Goal: Task Accomplishment & Management: Complete application form

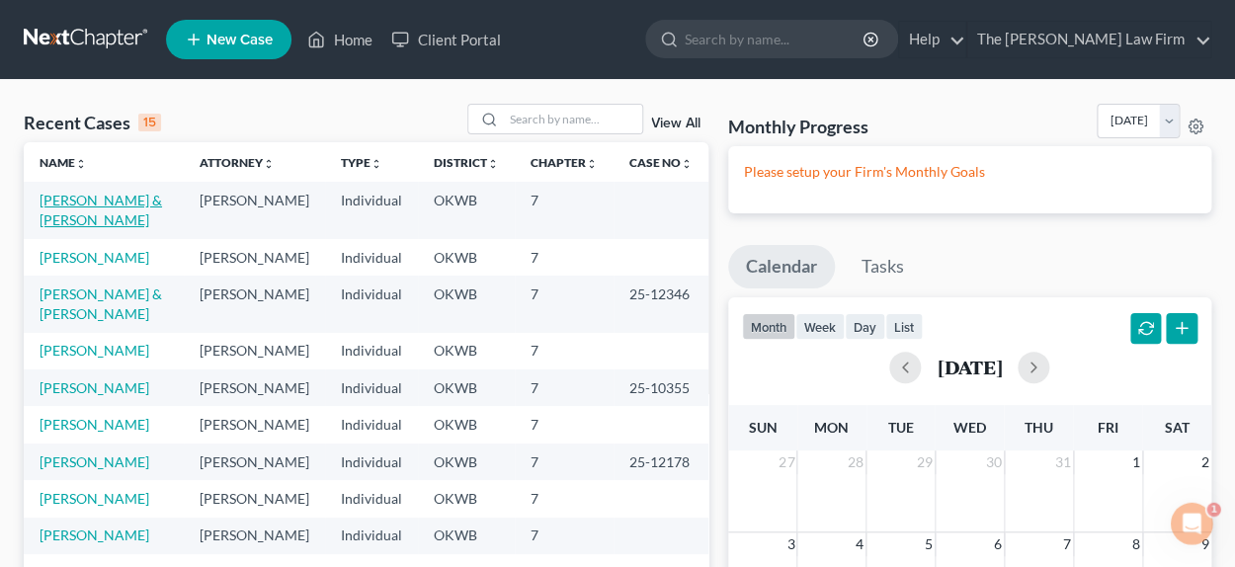
click at [114, 204] on link "[PERSON_NAME] & [PERSON_NAME]" at bounding box center [101, 210] width 122 height 37
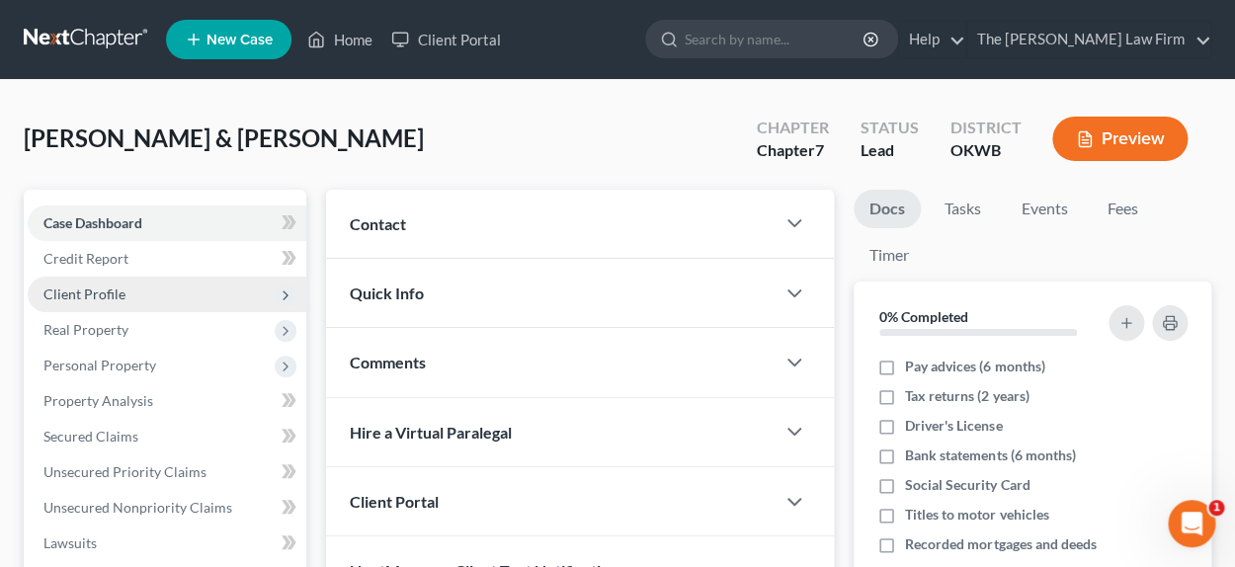
click at [121, 292] on span "Client Profile" at bounding box center [84, 293] width 82 height 17
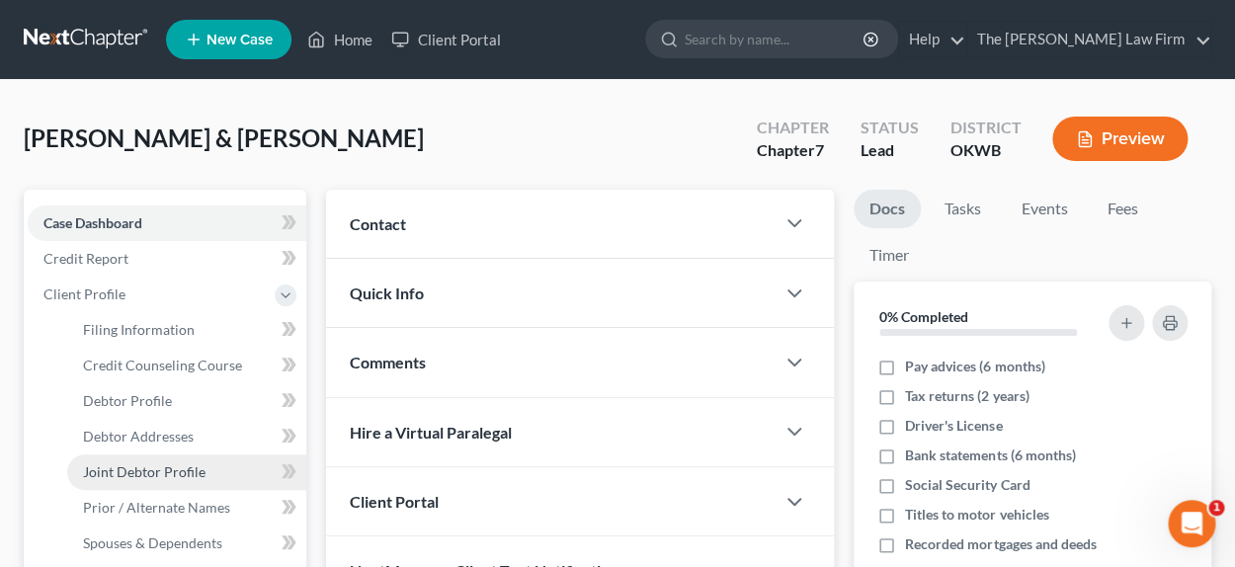
click at [217, 468] on link "Joint Debtor Profile" at bounding box center [186, 472] width 239 height 36
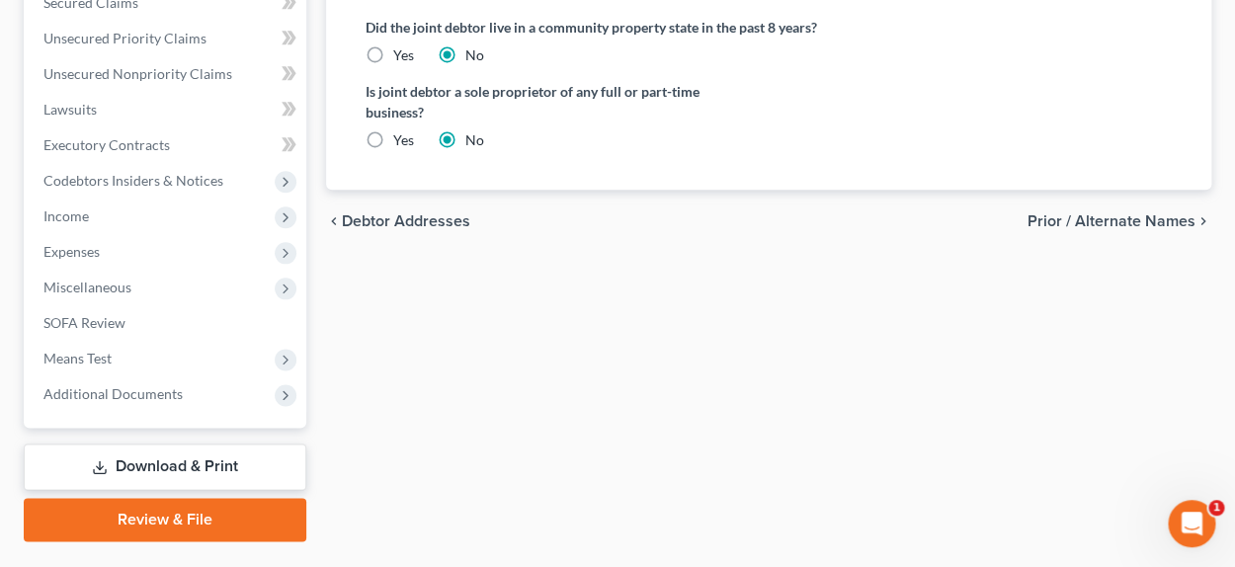
scroll to position [690, 0]
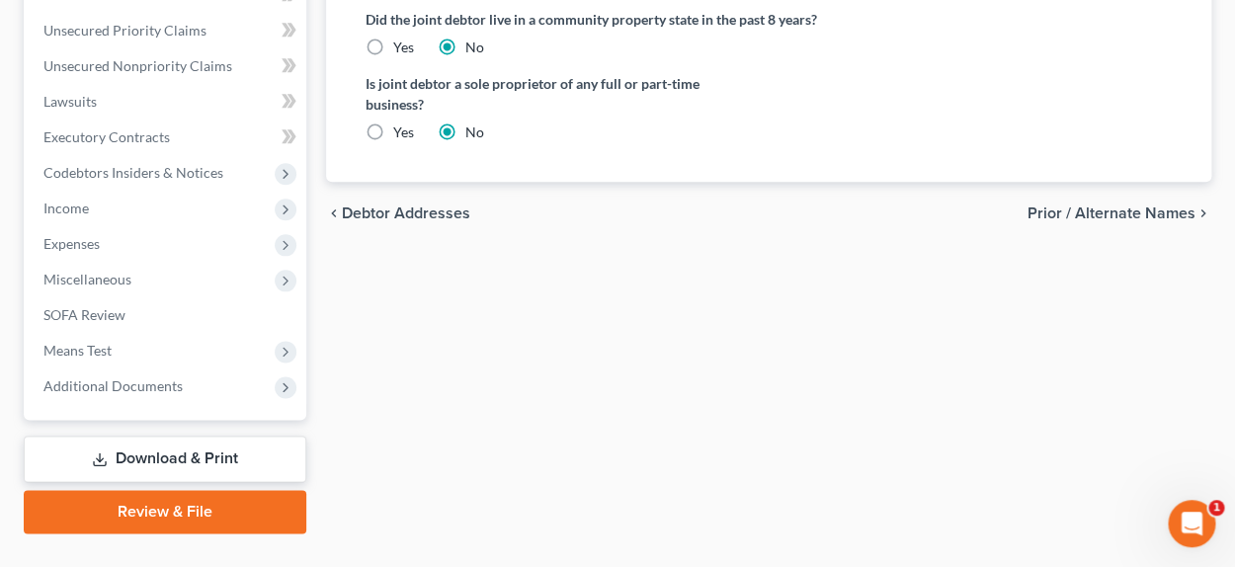
click at [383, 215] on span "Debtor Addresses" at bounding box center [406, 213] width 128 height 16
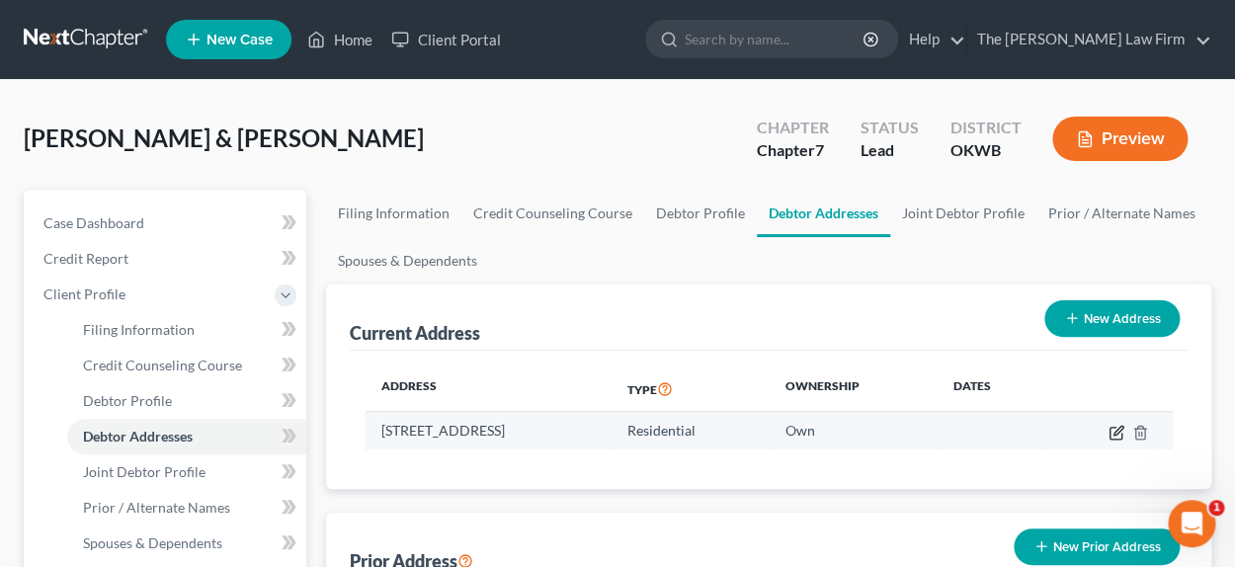
click at [1110, 428] on icon "button" at bounding box center [1116, 433] width 16 height 16
select select "37"
select select "0"
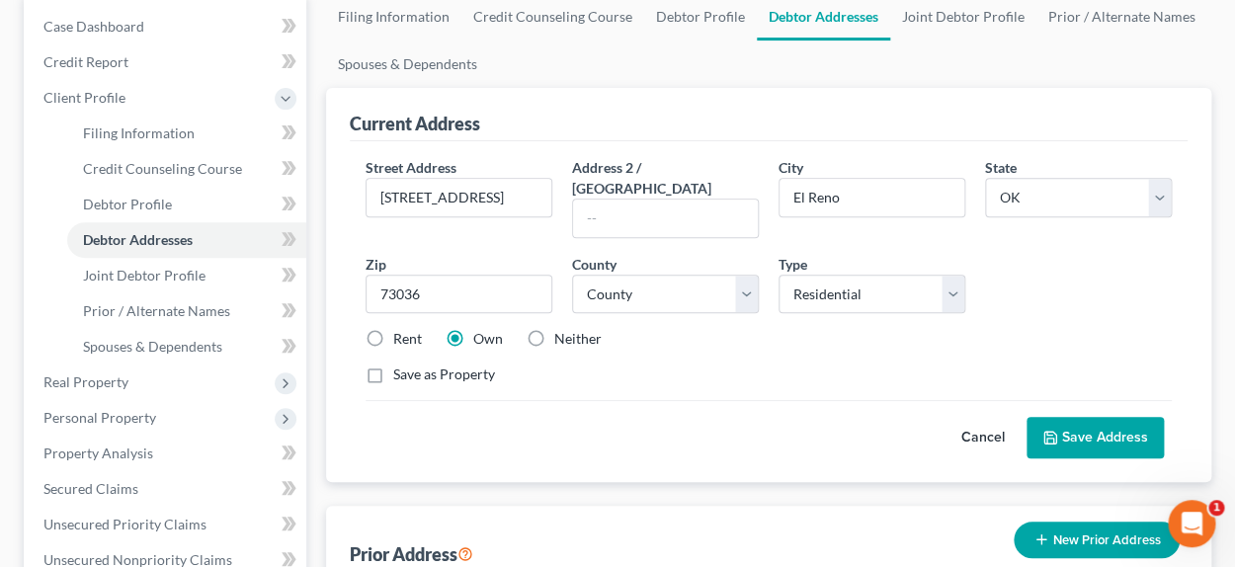
scroll to position [197, 0]
click at [393, 329] on label "Rent" at bounding box center [407, 339] width 29 height 20
click at [401, 329] on input "Rent" at bounding box center [407, 335] width 13 height 13
radio input "true"
click at [1077, 421] on button "Save Address" at bounding box center [1094, 437] width 137 height 41
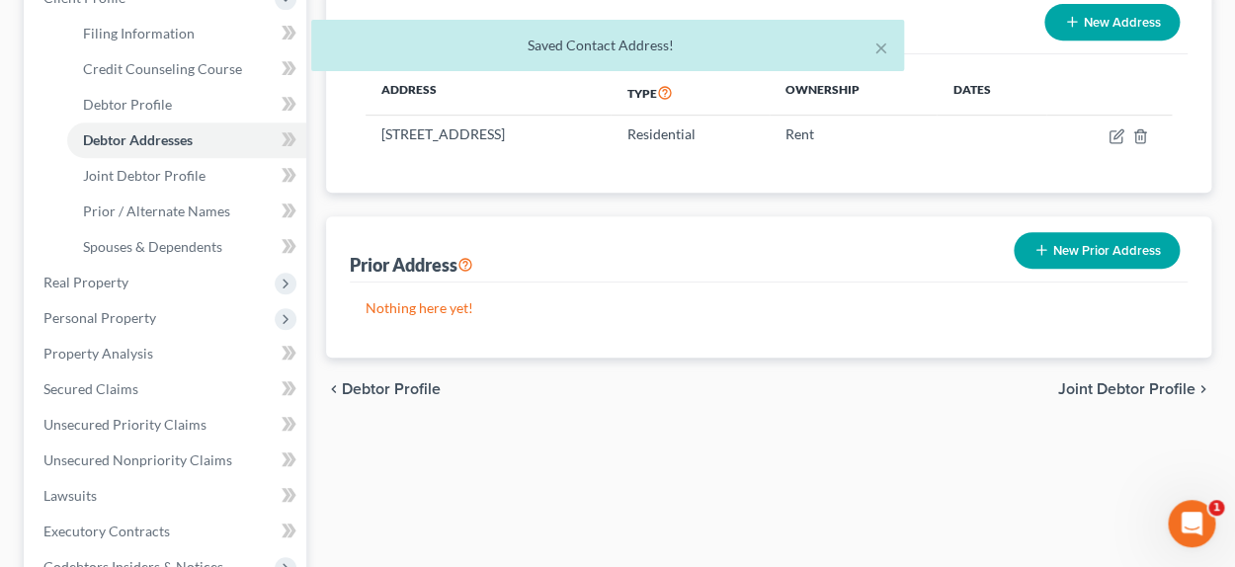
click at [1098, 386] on span "Joint Debtor Profile" at bounding box center [1126, 389] width 137 height 16
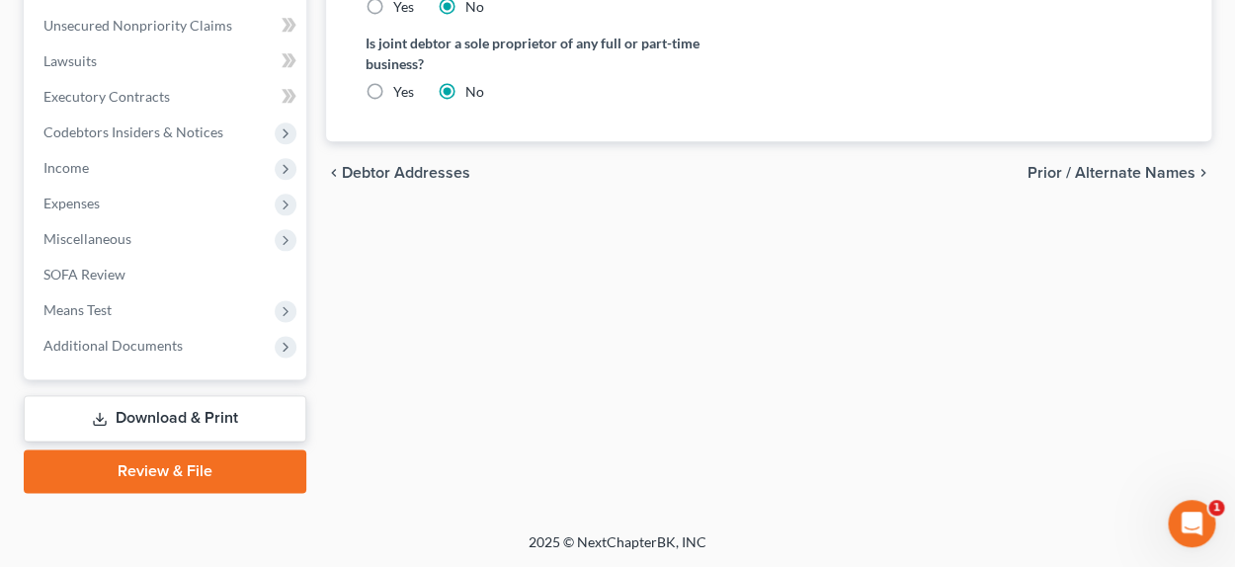
click at [1107, 167] on span "Prior / Alternate Names" at bounding box center [1111, 173] width 168 height 16
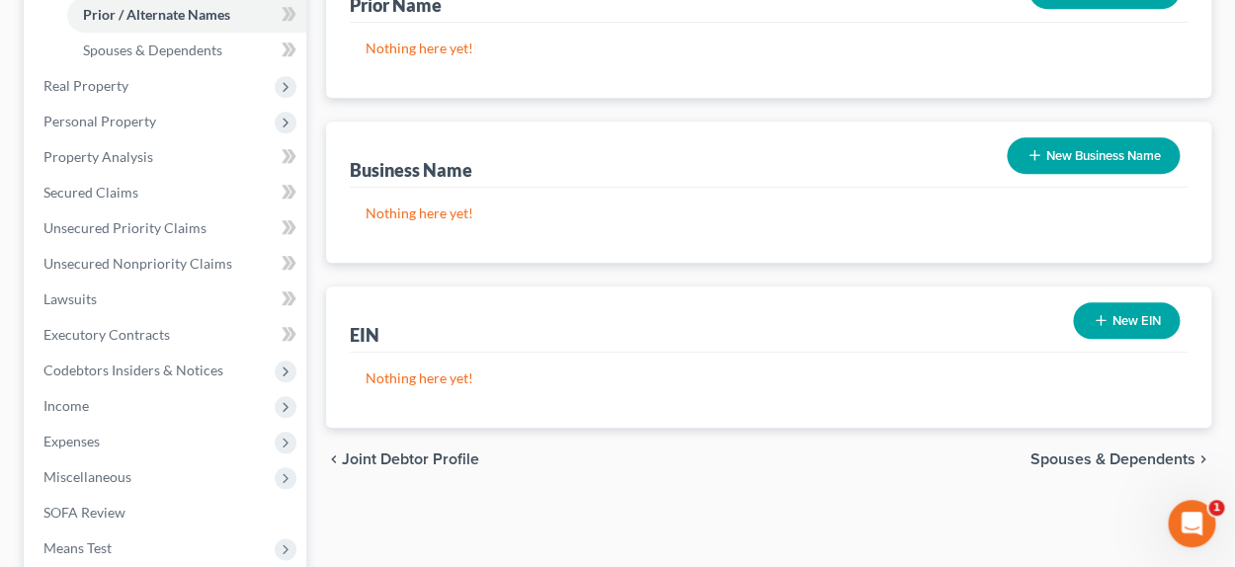
click at [1077, 457] on span "Spouses & Dependents" at bounding box center [1112, 459] width 165 height 16
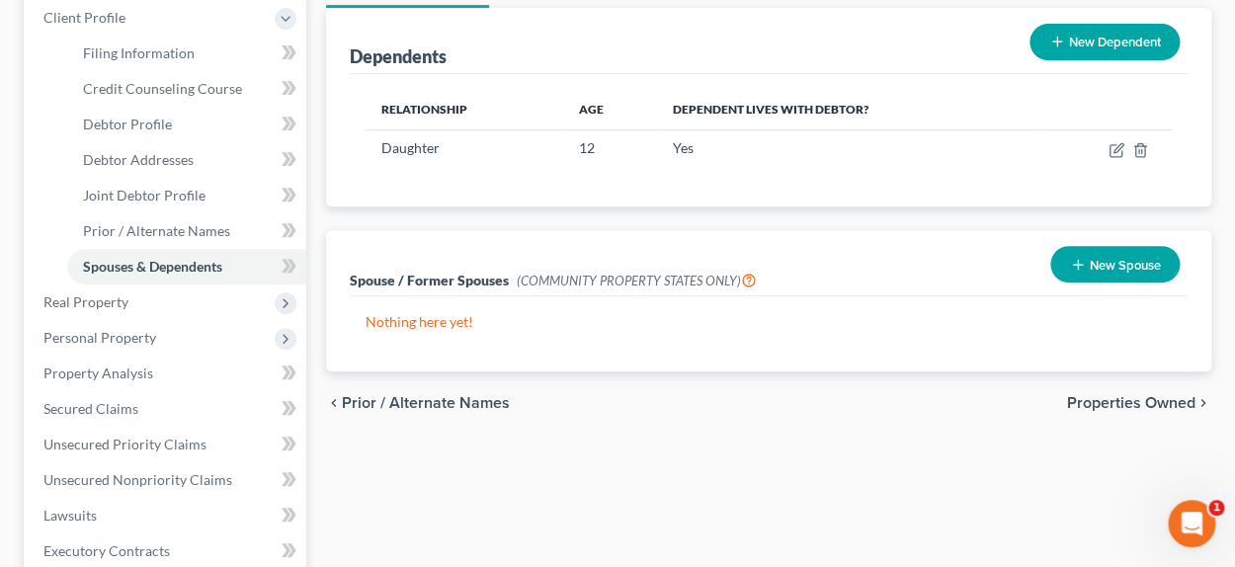
scroll to position [394, 0]
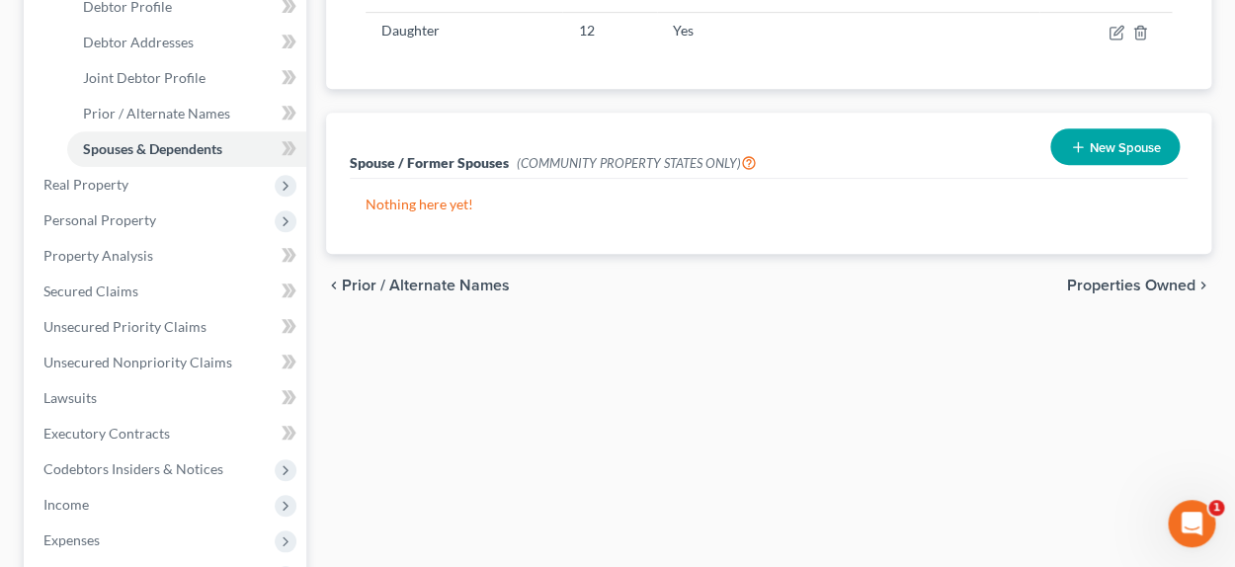
click at [1096, 284] on span "Properties Owned" at bounding box center [1131, 286] width 128 height 16
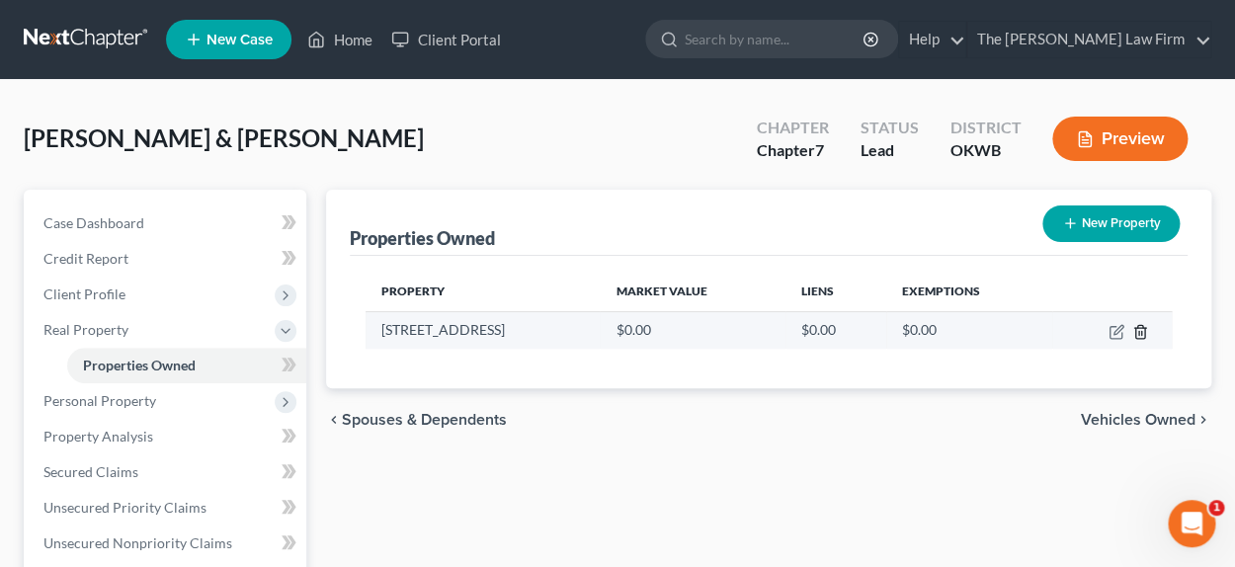
click at [1141, 334] on icon "button" at bounding box center [1140, 332] width 16 height 16
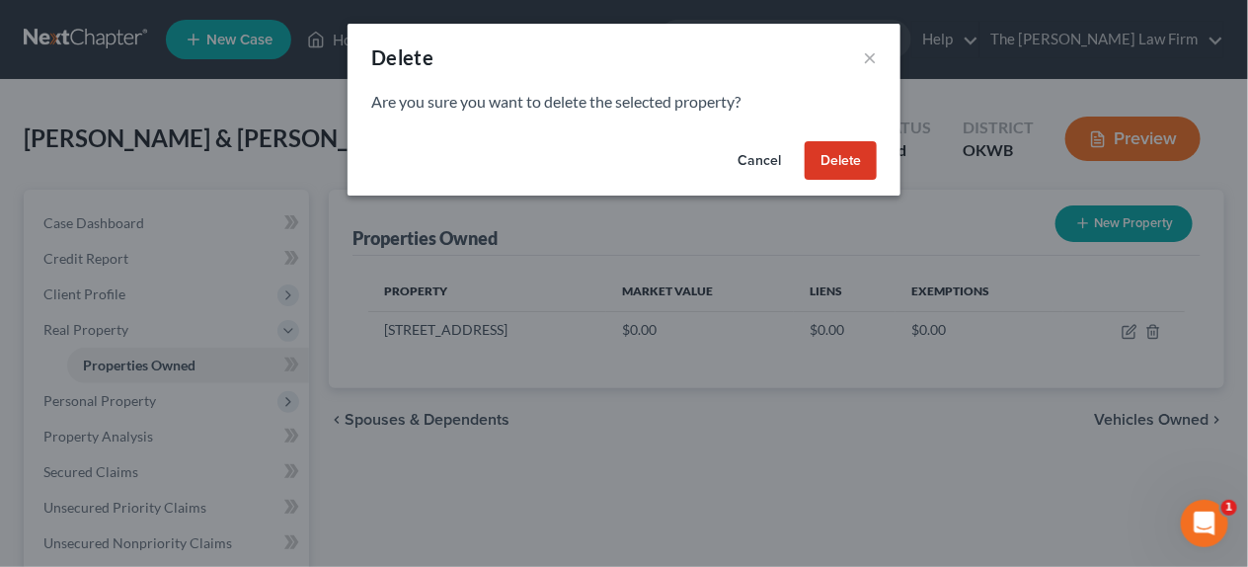
click at [835, 172] on button "Delete" at bounding box center [841, 161] width 72 height 40
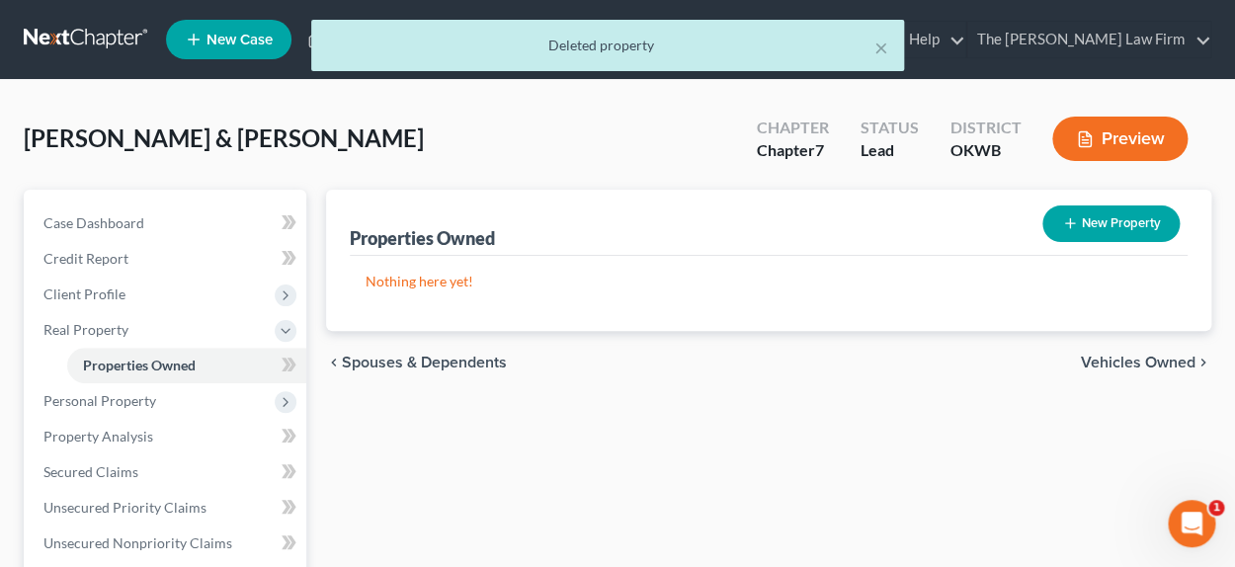
click at [1150, 361] on span "Vehicles Owned" at bounding box center [1137, 363] width 115 height 16
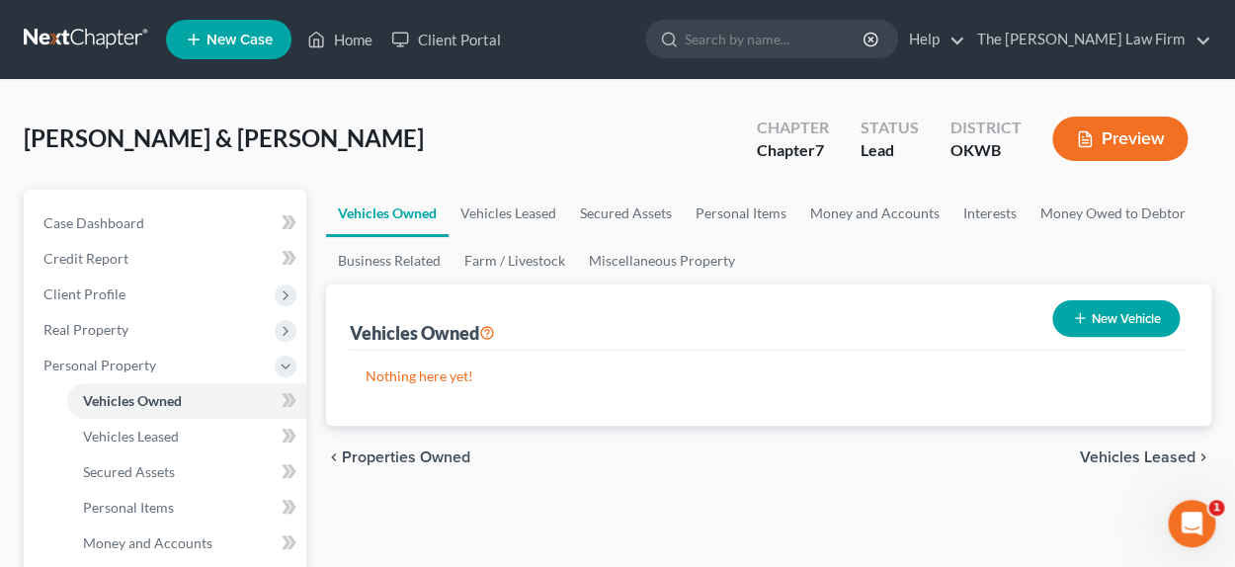
click at [1103, 317] on button "New Vehicle" at bounding box center [1115, 318] width 127 height 37
select select "0"
select select "2"
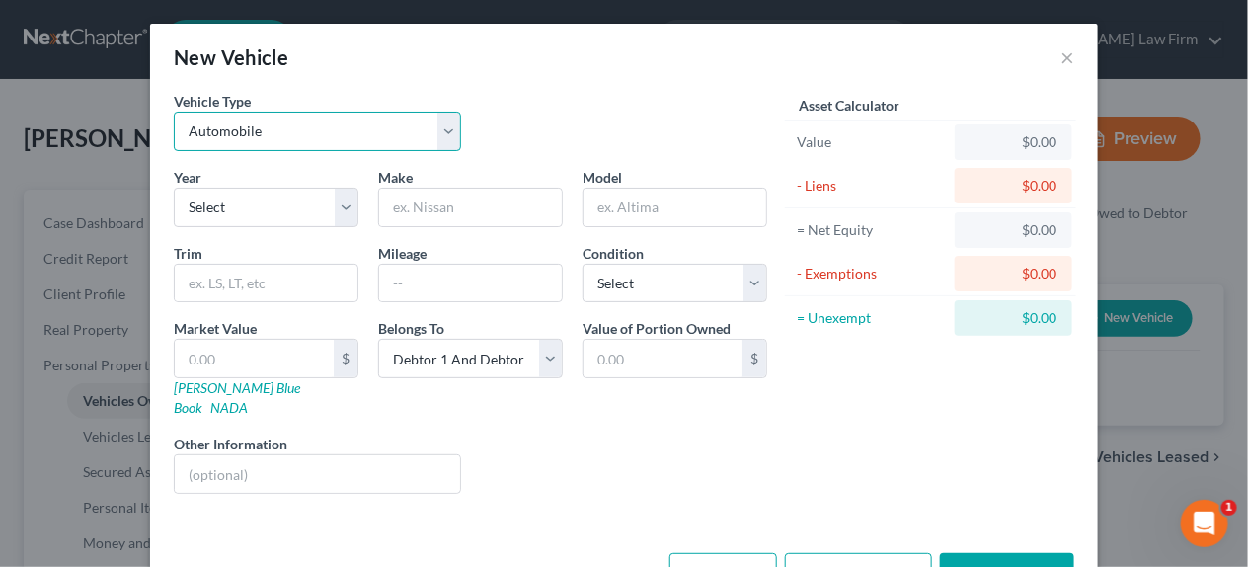
click at [284, 138] on select "Select Automobile Truck Trailer Watercraft Aircraft Motor Home Atv Other Vehicle" at bounding box center [317, 132] width 287 height 40
click at [174, 112] on select "Select Automobile Truck Trailer Watercraft Aircraft Motor Home Atv Other Vehicle" at bounding box center [317, 132] width 287 height 40
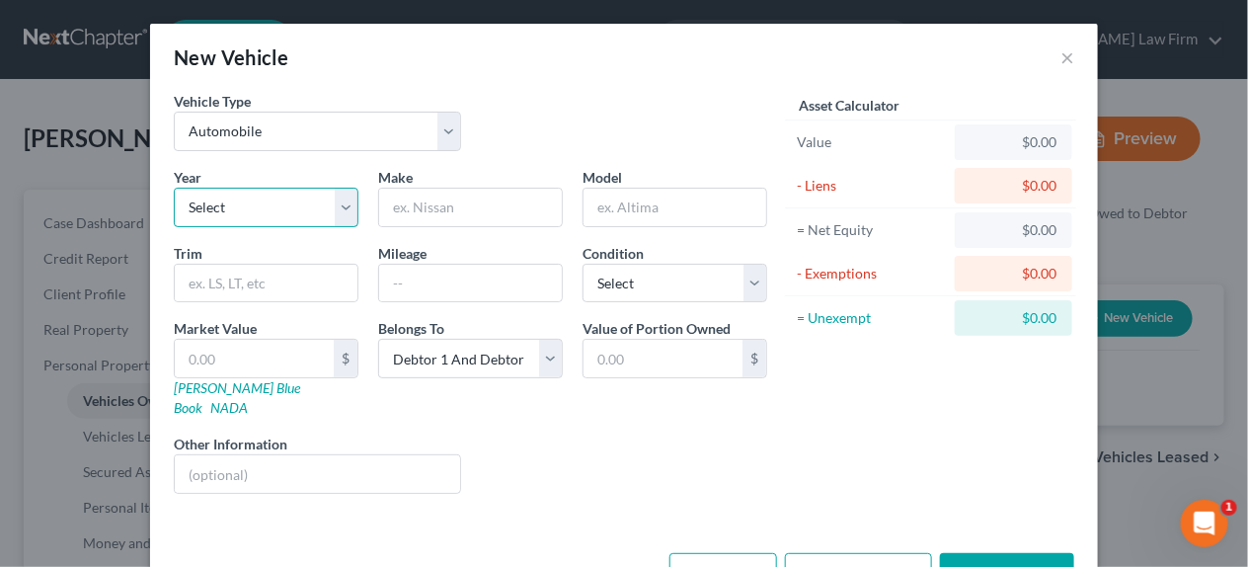
click at [232, 207] on select "Select 2026 2025 2024 2023 2022 2021 2020 2019 2018 2017 2016 2015 2014 2013 20…" at bounding box center [266, 208] width 185 height 40
select select "9"
click at [174, 188] on select "Select 2026 2025 2024 2023 2022 2021 2020 2019 2018 2017 2016 2015 2014 2013 20…" at bounding box center [266, 208] width 185 height 40
click at [439, 216] on input "text" at bounding box center [470, 208] width 183 height 38
type input "Nissan"
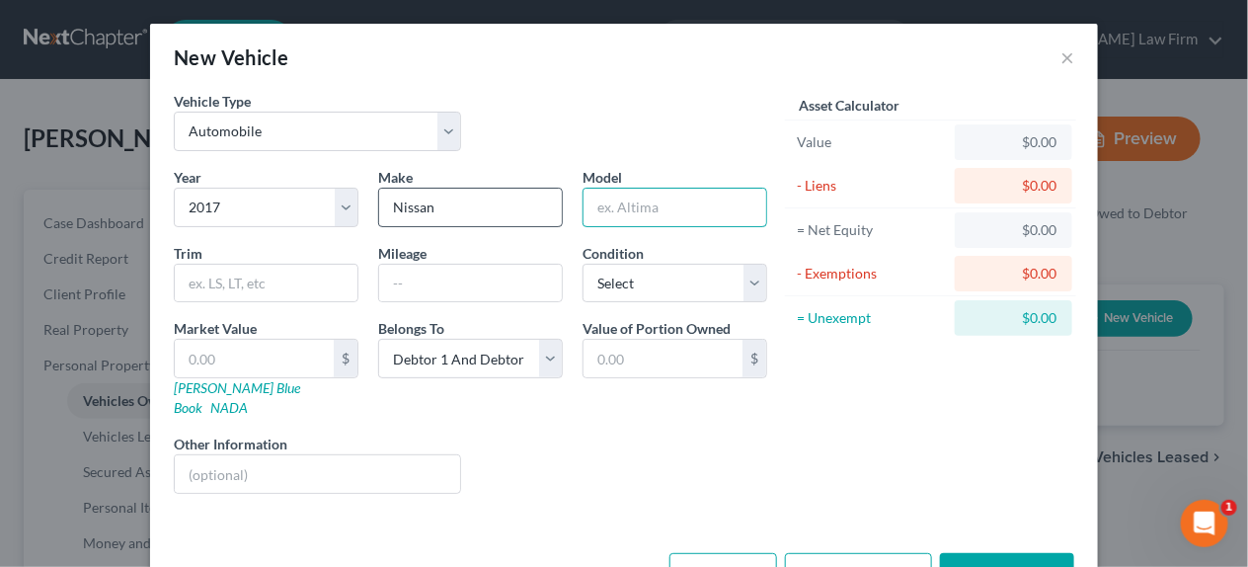
type input "p"
type input "Pathfinder"
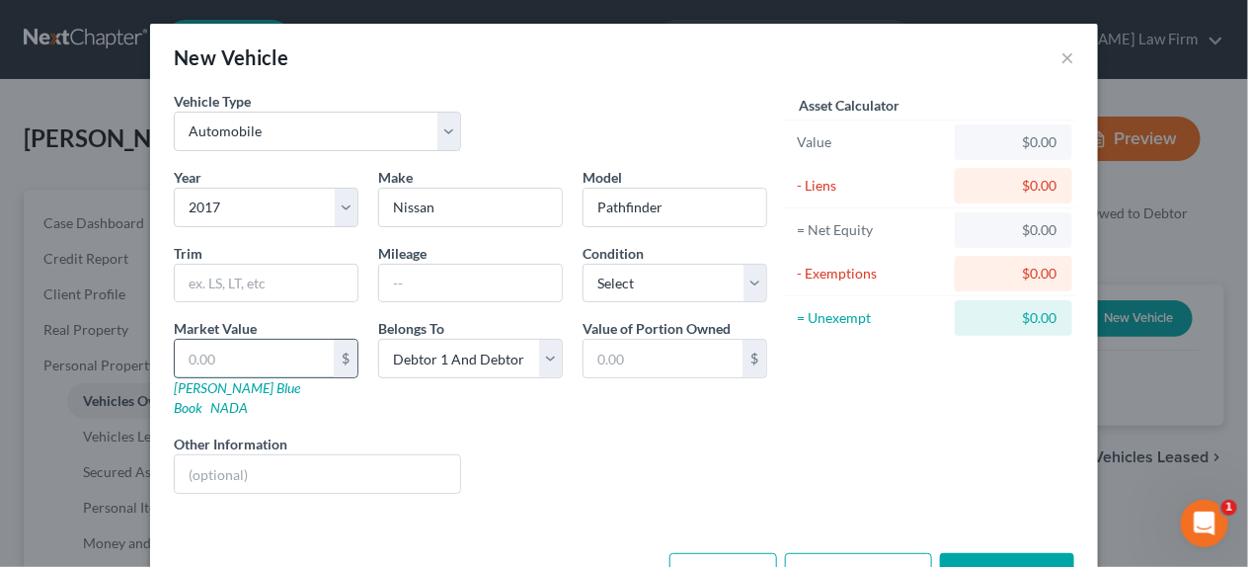
click at [286, 369] on input "text" at bounding box center [254, 359] width 159 height 38
click at [649, 281] on select "Select Excellent Very Good Good Fair Poor" at bounding box center [675, 284] width 185 height 40
select select "3"
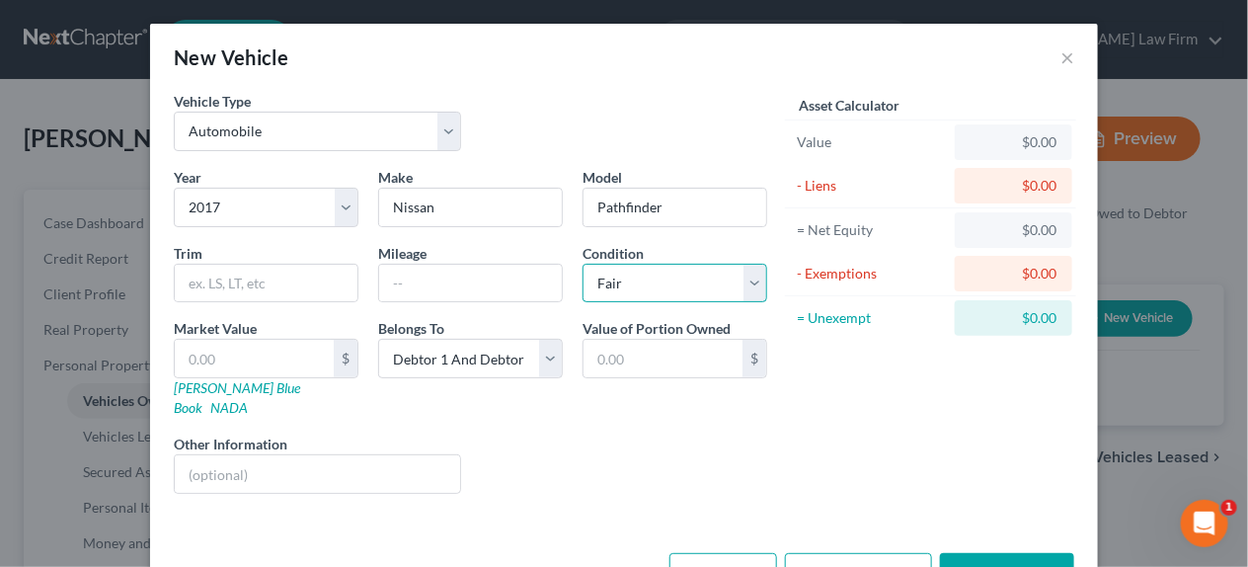
click at [583, 264] on select "Select Excellent Very Good Good Fair Poor" at bounding box center [675, 284] width 185 height 40
click at [204, 356] on input "text" at bounding box center [254, 359] width 159 height 38
type input "5"
type input "5.00"
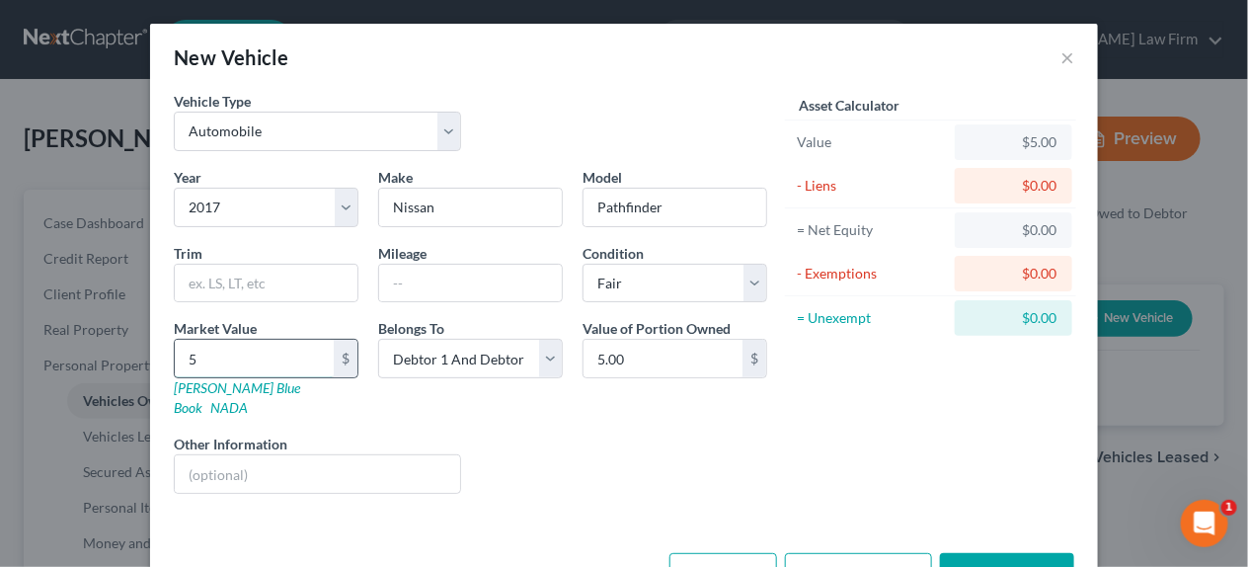
type input "50"
type input "50.00"
type input "500"
type input "500.00"
type input "5000"
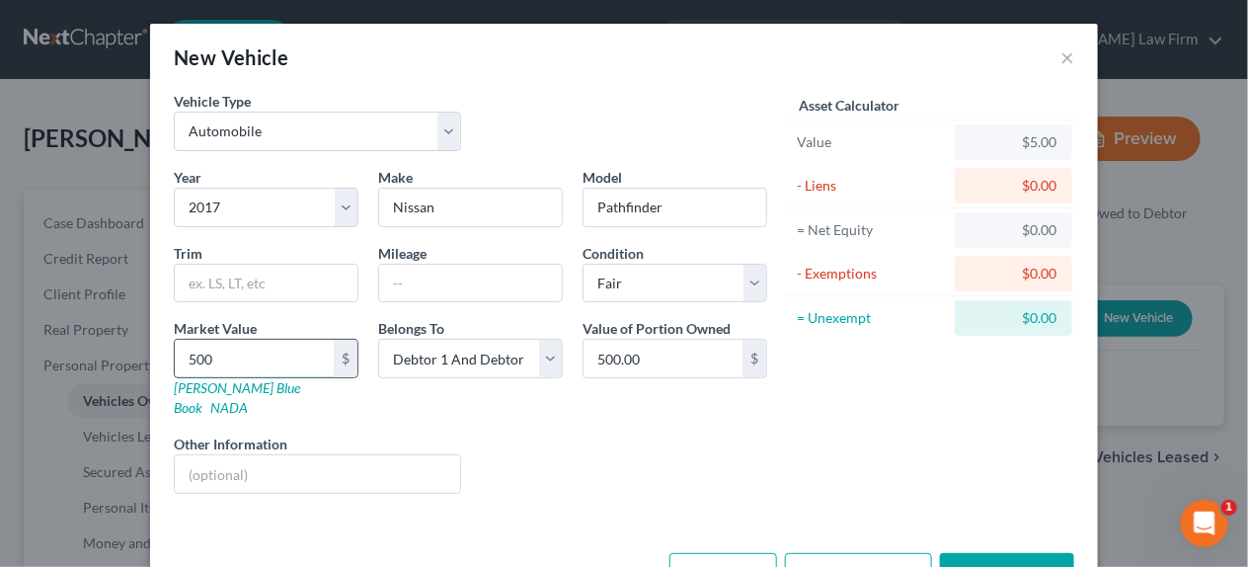
type input "5,000.00"
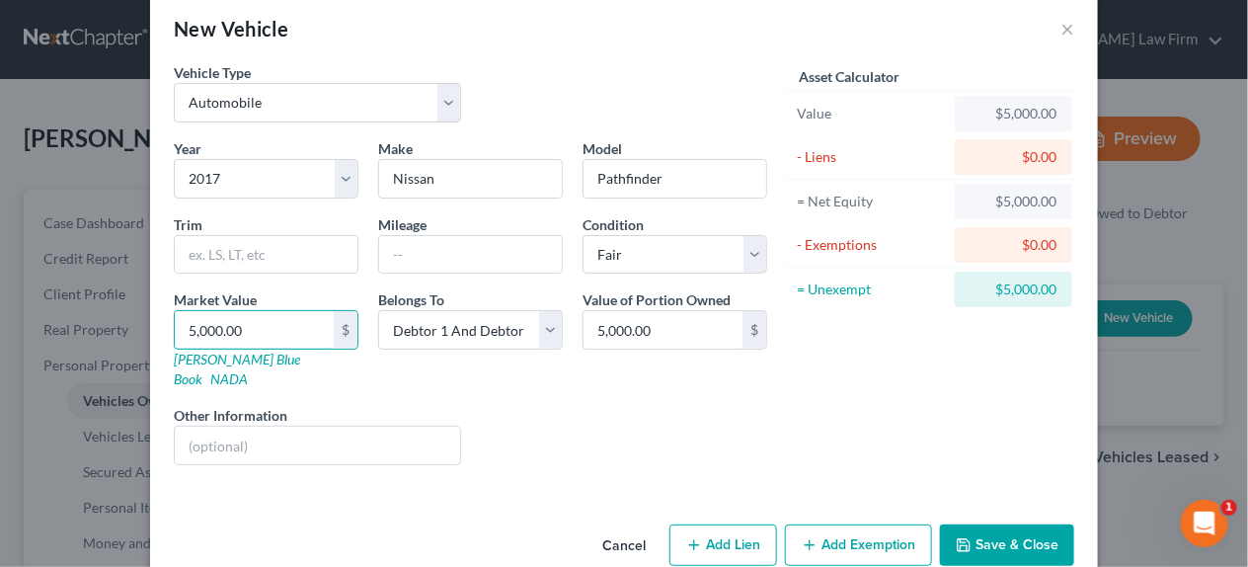
scroll to position [45, 0]
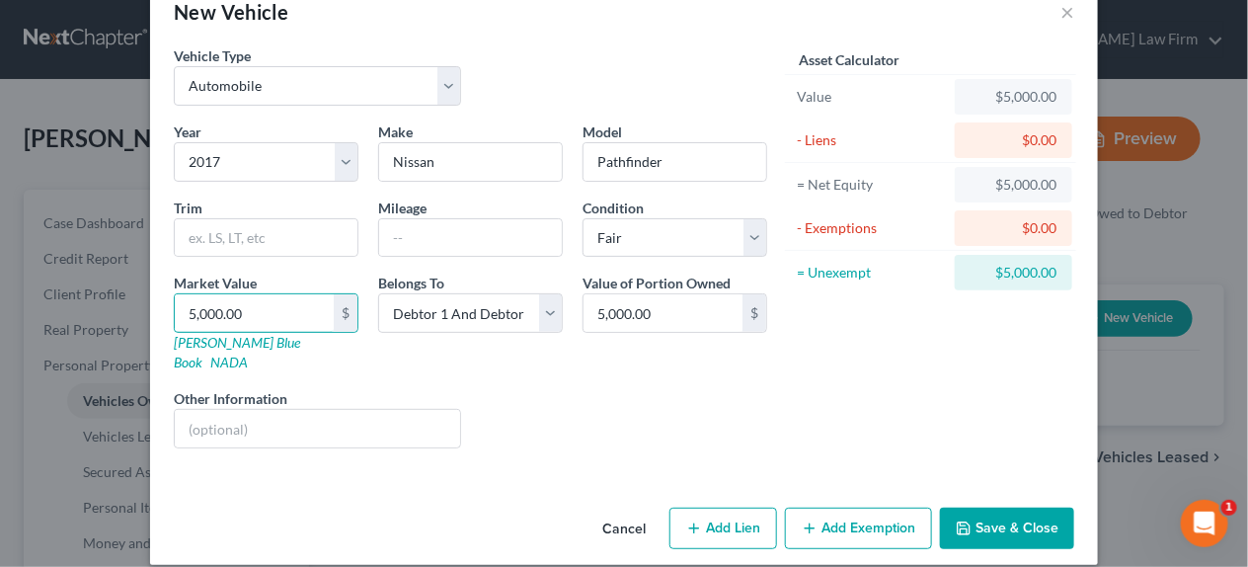
type input "5,000.00"
click at [827, 511] on button "Add Exemption" at bounding box center [858, 528] width 147 height 41
select select "2"
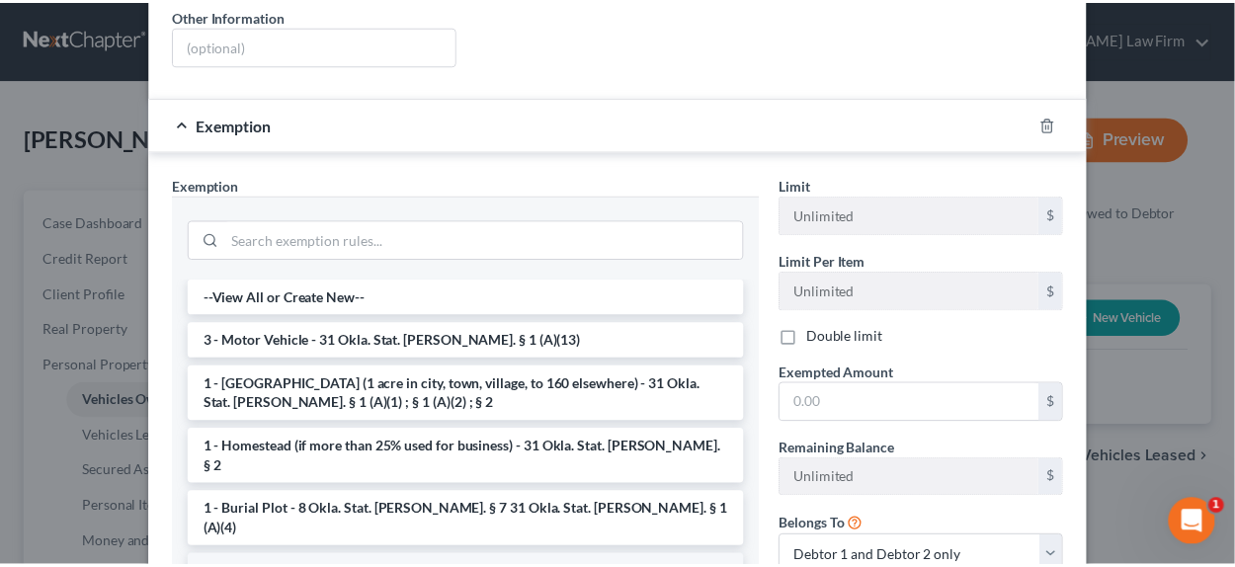
scroll to position [539, 0]
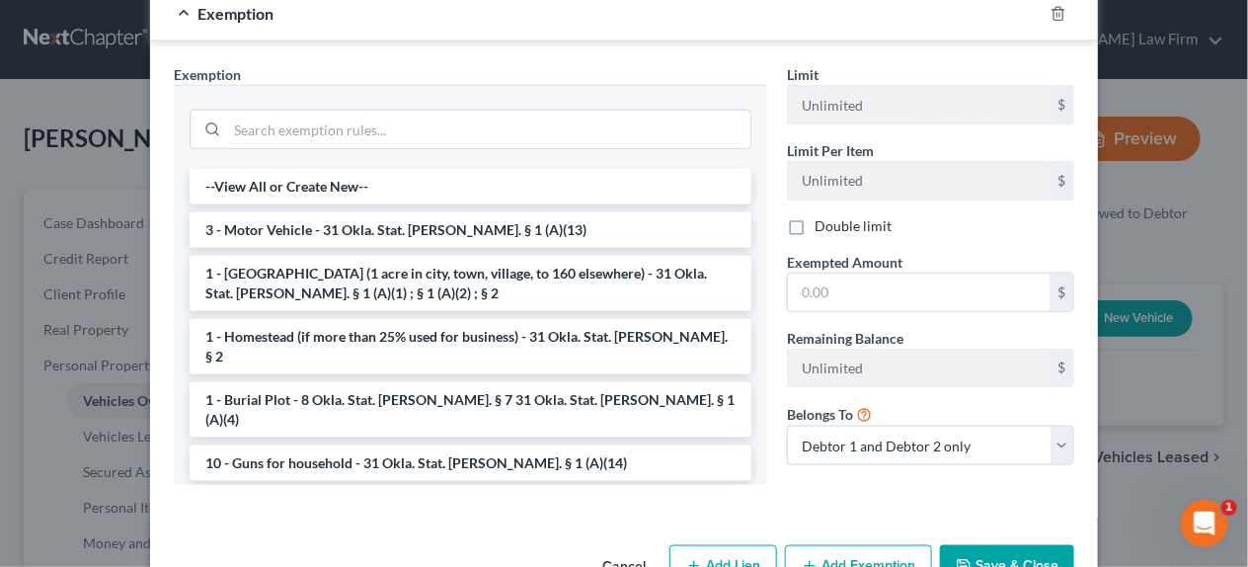
click at [331, 212] on li "3 - Motor Vehicle - 31 Okla. Stat. [PERSON_NAME]. § 1 (A)(13)" at bounding box center [471, 230] width 562 height 36
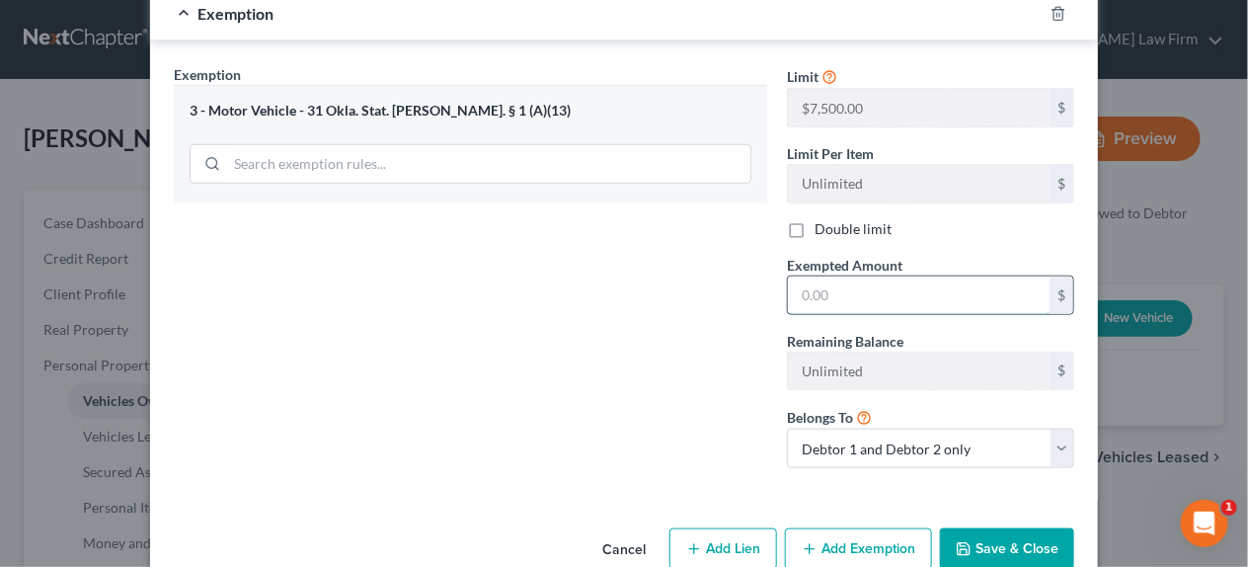
click at [818, 277] on input "text" at bounding box center [919, 296] width 262 height 38
type input "7,500.00"
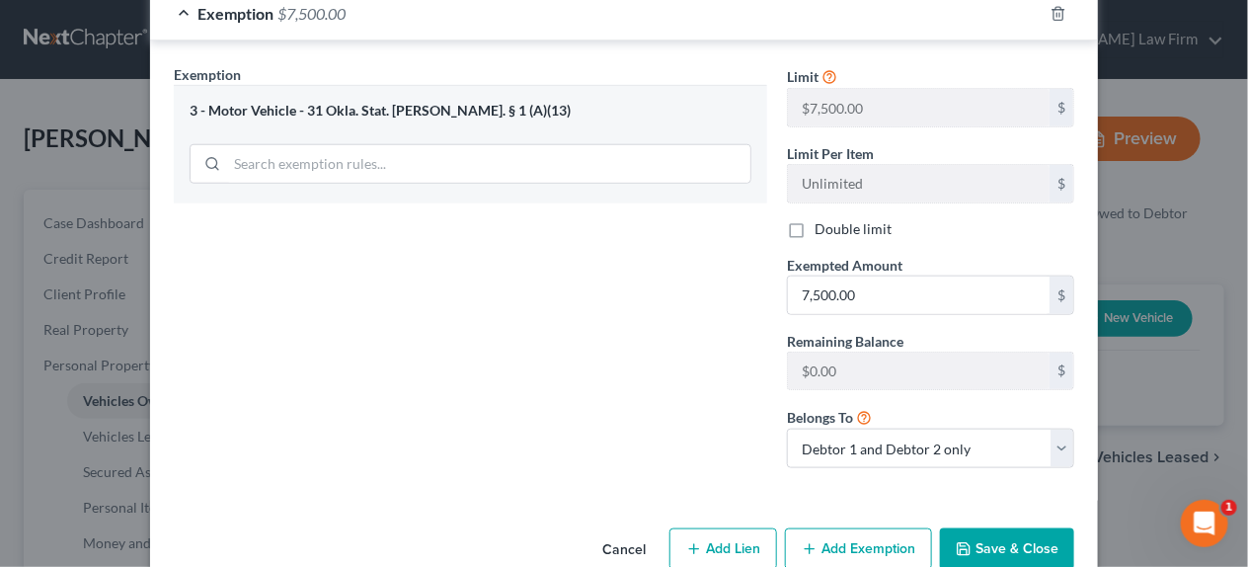
click at [992, 528] on button "Save & Close" at bounding box center [1007, 548] width 134 height 41
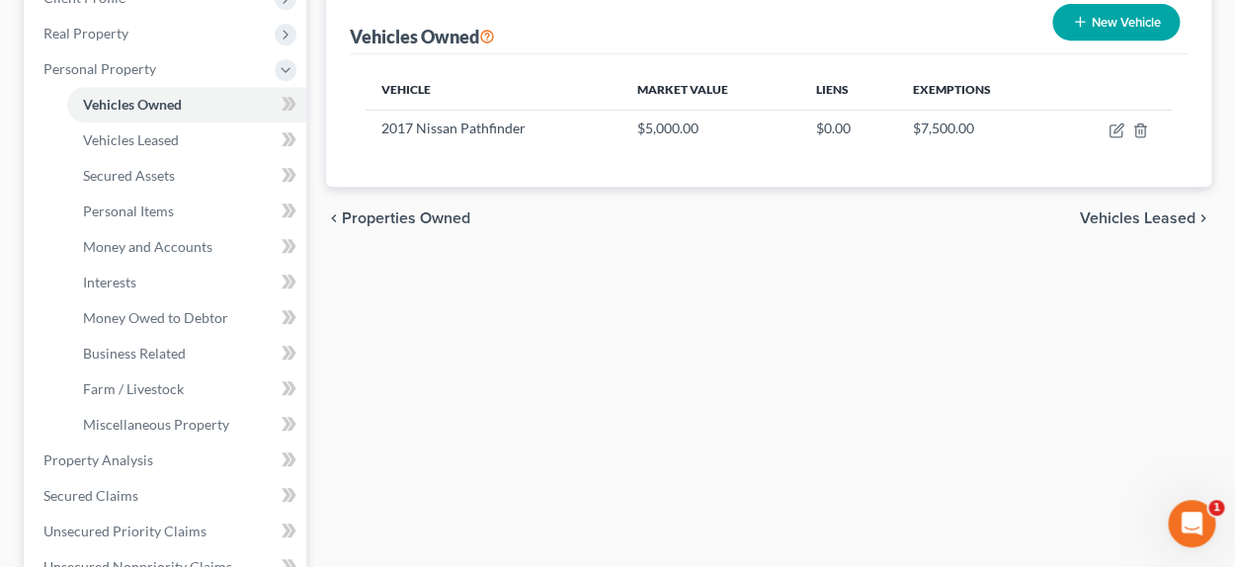
click at [1129, 223] on span "Vehicles Leased" at bounding box center [1137, 218] width 116 height 16
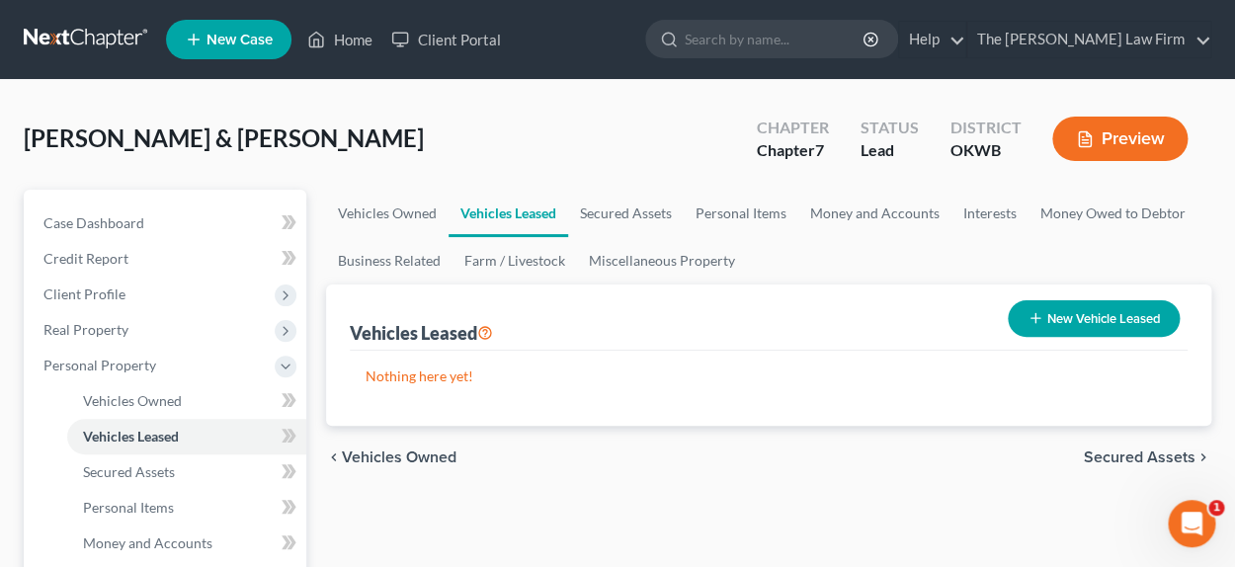
click at [1133, 455] on span "Secured Assets" at bounding box center [1139, 457] width 112 height 16
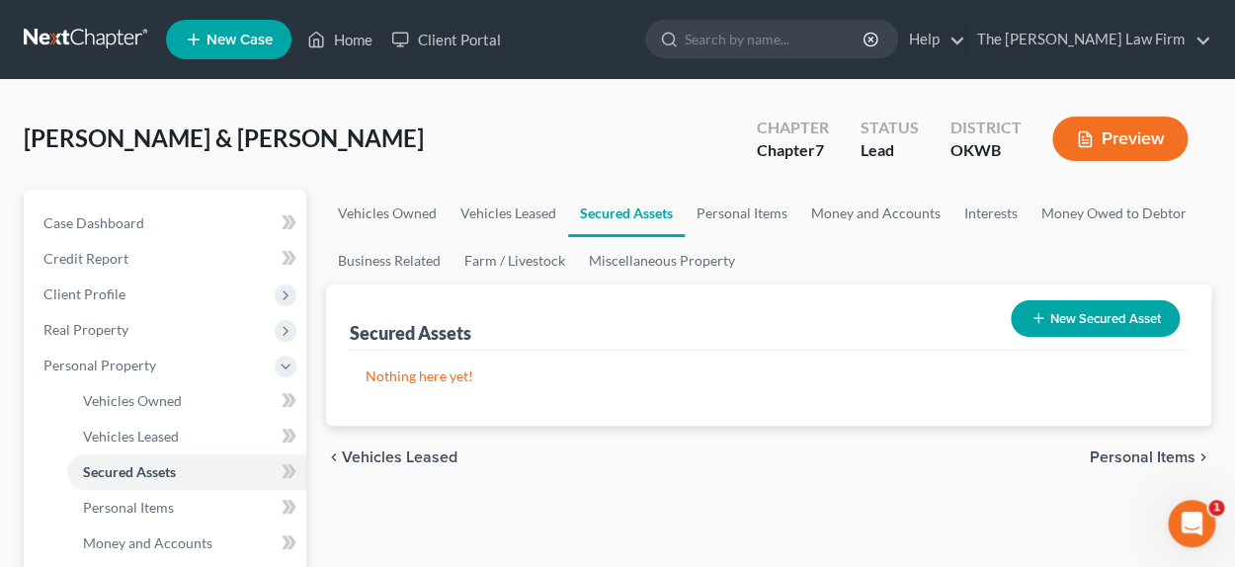
click at [1117, 456] on span "Personal Items" at bounding box center [1142, 457] width 106 height 16
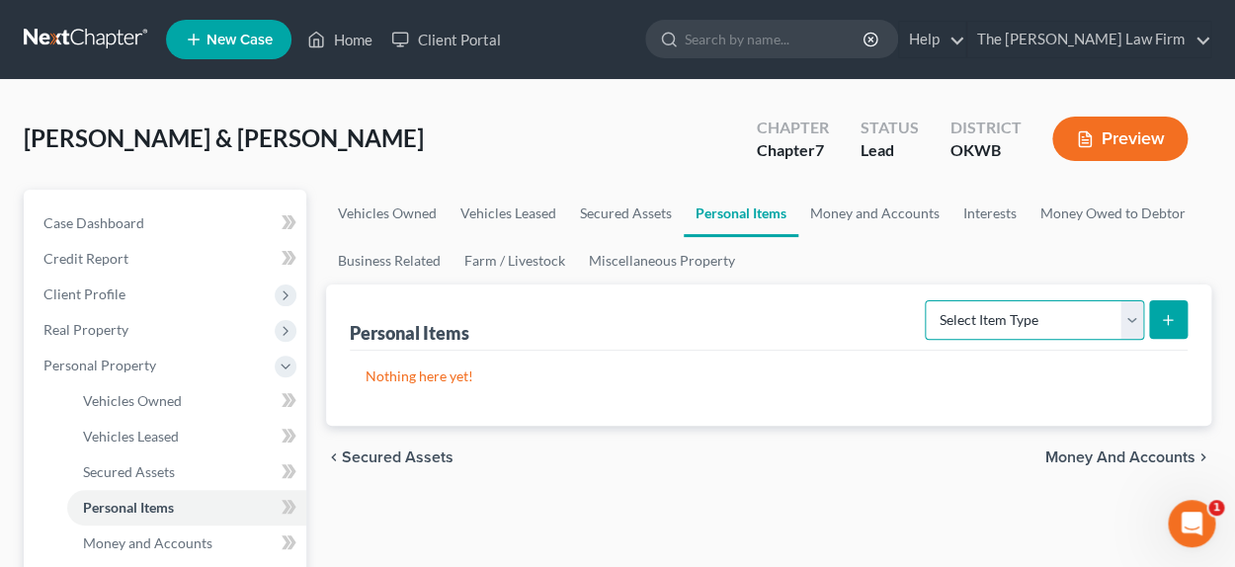
click at [1058, 313] on select "Select Item Type Clothing Collectibles Of Value Electronics Firearms Household …" at bounding box center [1033, 320] width 219 height 40
select select "household_goods"
click at [926, 300] on select "Select Item Type Clothing Collectibles Of Value Electronics Firearms Household …" at bounding box center [1033, 320] width 219 height 40
click at [1171, 327] on button "submit" at bounding box center [1168, 319] width 39 height 39
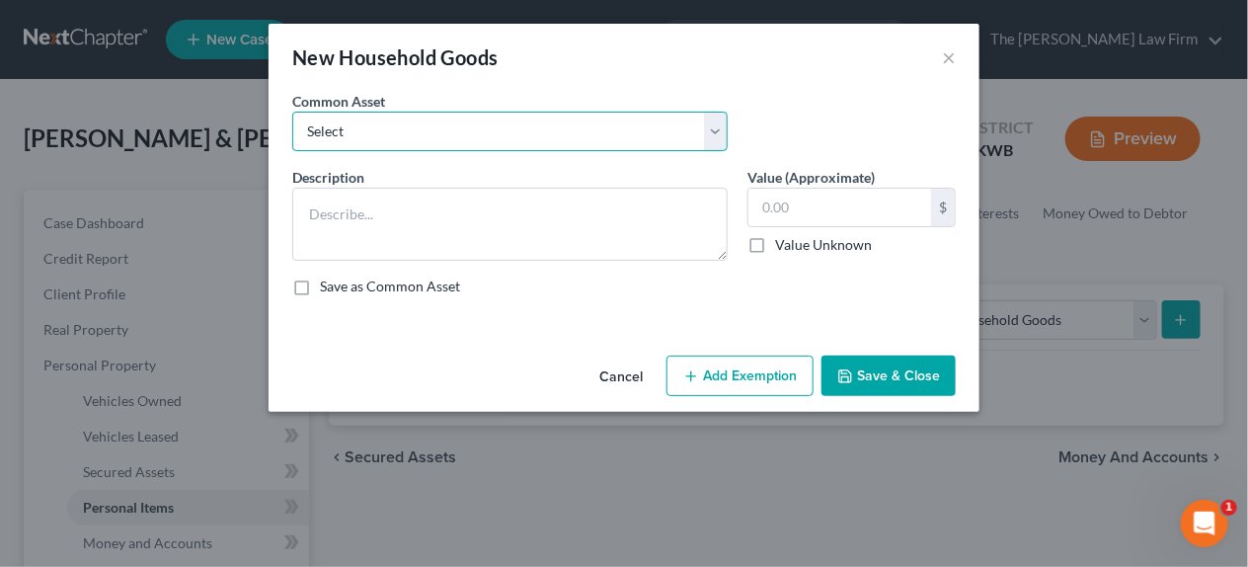
click at [422, 138] on select "Select Household appliances (refrigerator, microwave, stove, oven, washer, drye…" at bounding box center [510, 132] width 436 height 40
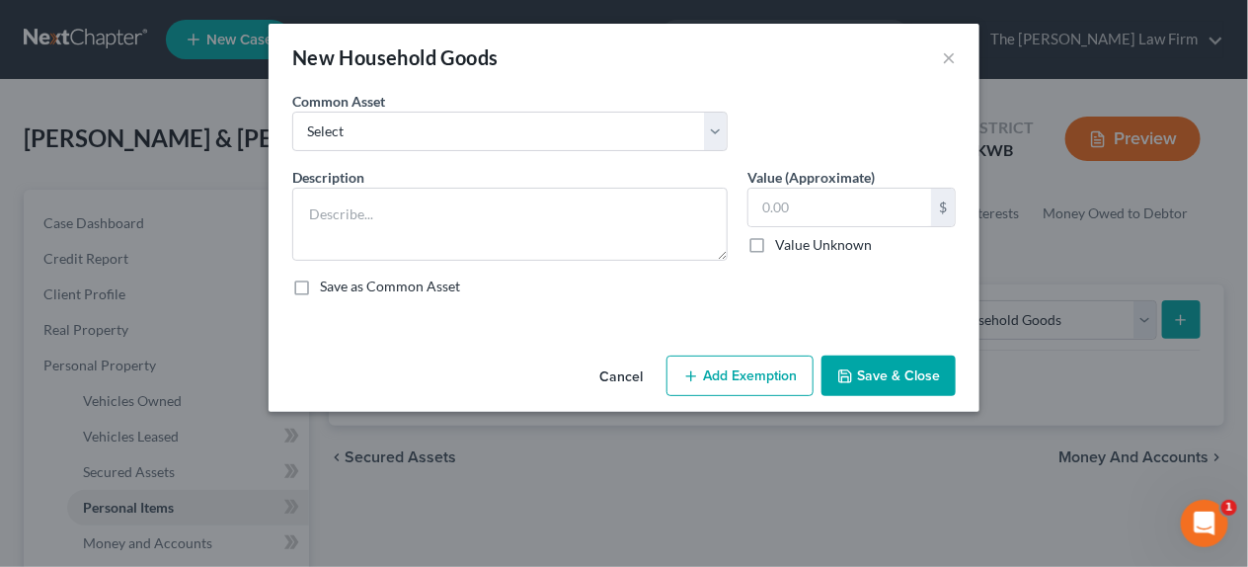
click at [347, 78] on div "New Household Goods ×" at bounding box center [624, 57] width 711 height 67
click at [378, 228] on textarea at bounding box center [510, 224] width 436 height 73
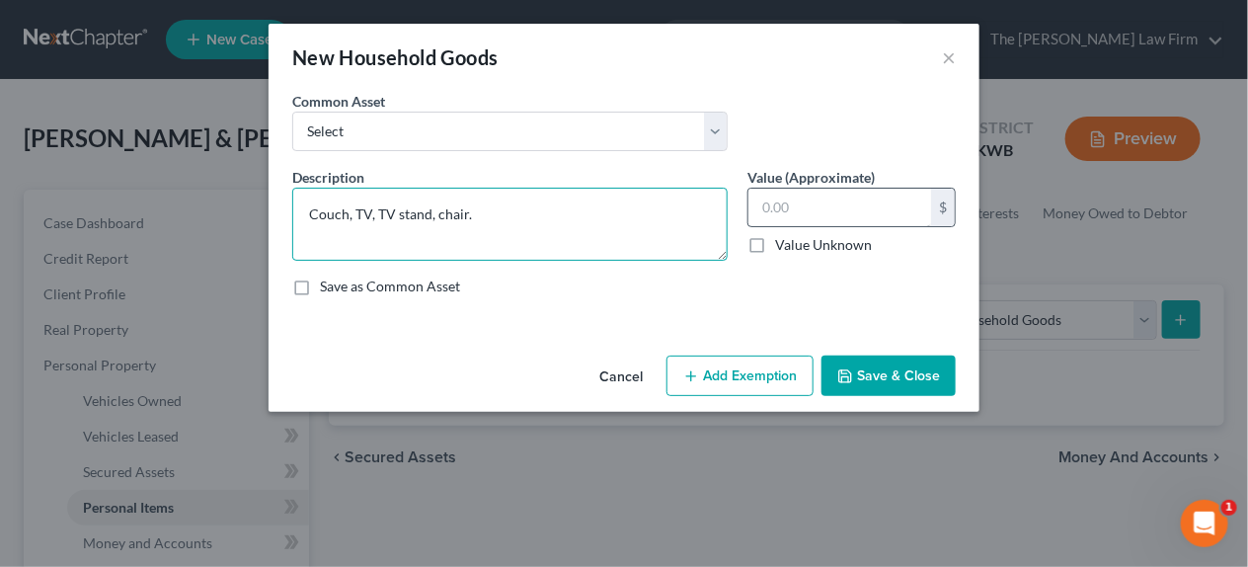
type textarea "Couch, TV, TV stand, chair."
click at [792, 206] on input "text" at bounding box center [840, 208] width 183 height 38
type input "500.00"
click at [726, 353] on div "Cancel Add Exemption Save & Close" at bounding box center [624, 380] width 711 height 65
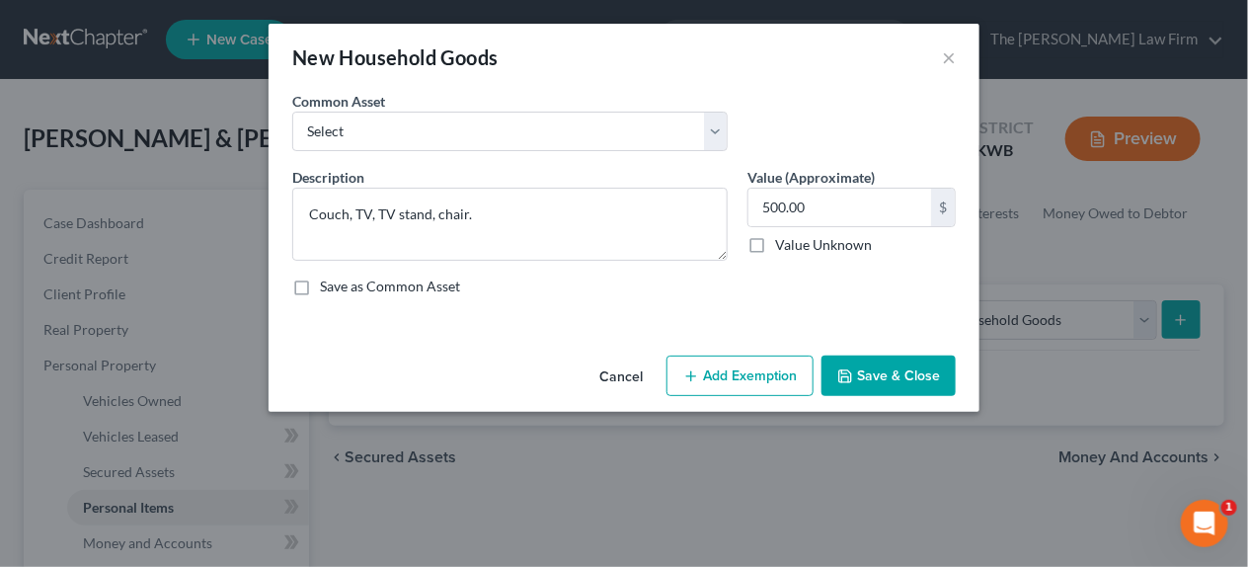
click at [722, 383] on button "Add Exemption" at bounding box center [740, 376] width 147 height 41
select select "2"
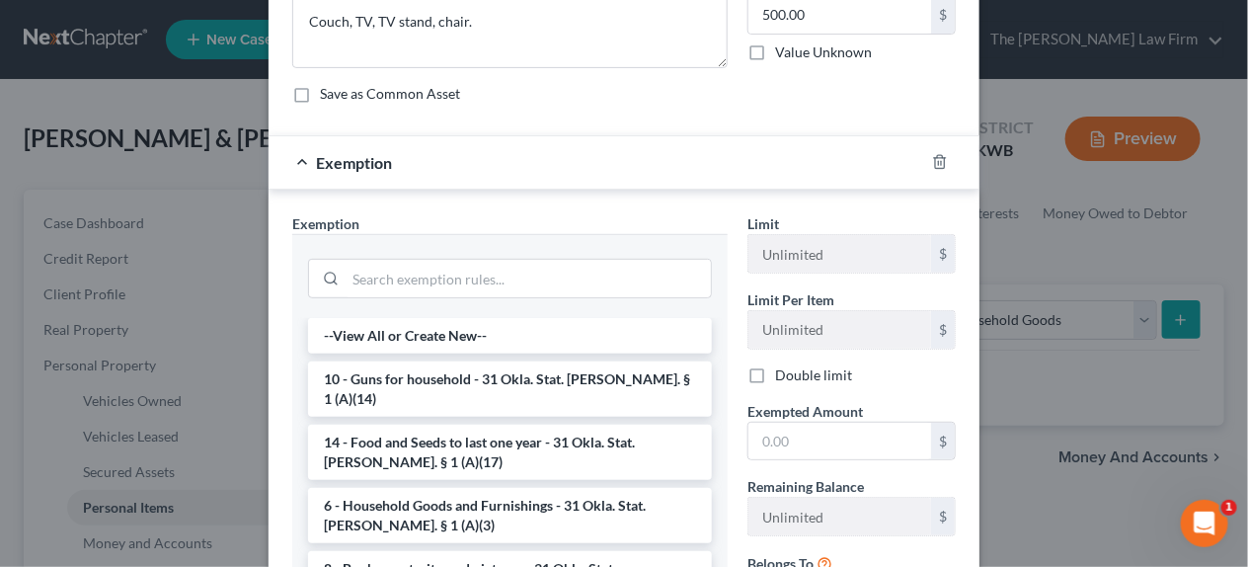
scroll to position [197, 0]
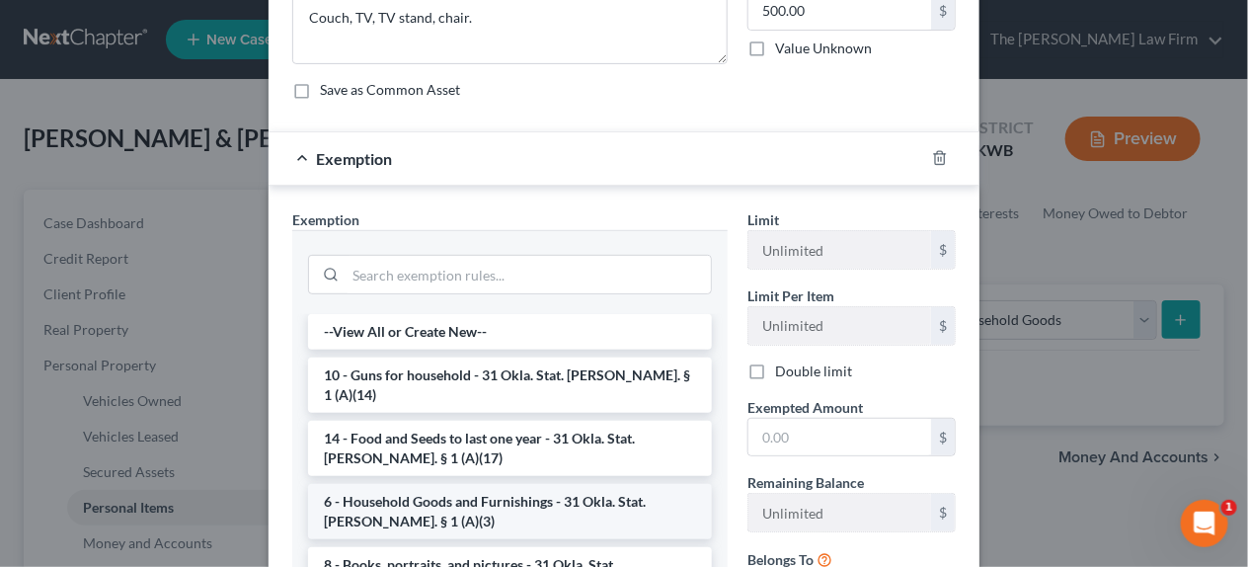
click at [428, 484] on li "6 - Household Goods and Furnishings - 31 Okla. Stat. [PERSON_NAME]. § 1 (A)(3)" at bounding box center [510, 511] width 404 height 55
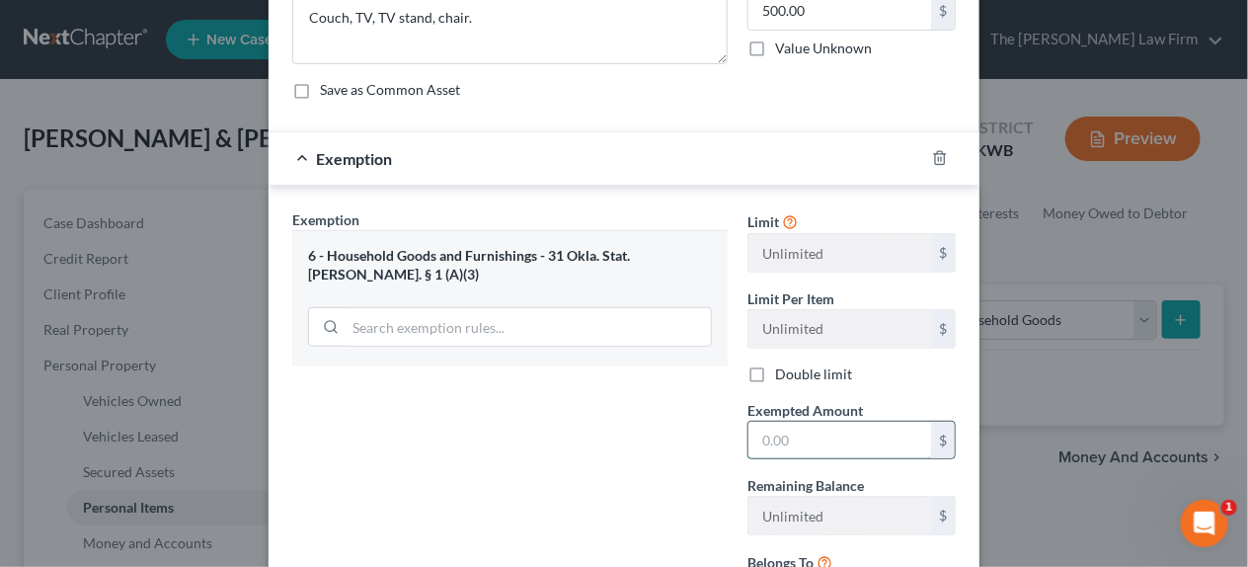
click at [828, 435] on input "text" at bounding box center [840, 441] width 183 height 38
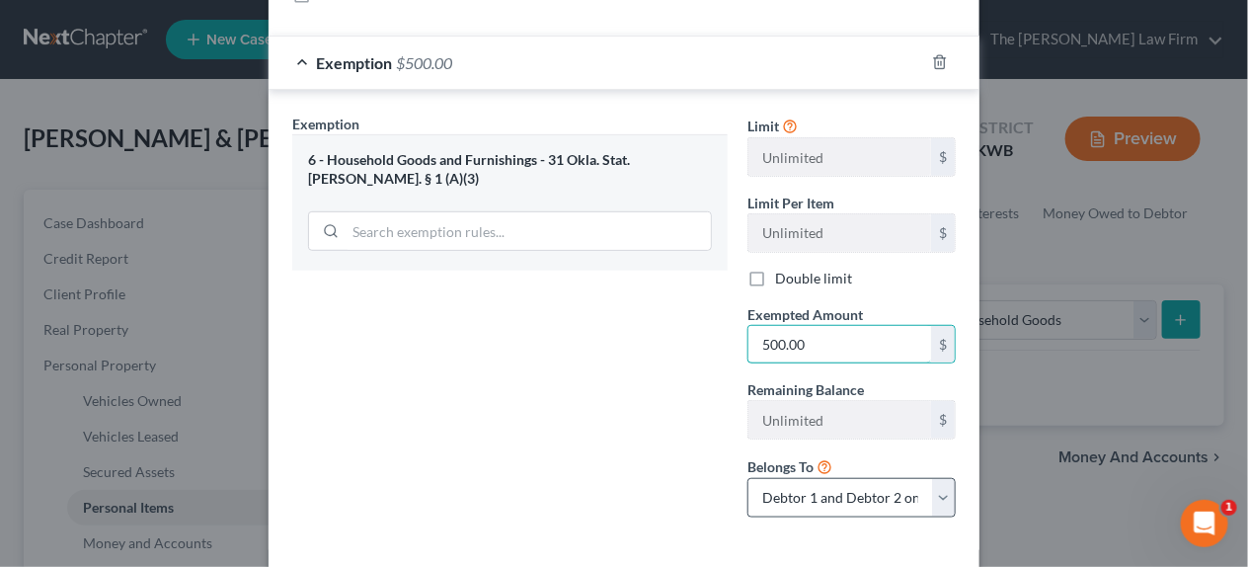
scroll to position [381, 0]
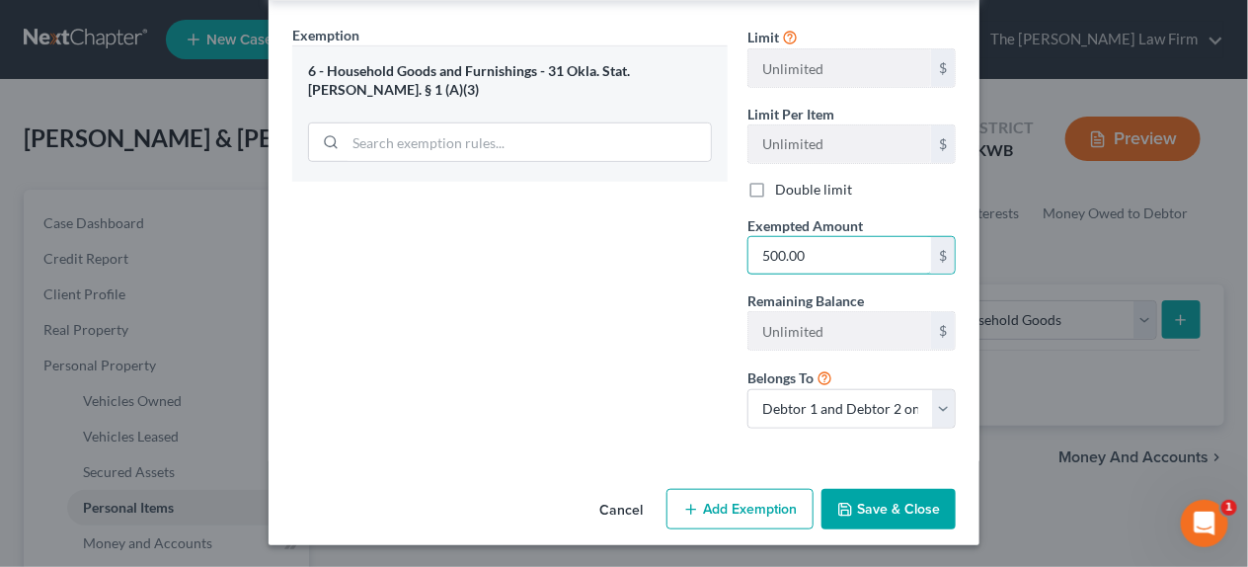
type input "500.00"
click at [893, 518] on button "Save & Close" at bounding box center [889, 509] width 134 height 41
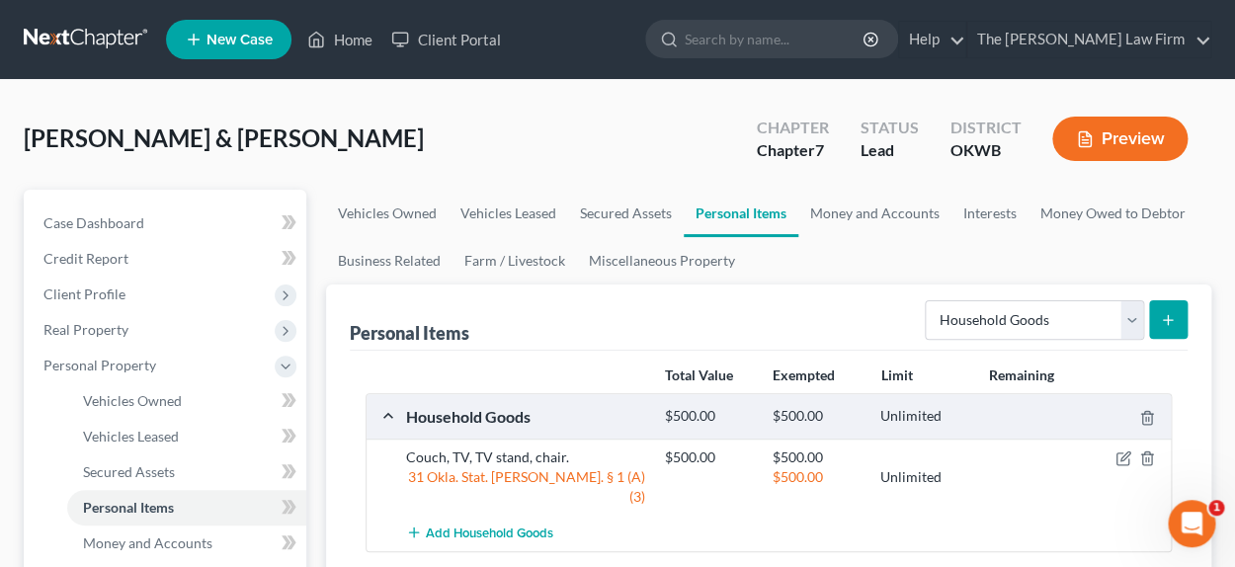
click at [1161, 320] on icon "submit" at bounding box center [1167, 320] width 16 height 16
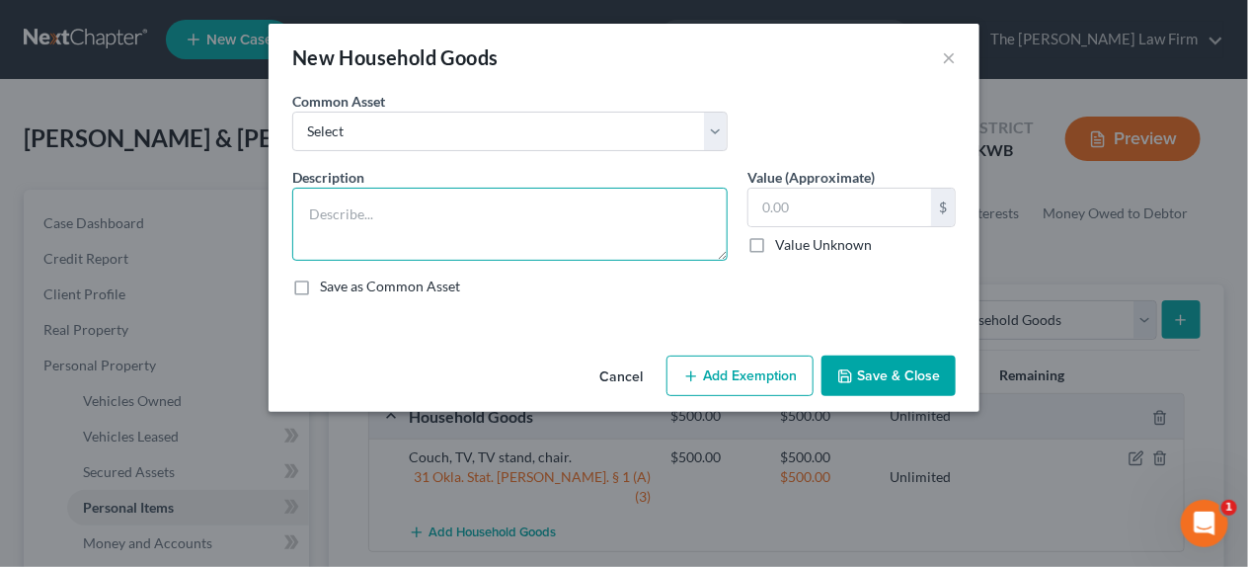
click at [359, 224] on textarea at bounding box center [510, 224] width 436 height 73
click at [487, 211] on textarea "[PERSON_NAME], refrigerator, washer &dryer, instapot, clender, microwave." at bounding box center [510, 224] width 436 height 73
drag, startPoint x: 606, startPoint y: 216, endPoint x: 590, endPoint y: 212, distance: 17.2
click at [701, 208] on textarea "[PERSON_NAME], refrigerator, washer & dryer, instapot, blender, microwave." at bounding box center [510, 224] width 436 height 73
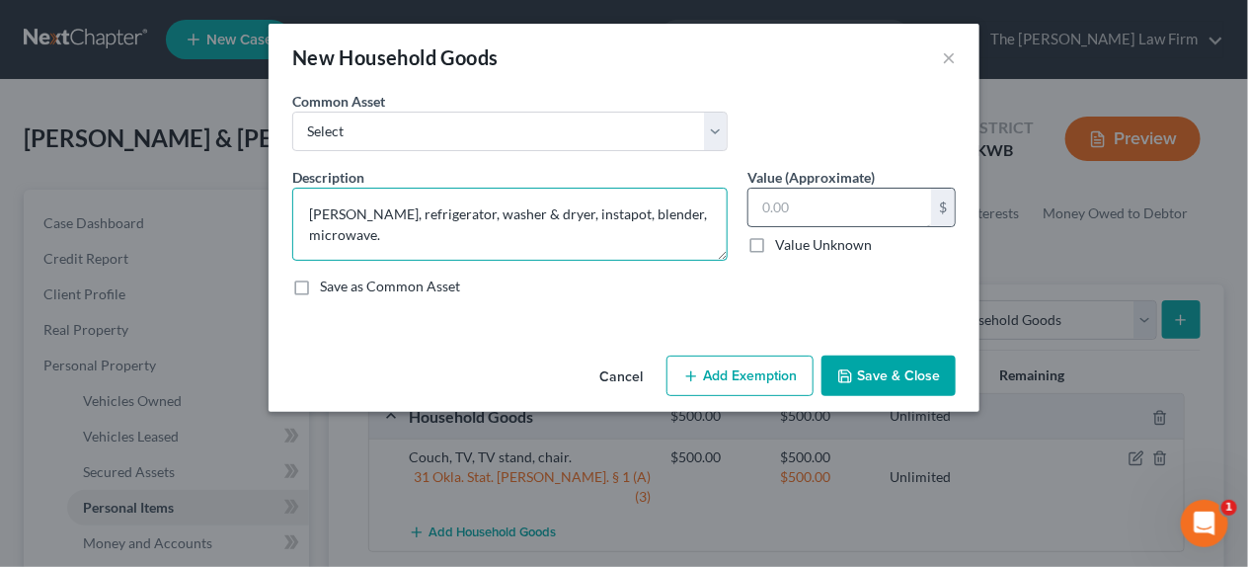
type textarea "[PERSON_NAME], refrigerator, washer & dryer, instapot, blender, microwave."
click at [863, 201] on input "text" at bounding box center [840, 208] width 183 height 38
type input "1,000.00"
click at [721, 384] on button "Add Exemption" at bounding box center [740, 376] width 147 height 41
select select "2"
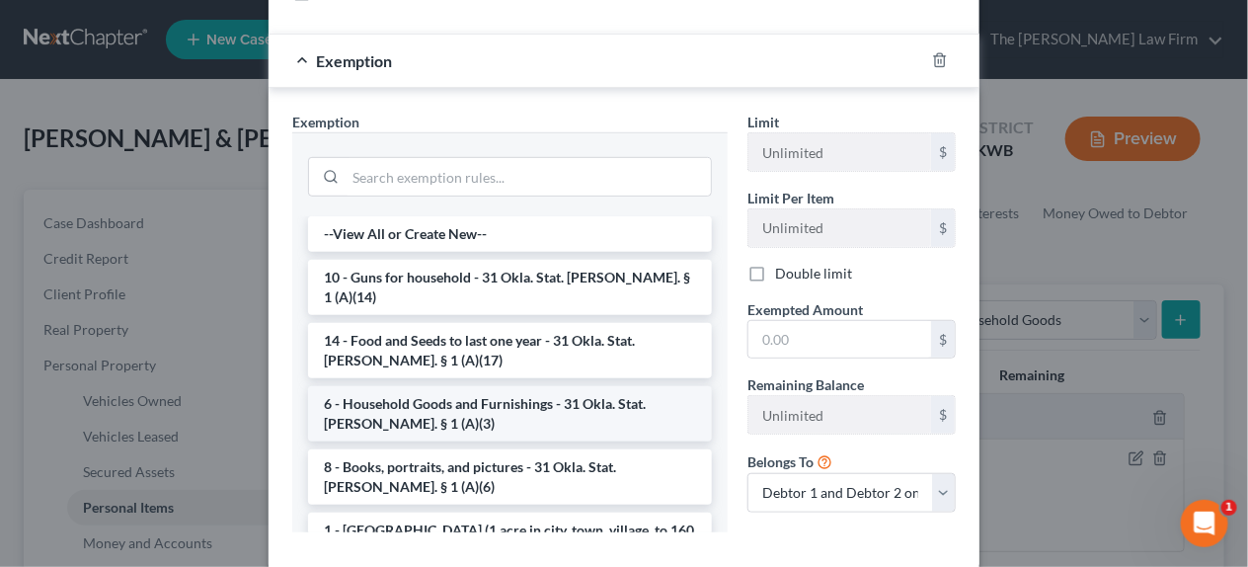
scroll to position [296, 0]
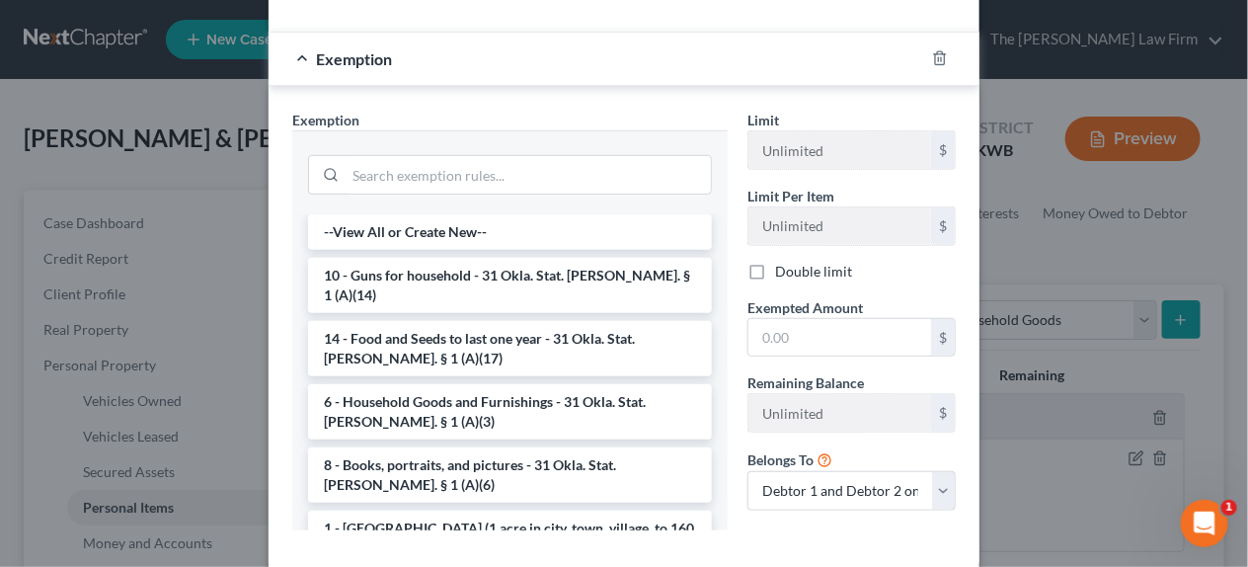
drag, startPoint x: 406, startPoint y: 398, endPoint x: 761, endPoint y: 393, distance: 355.6
click at [407, 398] on li "6 - Household Goods and Furnishings - 31 Okla. Stat. [PERSON_NAME]. § 1 (A)(3)" at bounding box center [510, 411] width 404 height 55
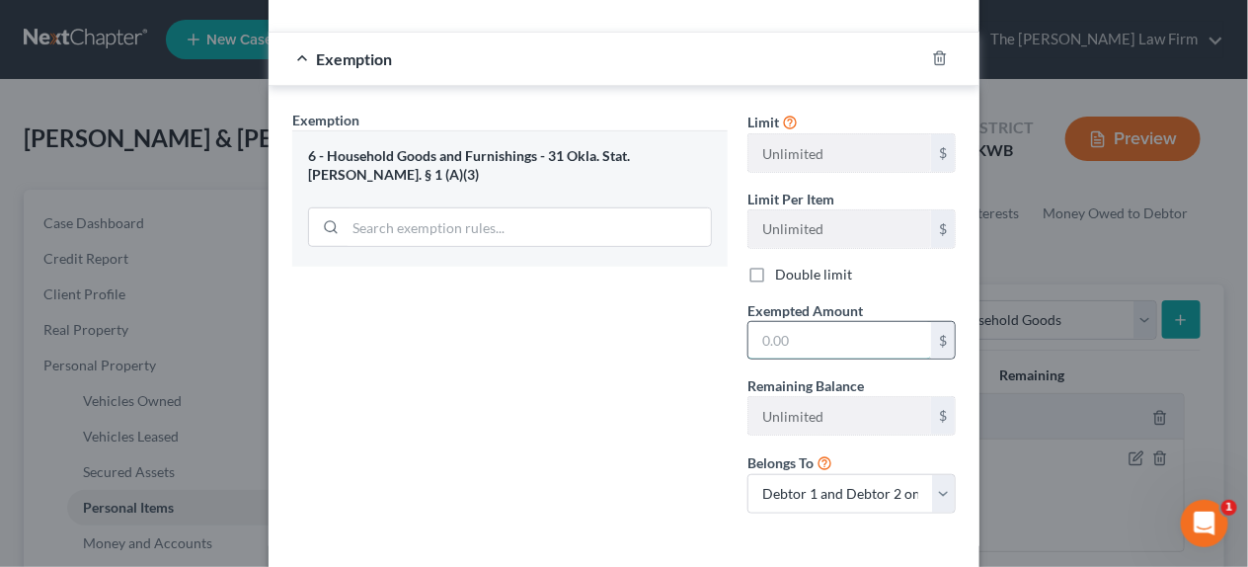
click at [813, 339] on input "text" at bounding box center [840, 341] width 183 height 38
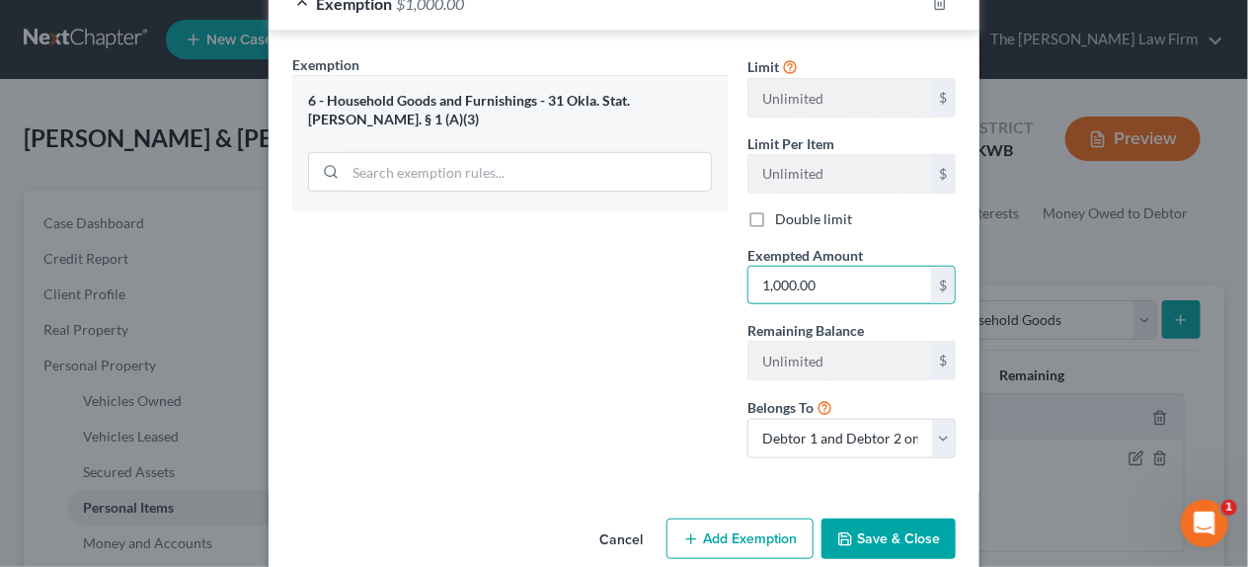
scroll to position [381, 0]
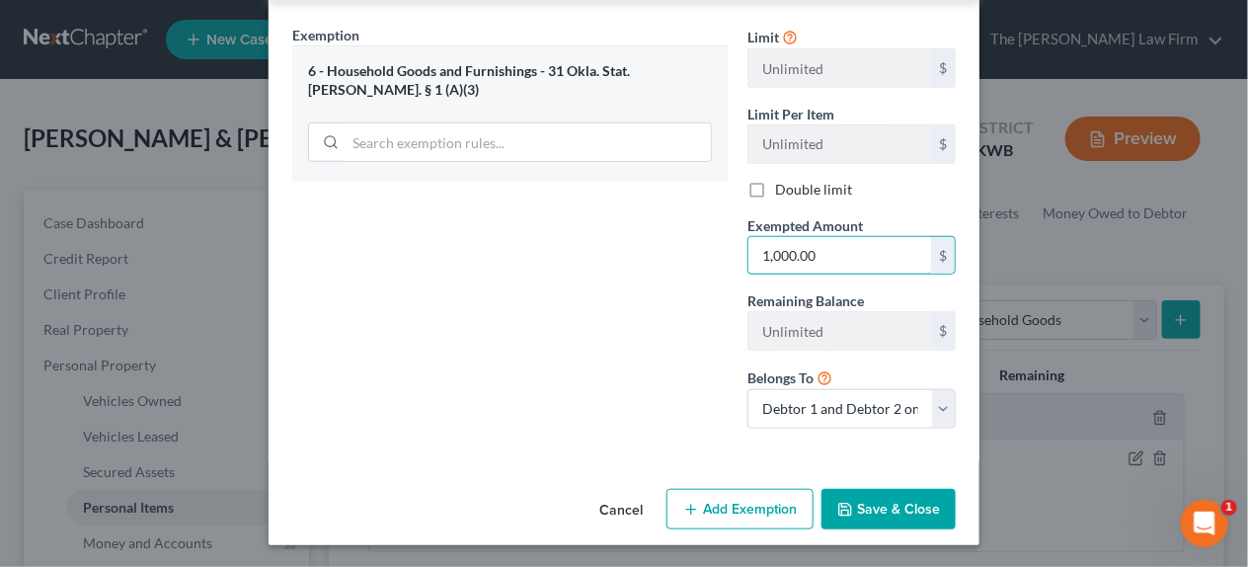
type input "1,000.00"
click at [841, 510] on icon "button" at bounding box center [845, 510] width 16 height 16
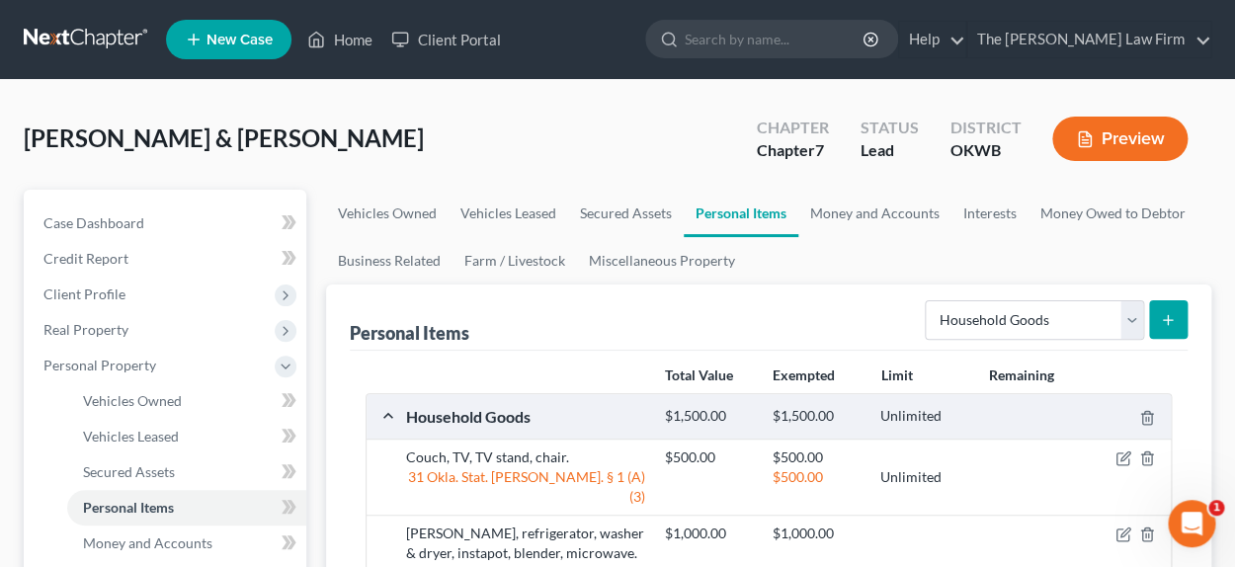
click at [1167, 308] on button "submit" at bounding box center [1168, 319] width 39 height 39
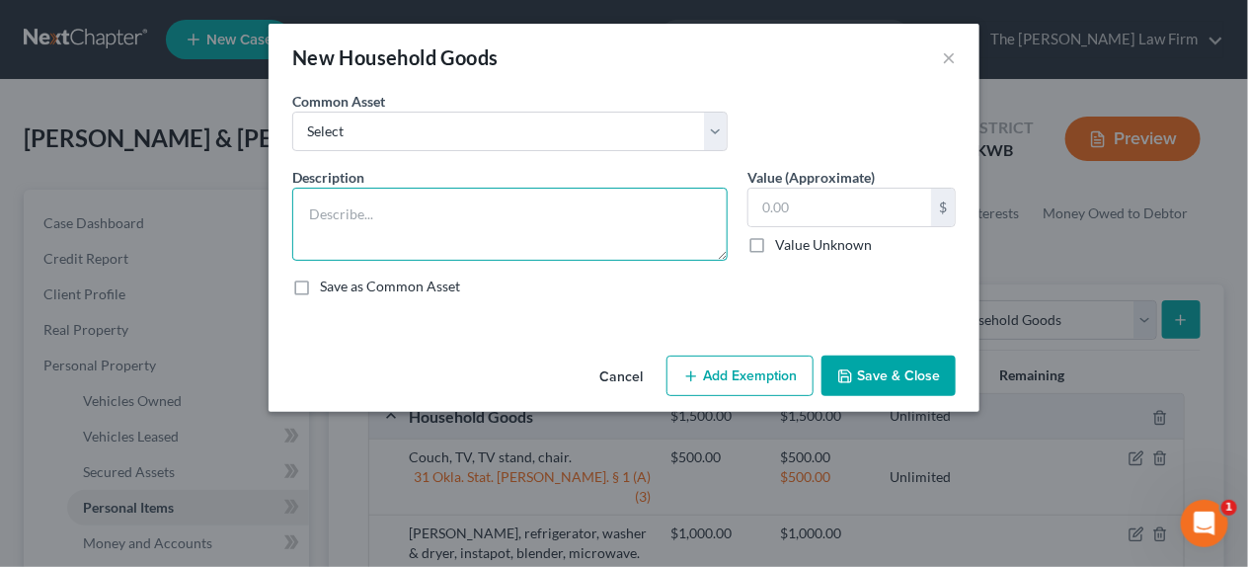
click at [410, 227] on textarea at bounding box center [510, 224] width 436 height 73
type textarea "3 beds, 3 TVs, 3 dressers."
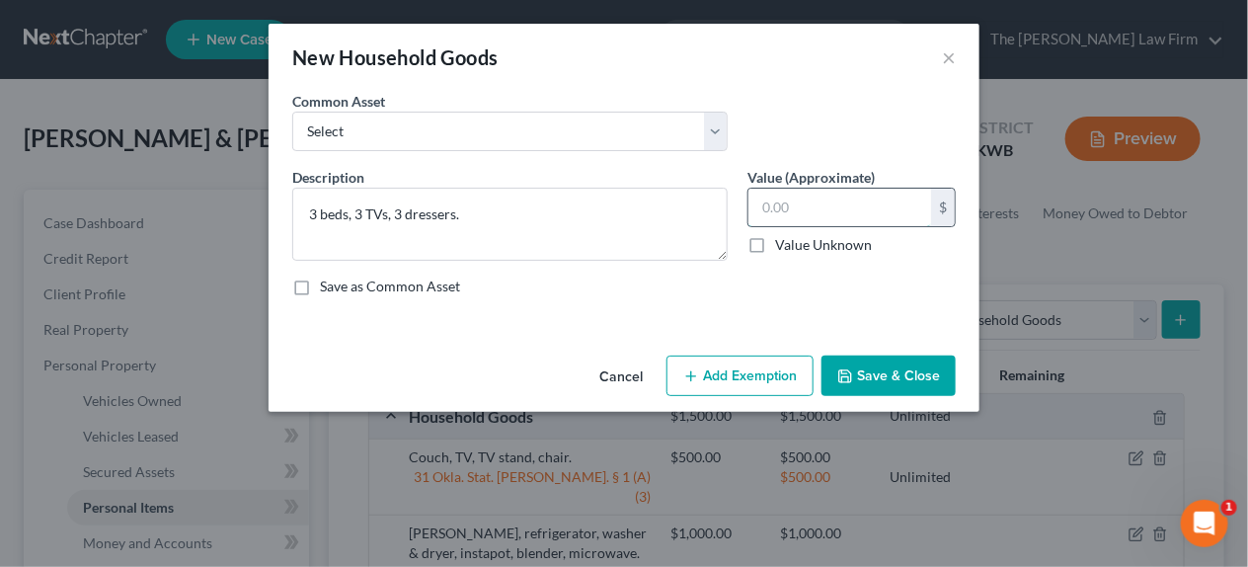
click at [815, 207] on input "text" at bounding box center [840, 208] width 183 height 38
type input "500.00"
click at [741, 377] on button "Add Exemption" at bounding box center [740, 376] width 147 height 41
select select "2"
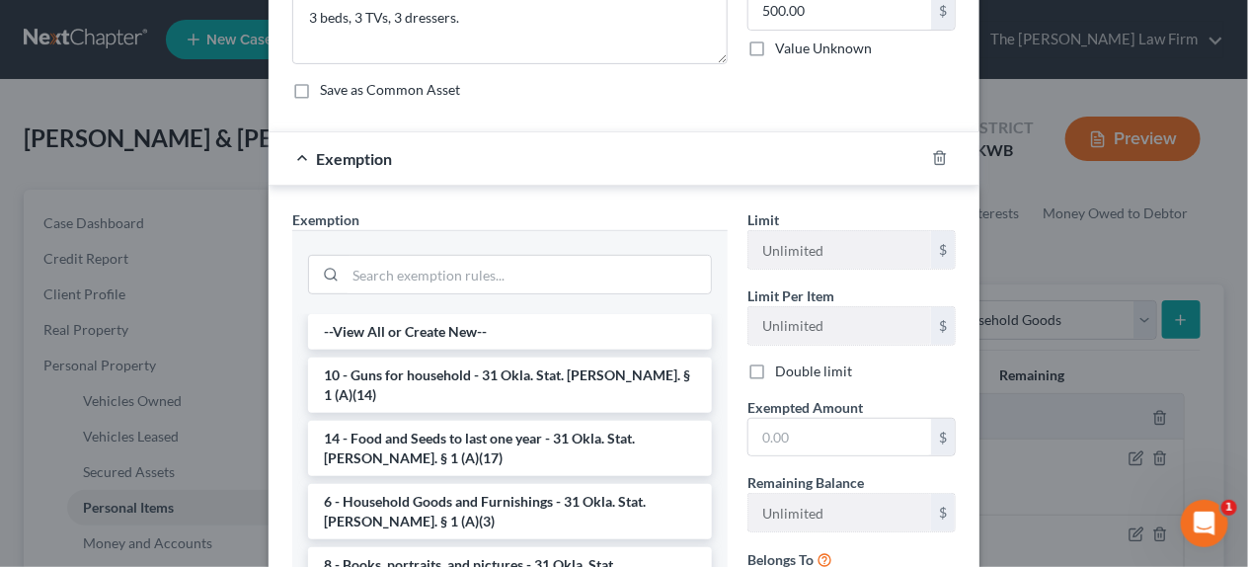
scroll to position [197, 0]
click at [438, 484] on li "6 - Household Goods and Furnishings - 31 Okla. Stat. [PERSON_NAME]. § 1 (A)(3)" at bounding box center [510, 511] width 404 height 55
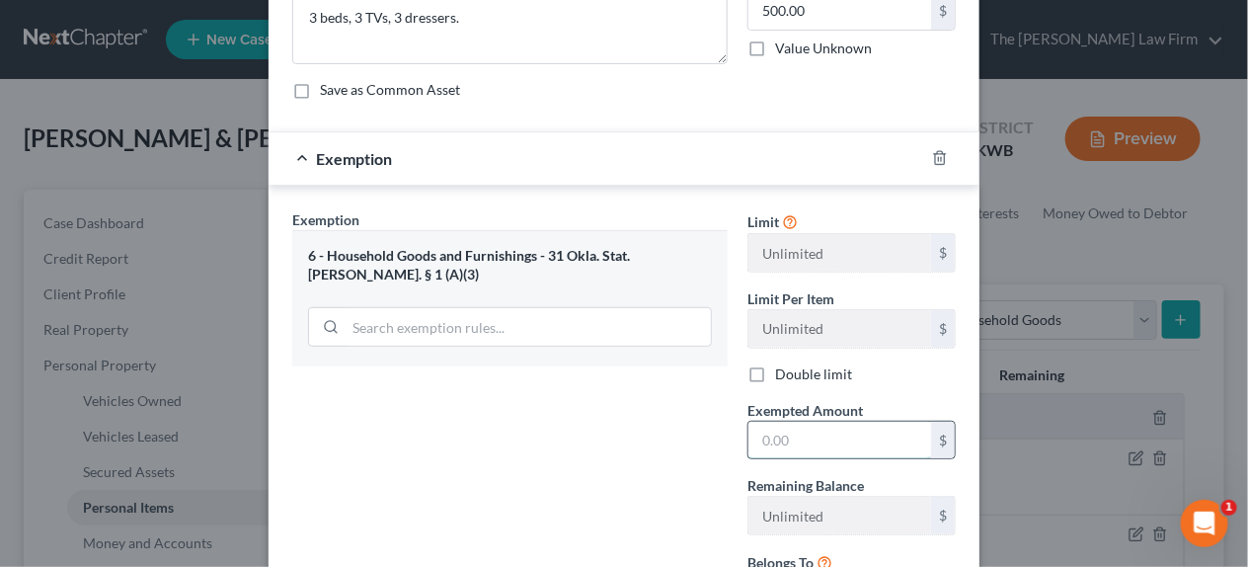
click at [840, 434] on input "text" at bounding box center [840, 441] width 183 height 38
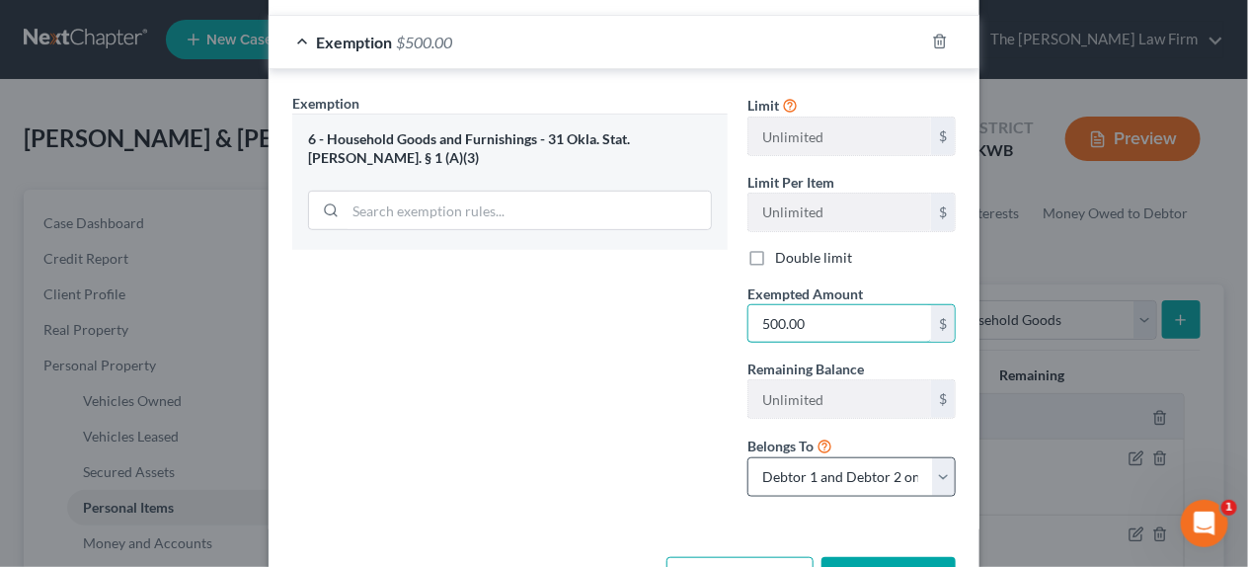
scroll to position [381, 0]
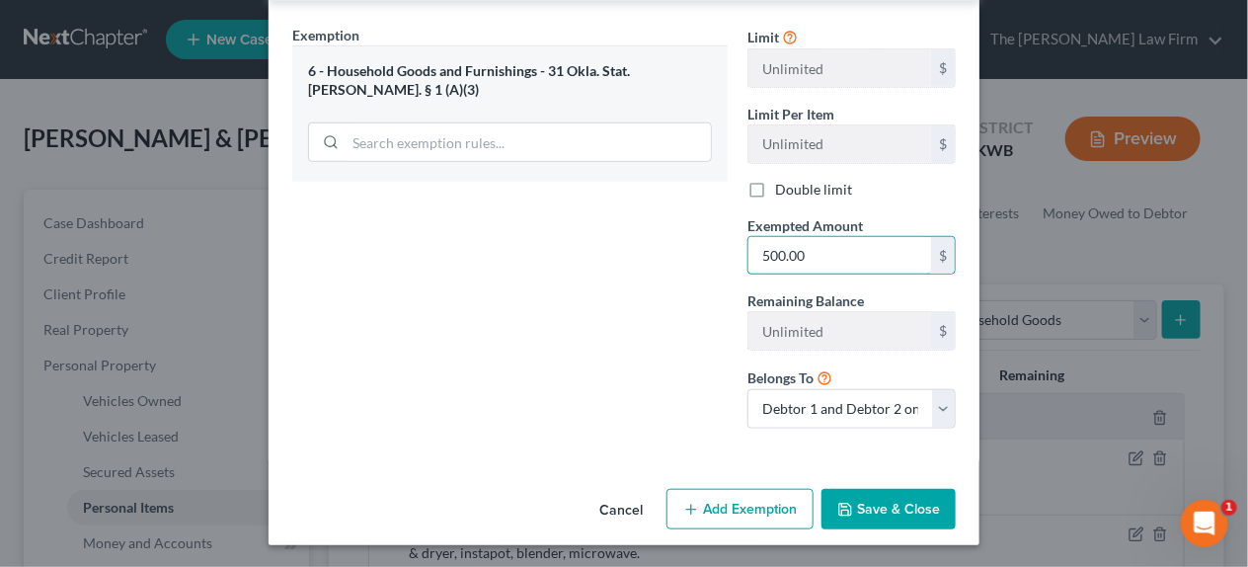
type input "500.00"
click at [843, 502] on icon "button" at bounding box center [845, 510] width 16 height 16
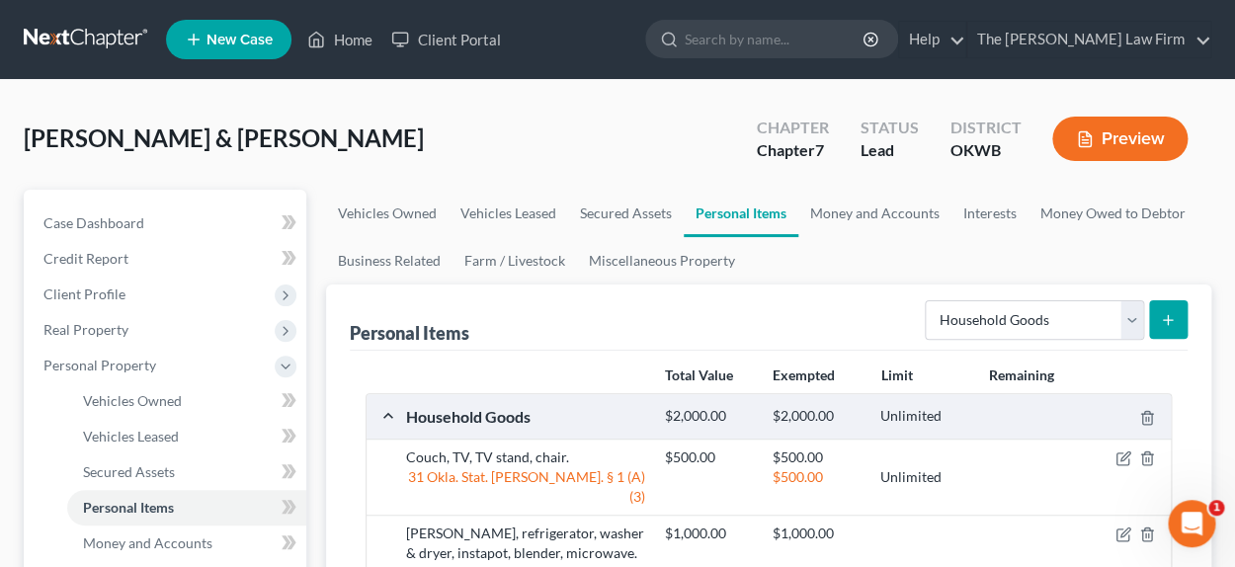
click at [1175, 316] on button "submit" at bounding box center [1168, 319] width 39 height 39
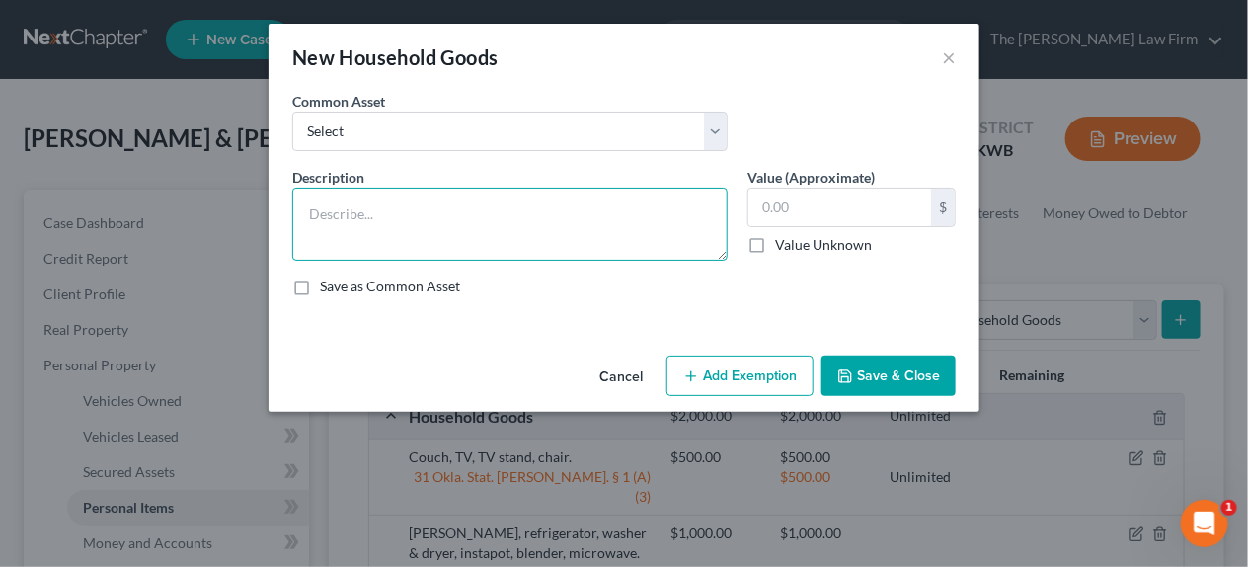
click at [455, 229] on textarea at bounding box center [510, 224] width 436 height 73
type textarea "Kitchen table and barstools."
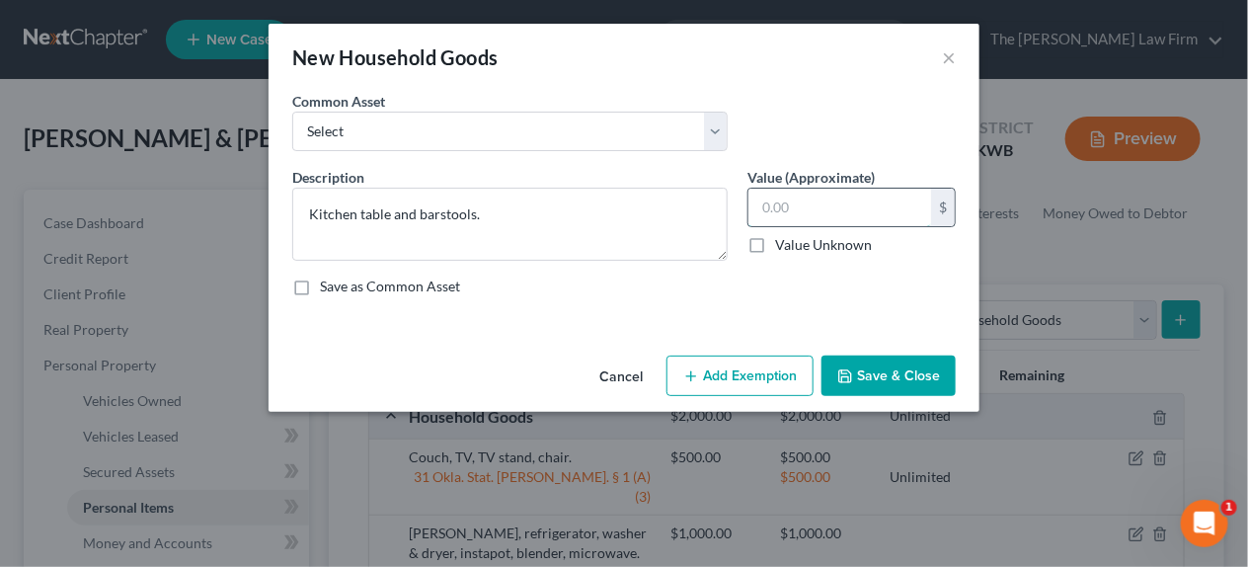
drag, startPoint x: 856, startPoint y: 208, endPoint x: 845, endPoint y: 204, distance: 11.6
click at [855, 208] on input "text" at bounding box center [840, 208] width 183 height 38
type input "100.00"
click at [754, 361] on button "Add Exemption" at bounding box center [740, 376] width 147 height 41
select select "2"
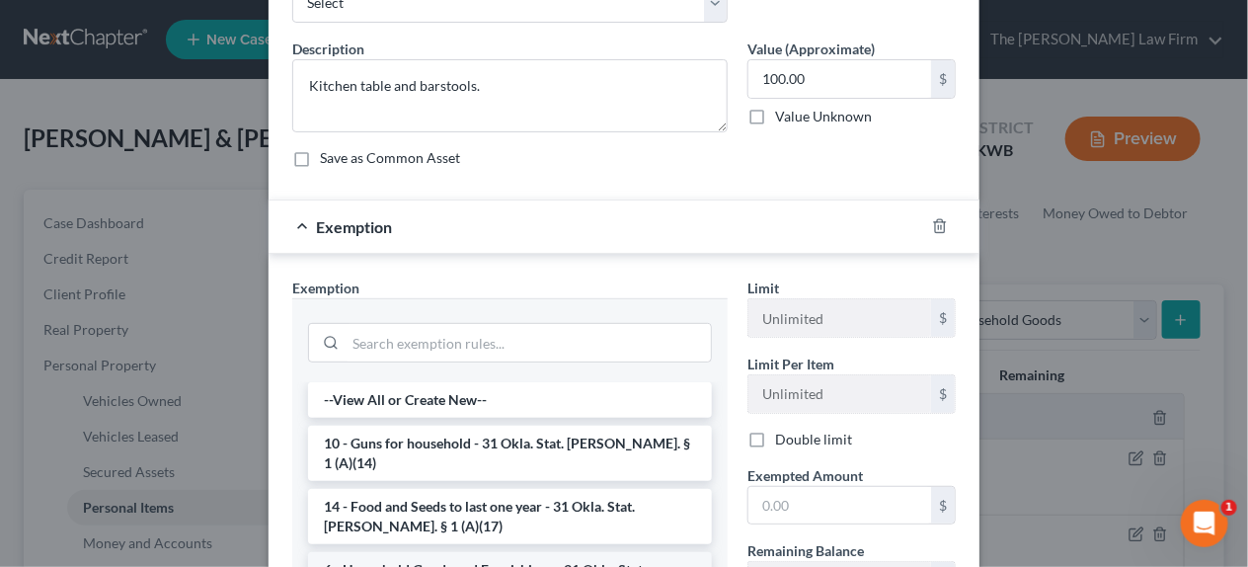
scroll to position [296, 0]
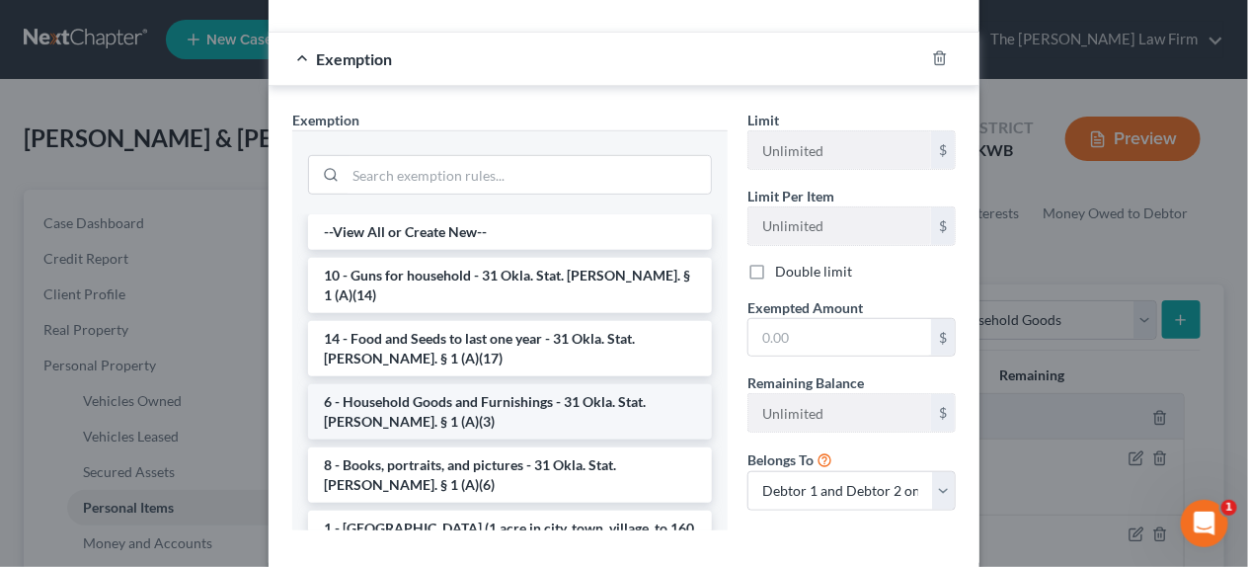
click at [423, 394] on li "6 - Household Goods and Furnishings - 31 Okla. Stat. [PERSON_NAME]. § 1 (A)(3)" at bounding box center [510, 411] width 404 height 55
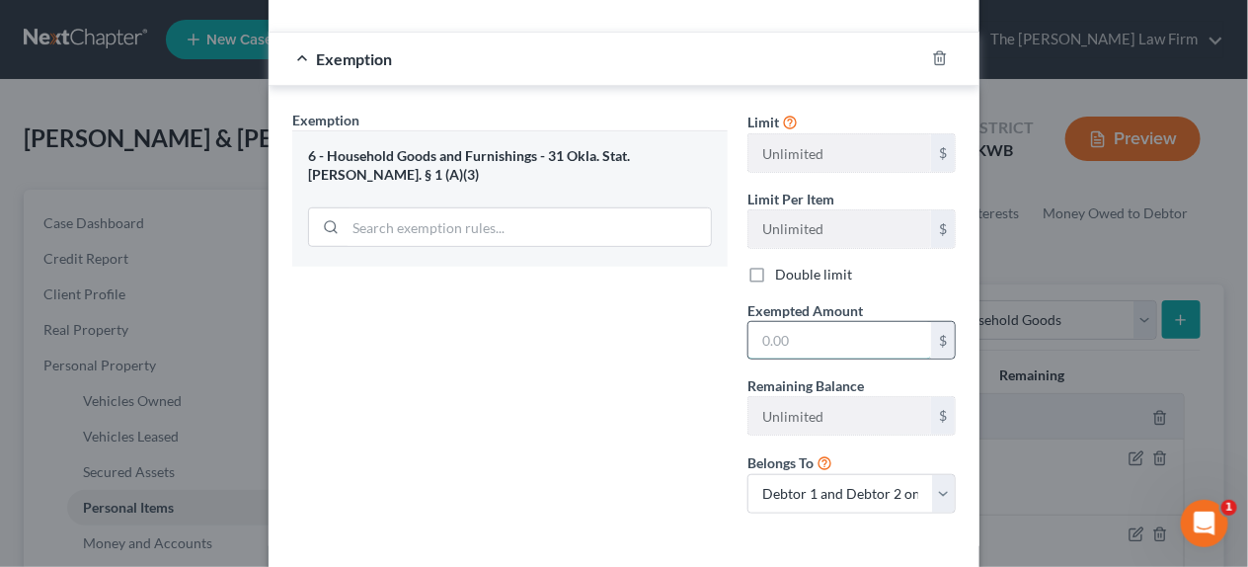
click at [825, 348] on input "text" at bounding box center [840, 341] width 183 height 38
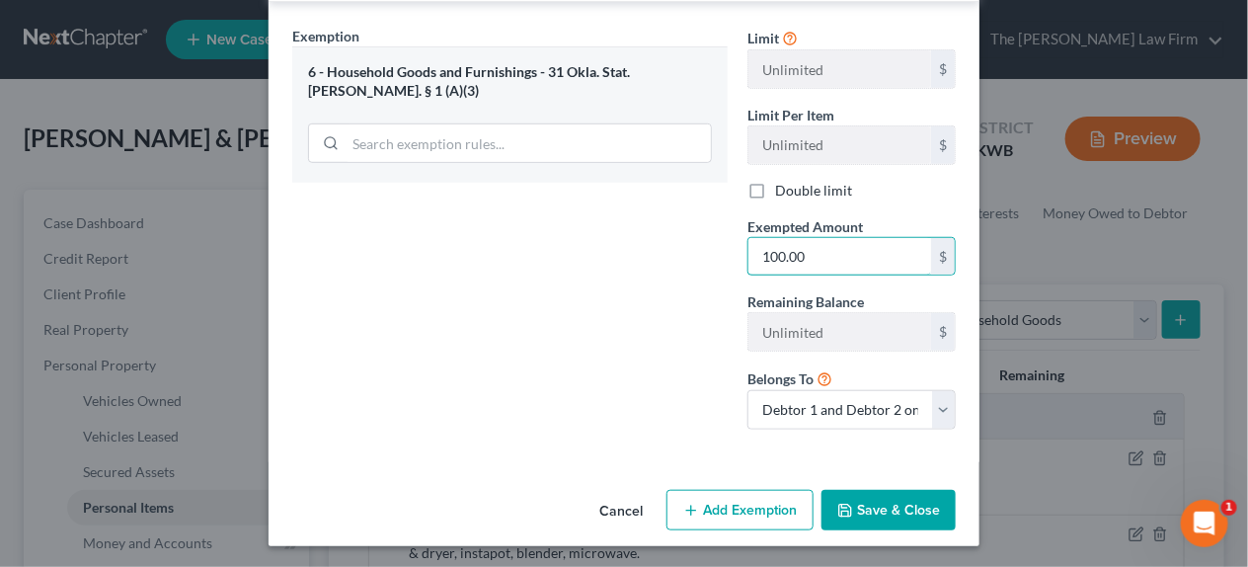
scroll to position [381, 0]
type input "100.00"
click at [909, 504] on button "Save & Close" at bounding box center [889, 509] width 134 height 41
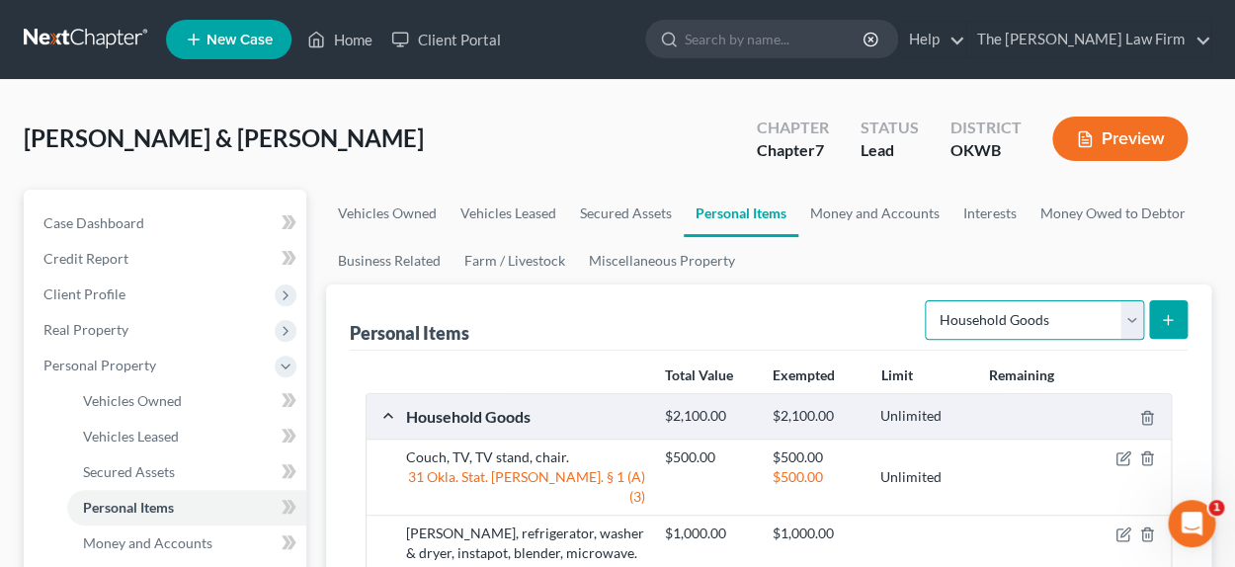
click at [1139, 323] on select "Select Item Type Clothing Collectibles Of Value Electronics Firearms Household …" at bounding box center [1033, 320] width 219 height 40
select select "clothing"
click at [926, 300] on select "Select Item Type Clothing Collectibles Of Value Electronics Firearms Household …" at bounding box center [1033, 320] width 219 height 40
click at [1166, 307] on button "submit" at bounding box center [1168, 319] width 39 height 39
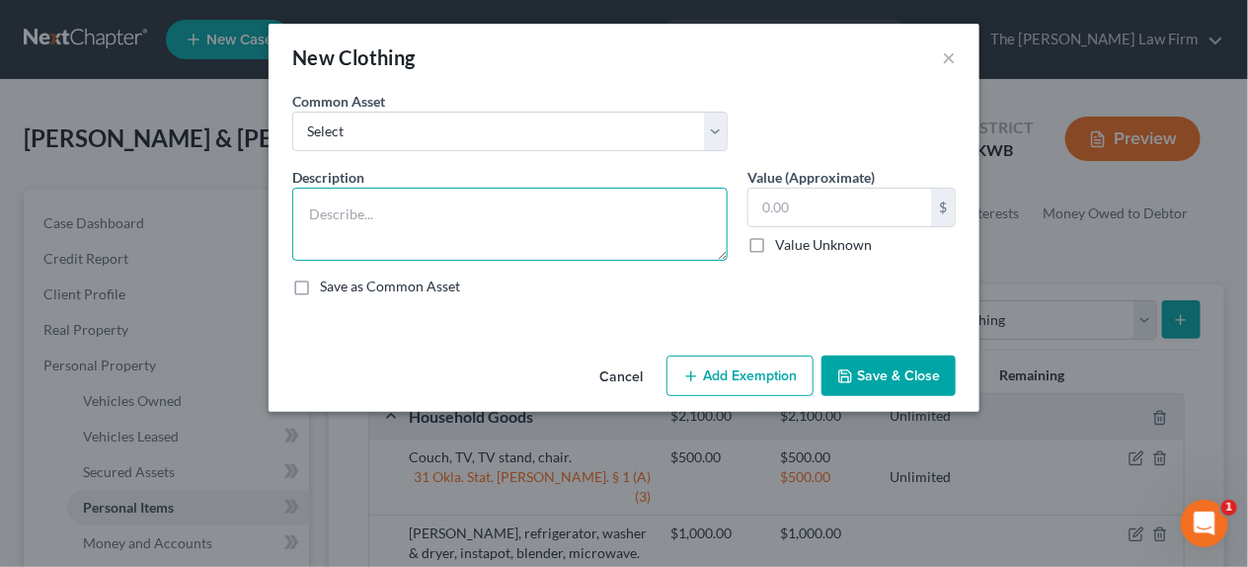
click at [334, 214] on textarea at bounding box center [510, 224] width 436 height 73
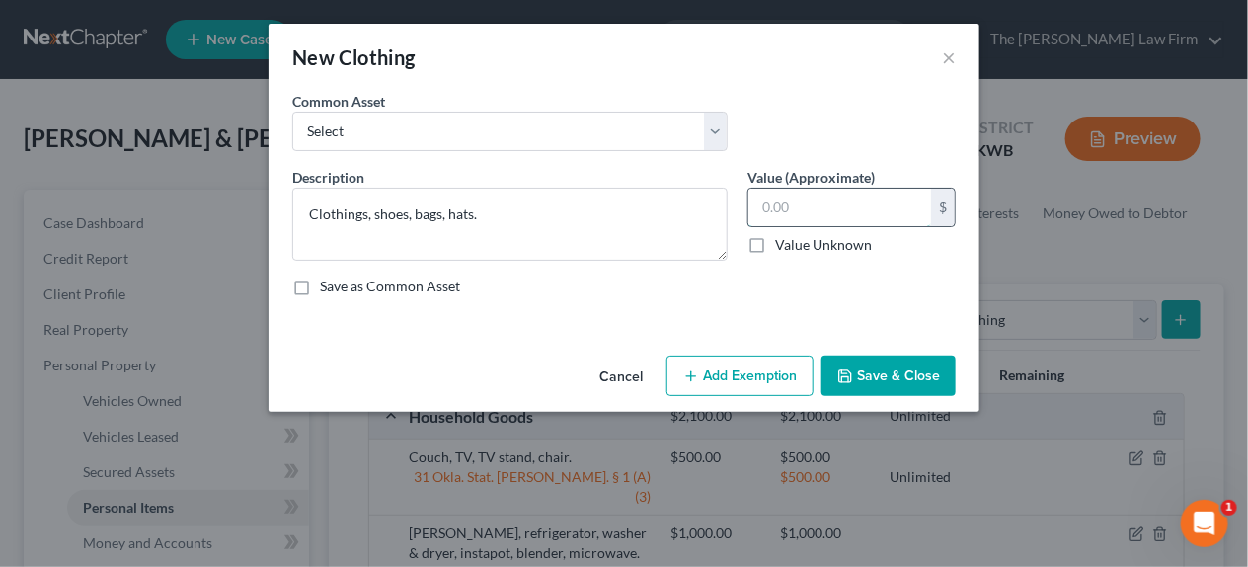
click at [770, 204] on input "text" at bounding box center [840, 208] width 183 height 38
type textarea "Clothing, shoes, bags, hats."
click at [802, 207] on input "text" at bounding box center [840, 208] width 183 height 38
type input "1,000.00"
click at [740, 395] on button "Add Exemption" at bounding box center [740, 376] width 147 height 41
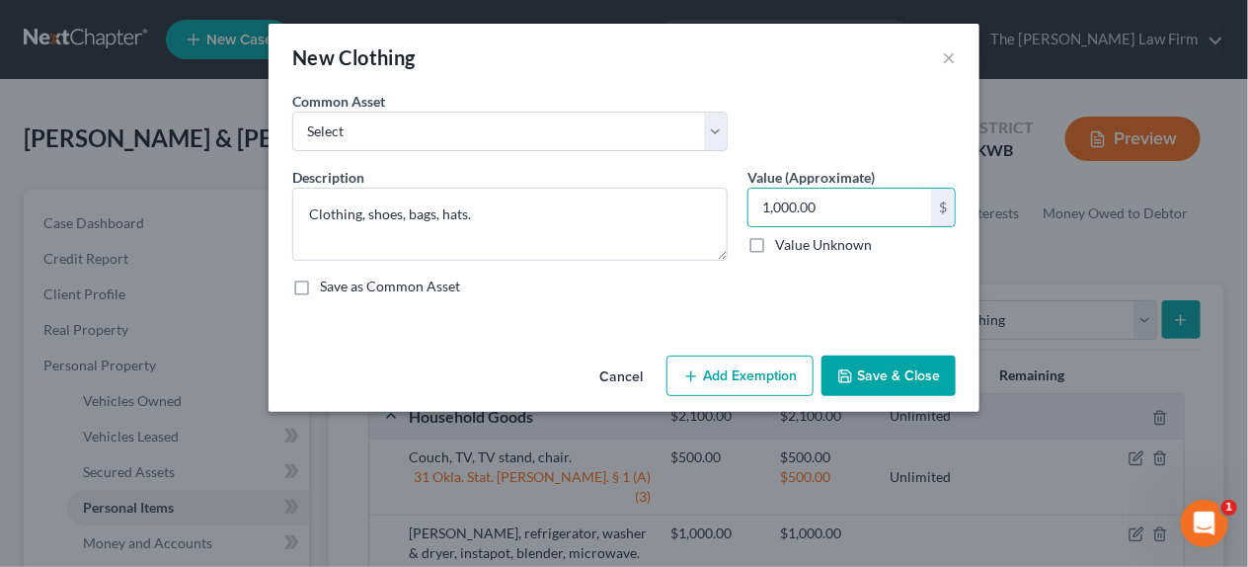
select select "2"
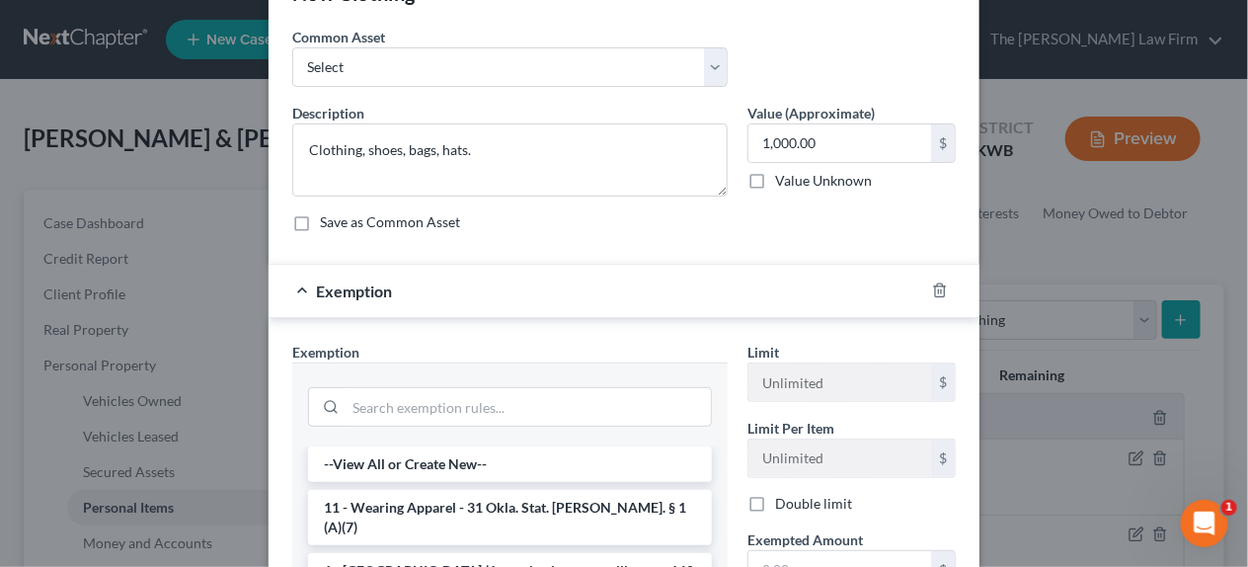
scroll to position [98, 0]
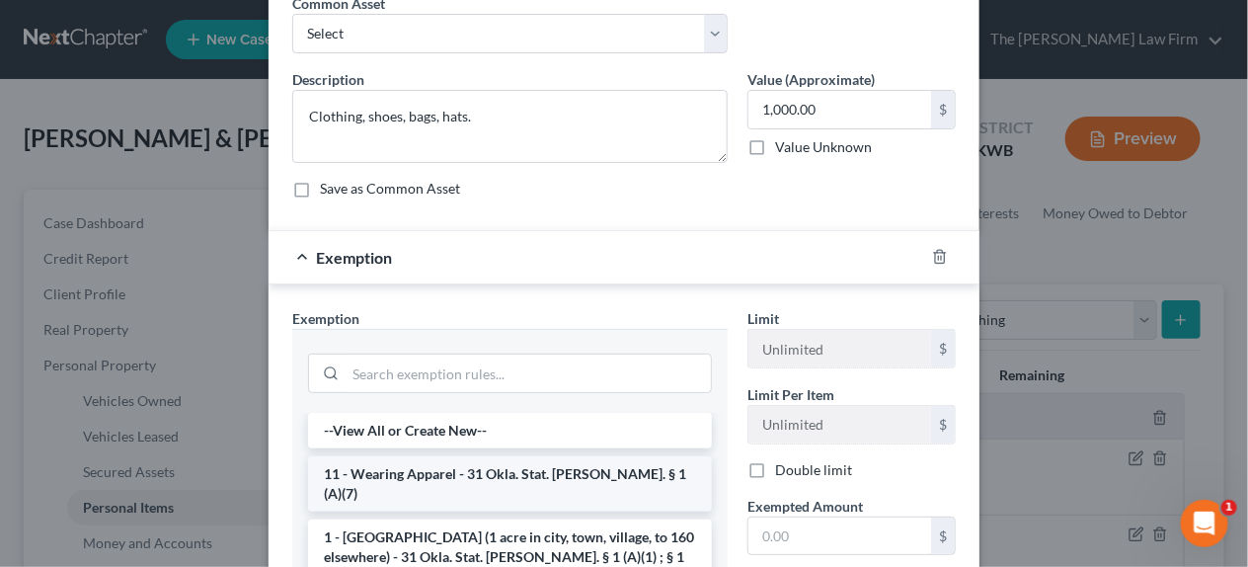
click at [552, 465] on li "11 - Wearing Apparel - 31 Okla. Stat. [PERSON_NAME]. § 1 (A)(7)" at bounding box center [510, 483] width 404 height 55
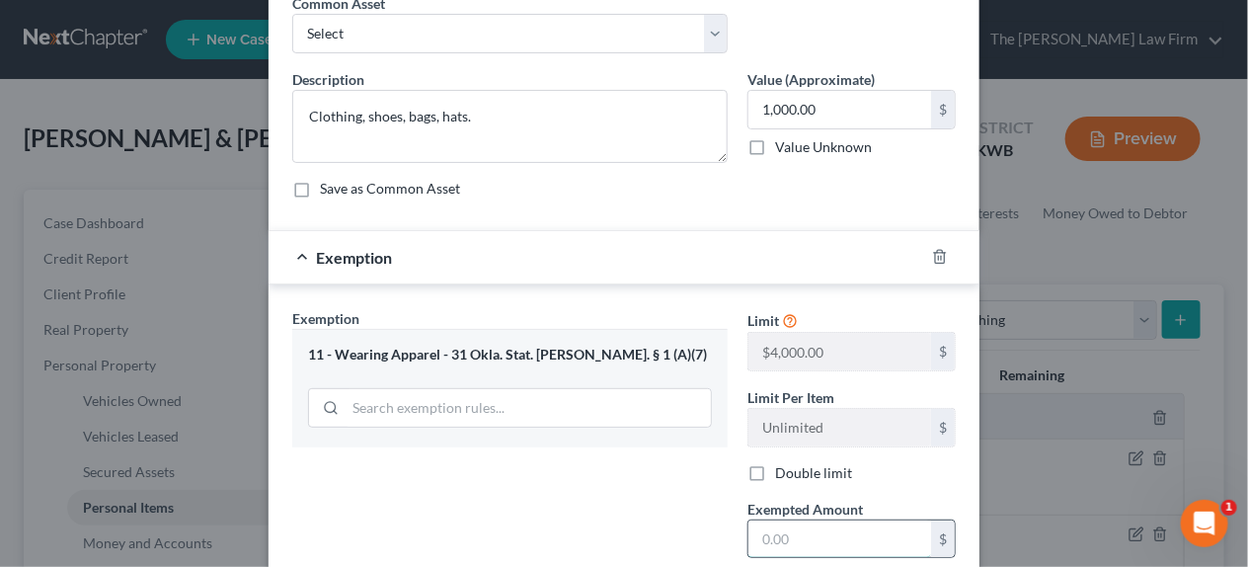
click at [806, 537] on input "text" at bounding box center [840, 539] width 183 height 38
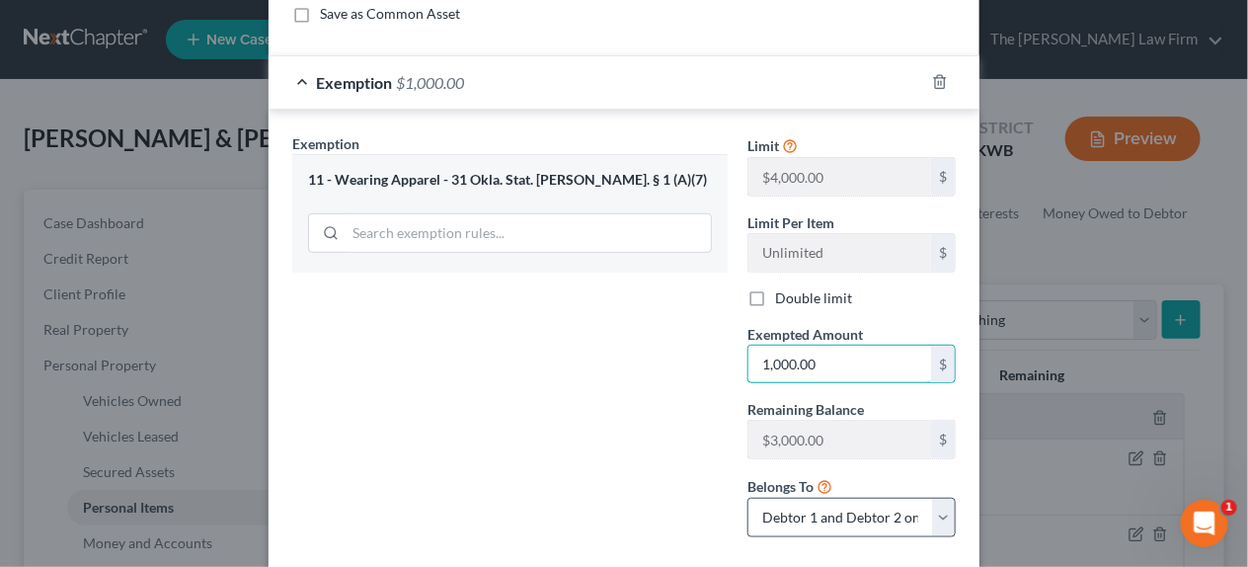
scroll to position [381, 0]
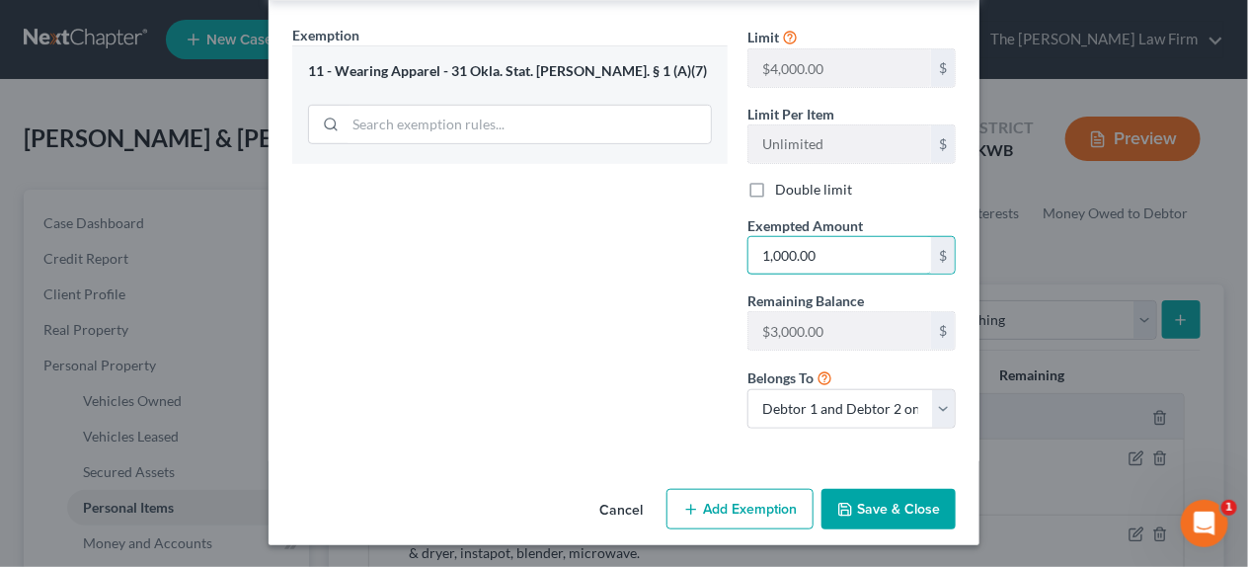
type input "1,000.00"
click at [850, 504] on button "Save & Close" at bounding box center [889, 509] width 134 height 41
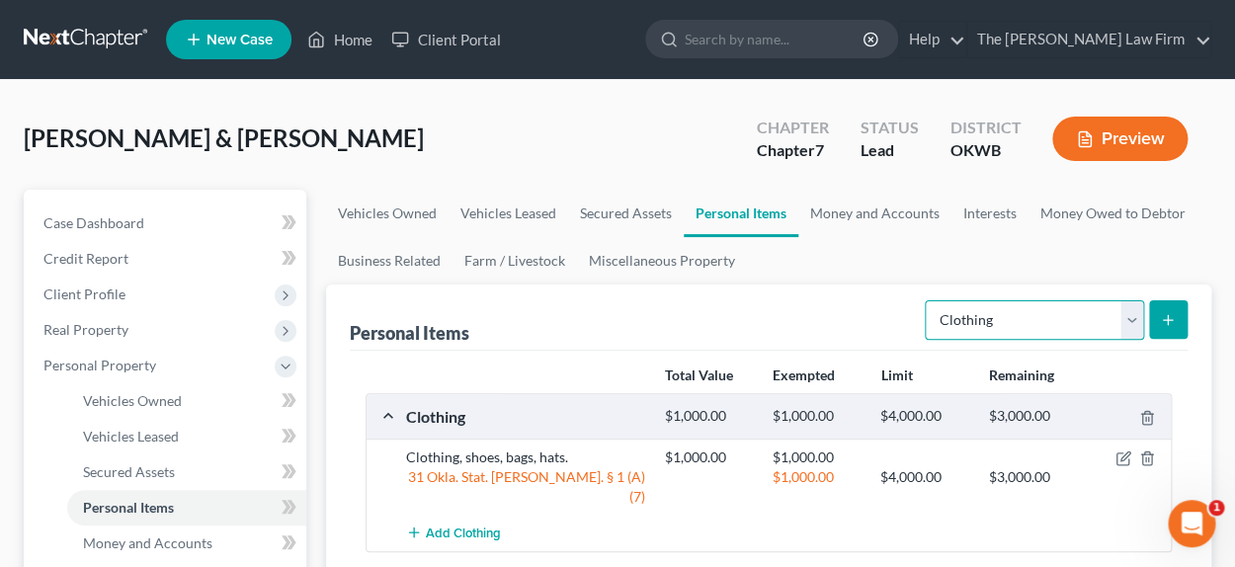
click at [1130, 314] on select "Select Item Type Clothing Collectibles Of Value Electronics Firearms Household …" at bounding box center [1033, 320] width 219 height 40
click at [926, 300] on select "Select Item Type Clothing Collectibles Of Value Electronics Firearms Household …" at bounding box center [1033, 320] width 219 height 40
click at [1185, 316] on button "submit" at bounding box center [1168, 319] width 39 height 39
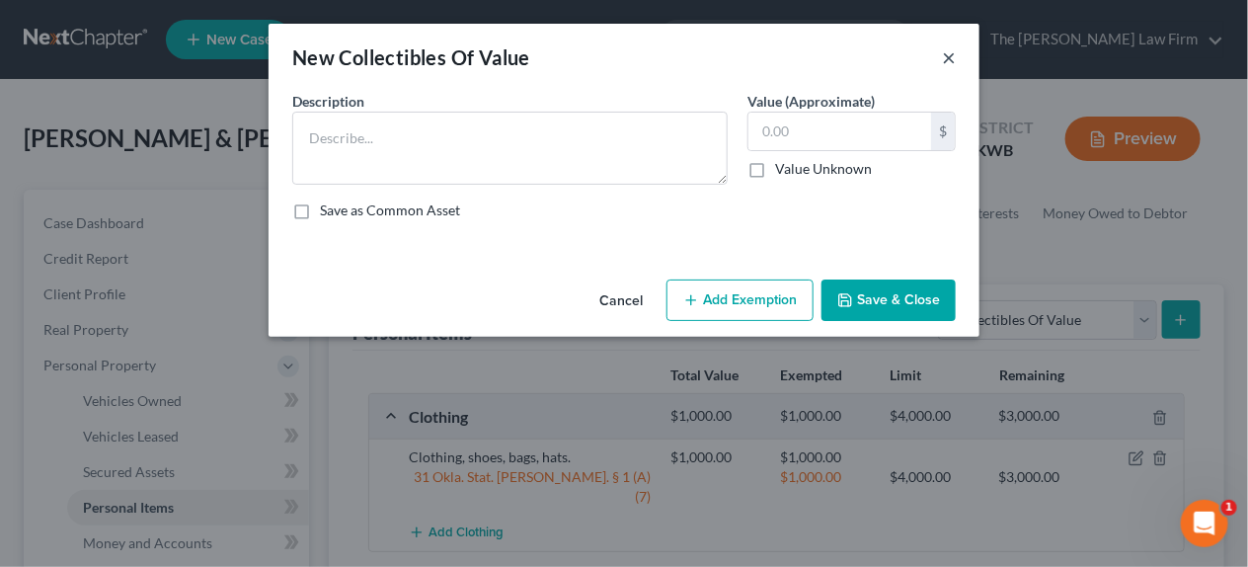
click at [947, 54] on button "×" at bounding box center [949, 57] width 14 height 24
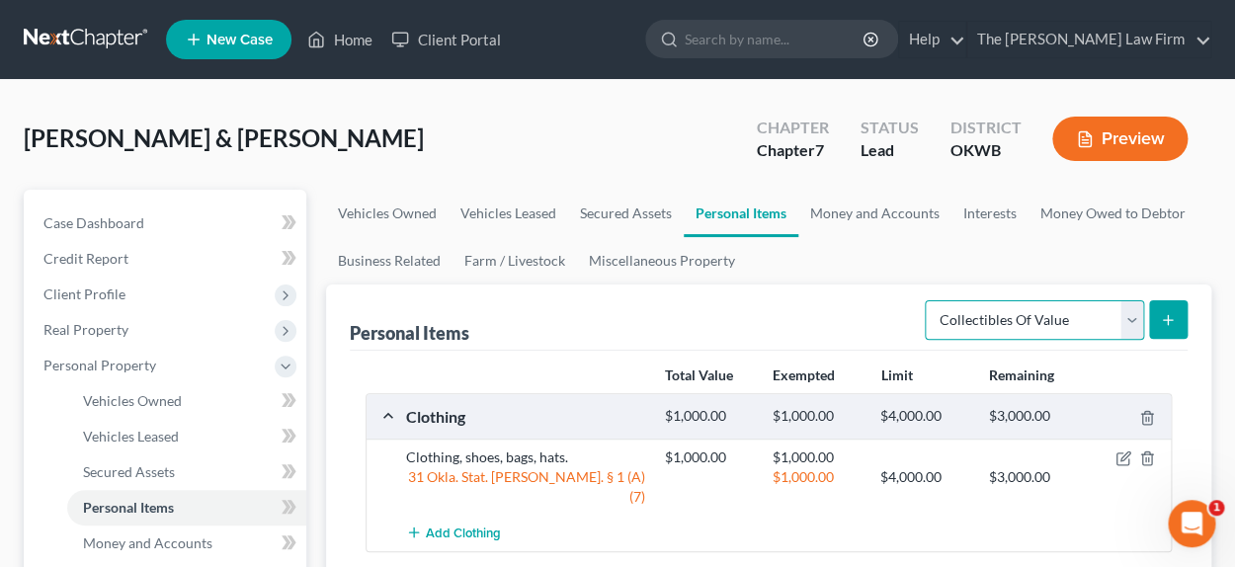
click at [1119, 309] on select "Select Item Type Clothing Collectibles Of Value Electronics Firearms Household …" at bounding box center [1033, 320] width 219 height 40
select select "household_goods"
click at [926, 300] on select "Select Item Type Clothing Collectibles Of Value Electronics Firearms Household …" at bounding box center [1033, 320] width 219 height 40
click at [1166, 321] on icon "submit" at bounding box center [1167, 320] width 16 height 16
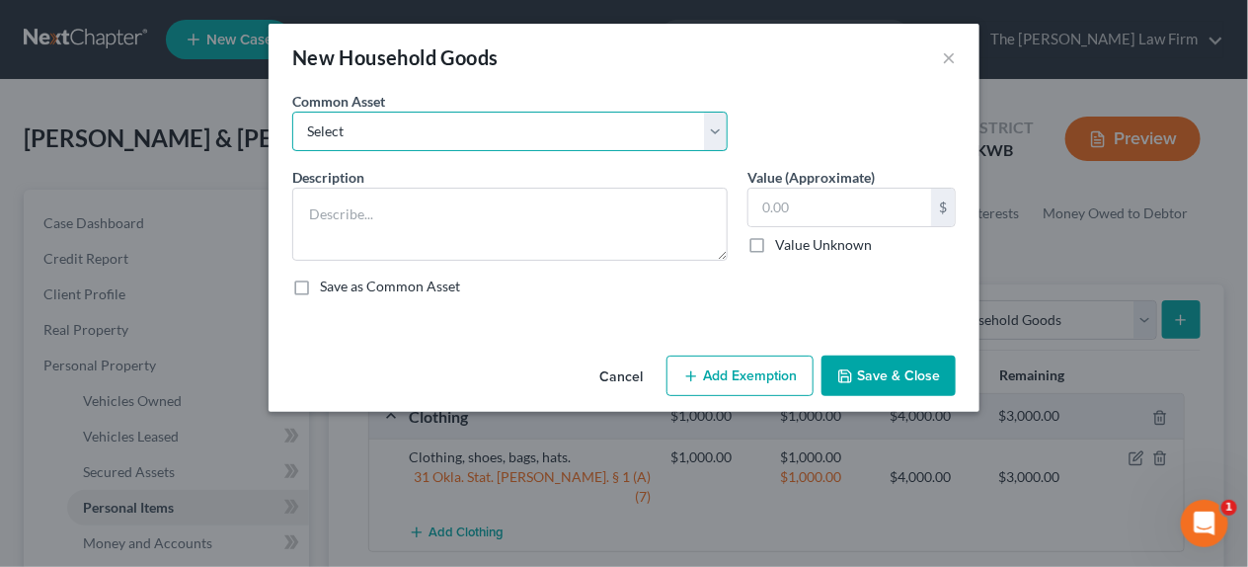
click at [484, 136] on select "Select Household appliances (refrigerator, microwave, stove, oven, washer, drye…" at bounding box center [510, 132] width 436 height 40
select select "2"
click at [292, 112] on select "Select Household appliances (refrigerator, microwave, stove, oven, washer, drye…" at bounding box center [510, 132] width 436 height 40
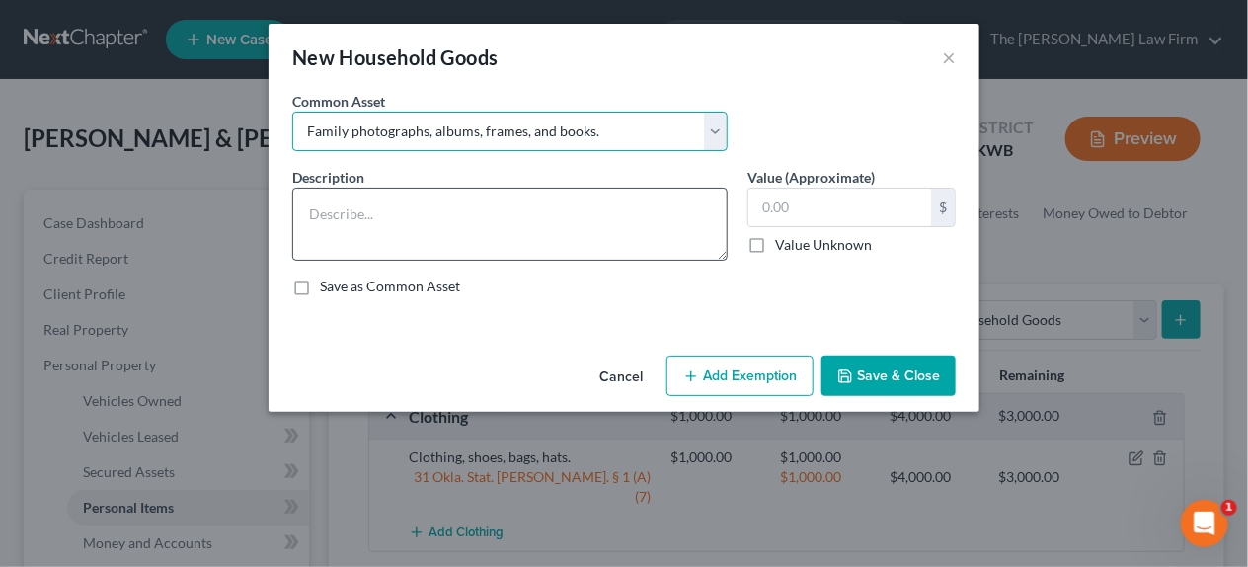
type textarea "Family photographs, albums, frames, and books."
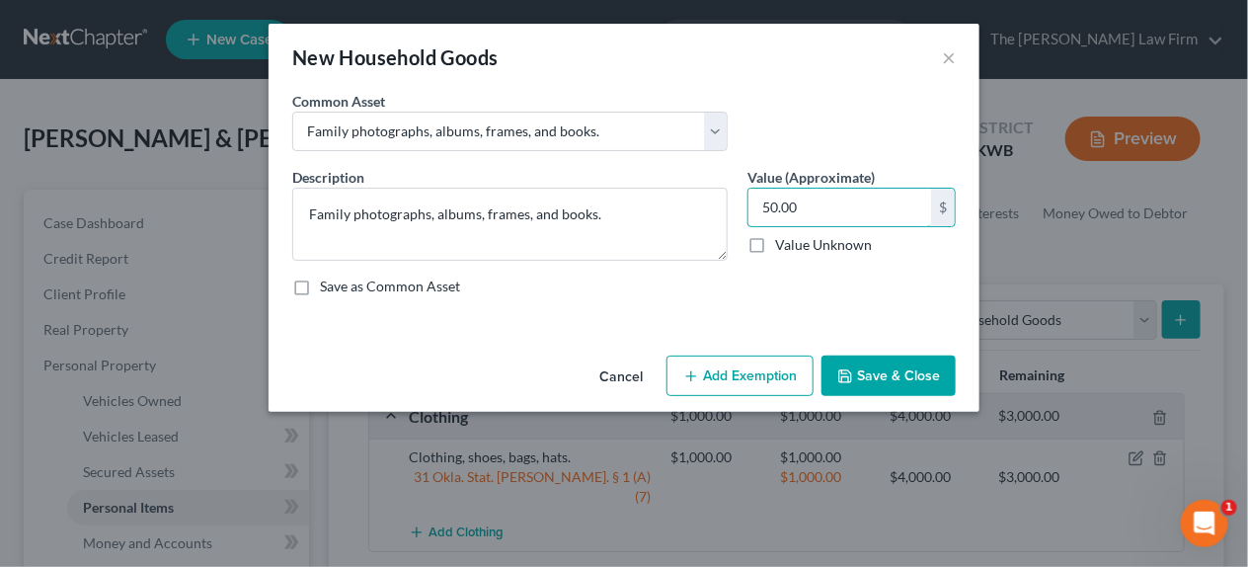
type input "50.00"
click at [704, 368] on button "Add Exemption" at bounding box center [740, 376] width 147 height 41
select select "2"
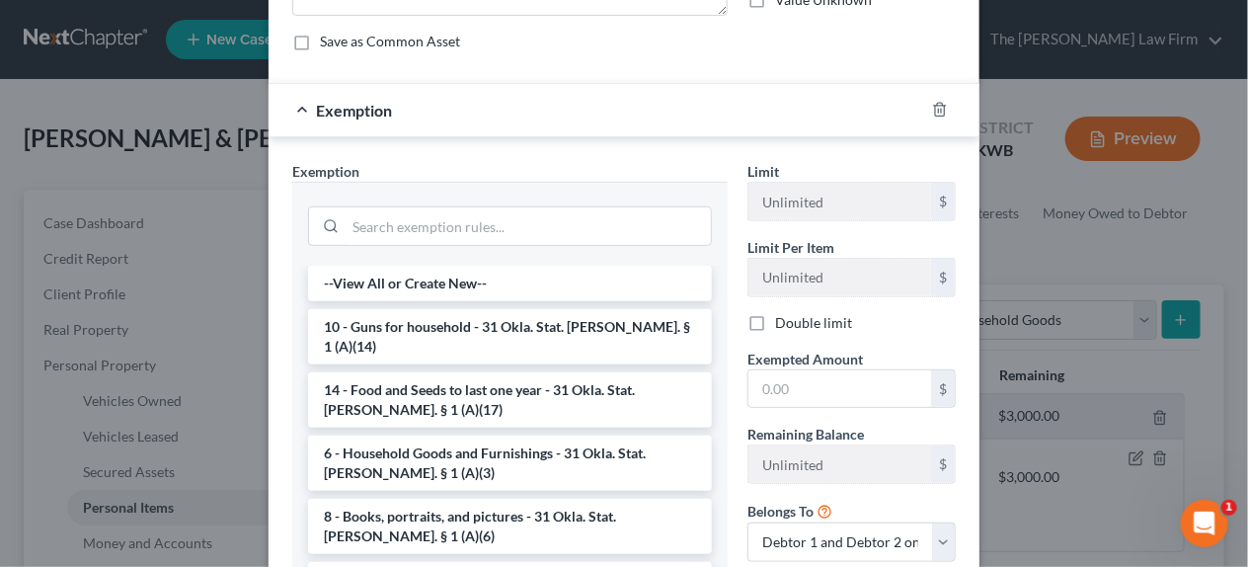
scroll to position [296, 0]
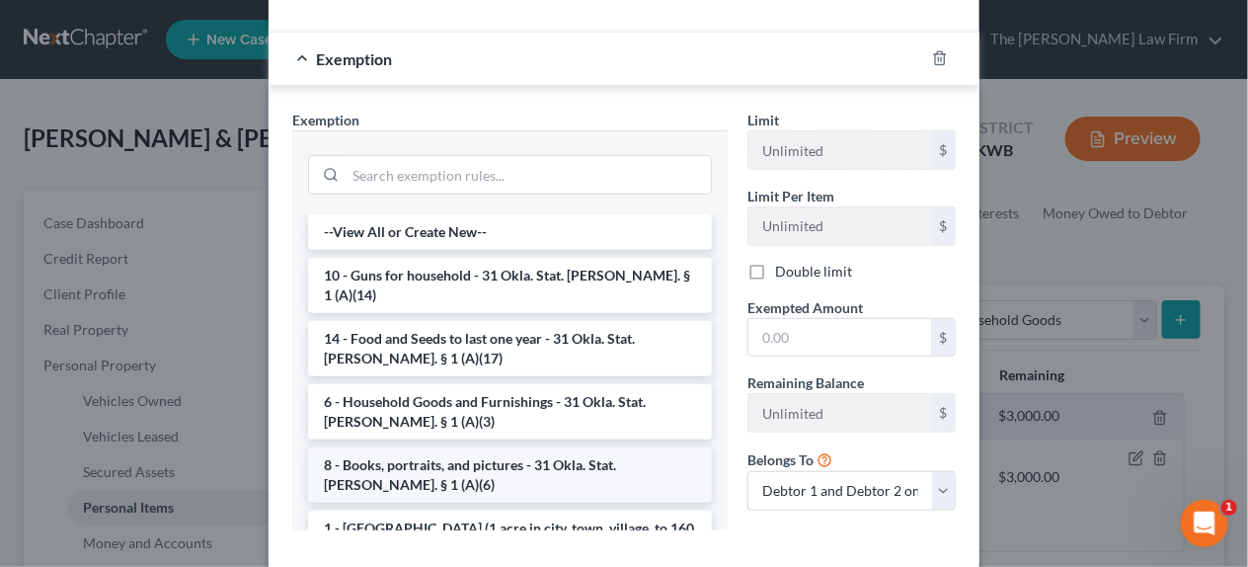
click at [523, 447] on li "8 - Books, portraits, and pictures - 31 Okla. Stat. [PERSON_NAME]. § 1 (A)(6)" at bounding box center [510, 474] width 404 height 55
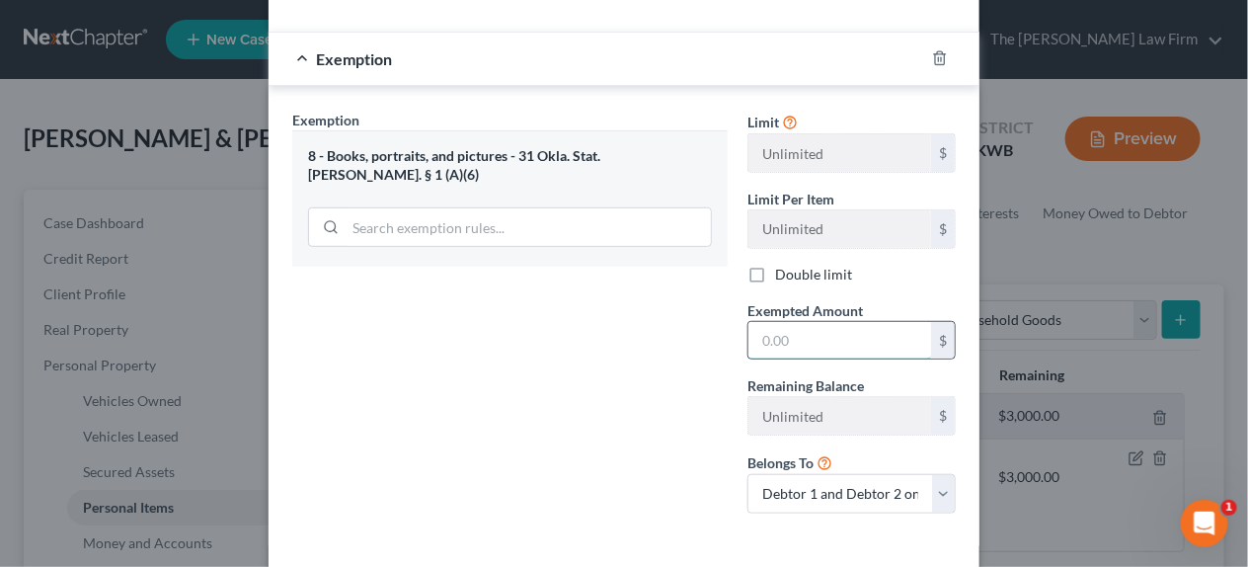
click at [769, 340] on input "text" at bounding box center [840, 341] width 183 height 38
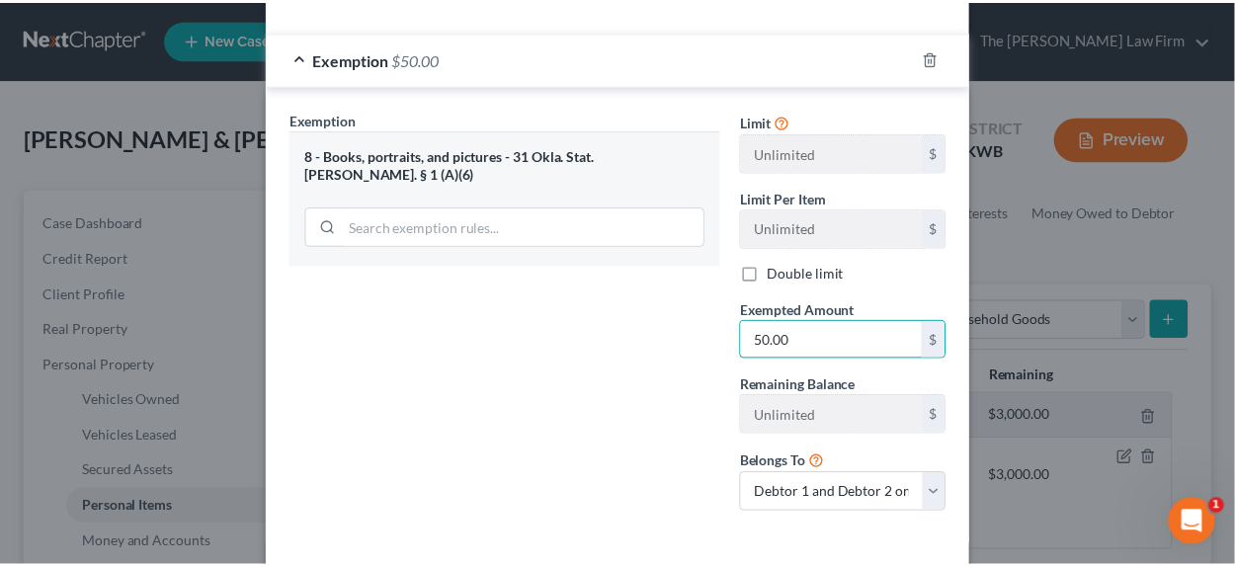
scroll to position [381, 0]
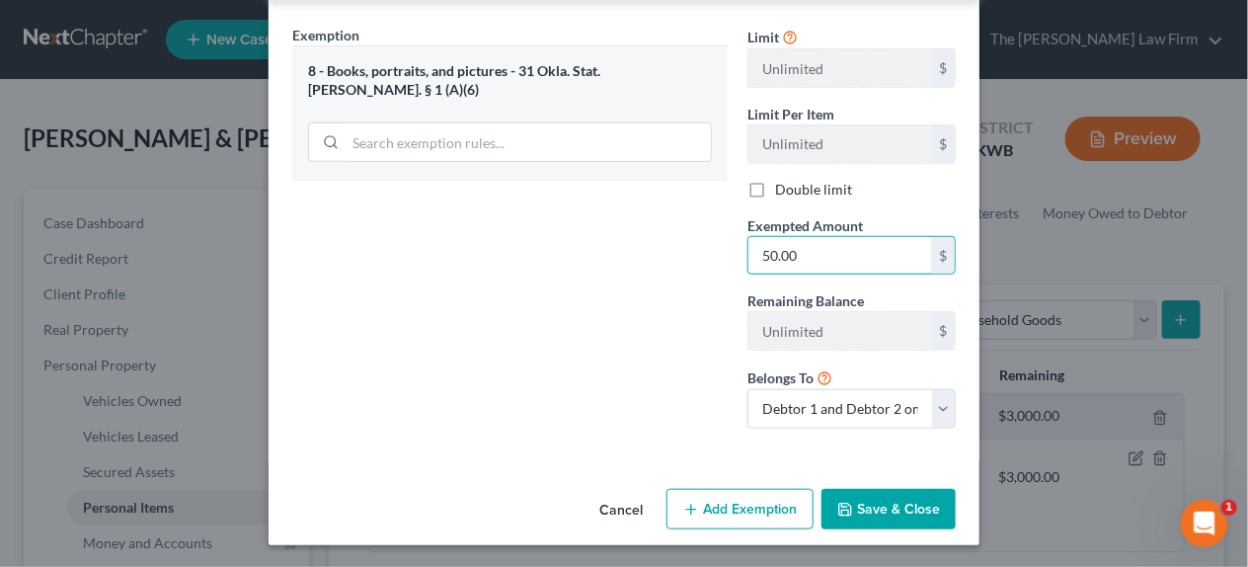
type input "50.00"
click at [897, 510] on button "Save & Close" at bounding box center [889, 509] width 134 height 41
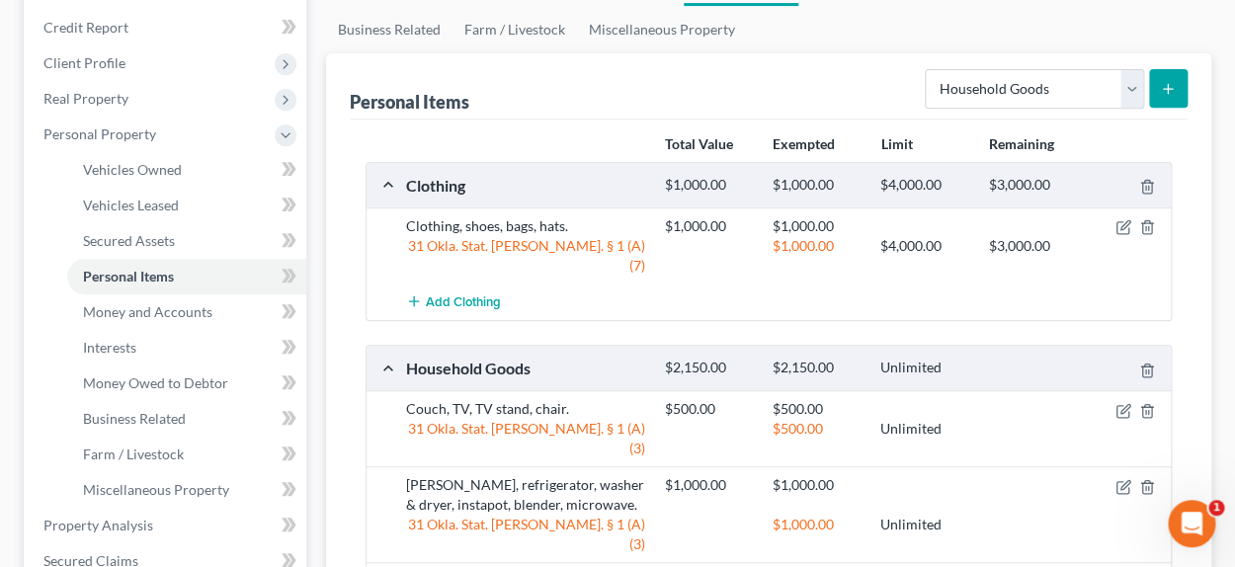
scroll to position [197, 0]
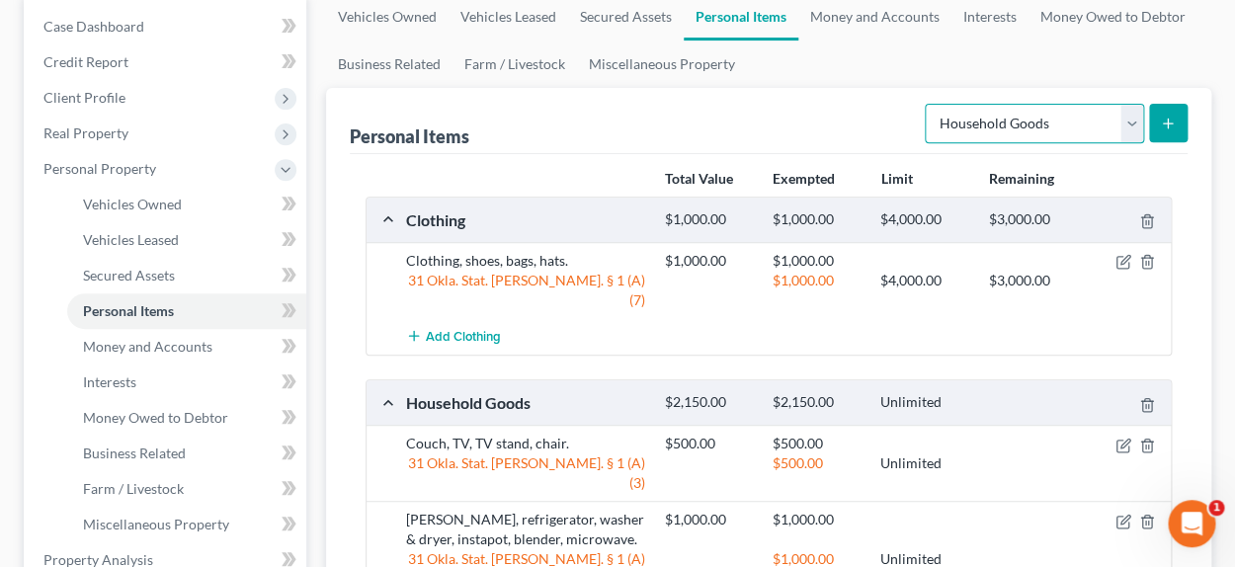
click at [1122, 128] on select "Select Item Type Clothing Collectibles Of Value Electronics Firearms Household …" at bounding box center [1033, 124] width 219 height 40
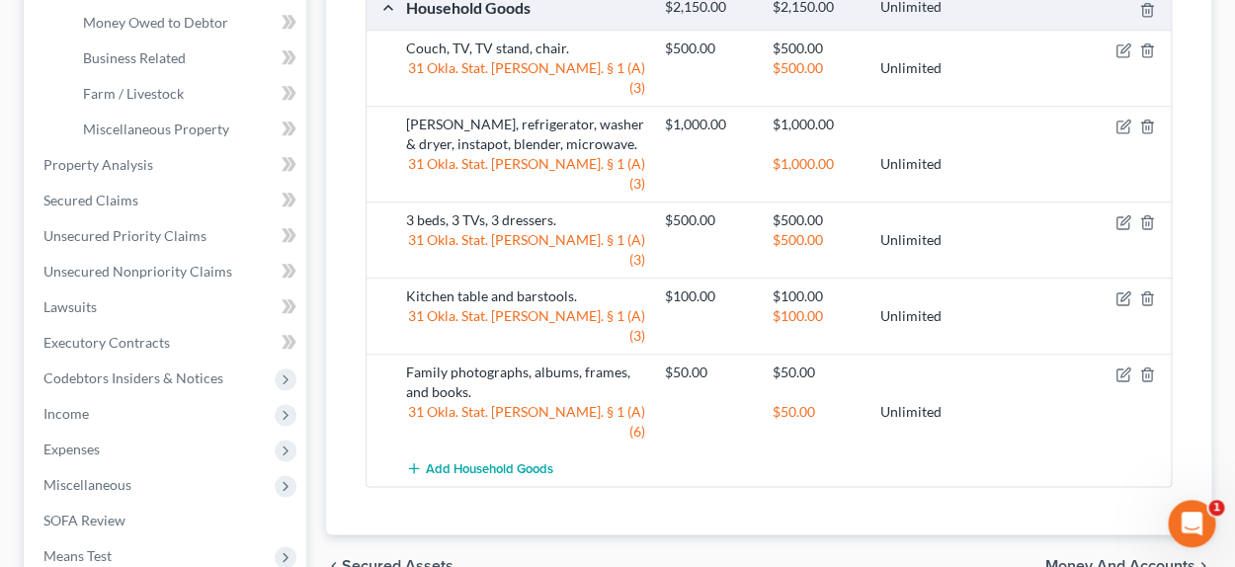
scroll to position [593, 0]
click at [1130, 557] on span "Money and Accounts" at bounding box center [1120, 565] width 150 height 16
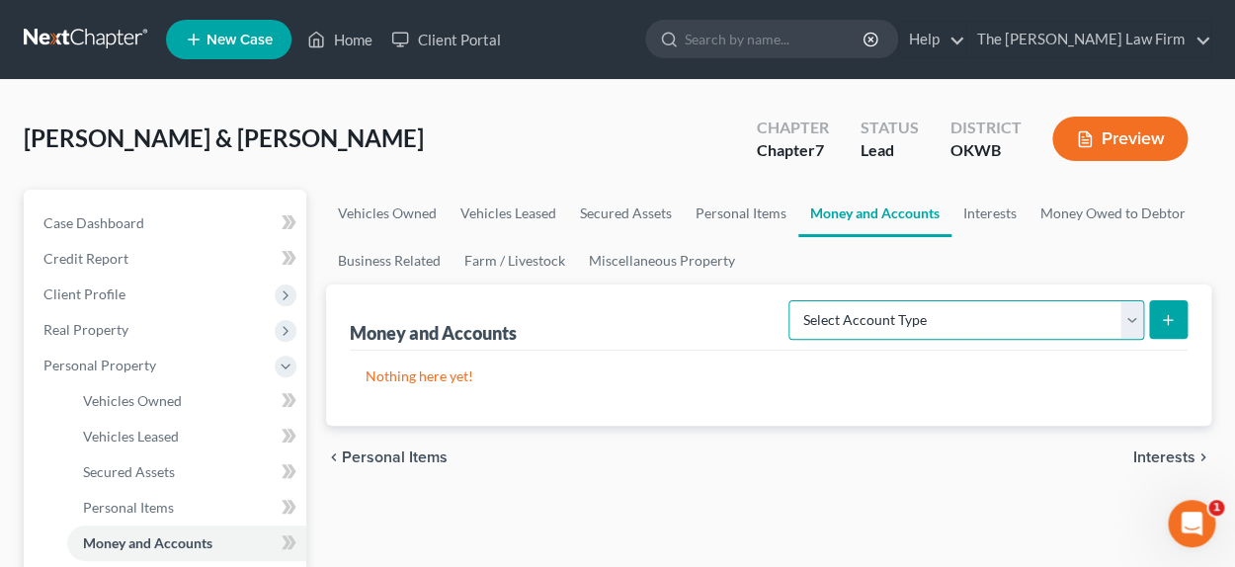
click at [1126, 328] on select "Select Account Type Brokerage Cash on Hand Certificates of Deposit Checking Acc…" at bounding box center [966, 320] width 356 height 40
select select "checking"
click at [792, 300] on select "Select Account Type Brokerage Cash on Hand Certificates of Deposit Checking Acc…" at bounding box center [966, 320] width 356 height 40
click at [1175, 309] on button "submit" at bounding box center [1168, 319] width 39 height 39
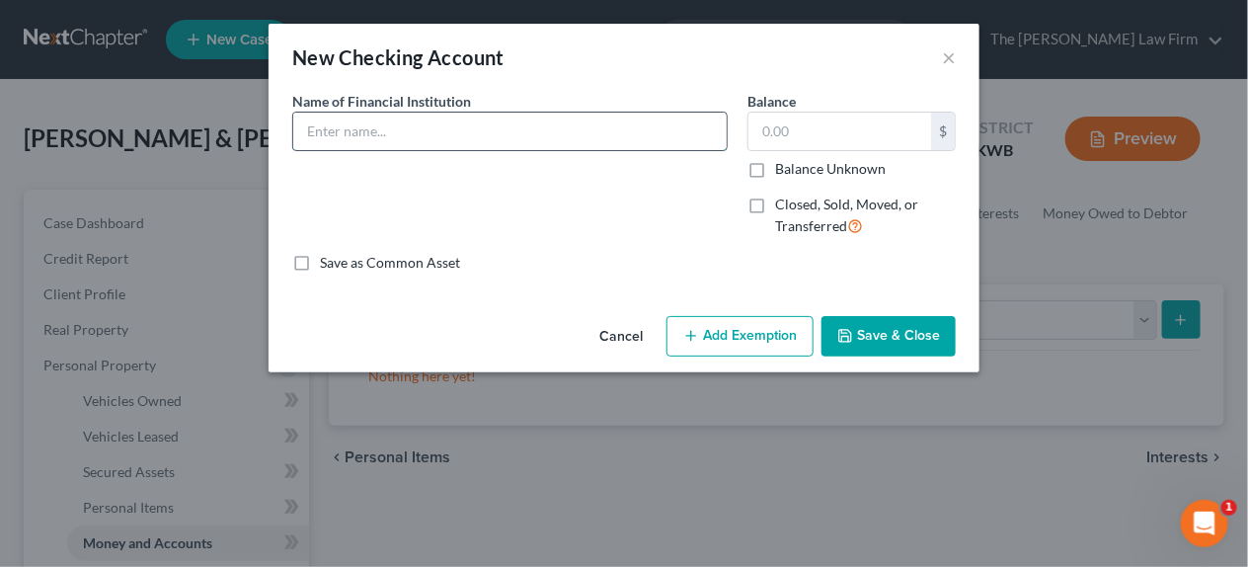
click at [355, 129] on input "text" at bounding box center [510, 132] width 434 height 38
type input "On Point"
click at [863, 136] on input "text" at bounding box center [840, 132] width 183 height 38
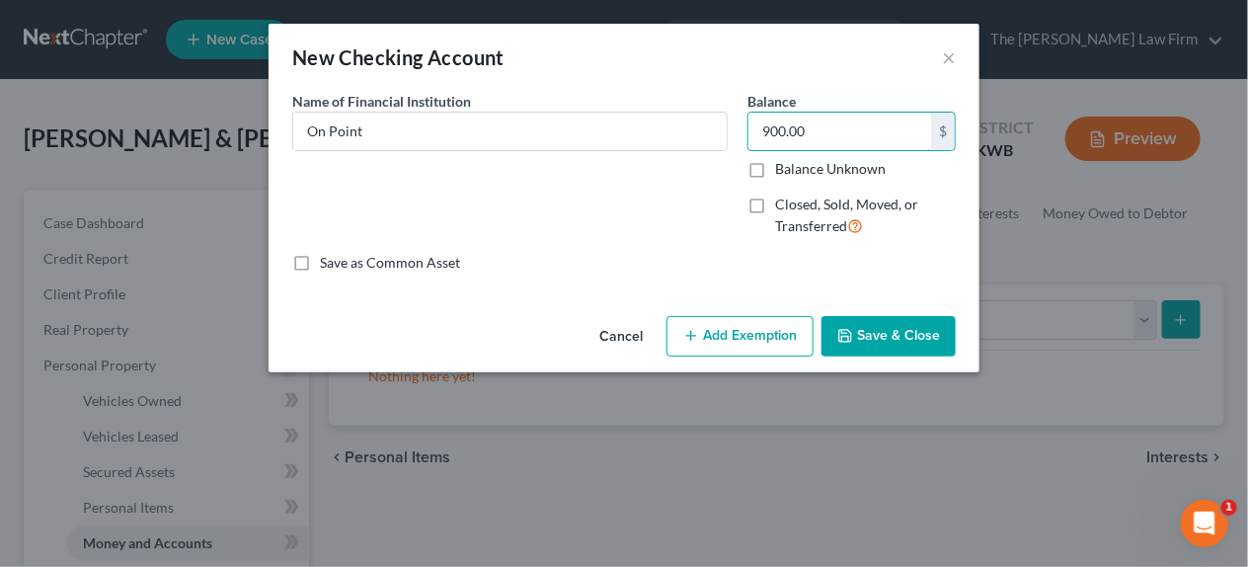
type input "900.00"
click at [730, 342] on button "Add Exemption" at bounding box center [740, 336] width 147 height 41
select select "2"
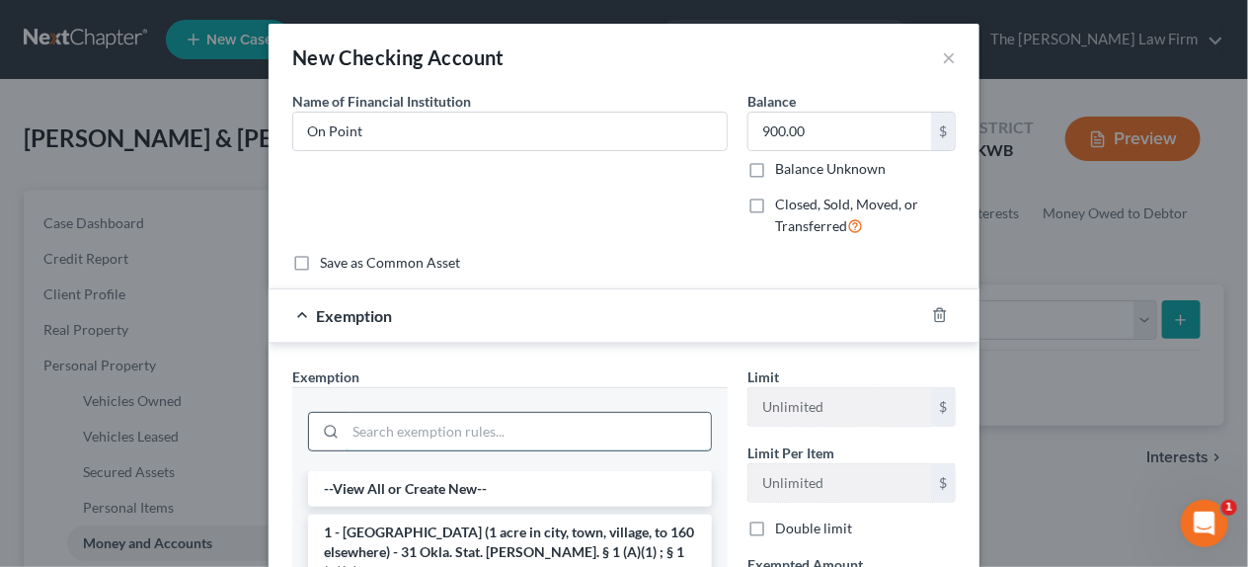
click at [426, 436] on input "search" at bounding box center [528, 432] width 365 height 38
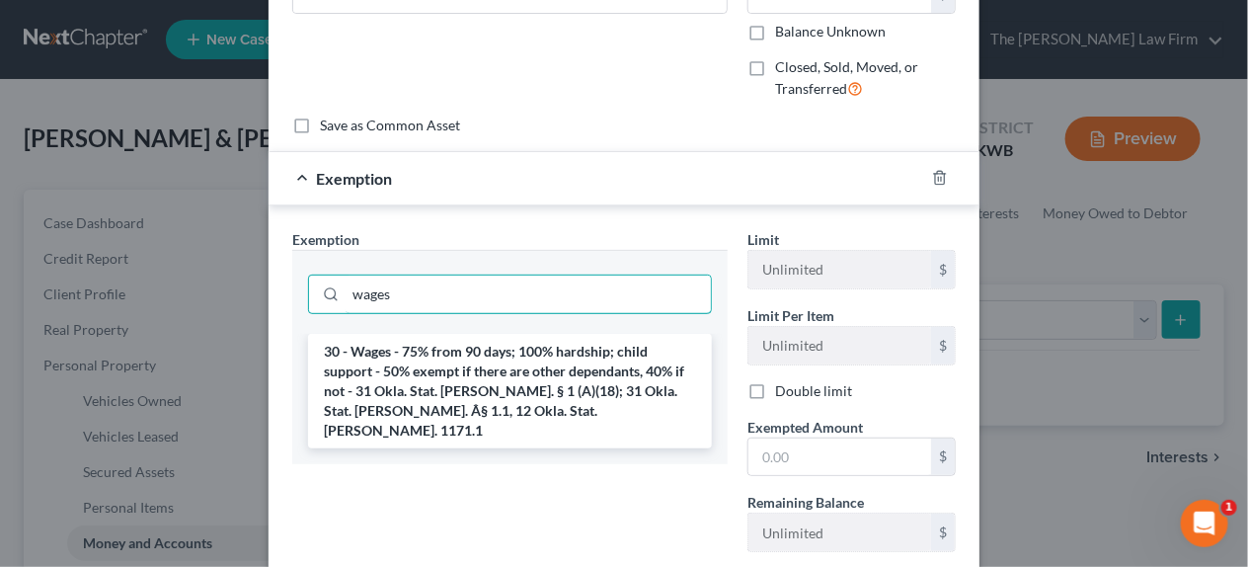
scroll to position [197, 0]
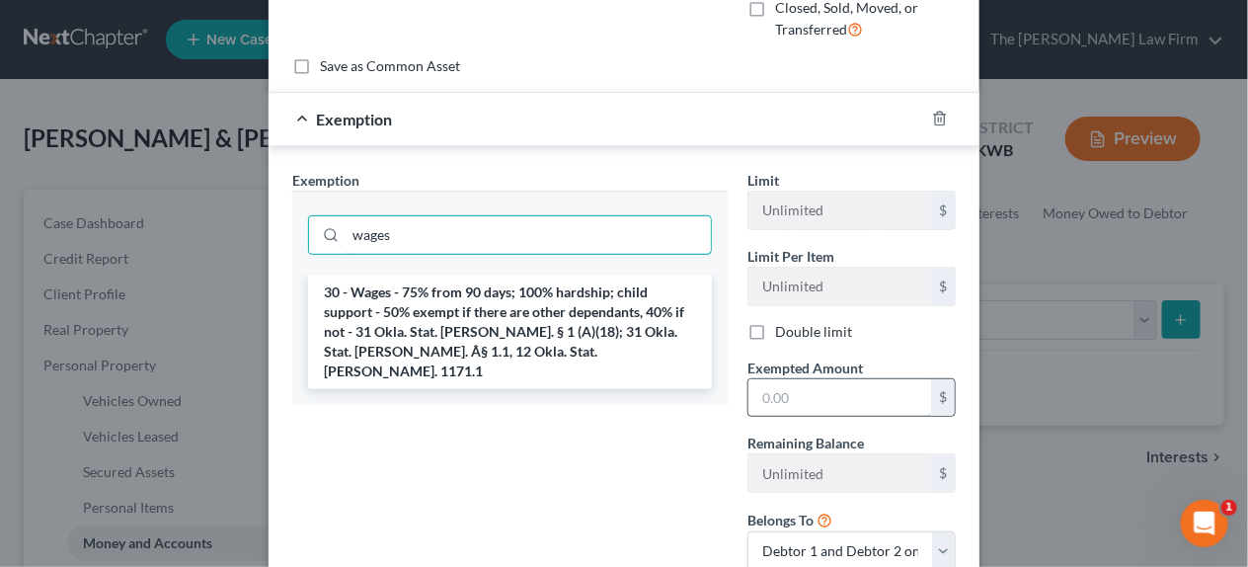
type input "wages"
click at [810, 386] on input "text" at bounding box center [840, 398] width 183 height 38
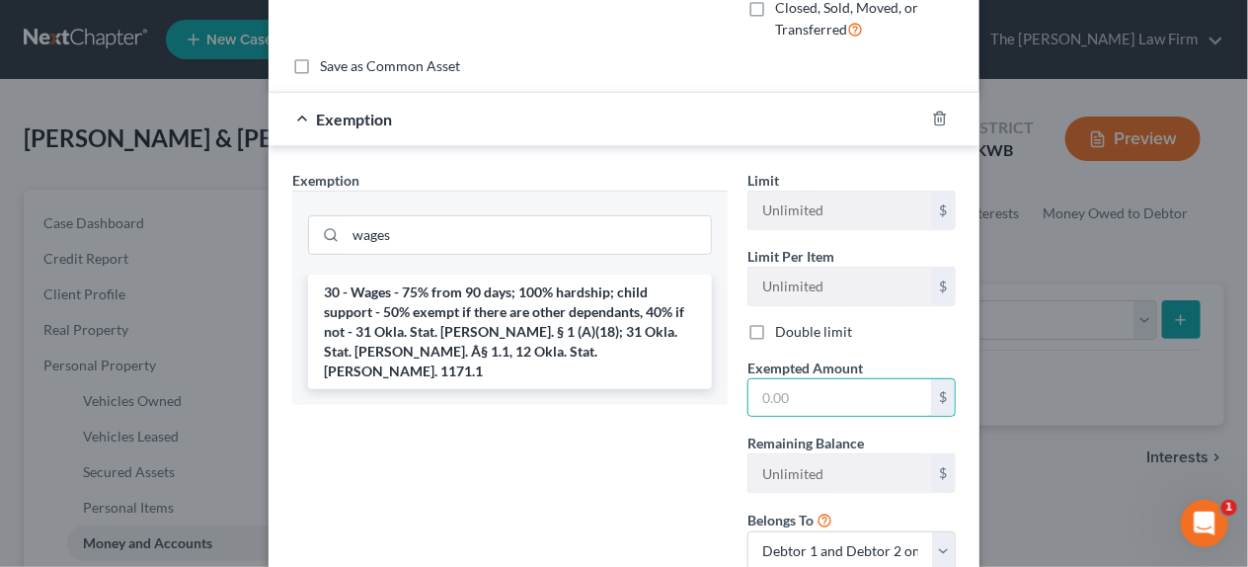
click at [387, 292] on li "30 - Wages - 75% from 90 days; 100% hardship; child support - 50% exempt if the…" at bounding box center [510, 332] width 404 height 115
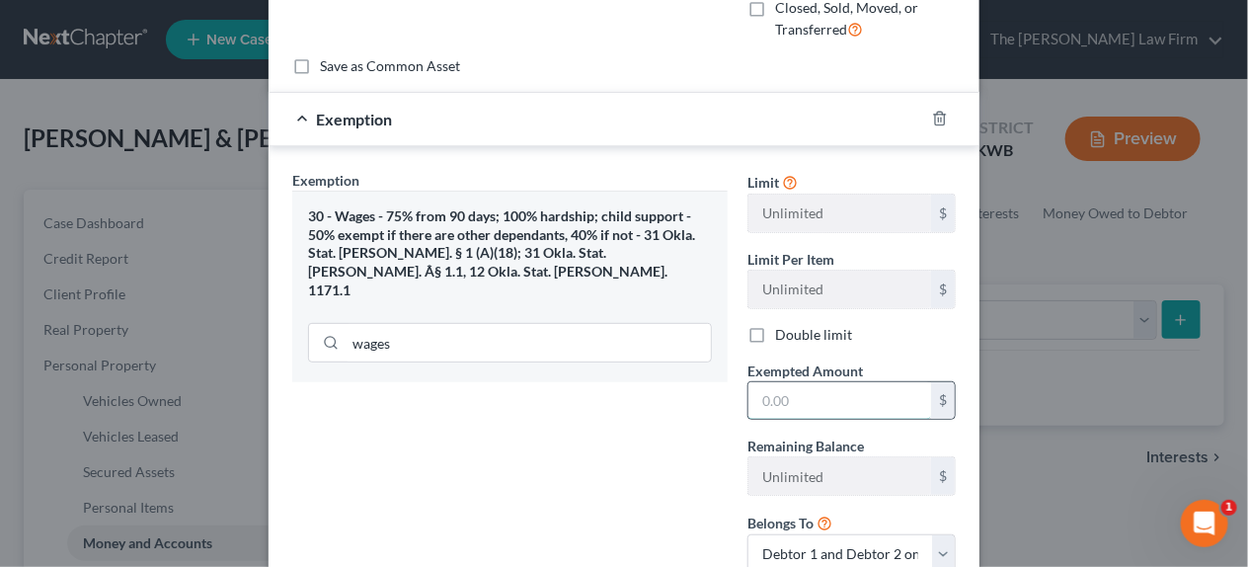
click at [830, 413] on input "text" at bounding box center [840, 401] width 183 height 38
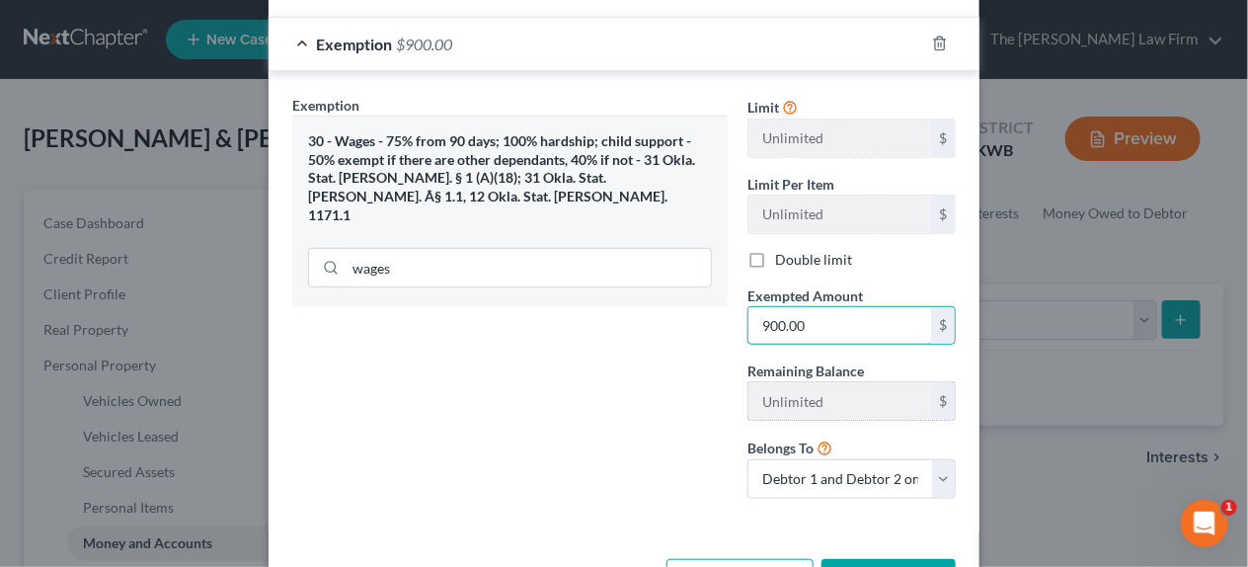
scroll to position [343, 0]
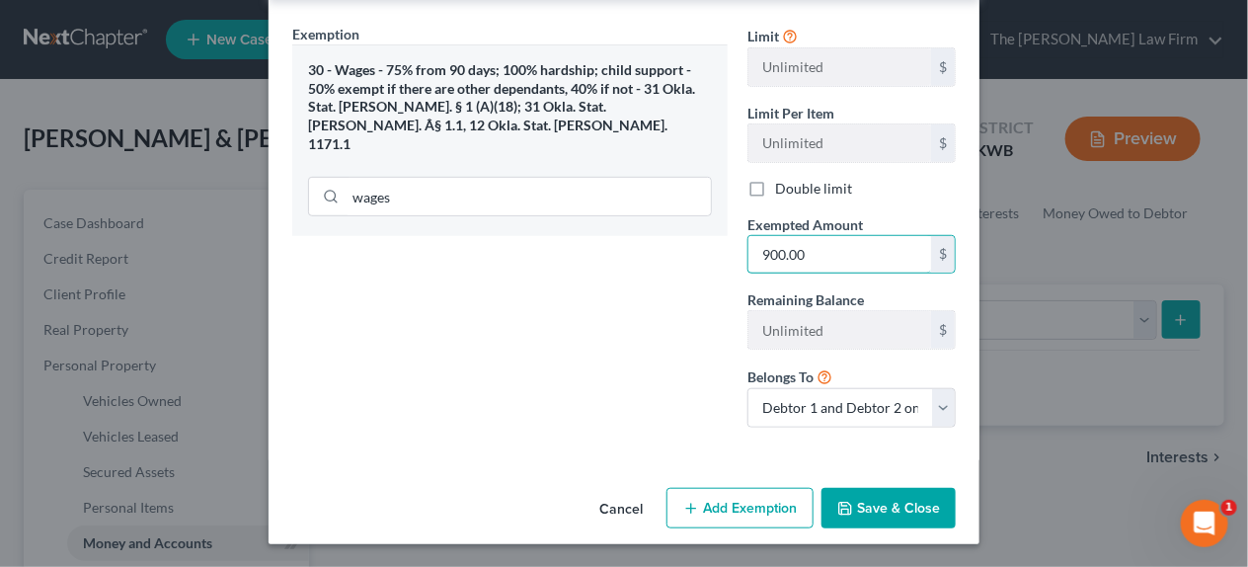
type input "900.00"
drag, startPoint x: 889, startPoint y: 503, endPoint x: 787, endPoint y: 489, distance: 102.7
click at [889, 502] on button "Save & Close" at bounding box center [889, 508] width 134 height 41
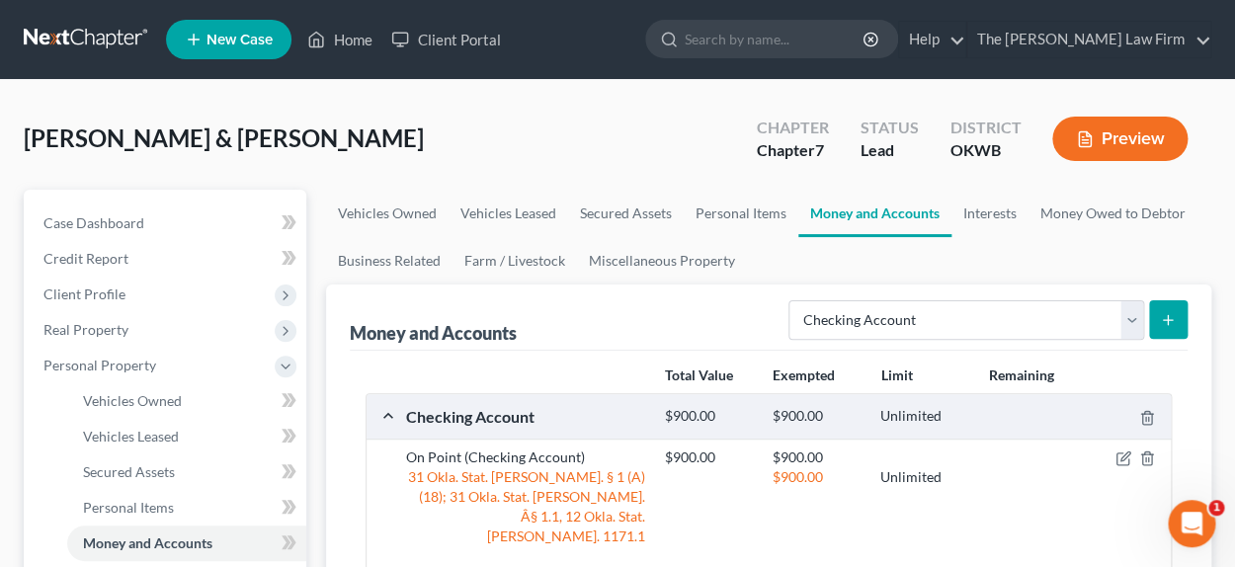
click at [1166, 320] on line "submit" at bounding box center [1167, 320] width 9 height 0
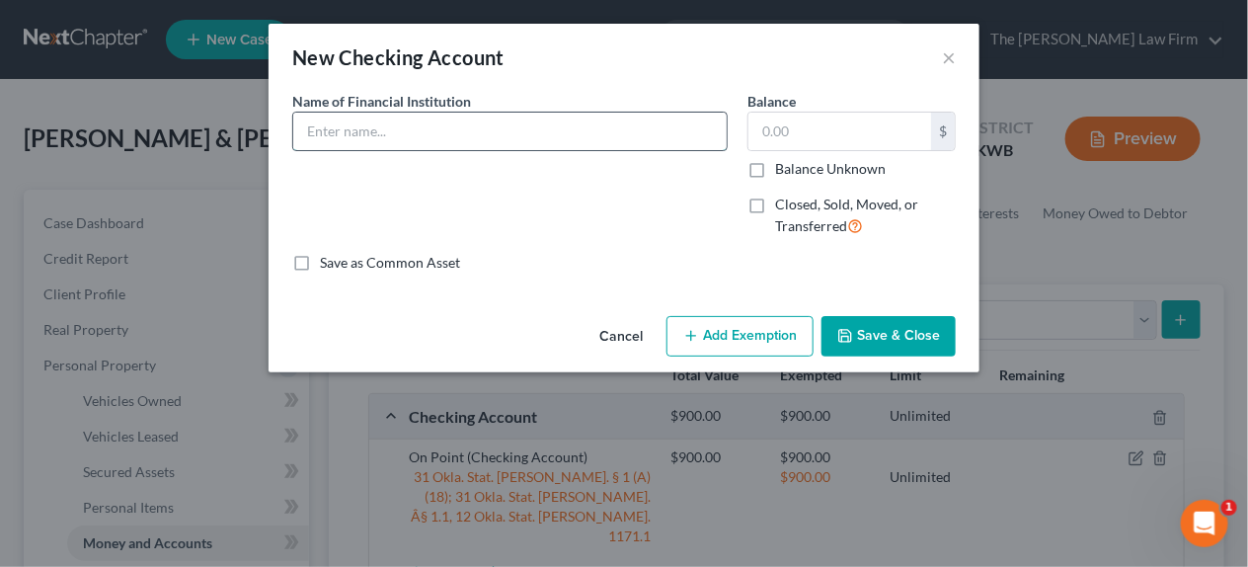
click at [348, 130] on input "text" at bounding box center [510, 132] width 434 height 38
type input "US Bank 5984"
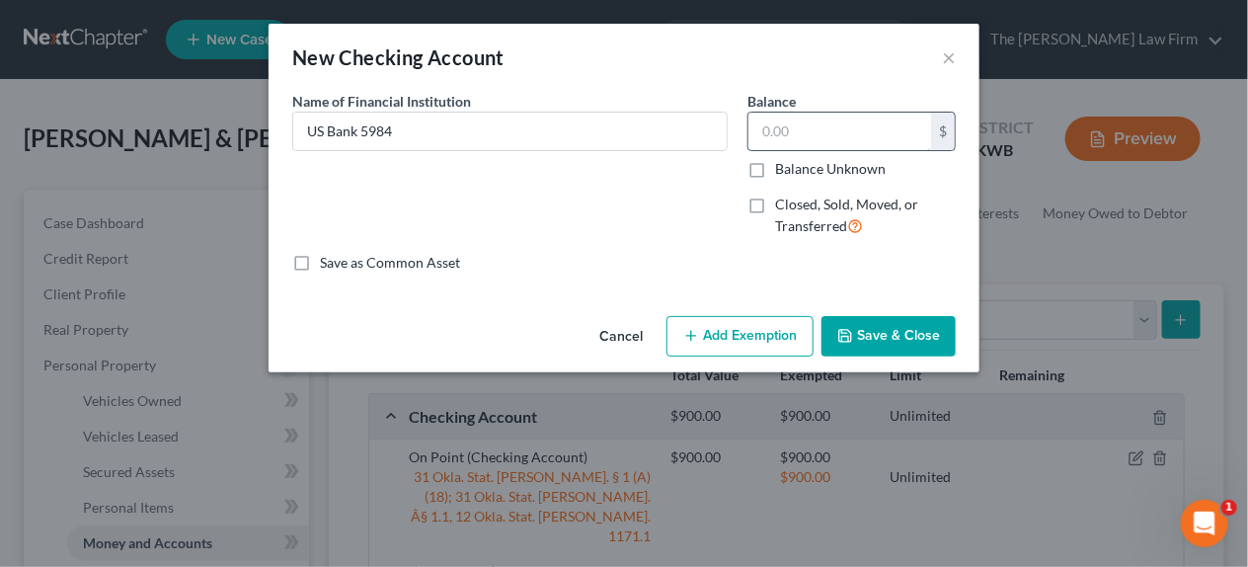
click at [791, 131] on input "text" at bounding box center [840, 132] width 183 height 38
type input "0.00"
click at [712, 334] on button "Add Exemption" at bounding box center [740, 336] width 147 height 41
select select "2"
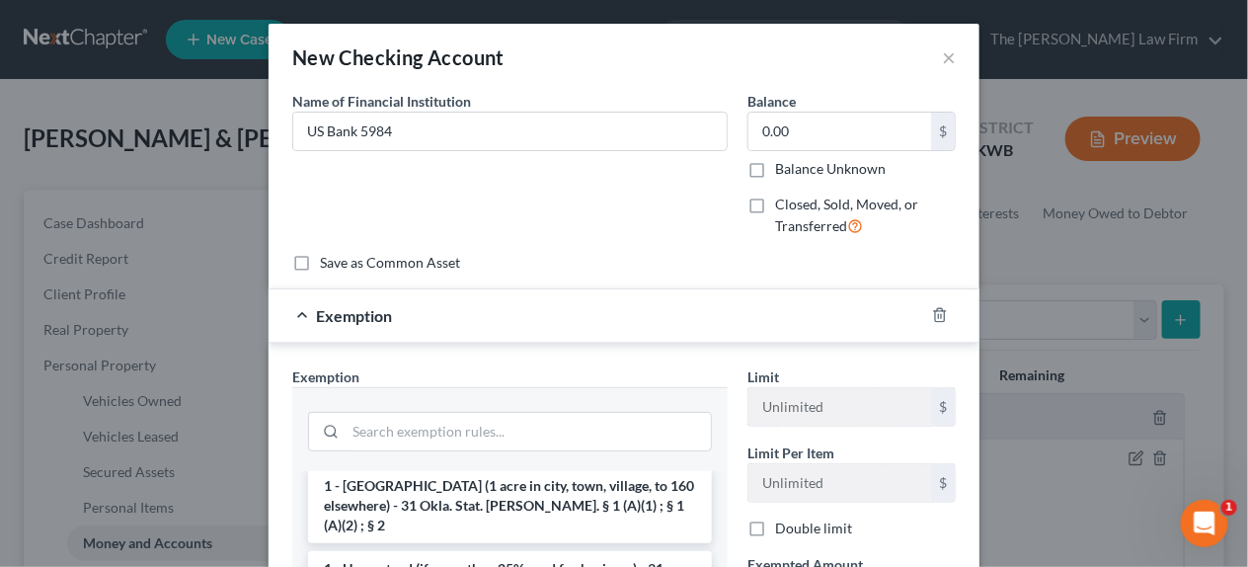
scroll to position [0, 0]
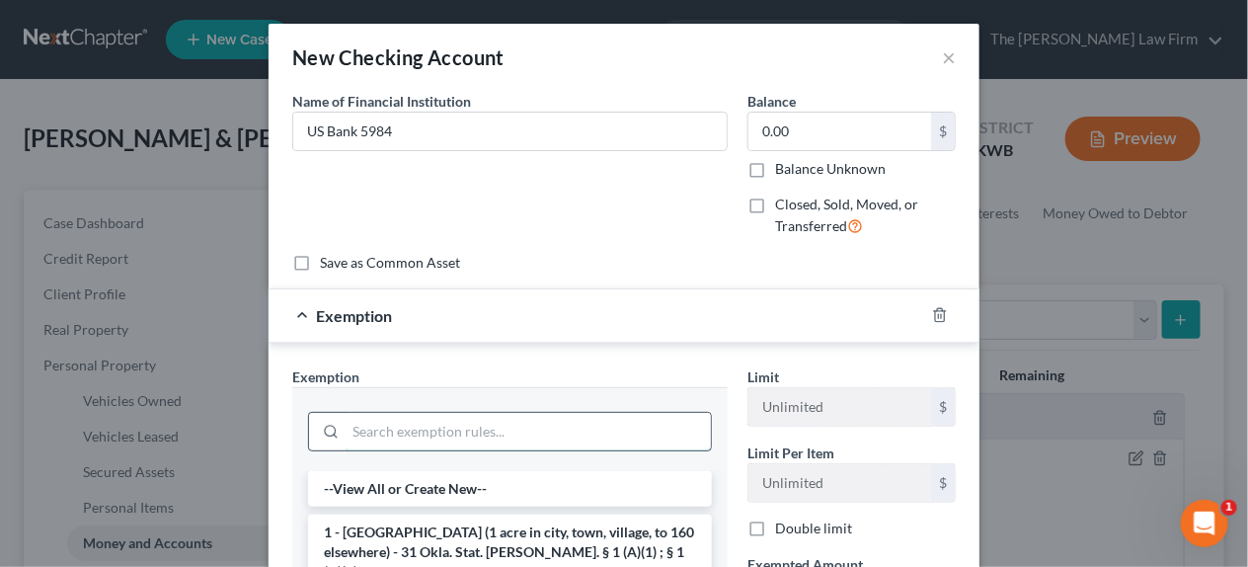
click at [405, 443] on input "search" at bounding box center [528, 432] width 365 height 38
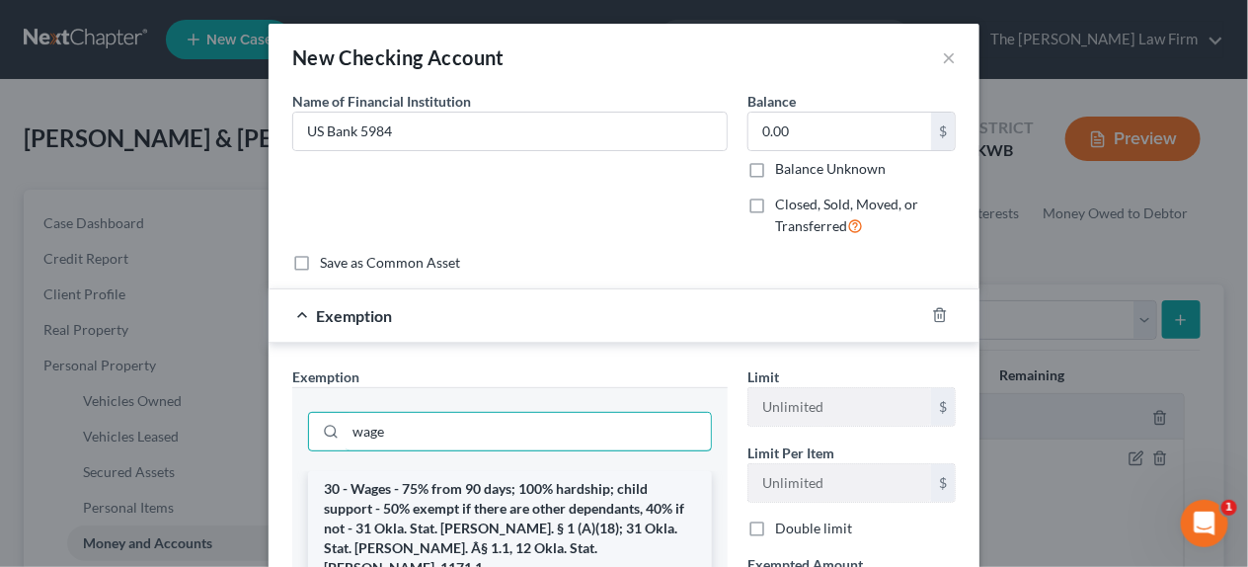
type input "wage"
click at [432, 516] on li "30 - Wages - 75% from 90 days; 100% hardship; child support - 50% exempt if the…" at bounding box center [510, 528] width 404 height 115
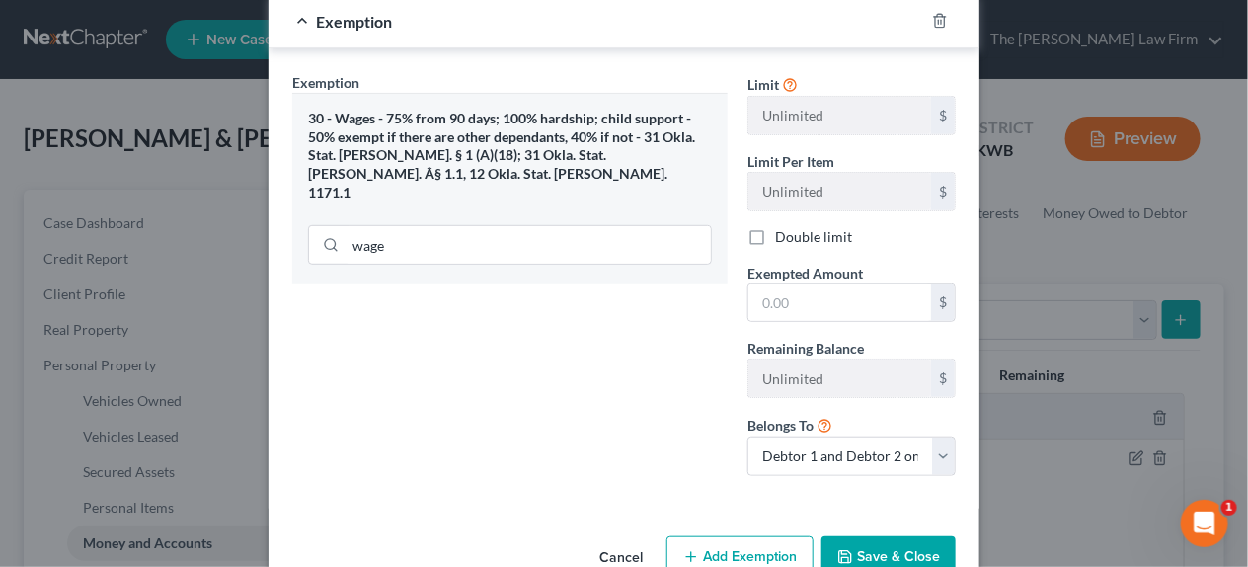
scroll to position [296, 0]
click at [794, 301] on input "text" at bounding box center [840, 301] width 183 height 38
type input "1"
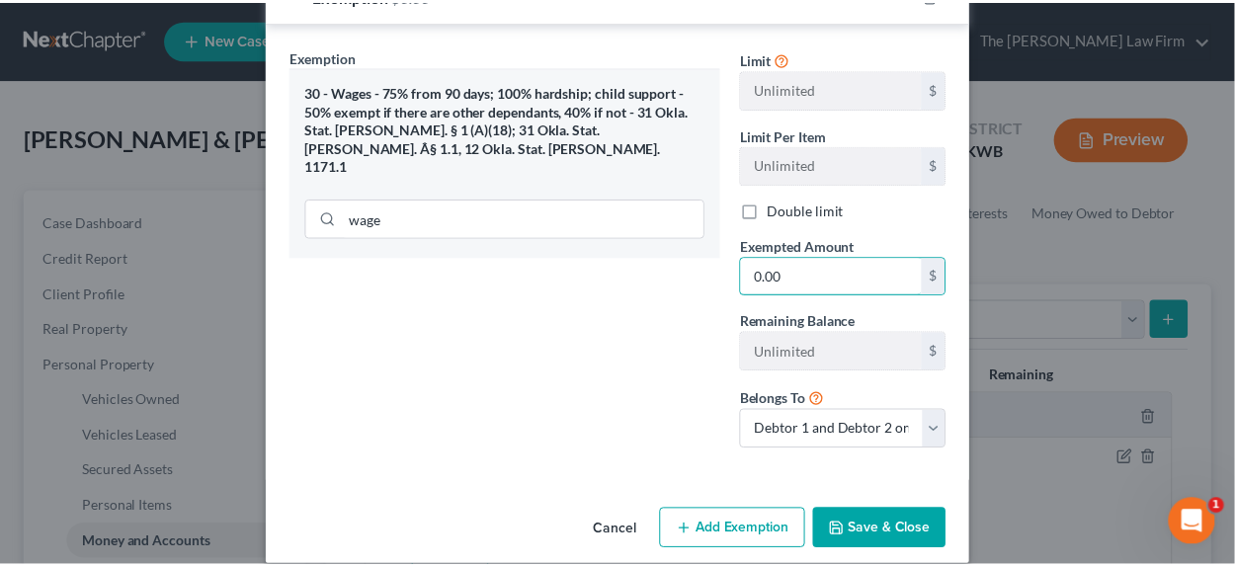
scroll to position [343, 0]
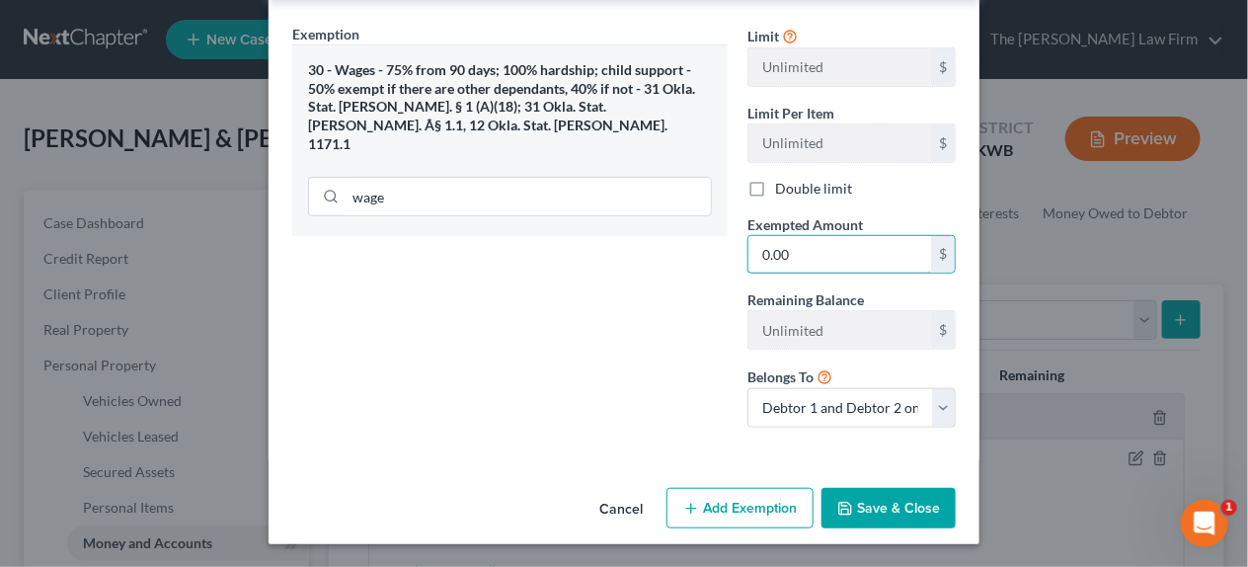
type input "0.00"
click at [870, 500] on button "Save & Close" at bounding box center [889, 508] width 134 height 41
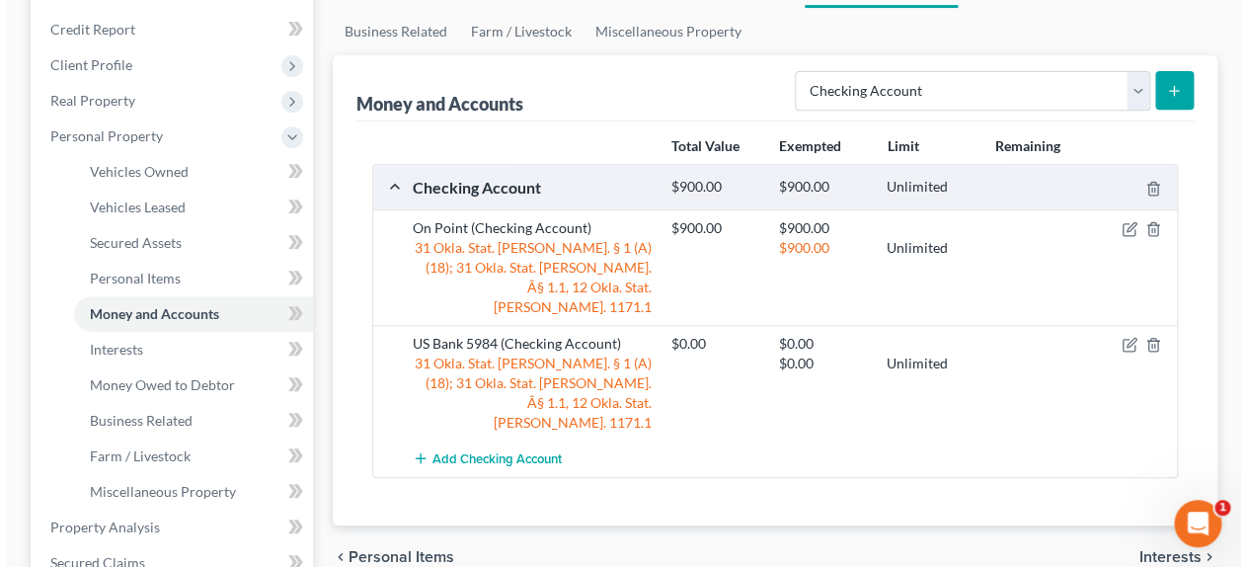
scroll to position [197, 0]
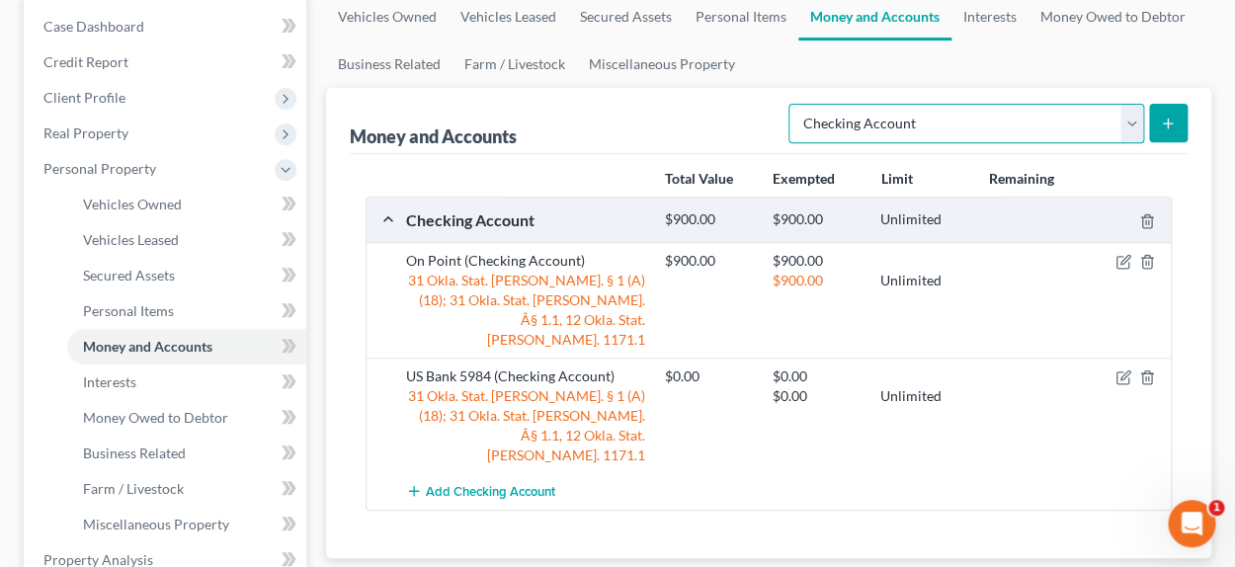
click at [1132, 127] on select "Select Account Type Brokerage Cash on Hand Certificates of Deposit Checking Acc…" at bounding box center [966, 124] width 356 height 40
select select "savings"
click at [792, 104] on select "Select Account Type Brokerage Cash on Hand Certificates of Deposit Checking Acc…" at bounding box center [966, 124] width 356 height 40
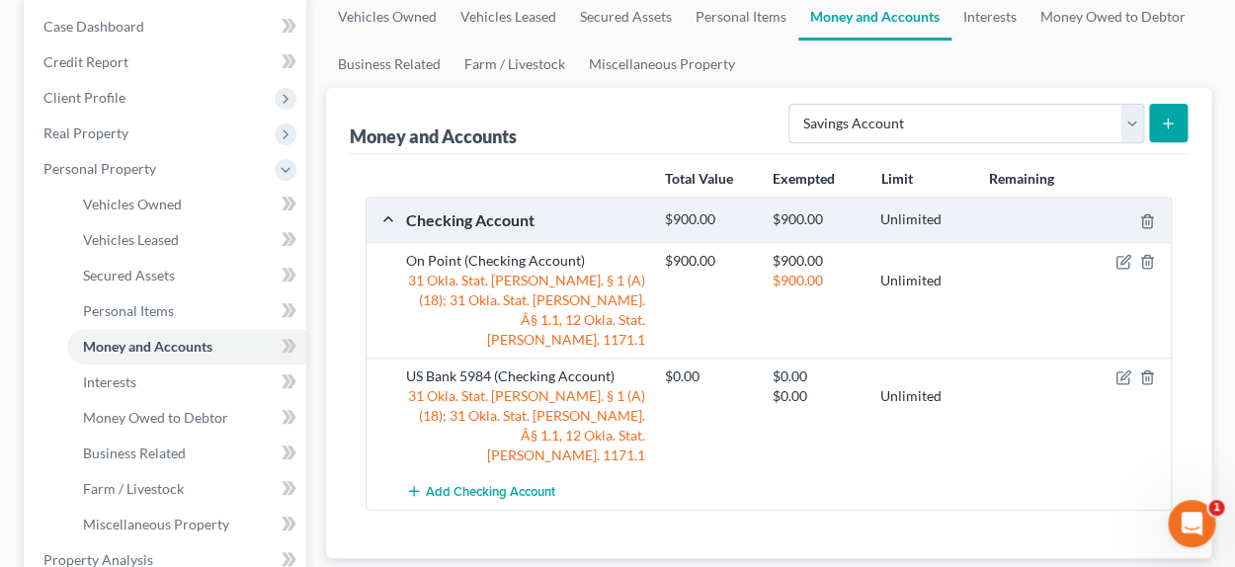
click at [1157, 125] on button "submit" at bounding box center [1168, 123] width 39 height 39
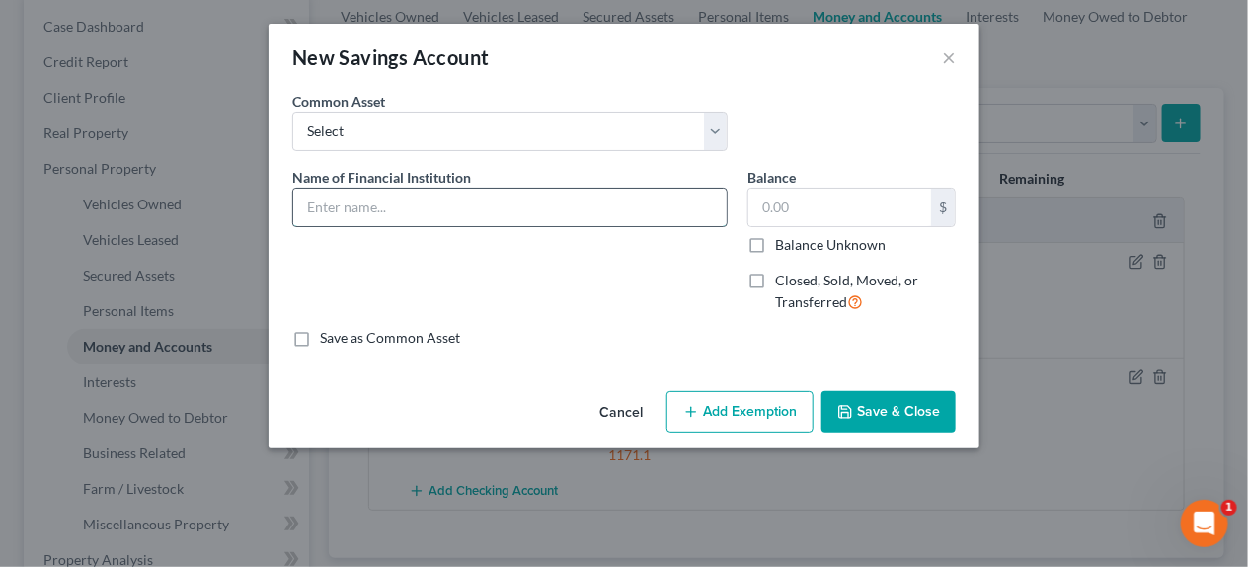
click at [328, 216] on input "text" at bounding box center [510, 208] width 434 height 38
type input "On Point"
click at [802, 207] on input "text" at bounding box center [840, 208] width 183 height 38
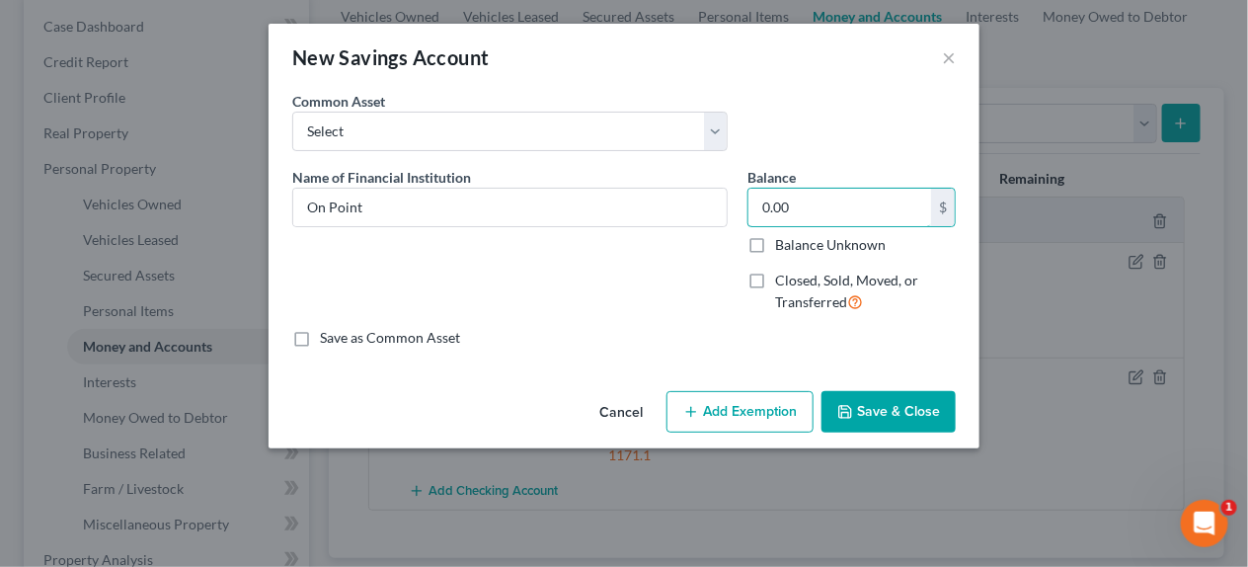
type input "0.00"
click at [729, 417] on button "Add Exemption" at bounding box center [740, 411] width 147 height 41
select select "2"
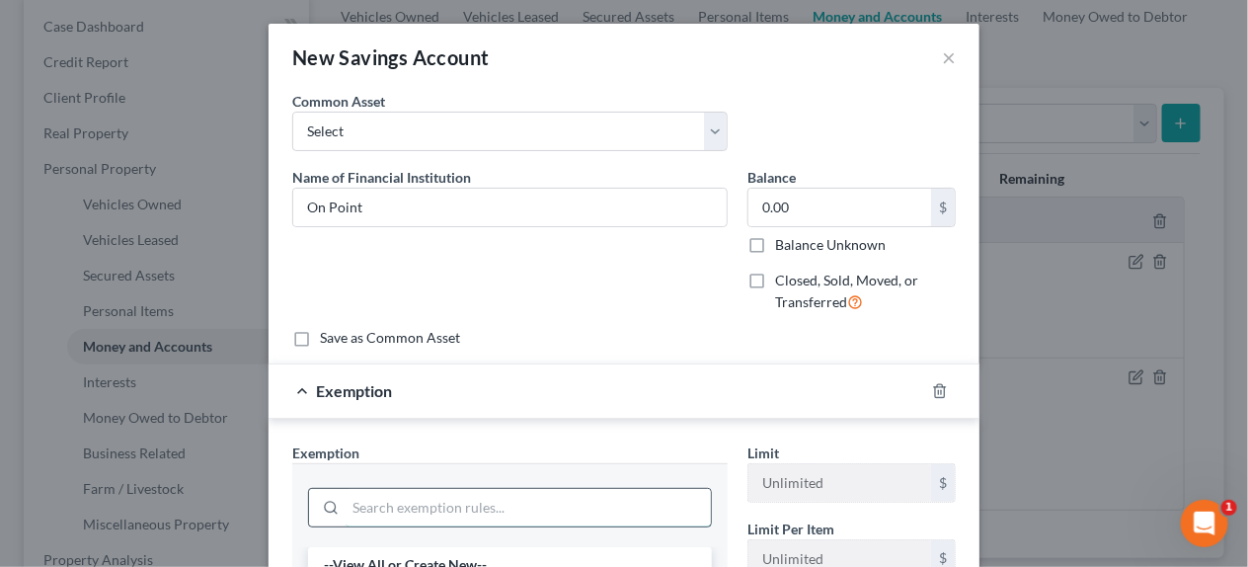
click at [459, 510] on input "search" at bounding box center [528, 508] width 365 height 38
type input "wage"
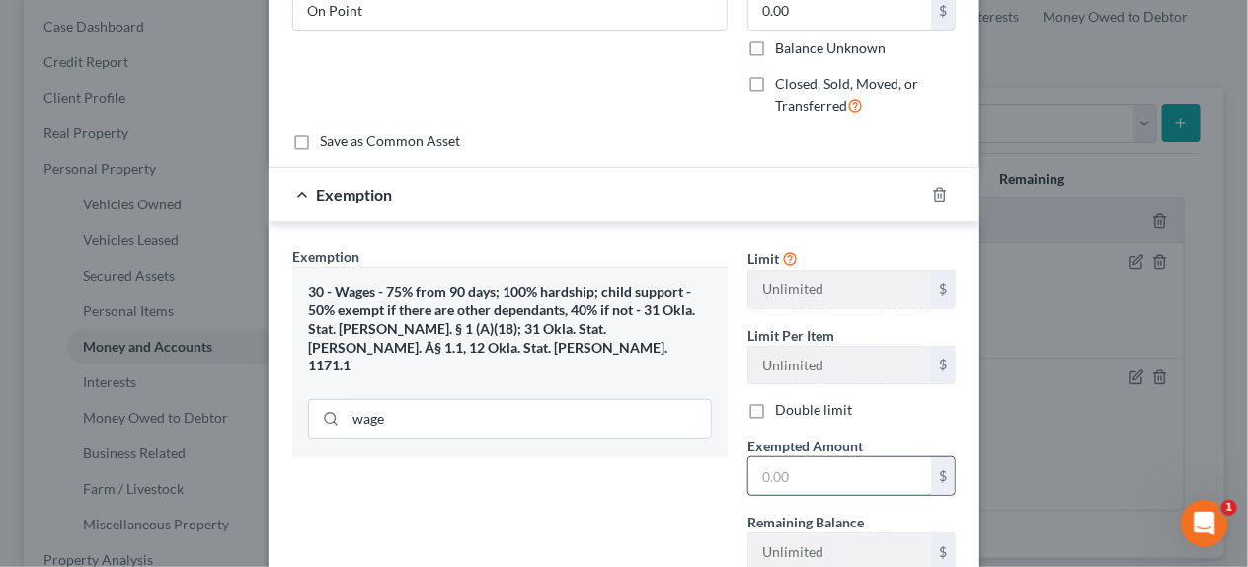
drag, startPoint x: 809, startPoint y: 475, endPoint x: 810, endPoint y: 462, distance: 12.9
click at [809, 475] on input "text" at bounding box center [840, 476] width 183 height 38
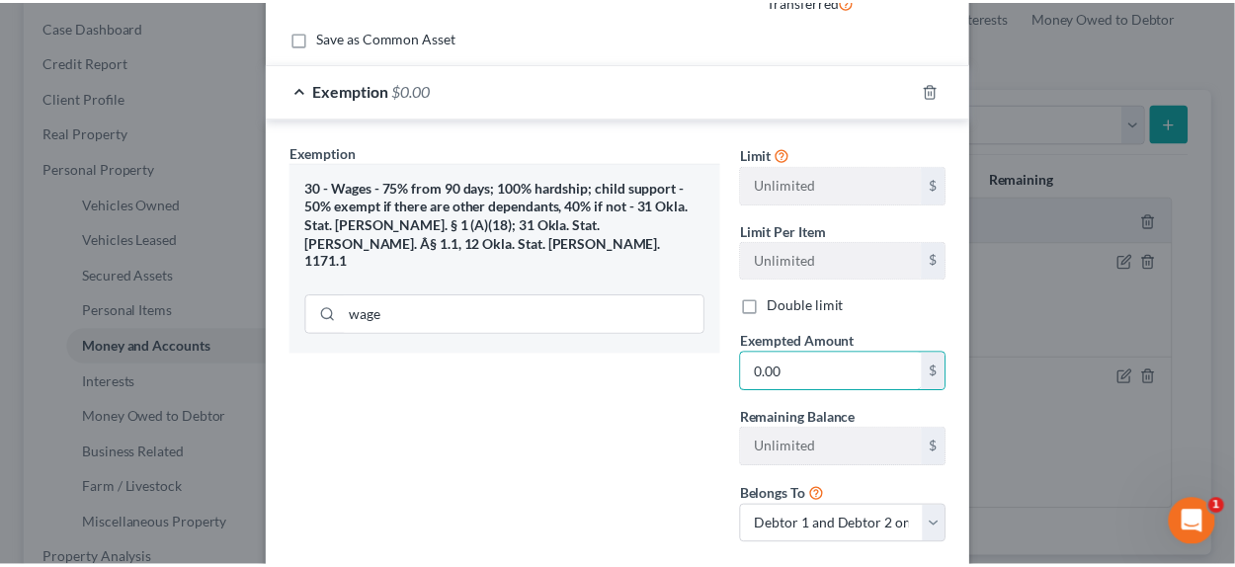
scroll to position [419, 0]
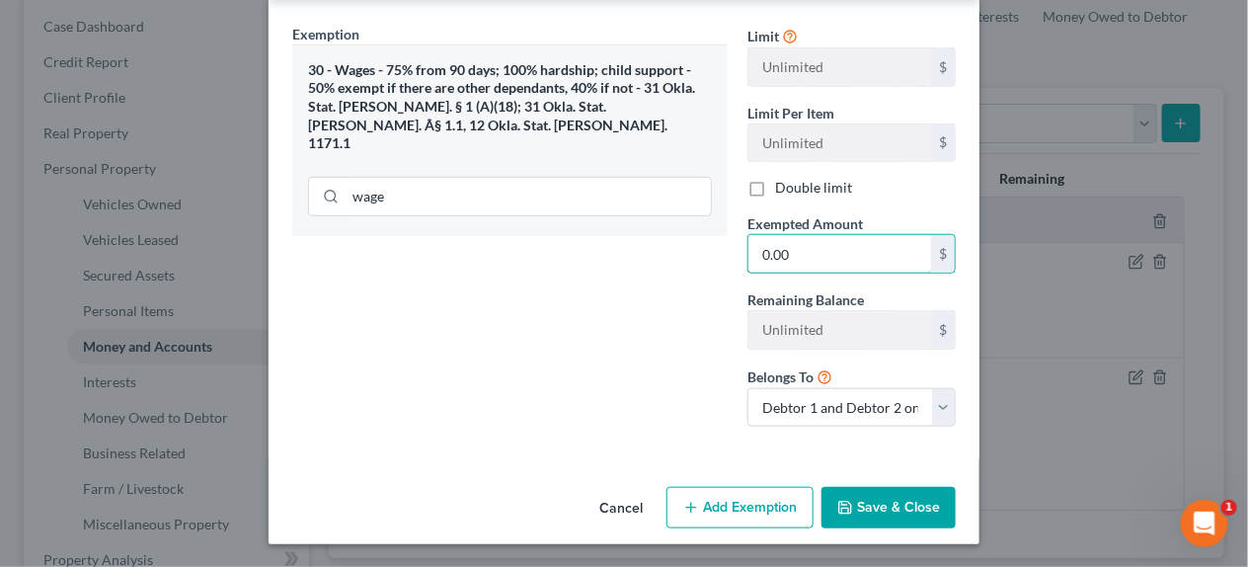
type input "0.00"
click at [921, 517] on button "Save & Close" at bounding box center [889, 507] width 134 height 41
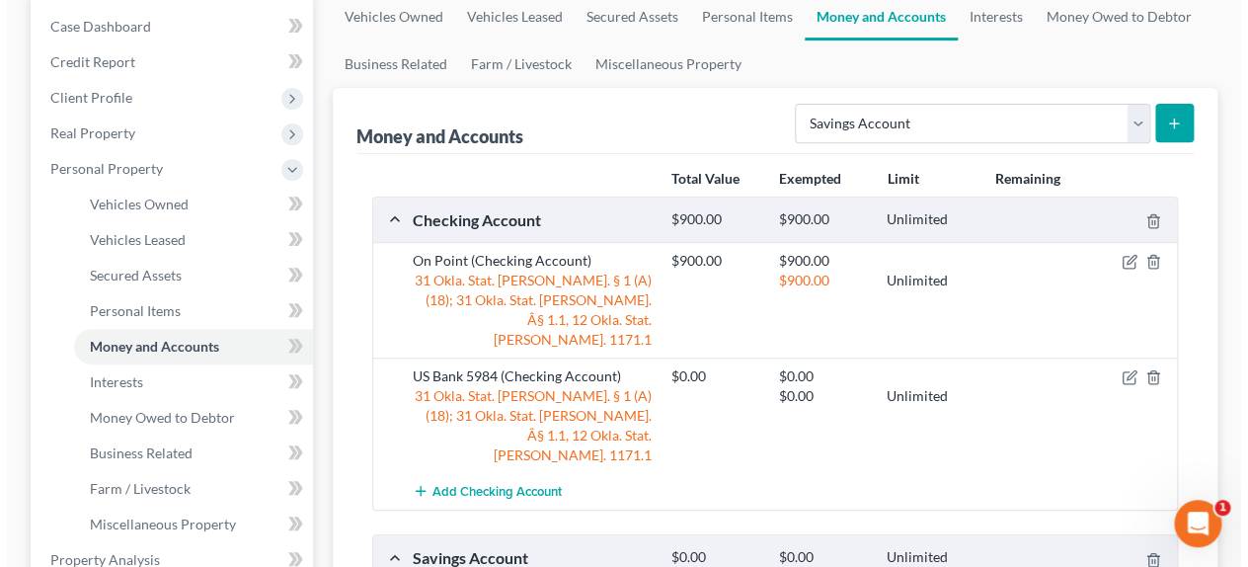
scroll to position [296, 0]
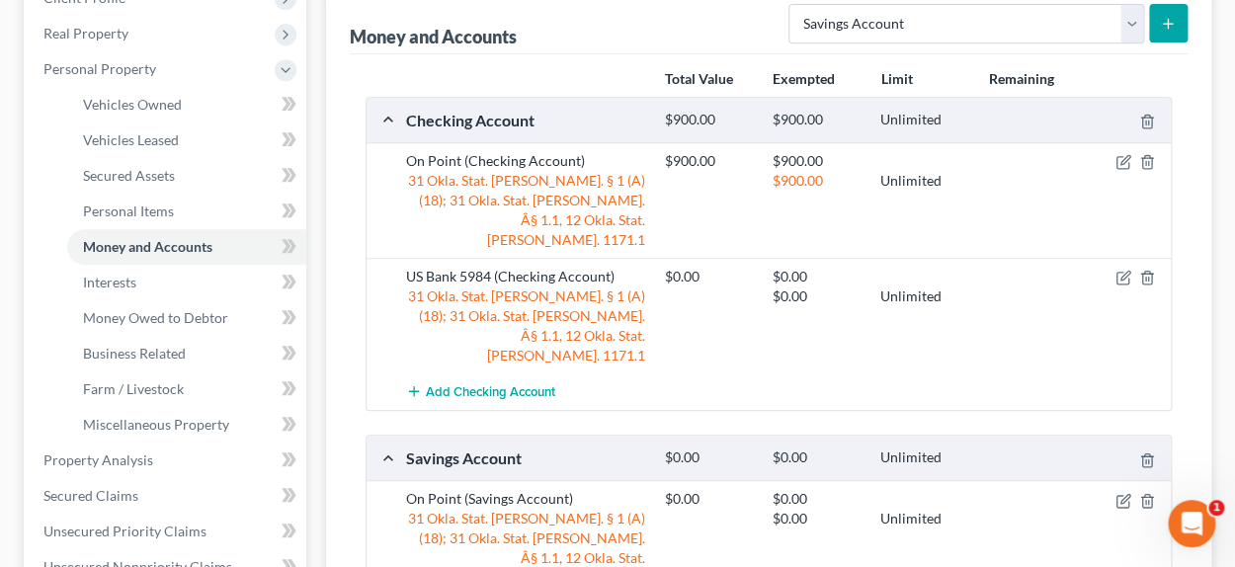
click at [1180, 27] on button "submit" at bounding box center [1168, 23] width 39 height 39
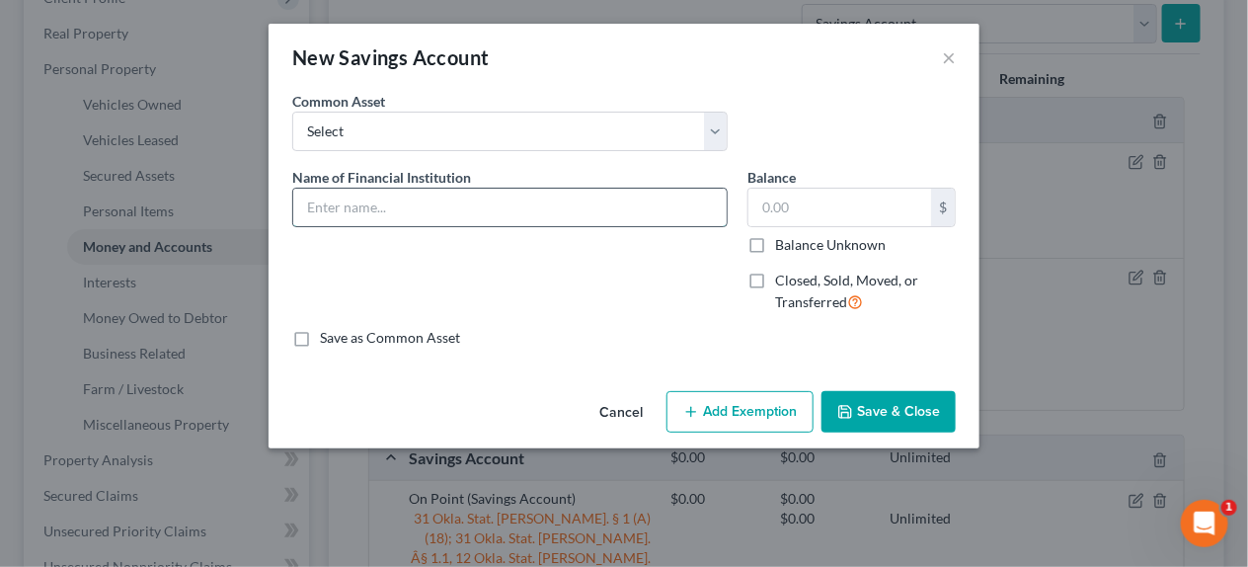
click at [366, 207] on input "text" at bounding box center [510, 208] width 434 height 38
type input "US Bank"
click at [771, 204] on input "text" at bounding box center [840, 208] width 183 height 38
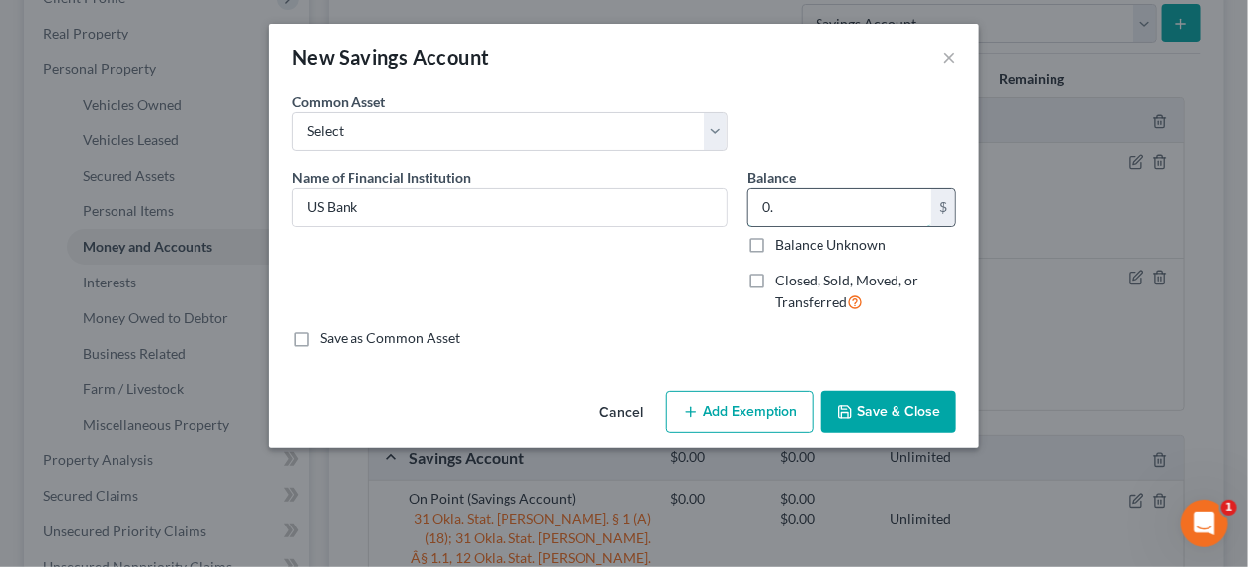
type input "0"
type input "0.00"
click at [734, 402] on button "Add Exemption" at bounding box center [740, 411] width 147 height 41
select select "2"
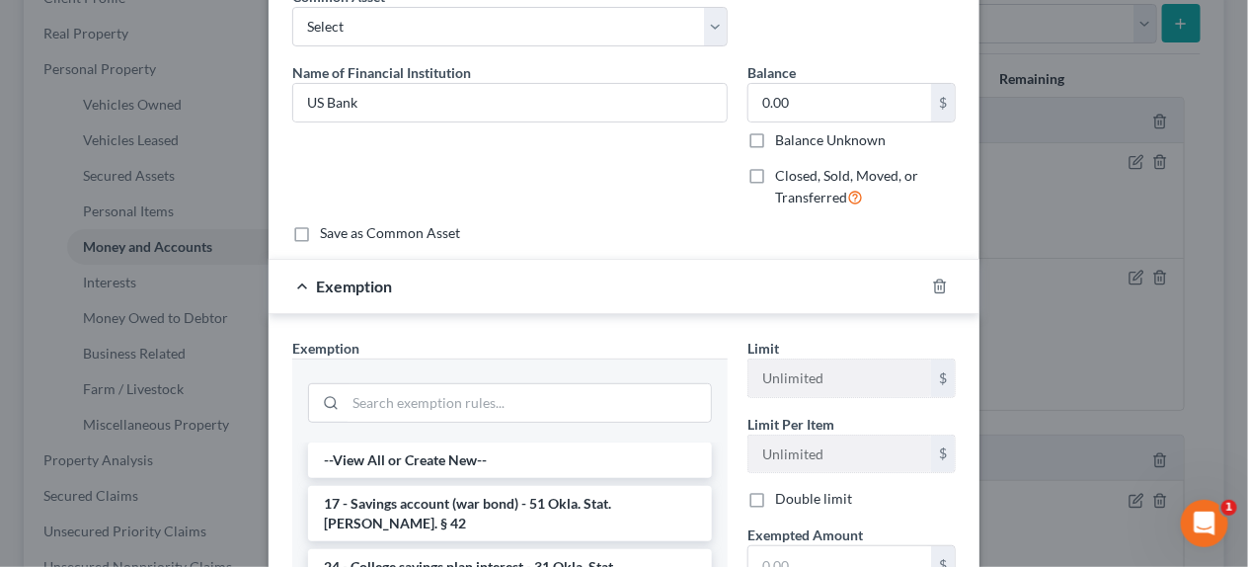
scroll to position [197, 0]
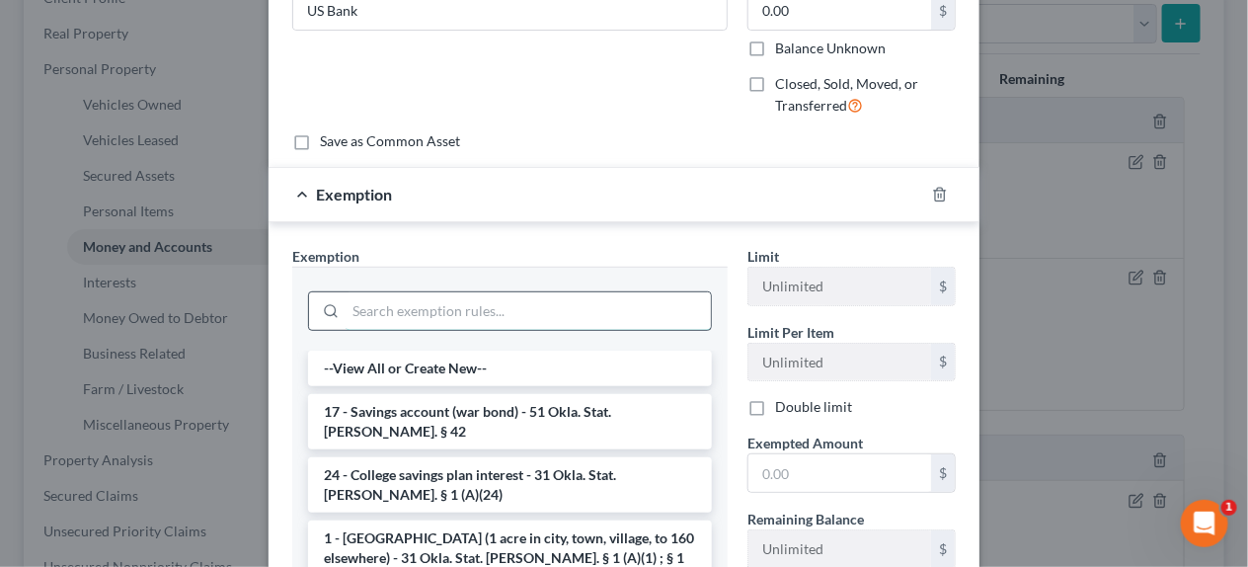
click at [399, 323] on input "search" at bounding box center [528, 311] width 365 height 38
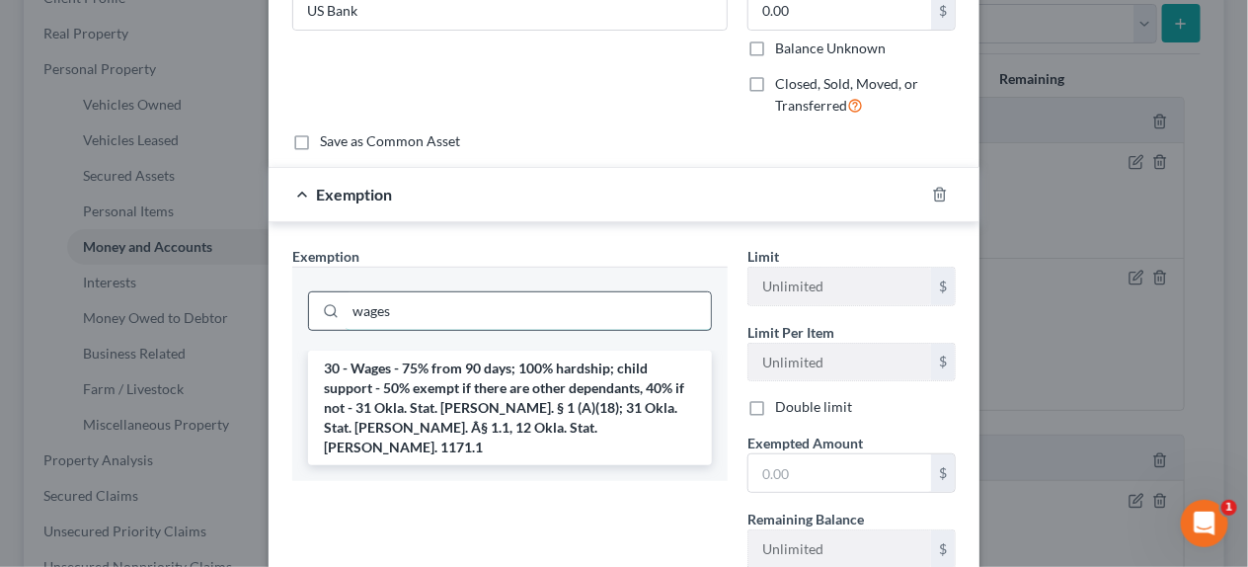
type input "wages"
click at [435, 376] on li "30 - Wages - 75% from 90 days; 100% hardship; child support - 50% exempt if the…" at bounding box center [510, 408] width 404 height 115
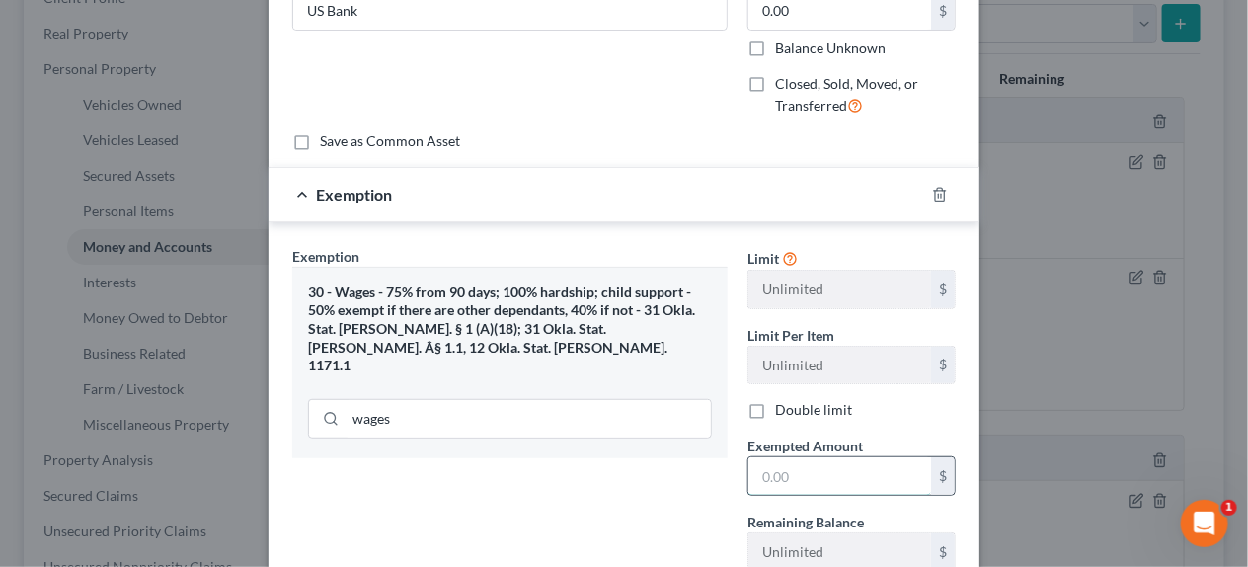
drag, startPoint x: 825, startPoint y: 477, endPoint x: 834, endPoint y: 463, distance: 16.4
click at [825, 477] on input "text" at bounding box center [840, 476] width 183 height 38
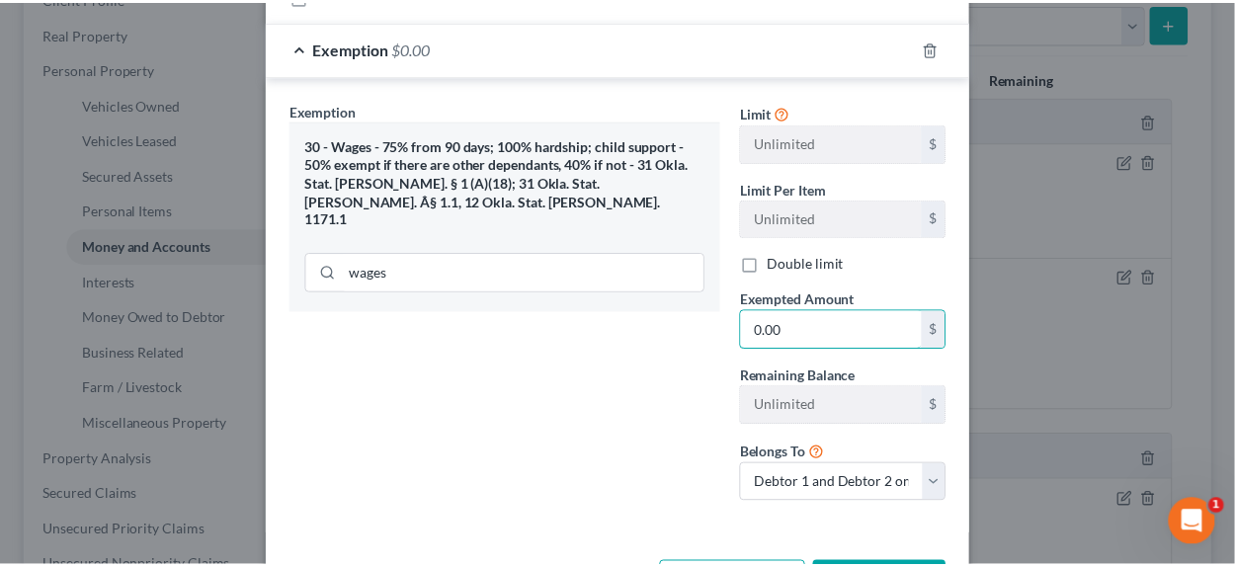
scroll to position [419, 0]
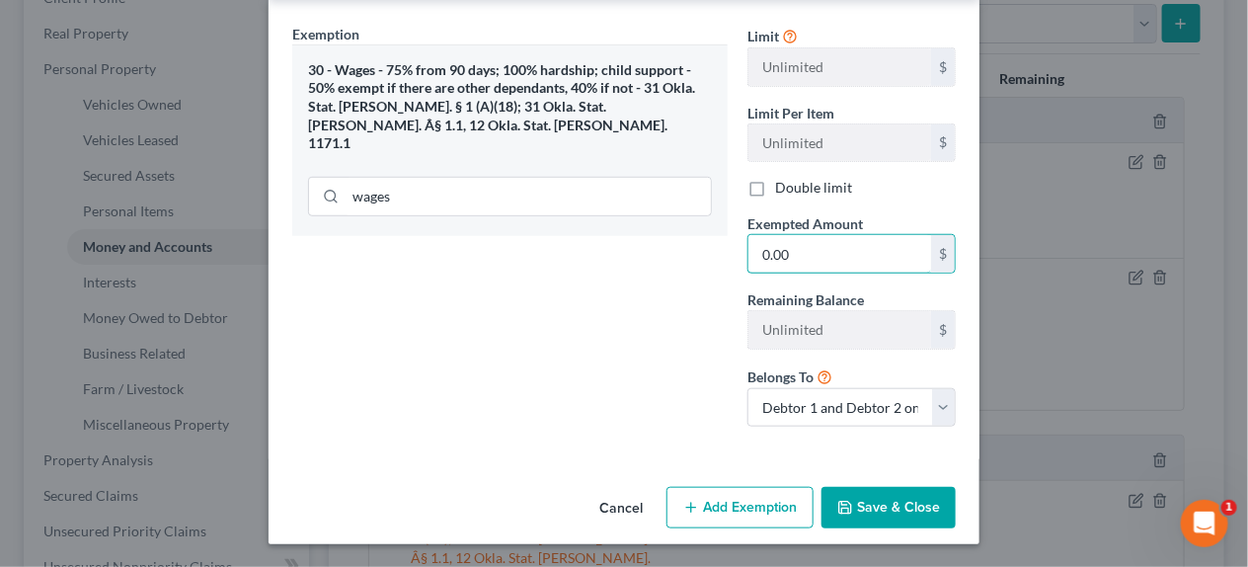
type input "0.00"
drag, startPoint x: 890, startPoint y: 509, endPoint x: 800, endPoint y: 510, distance: 89.9
click at [890, 509] on button "Save & Close" at bounding box center [889, 507] width 134 height 41
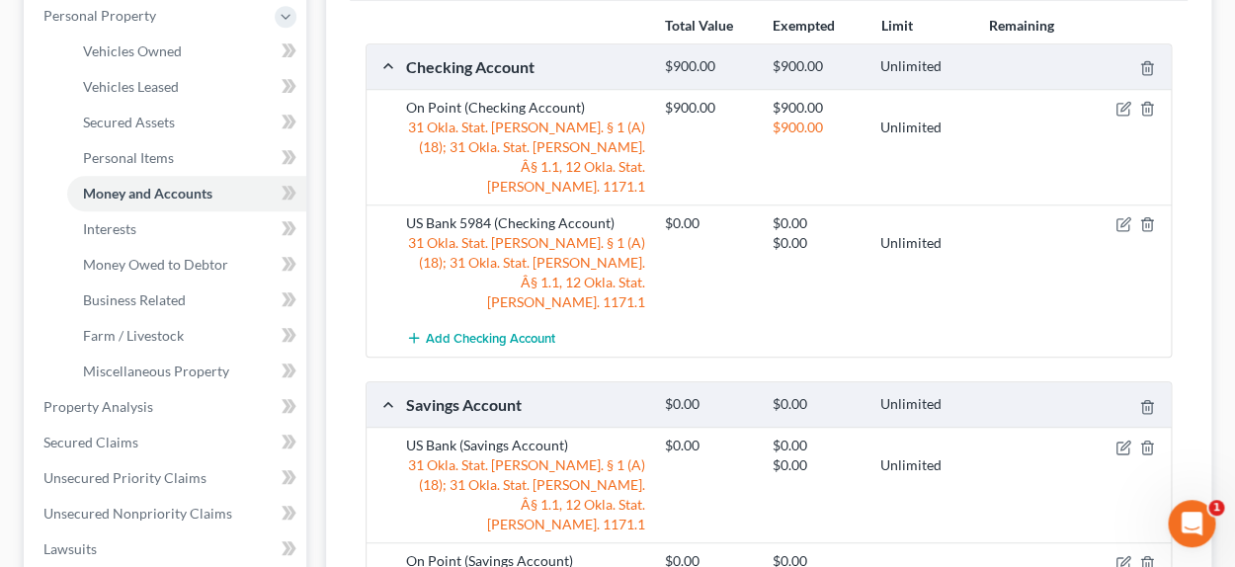
scroll to position [394, 0]
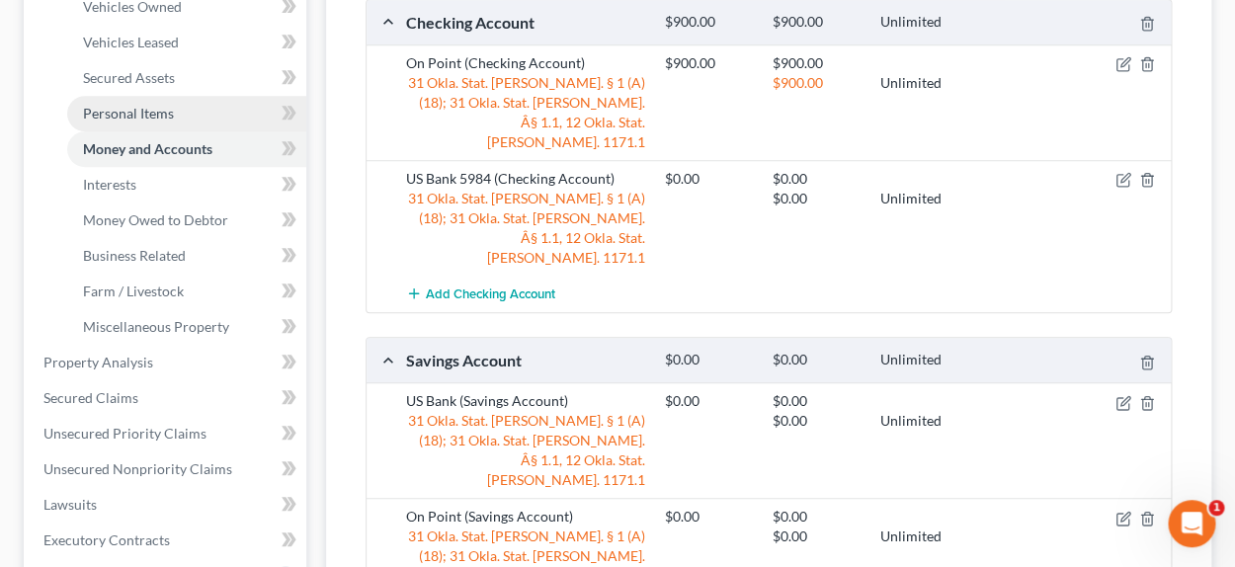
click at [206, 117] on link "Personal Items" at bounding box center [186, 114] width 239 height 36
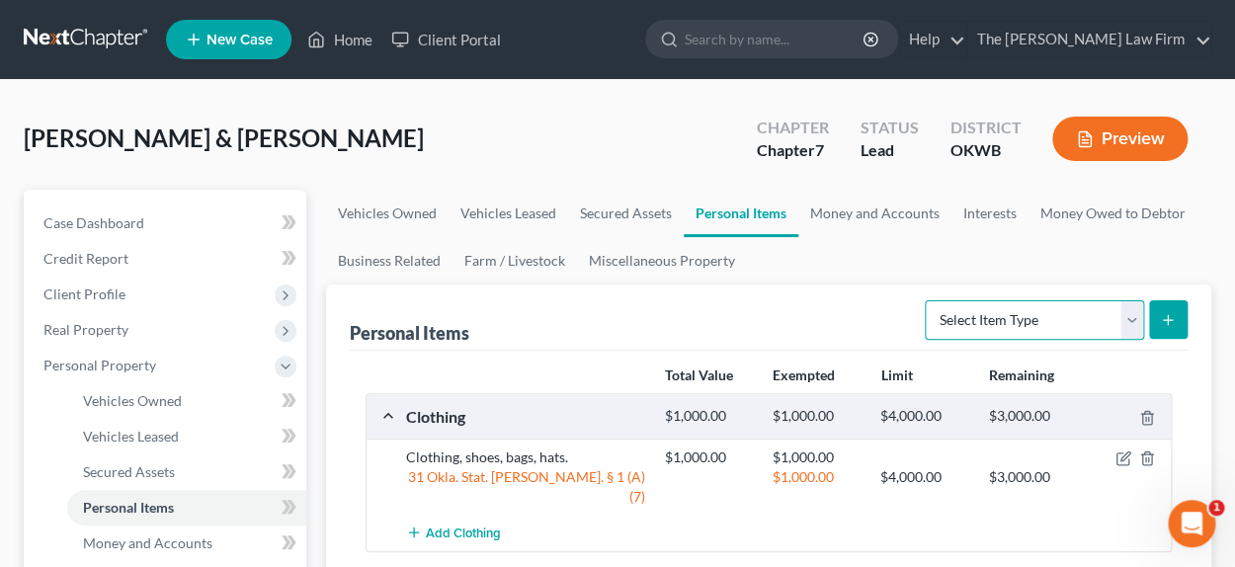
click at [1136, 321] on select "Select Item Type Clothing Collectibles Of Value Electronics Firearms Household …" at bounding box center [1033, 320] width 219 height 40
select select "household_goods"
click at [926, 300] on select "Select Item Type Clothing Collectibles Of Value Electronics Firearms Household …" at bounding box center [1033, 320] width 219 height 40
click at [1165, 326] on icon "submit" at bounding box center [1167, 320] width 16 height 16
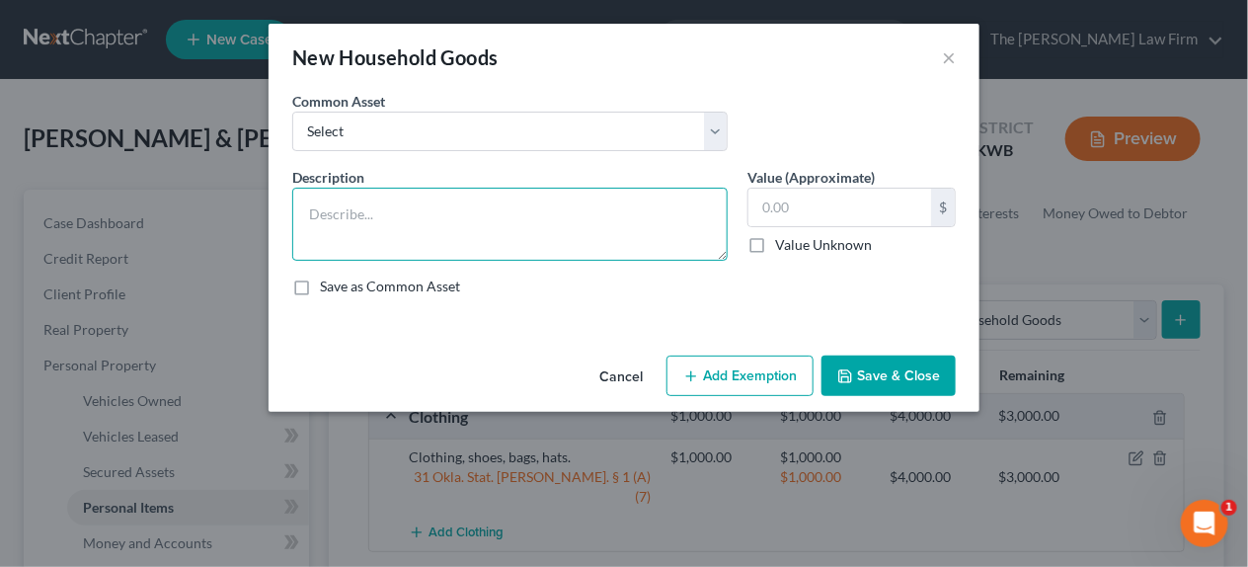
click at [431, 233] on textarea at bounding box center [510, 224] width 436 height 73
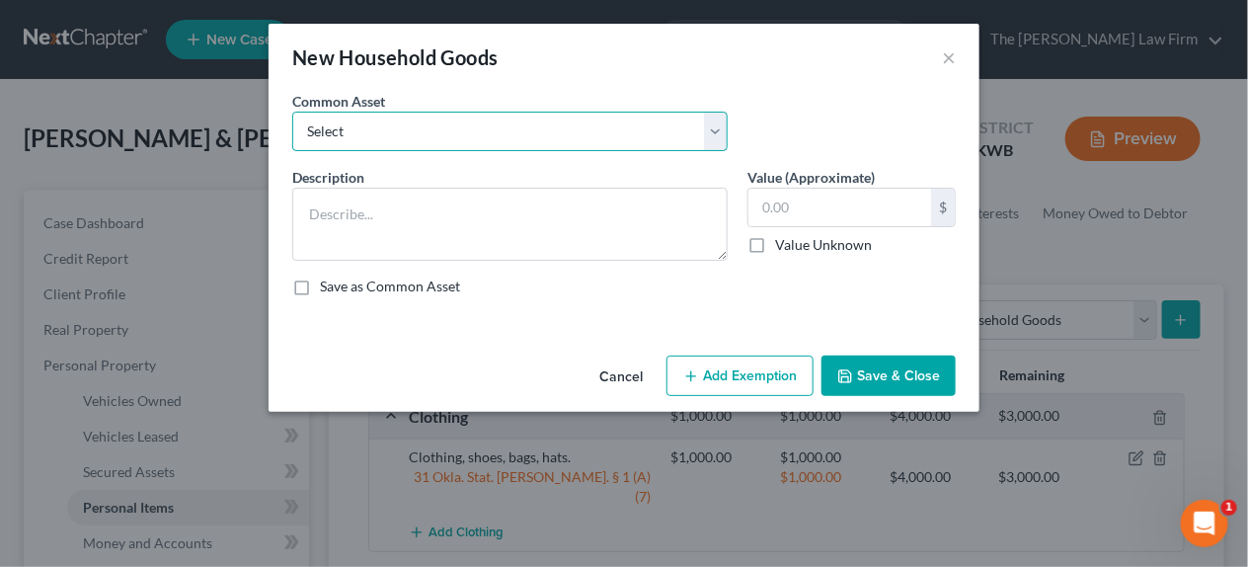
click at [412, 129] on select "Select Household appliances (refrigerator, microwave, stove, oven, washer, drye…" at bounding box center [510, 132] width 436 height 40
click at [396, 128] on select "Select Household appliances (refrigerator, microwave, stove, oven, washer, drye…" at bounding box center [510, 132] width 436 height 40
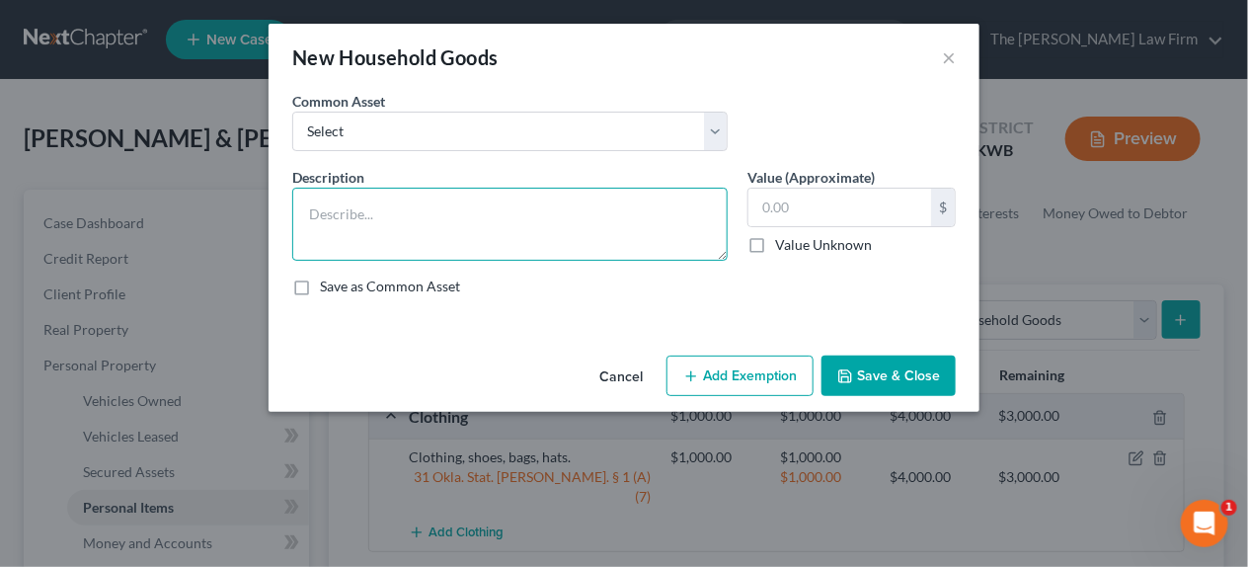
click at [387, 230] on textarea at bounding box center [510, 224] width 436 height 73
type textarea "Drill, handsaw, shop vac."
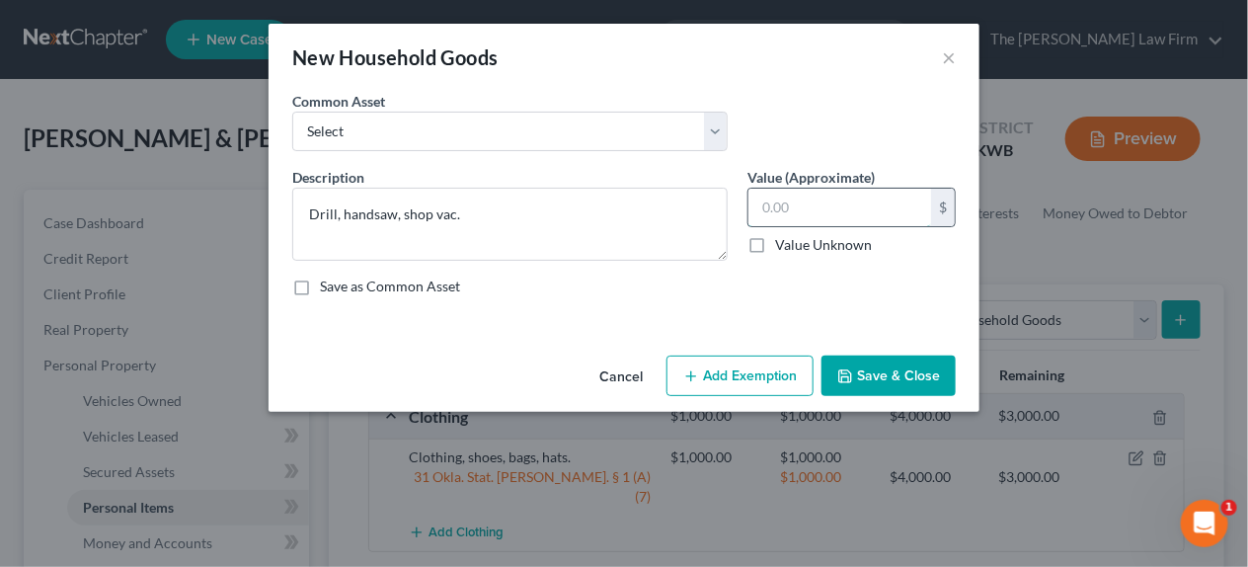
click at [791, 202] on input "text" at bounding box center [840, 208] width 183 height 38
type input "100.00"
click at [745, 367] on button "Add Exemption" at bounding box center [740, 376] width 147 height 41
select select "2"
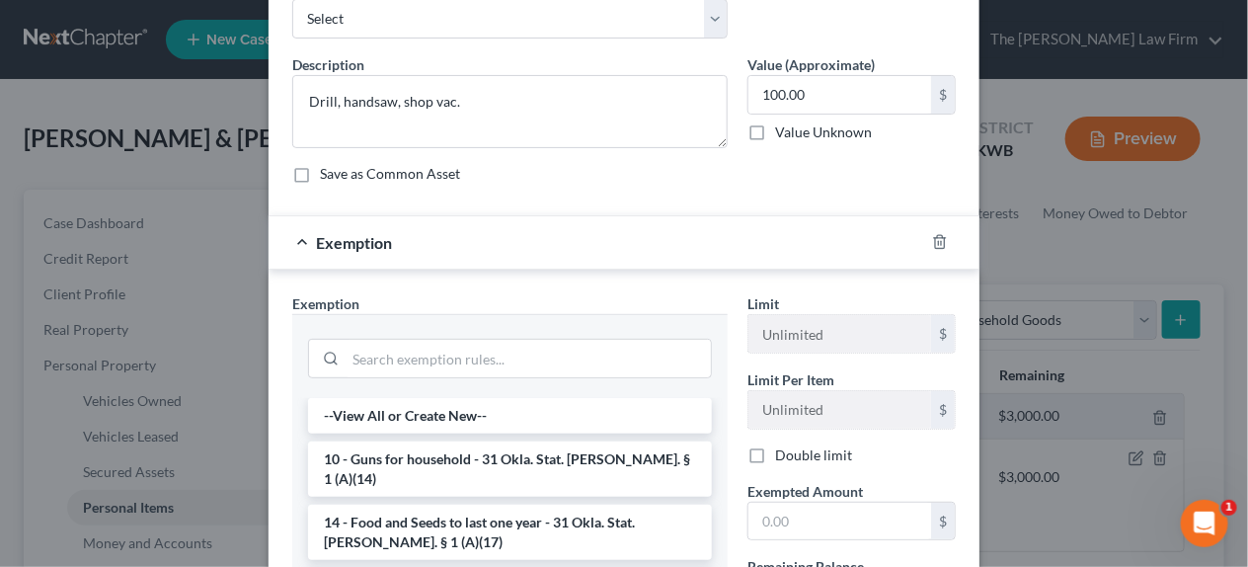
scroll to position [296, 0]
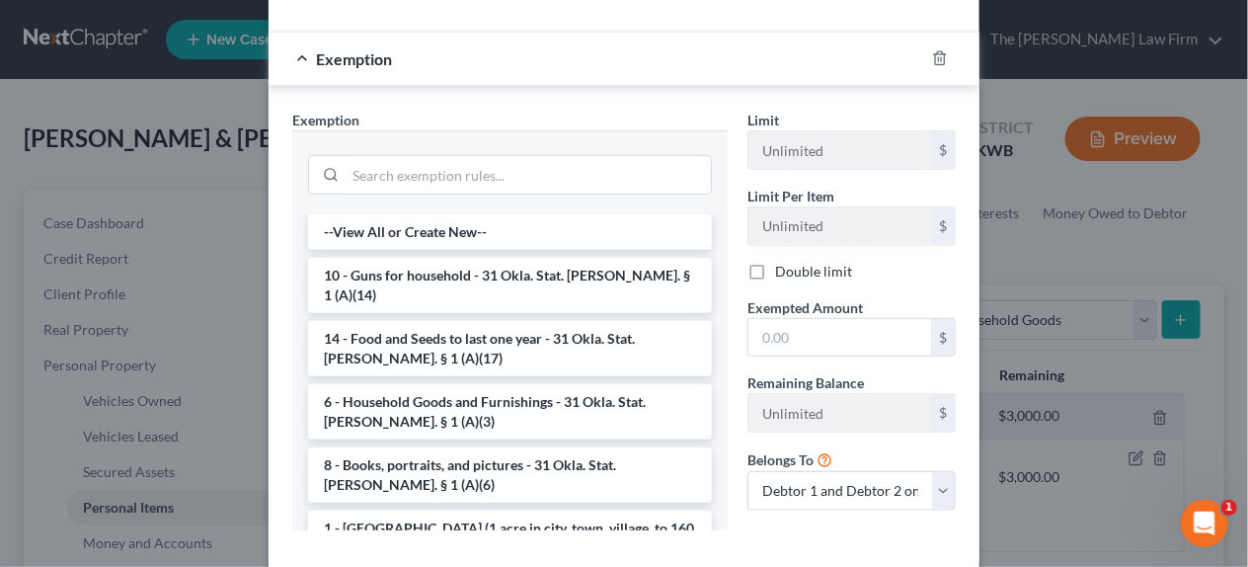
click at [447, 384] on li "6 - Household Goods and Furnishings - 31 Okla. Stat. [PERSON_NAME]. § 1 (A)(3)" at bounding box center [510, 411] width 404 height 55
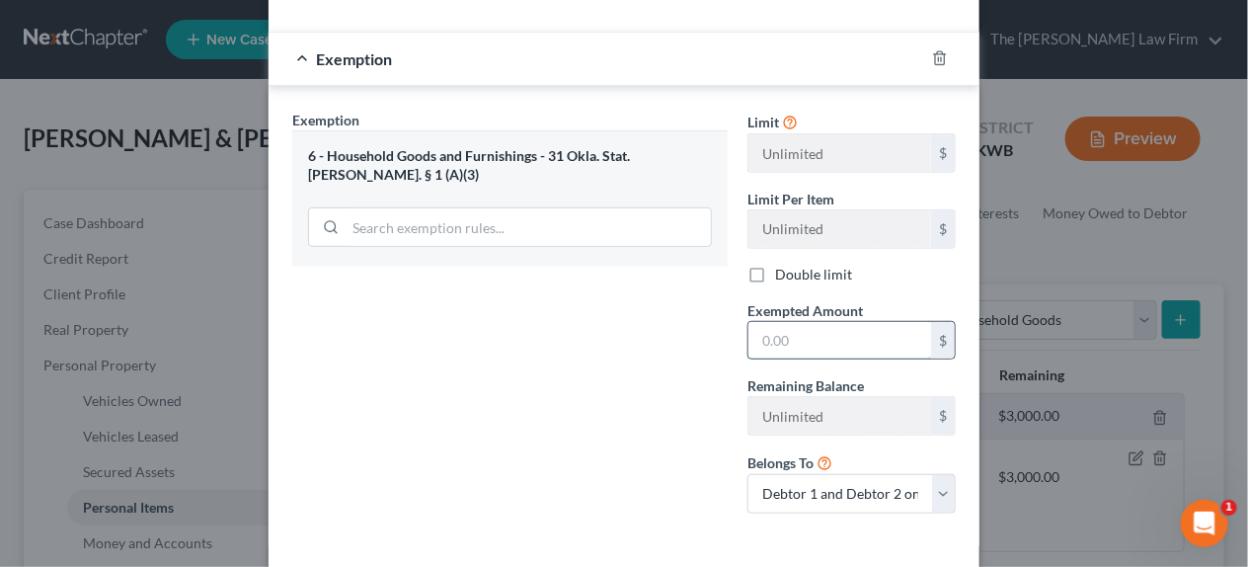
click at [837, 346] on input "text" at bounding box center [840, 341] width 183 height 38
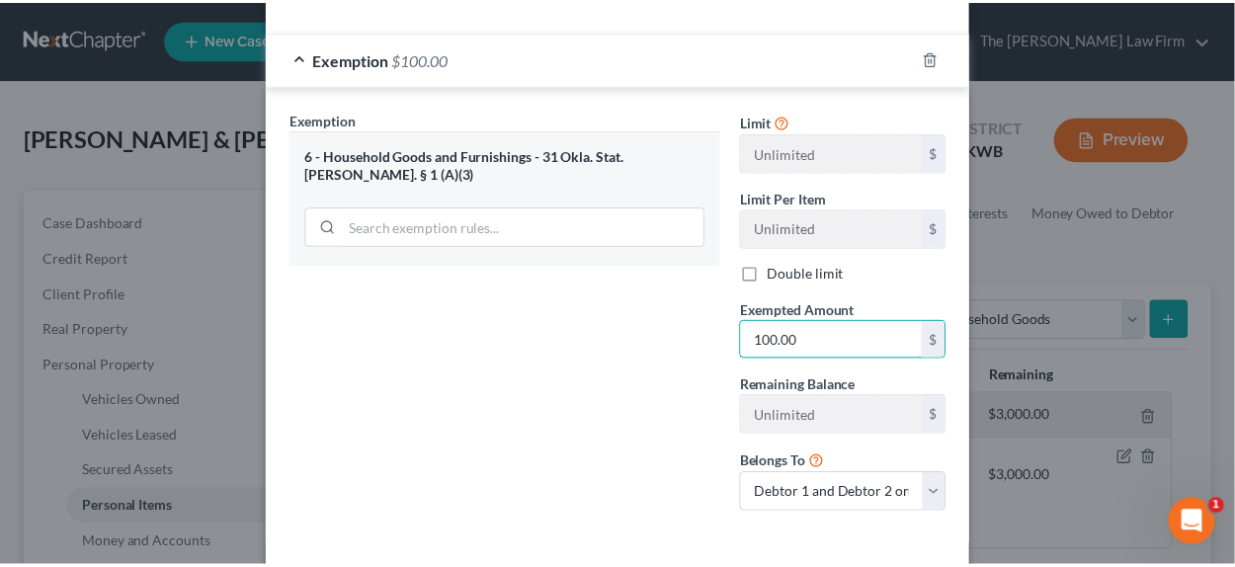
scroll to position [381, 0]
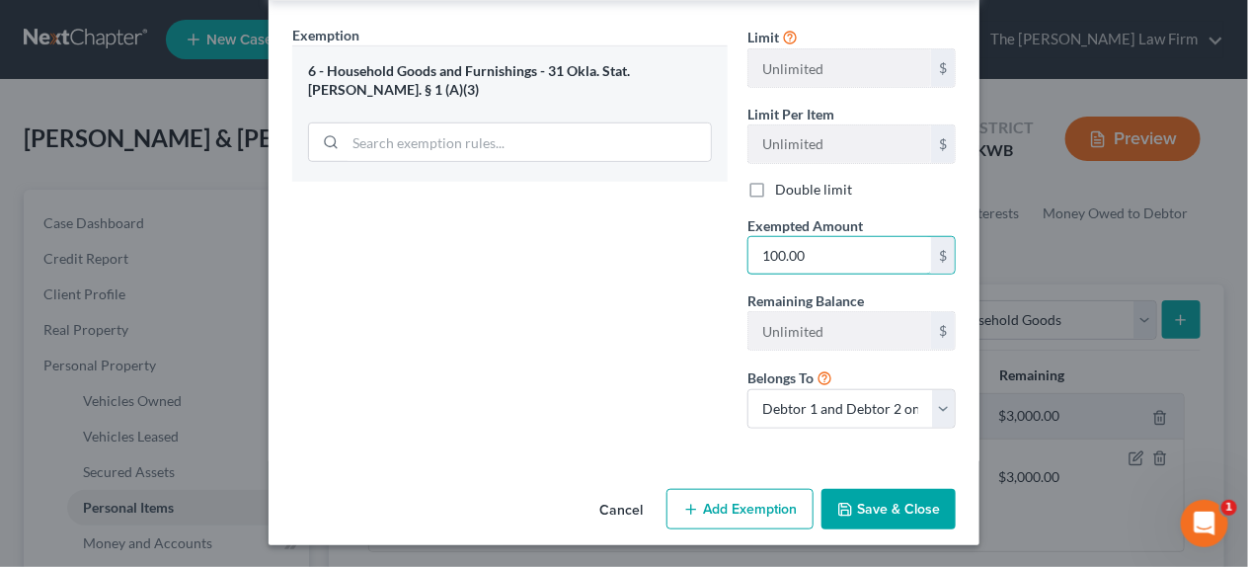
type input "100.00"
click at [890, 518] on button "Save & Close" at bounding box center [889, 509] width 134 height 41
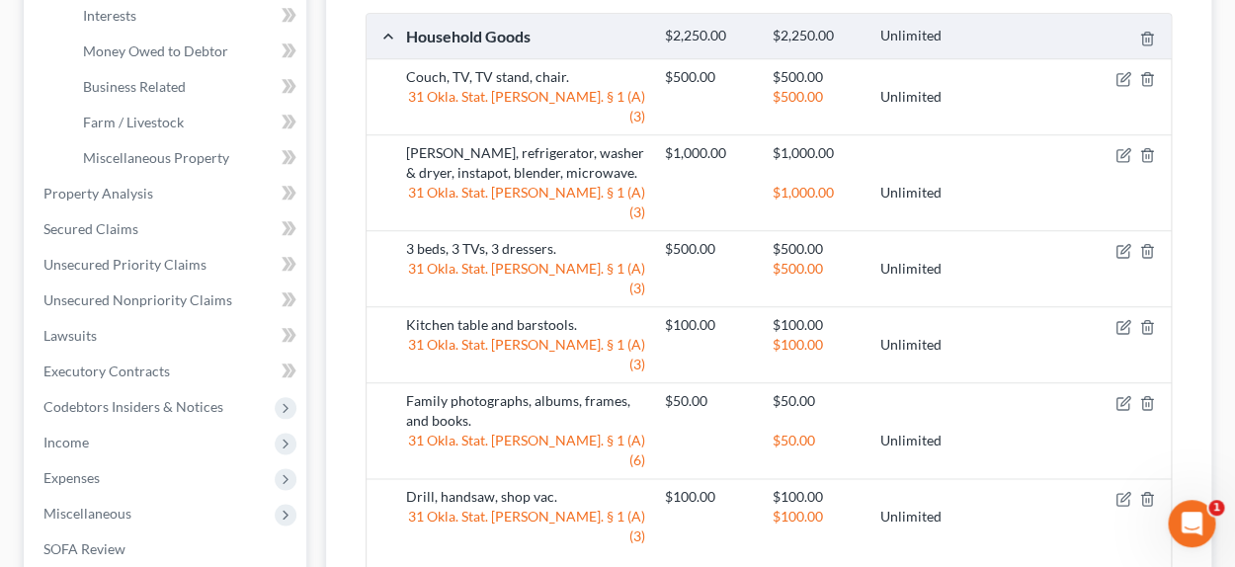
scroll to position [593, 0]
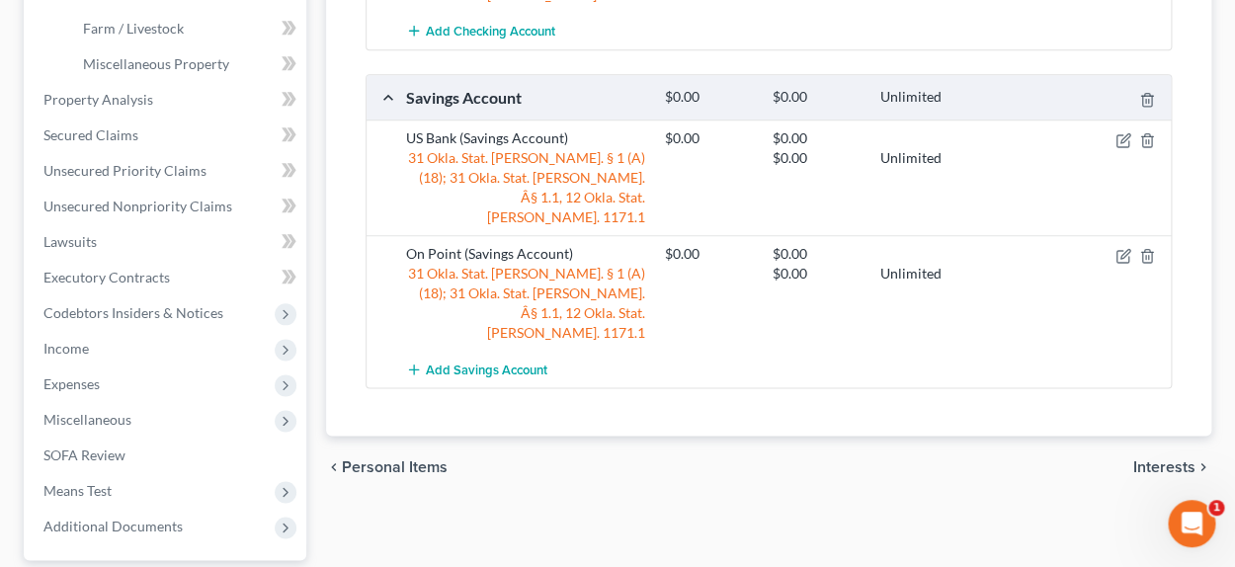
scroll to position [690, 0]
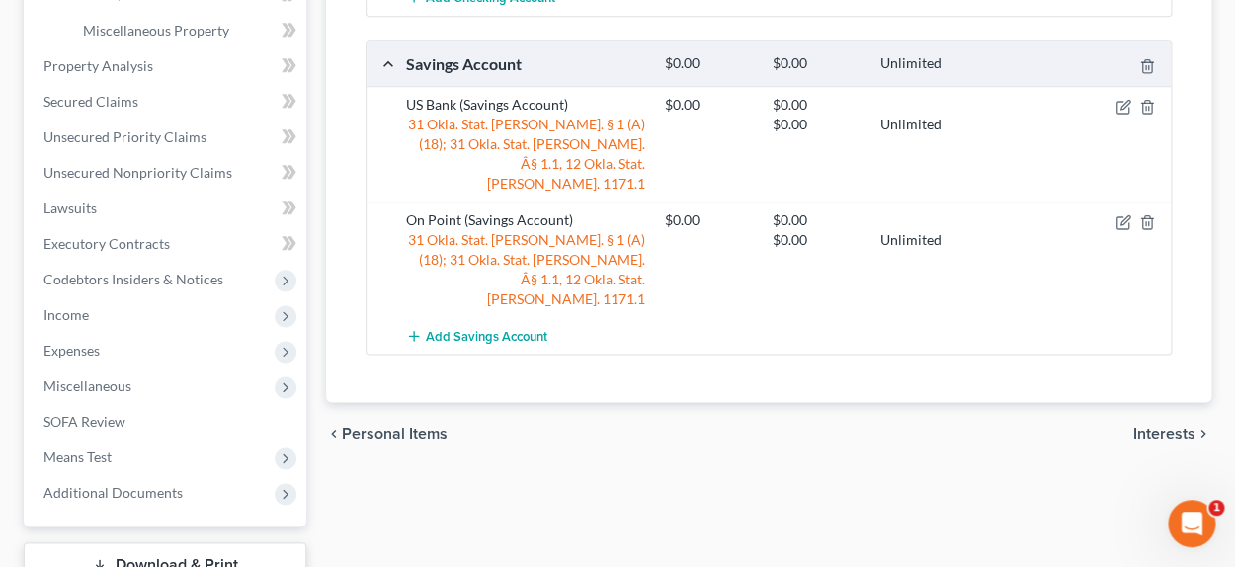
drag, startPoint x: 1172, startPoint y: 354, endPoint x: 1023, endPoint y: 415, distance: 161.2
click at [1172, 426] on span "Interests" at bounding box center [1164, 434] width 62 height 16
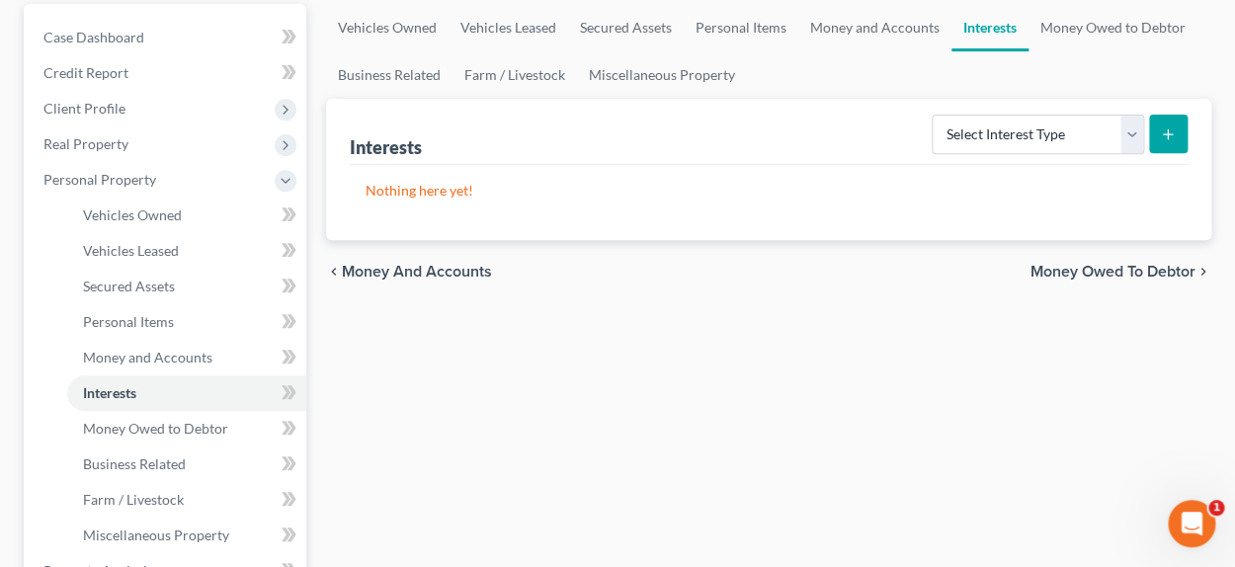
scroll to position [197, 0]
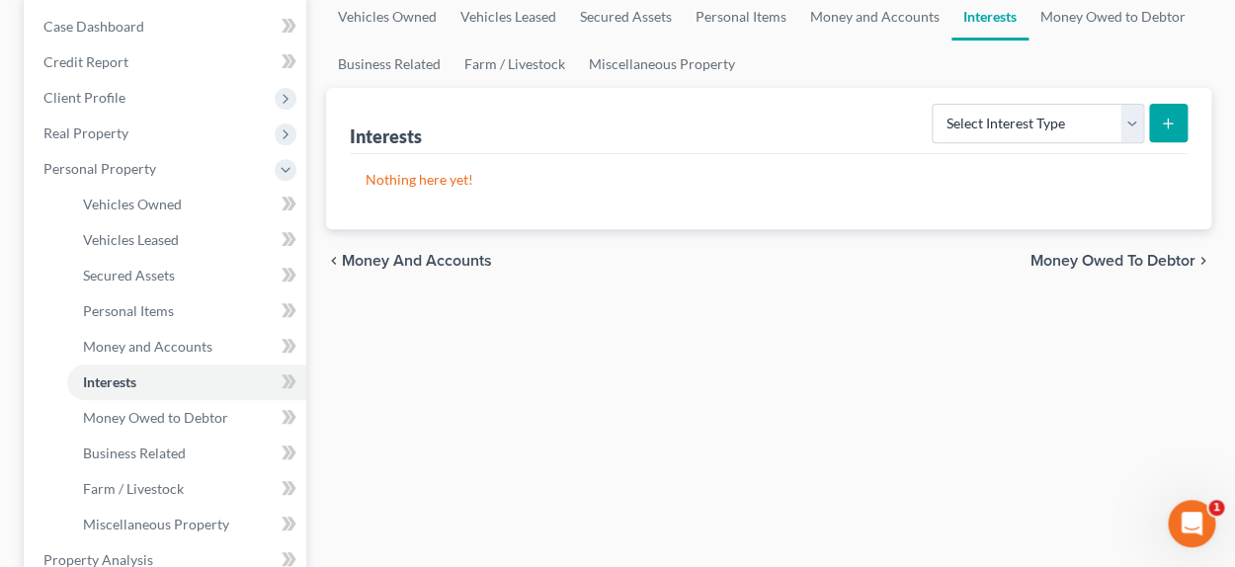
click at [1152, 257] on span "Money Owed to Debtor" at bounding box center [1112, 261] width 165 height 16
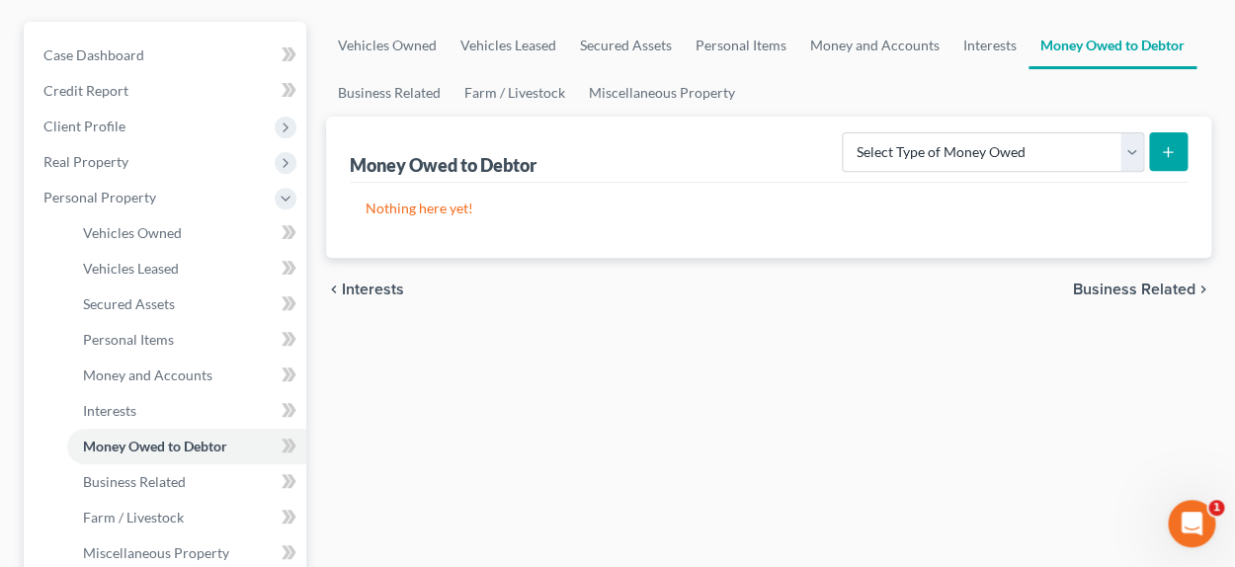
scroll to position [197, 0]
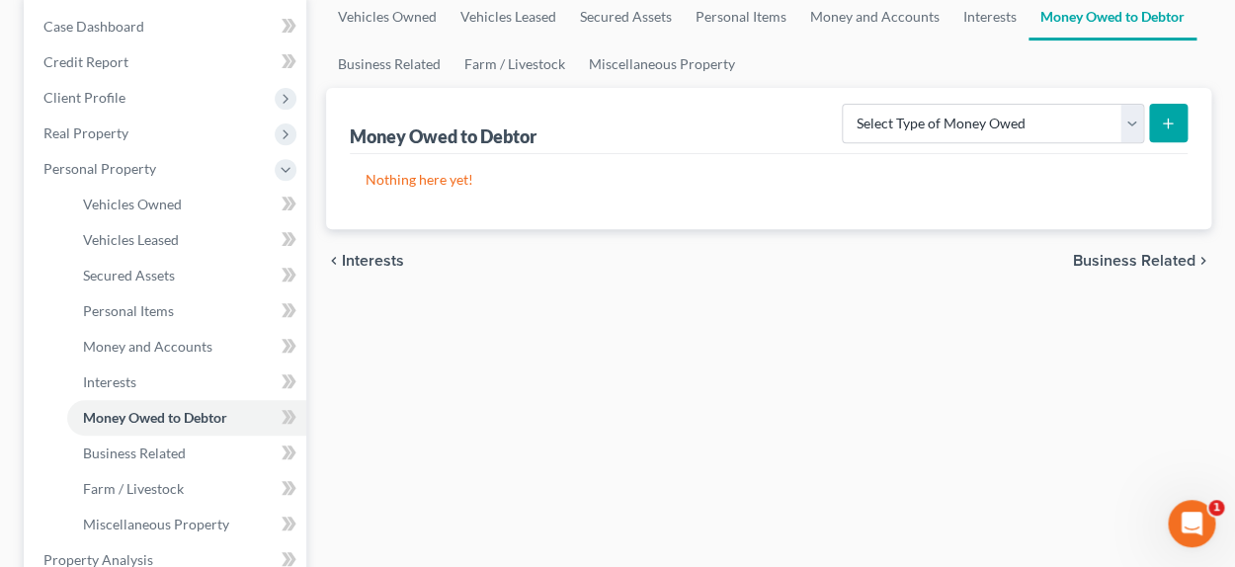
click at [1137, 254] on span "Business Related" at bounding box center [1134, 261] width 122 height 16
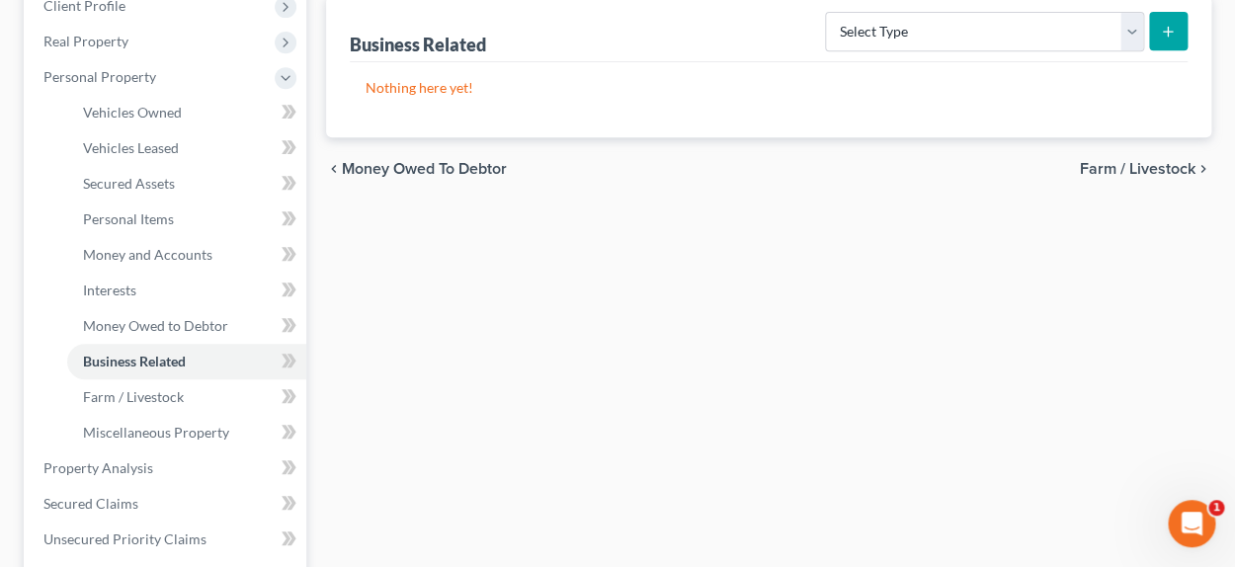
scroll to position [296, 0]
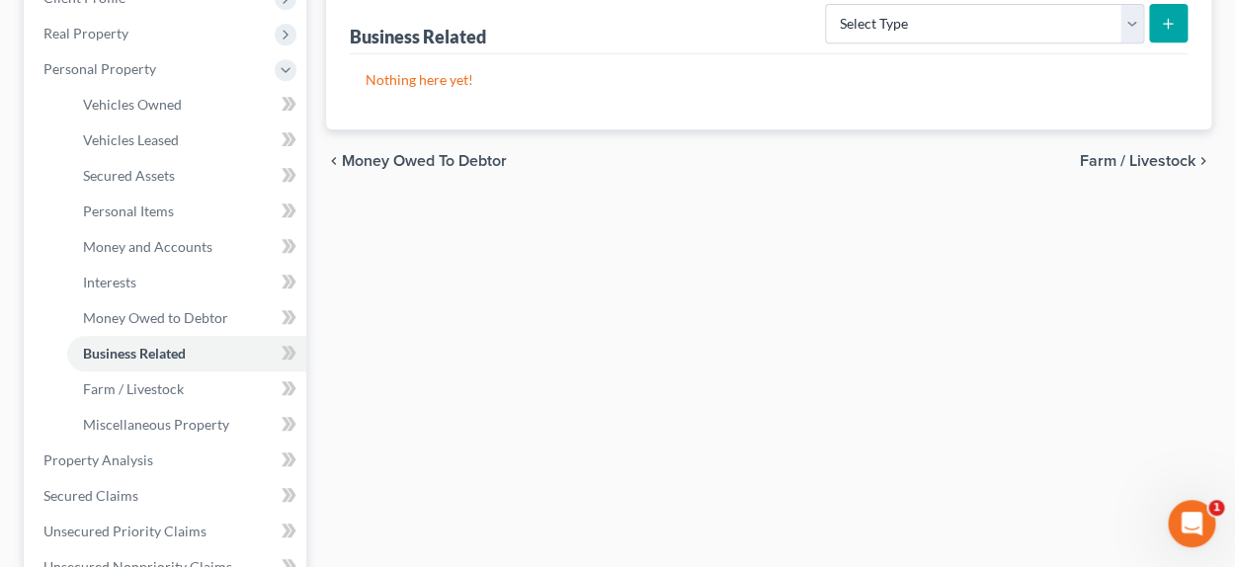
click at [1126, 159] on span "Farm / Livestock" at bounding box center [1137, 161] width 116 height 16
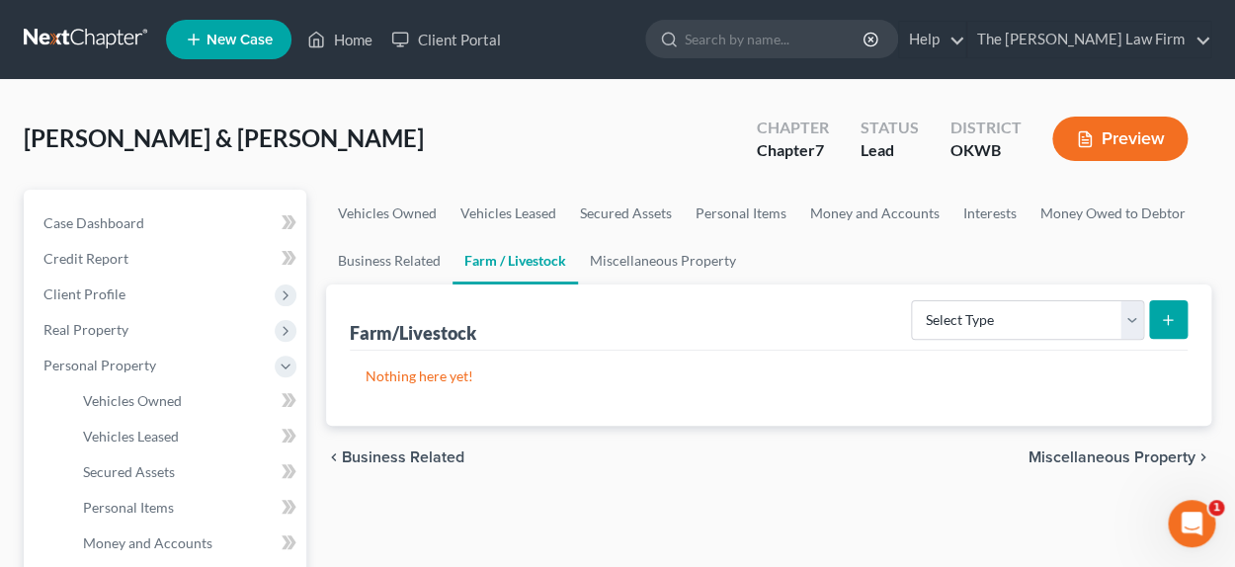
click at [1085, 450] on span "Miscellaneous Property" at bounding box center [1111, 457] width 167 height 16
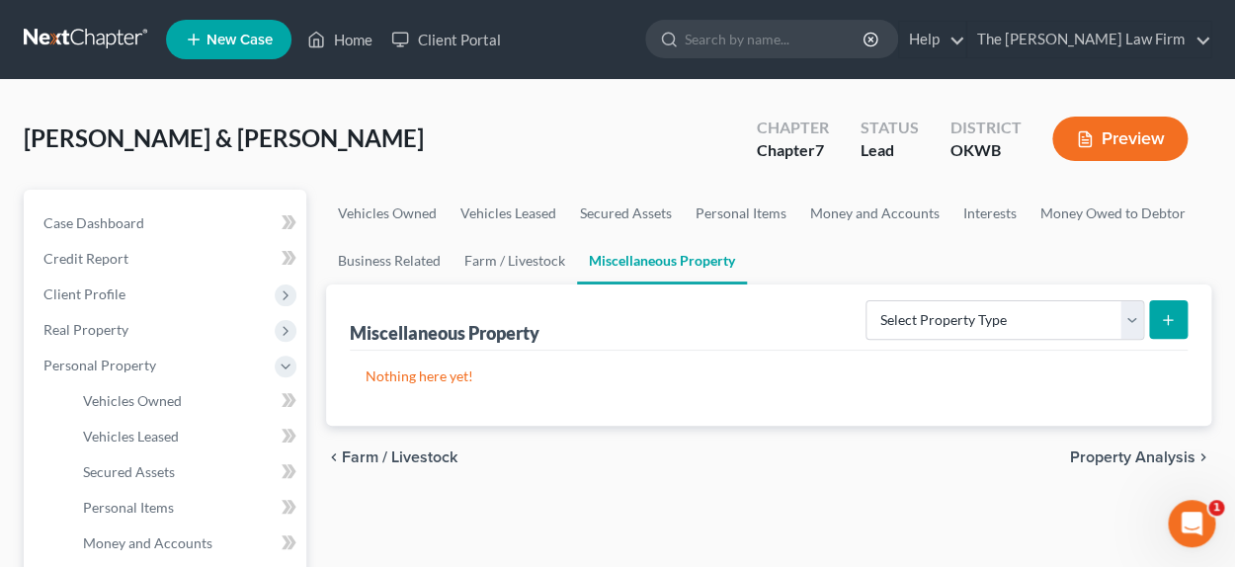
scroll to position [98, 0]
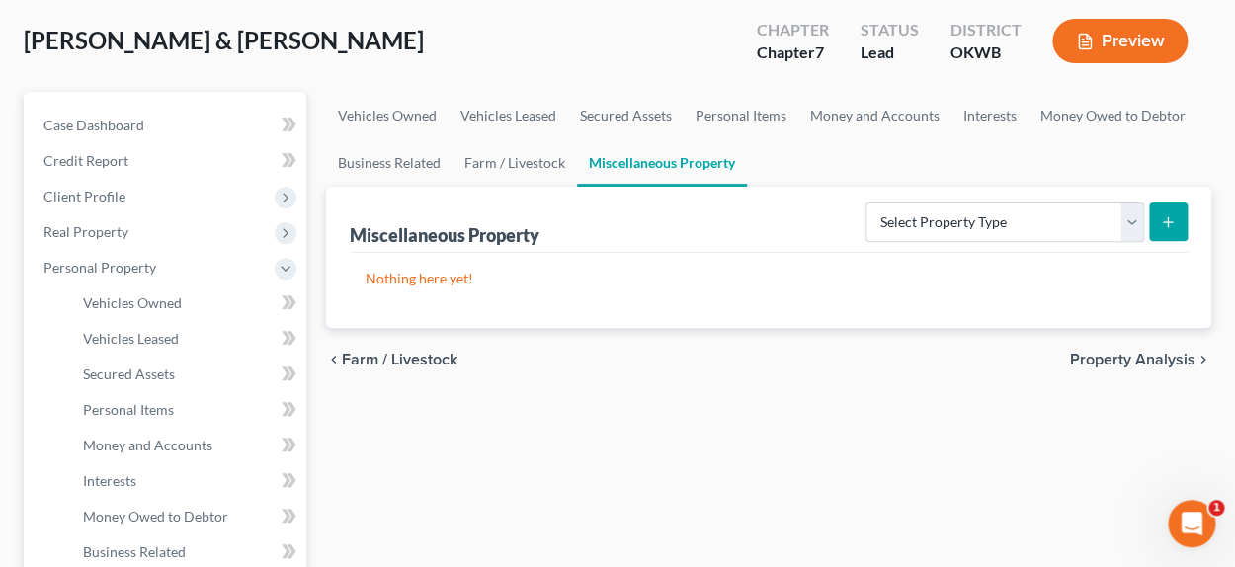
click at [1081, 361] on span "Property Analysis" at bounding box center [1132, 360] width 125 height 16
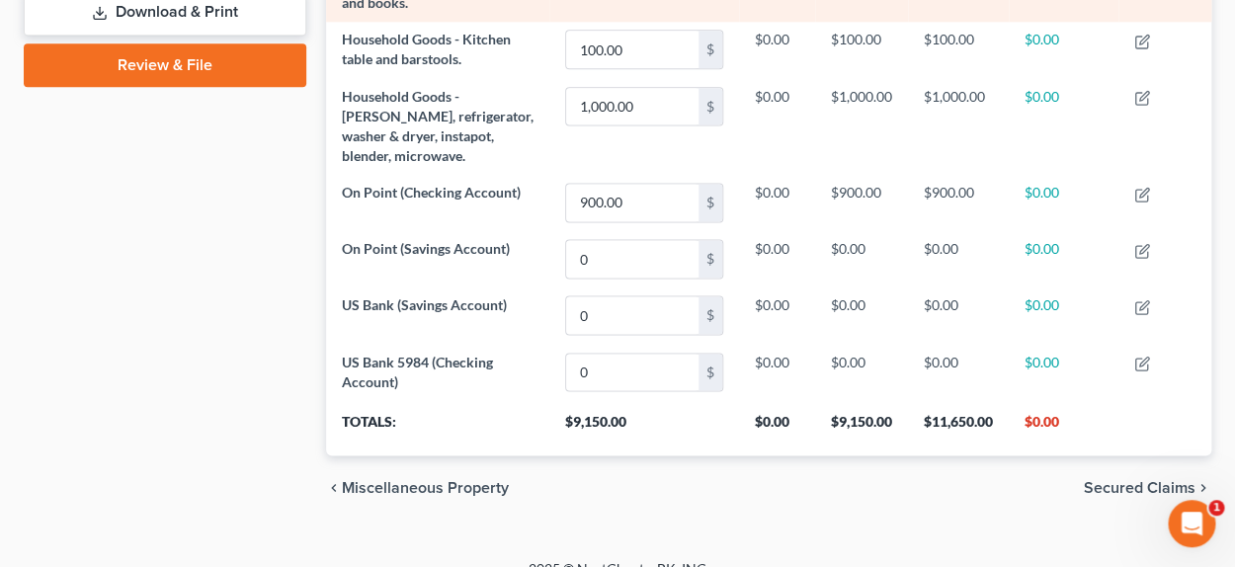
scroll to position [894, 0]
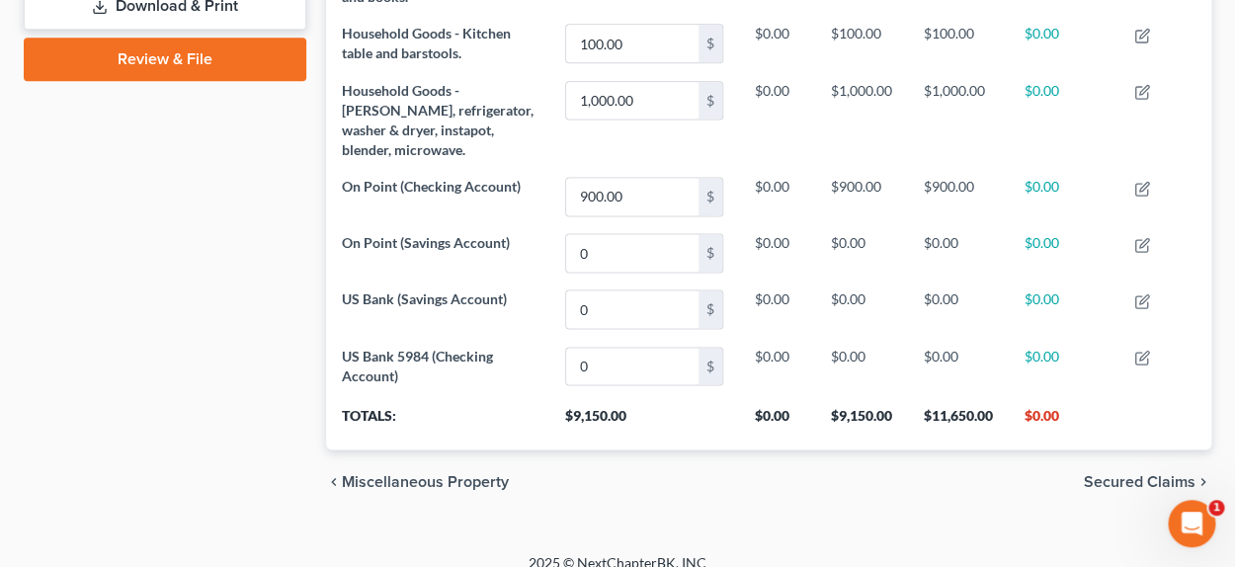
click at [1133, 473] on span "Secured Claims" at bounding box center [1139, 481] width 112 height 16
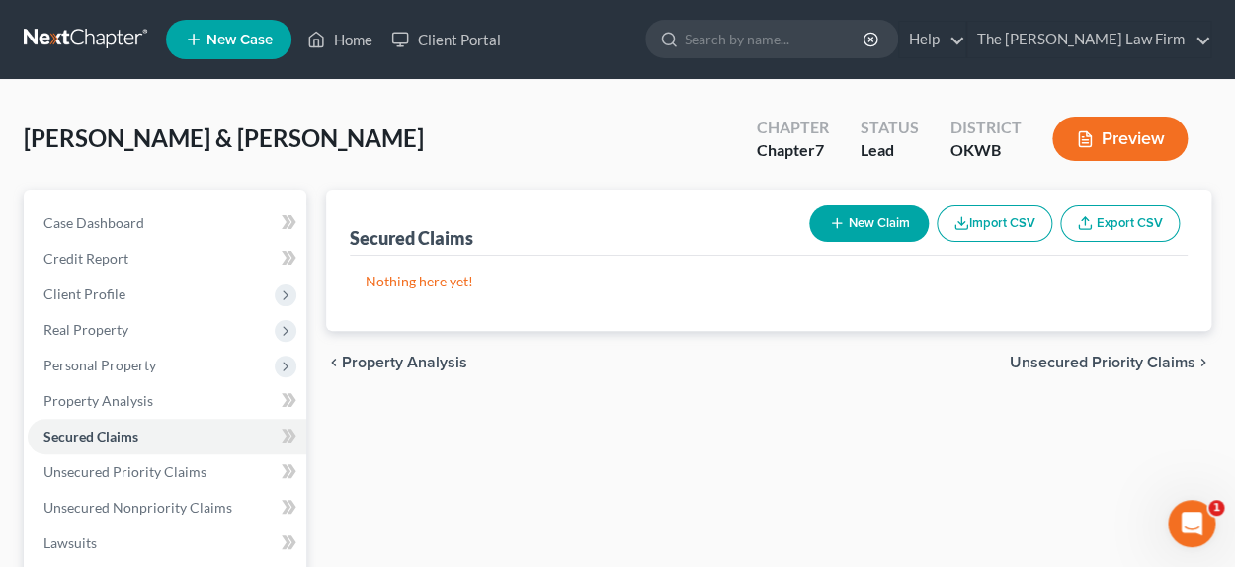
click at [1060, 357] on span "Unsecured Priority Claims" at bounding box center [1102, 363] width 186 height 16
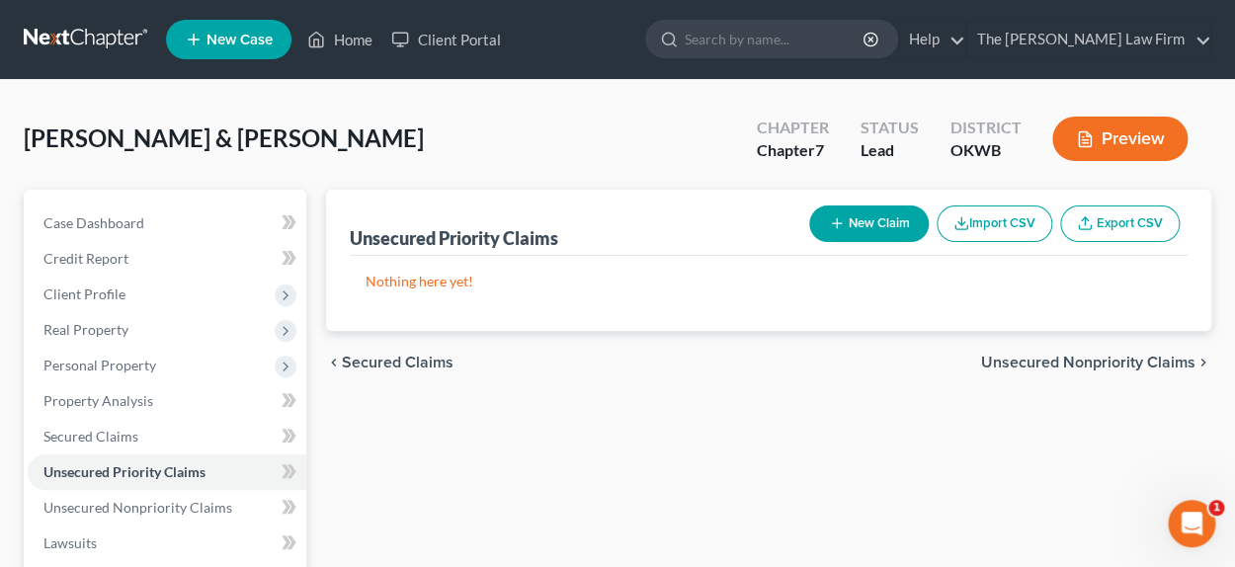
click at [837, 235] on button "New Claim" at bounding box center [869, 223] width 120 height 37
select select "2"
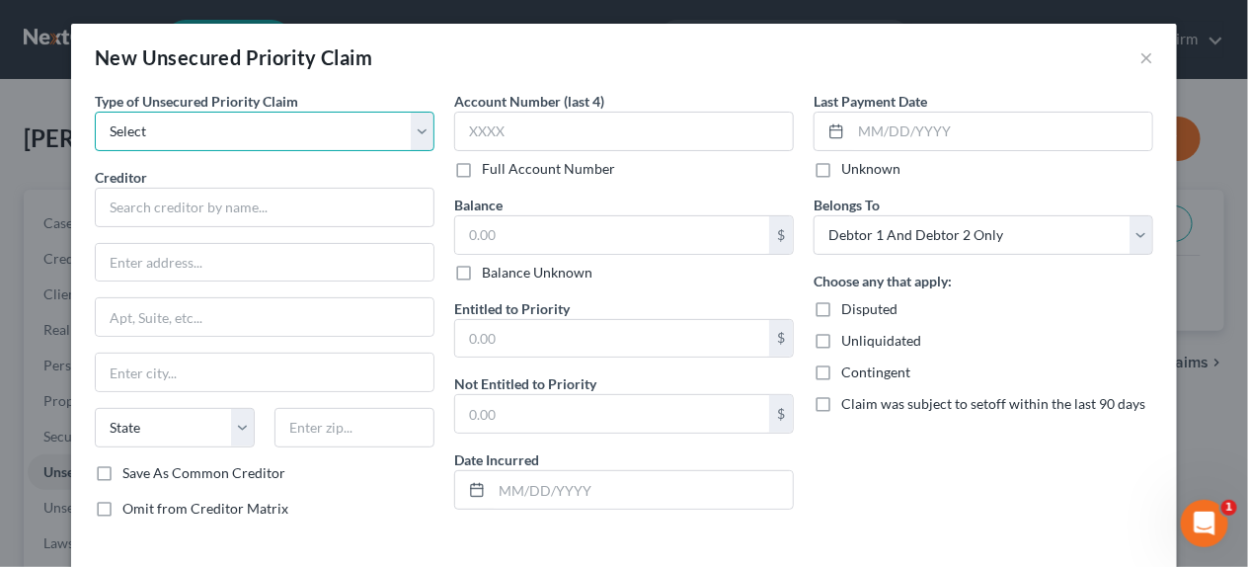
click at [225, 143] on select "Select Taxes & Other Government Units Domestic Support Obligations Extensions o…" at bounding box center [265, 132] width 340 height 40
select select "0"
click at [95, 112] on select "Select Taxes & Other Government Units Domestic Support Obligations Extensions o…" at bounding box center [265, 132] width 340 height 40
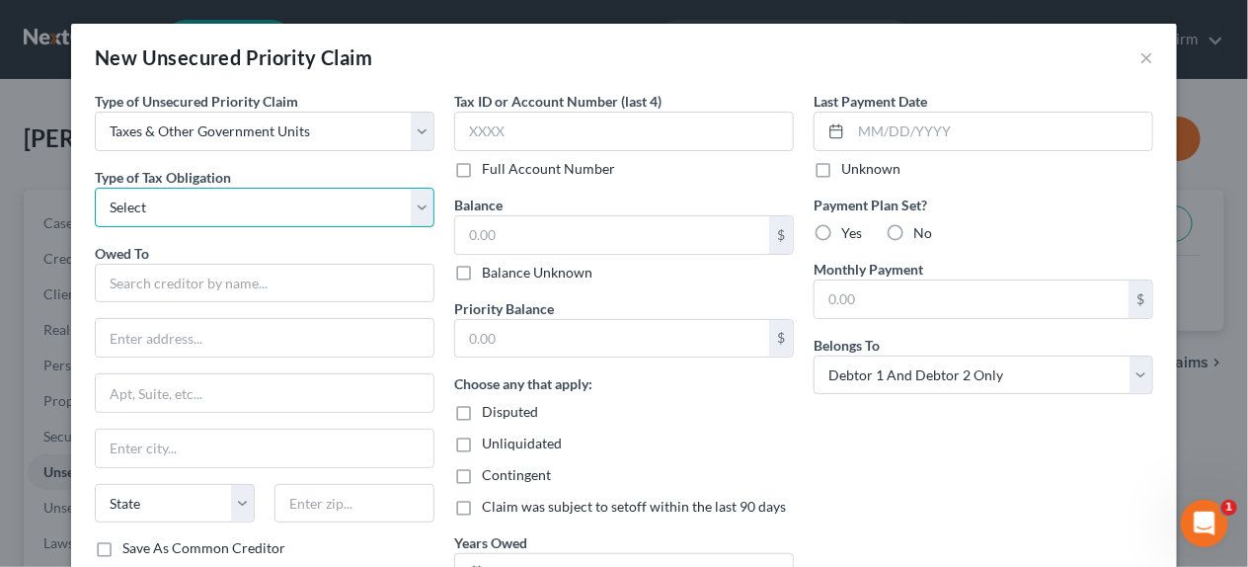
click at [183, 203] on select "Select Federal City State Franchise Tax Board Other" at bounding box center [265, 208] width 340 height 40
select select "0"
click at [95, 188] on select "Select Federal City State Franchise Tax Board Other" at bounding box center [265, 208] width 340 height 40
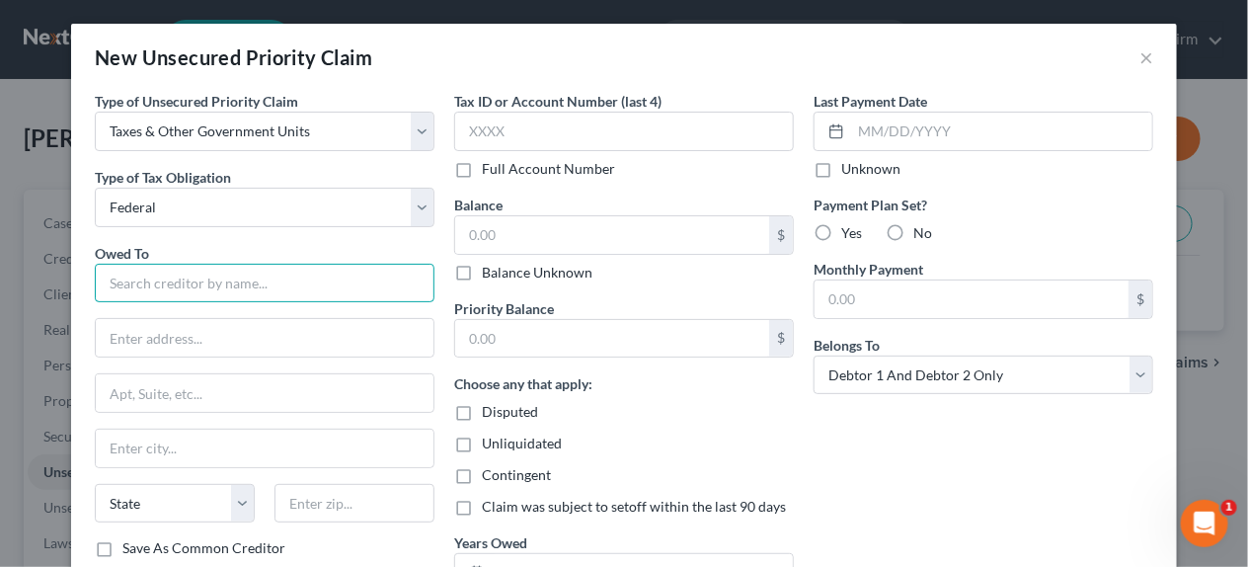
click at [155, 285] on input "text" at bounding box center [265, 284] width 340 height 40
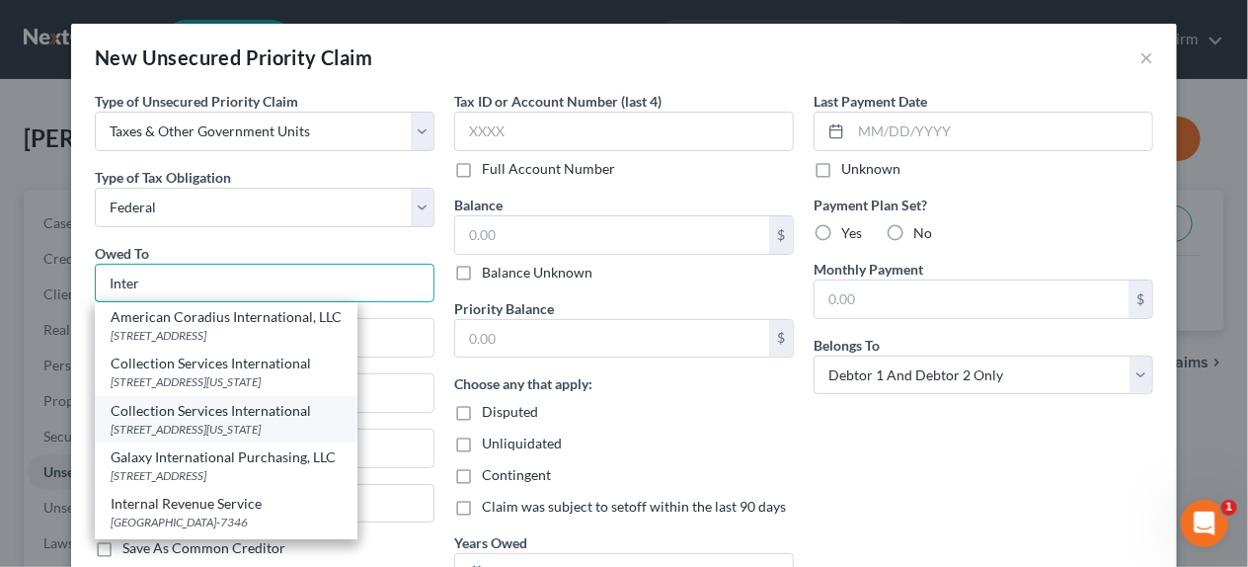
scroll to position [88, 0]
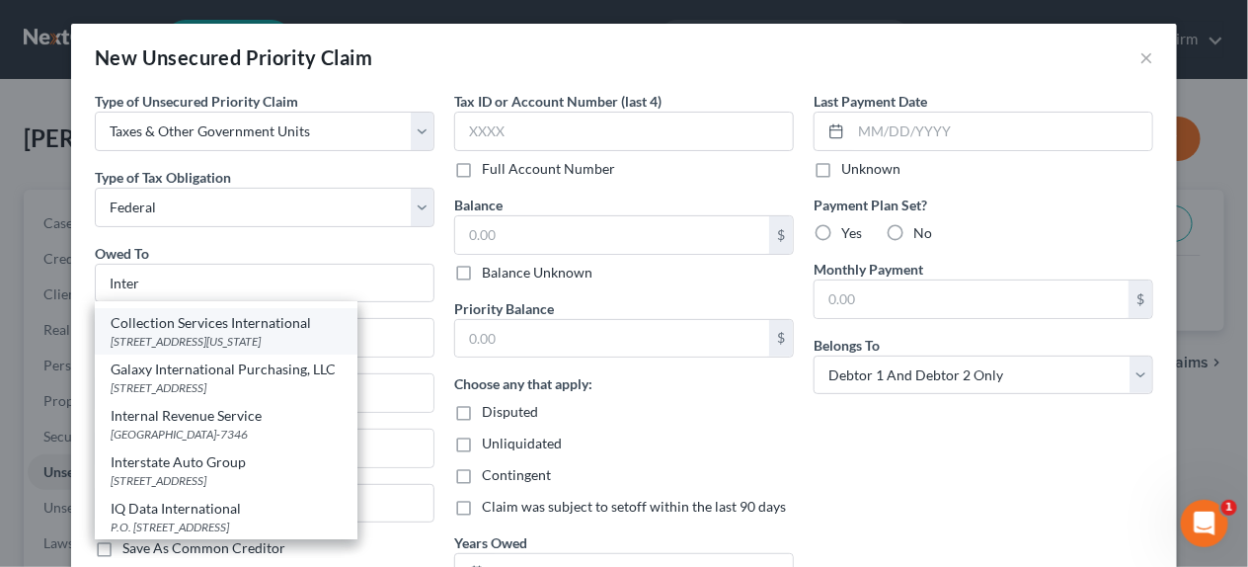
click at [193, 427] on div "[GEOGRAPHIC_DATA]-7346" at bounding box center [226, 434] width 231 height 17
type input "Internal Revenue Service"
type input "PO Box 7346"
type input "[GEOGRAPHIC_DATA]"
select select "39"
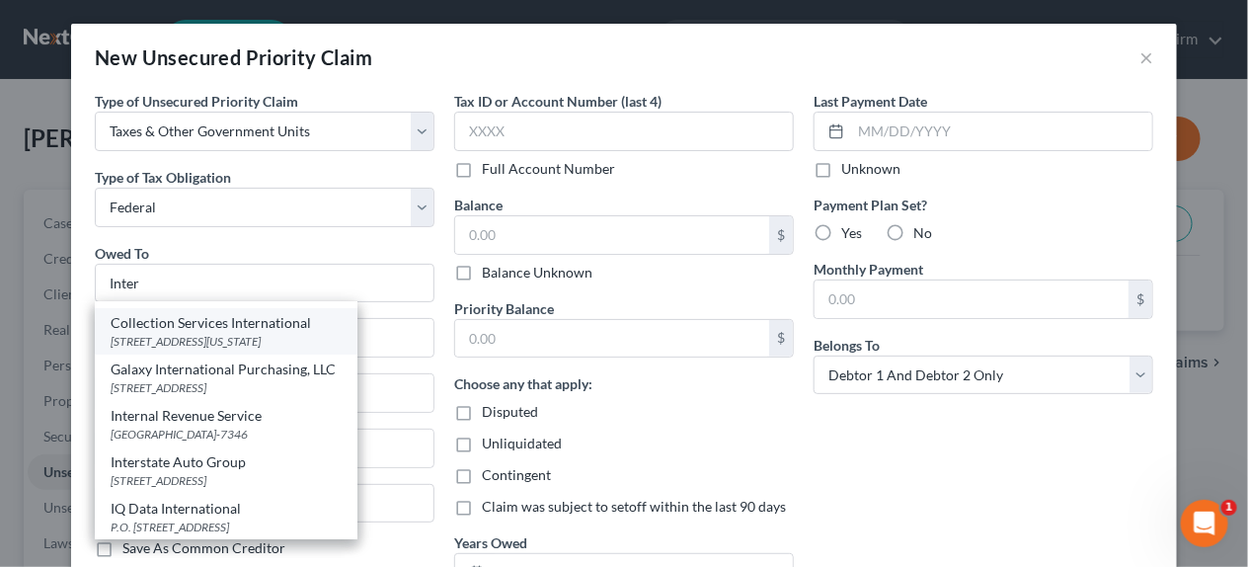
type input "19101-7346"
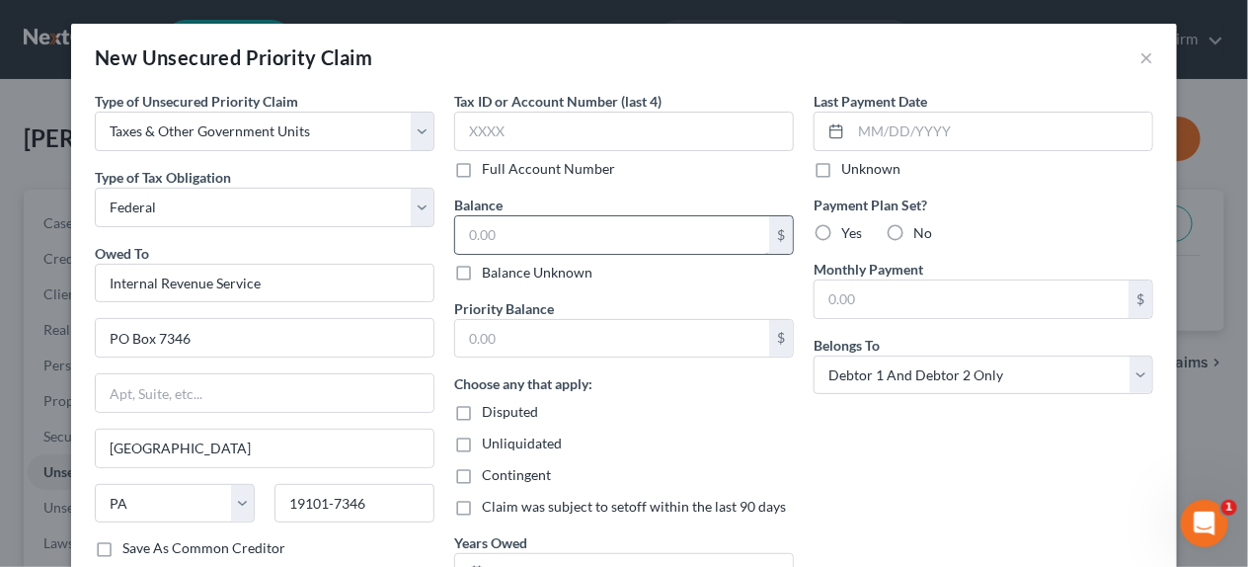
click at [494, 250] on input "text" at bounding box center [612, 235] width 314 height 38
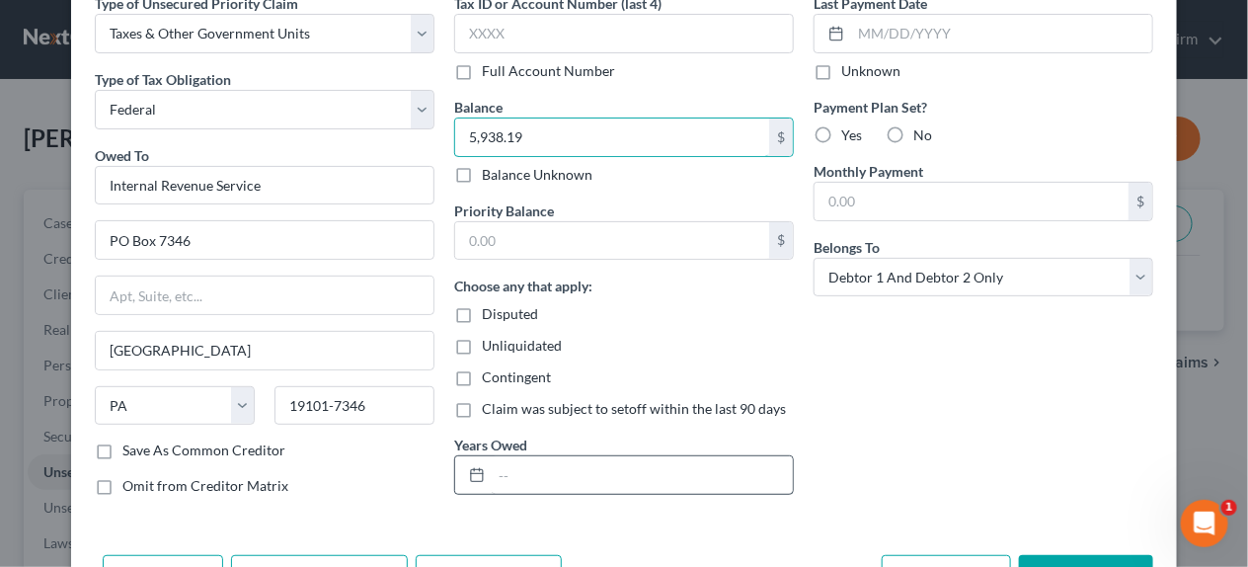
type input "5,938.19"
click at [536, 463] on input "text" at bounding box center [642, 475] width 301 height 38
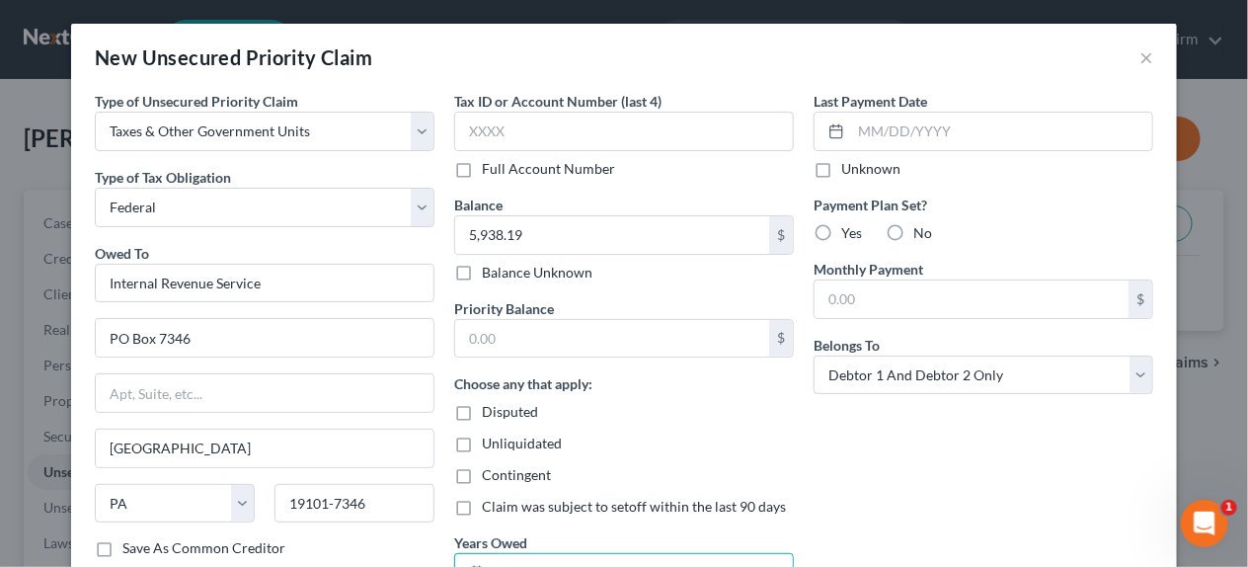
type input "[DATE]-[DATE]"
drag, startPoint x: 811, startPoint y: 172, endPoint x: 834, endPoint y: 230, distance: 62.5
click at [841, 172] on label "Unknown" at bounding box center [870, 169] width 59 height 20
click at [849, 172] on input "Unknown" at bounding box center [855, 165] width 13 height 13
checkbox input "true"
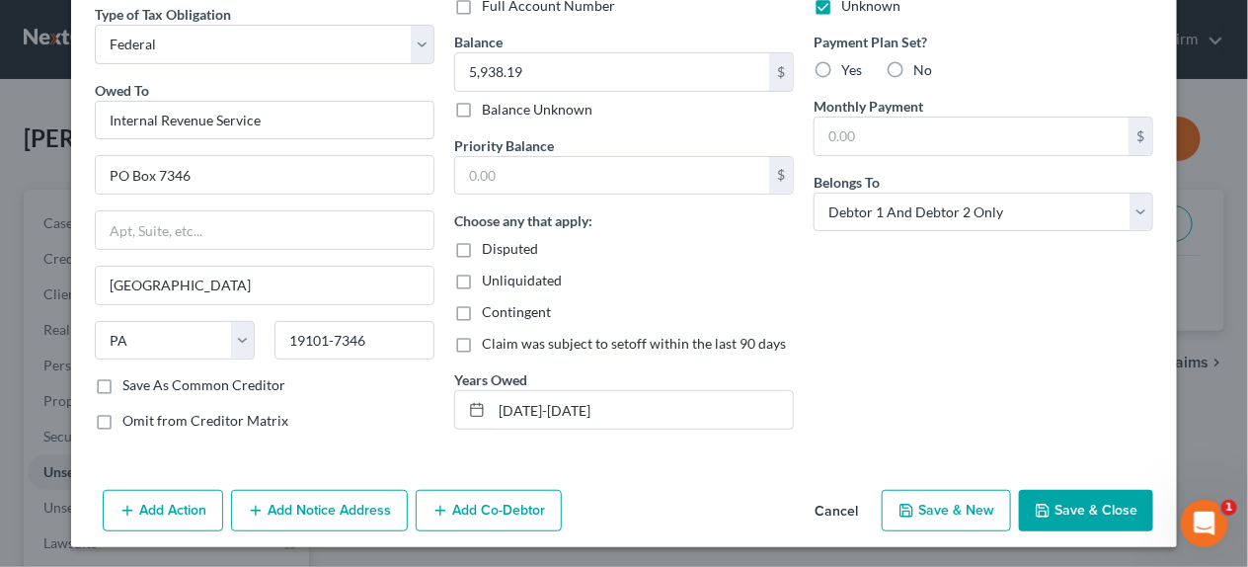
scroll to position [166, 0]
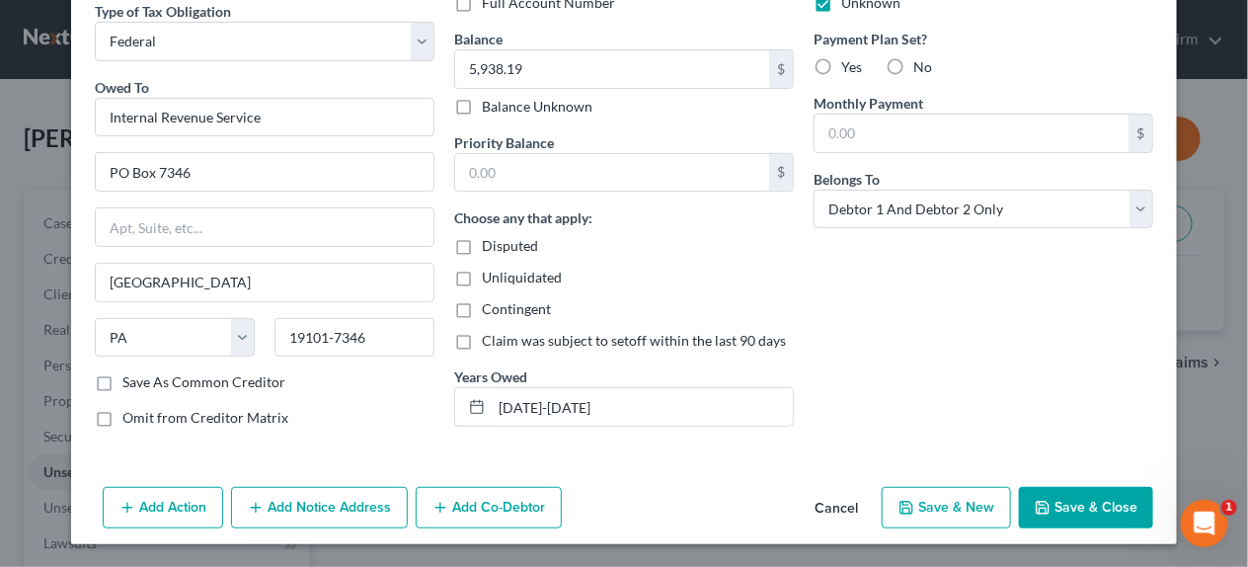
click at [915, 517] on button "Save & New" at bounding box center [946, 507] width 129 height 41
select select "2"
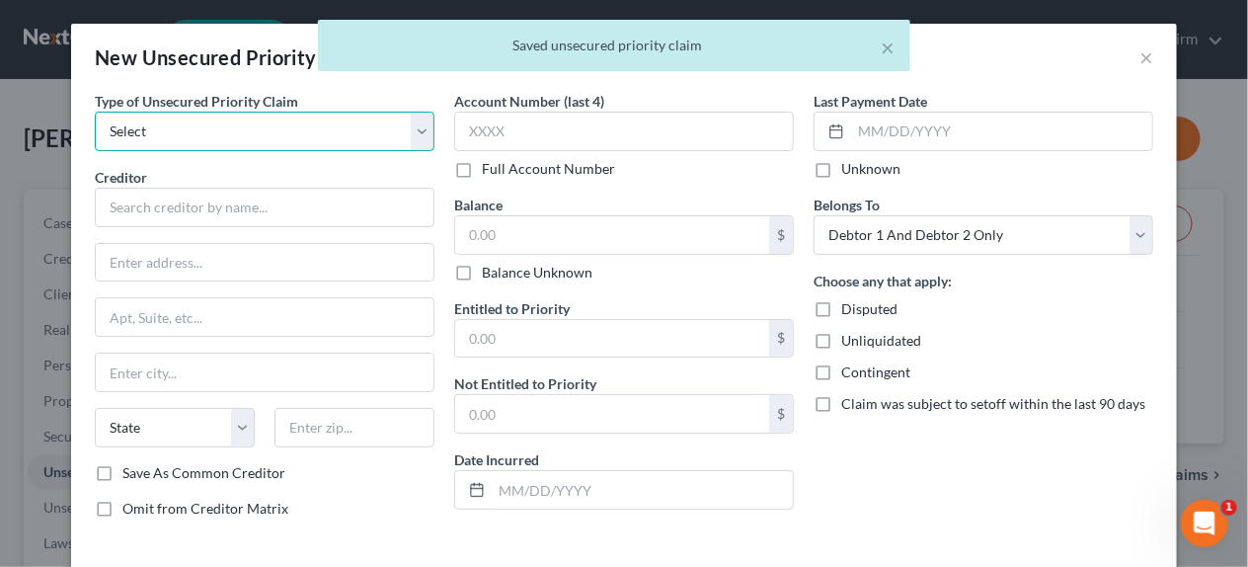
click at [279, 118] on select "Select Taxes & Other Government Units Domestic Support Obligations Extensions o…" at bounding box center [265, 132] width 340 height 40
select select "0"
click at [95, 112] on select "Select Taxes & Other Government Units Domestic Support Obligations Extensions o…" at bounding box center [265, 132] width 340 height 40
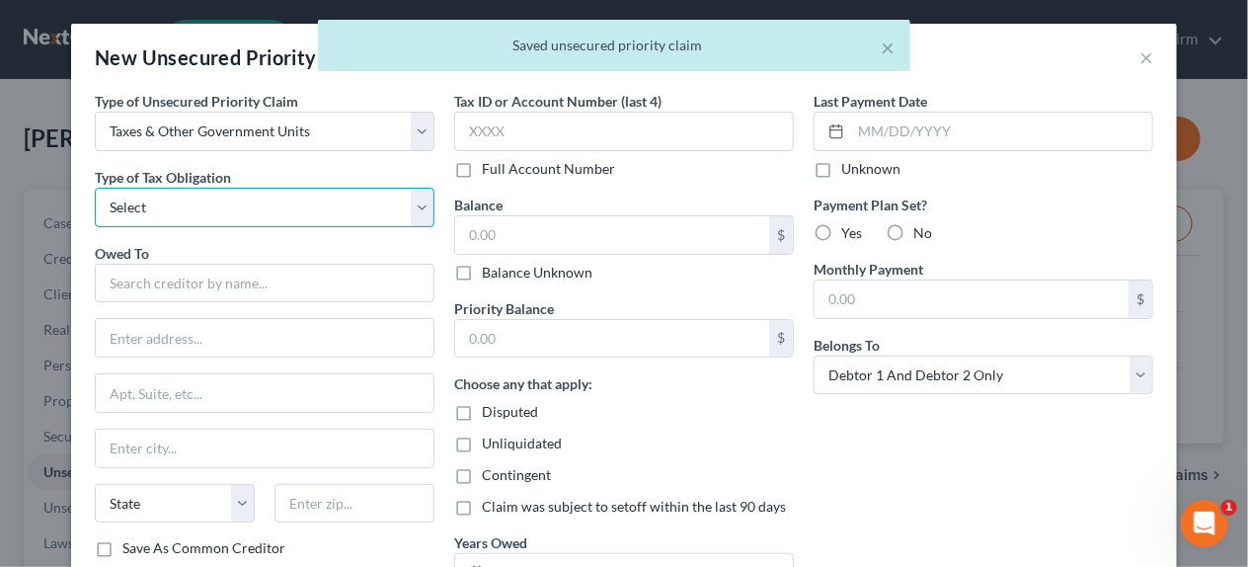
click at [188, 199] on select "Select Federal City State Franchise Tax Board Other" at bounding box center [265, 208] width 340 height 40
select select "2"
click at [95, 188] on select "Select Federal City State Franchise Tax Board Other" at bounding box center [265, 208] width 340 height 40
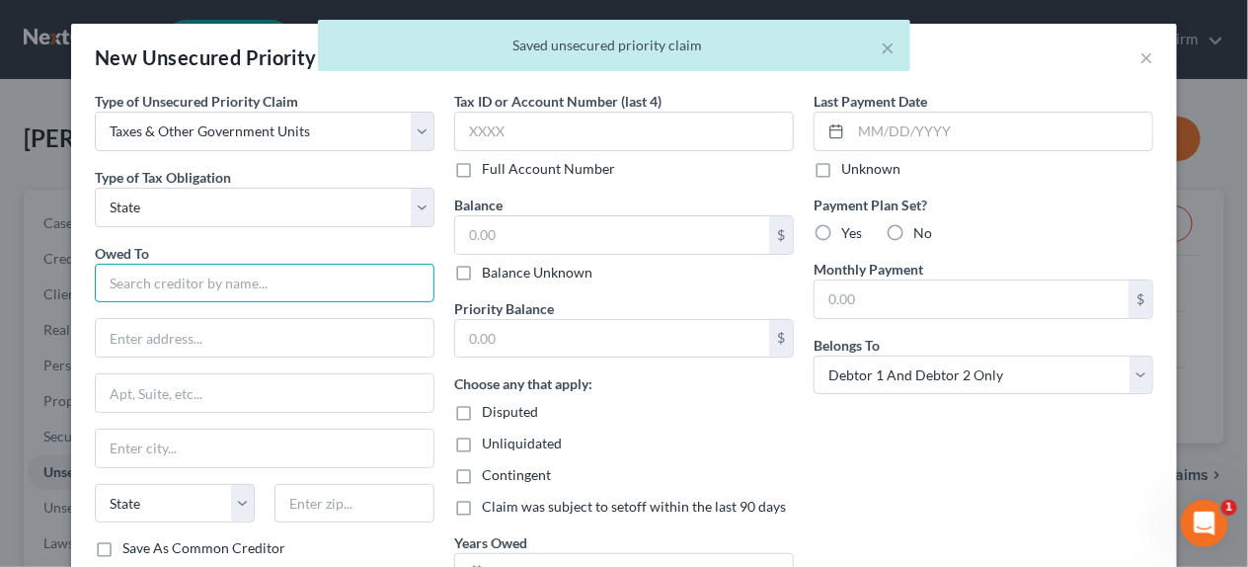
click at [175, 273] on input "text" at bounding box center [265, 284] width 340 height 40
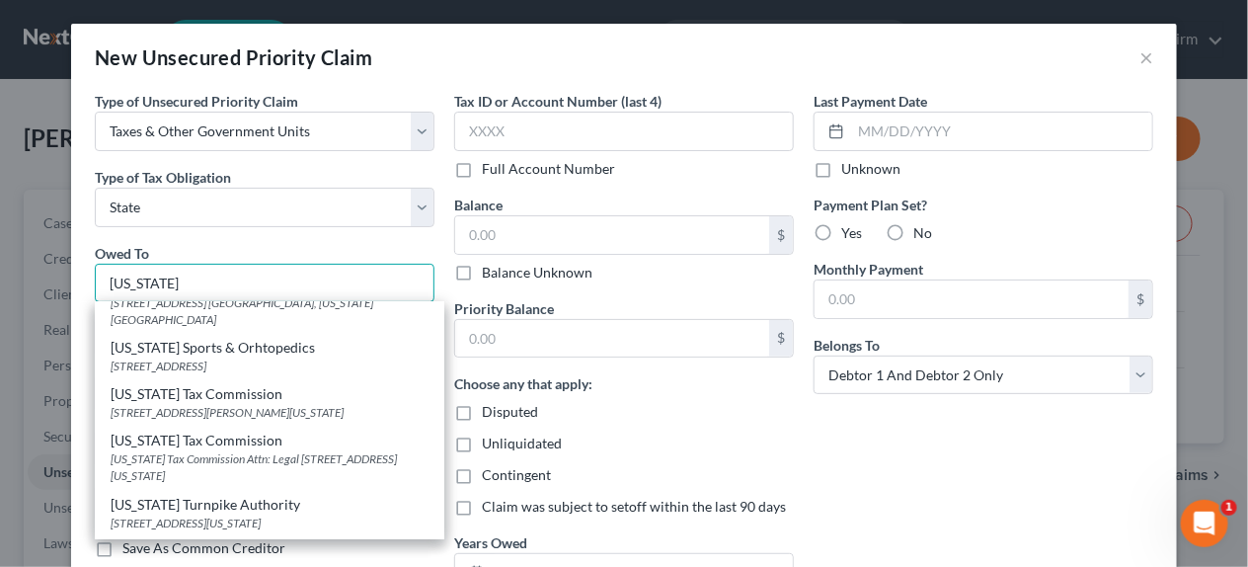
scroll to position [1480, 0]
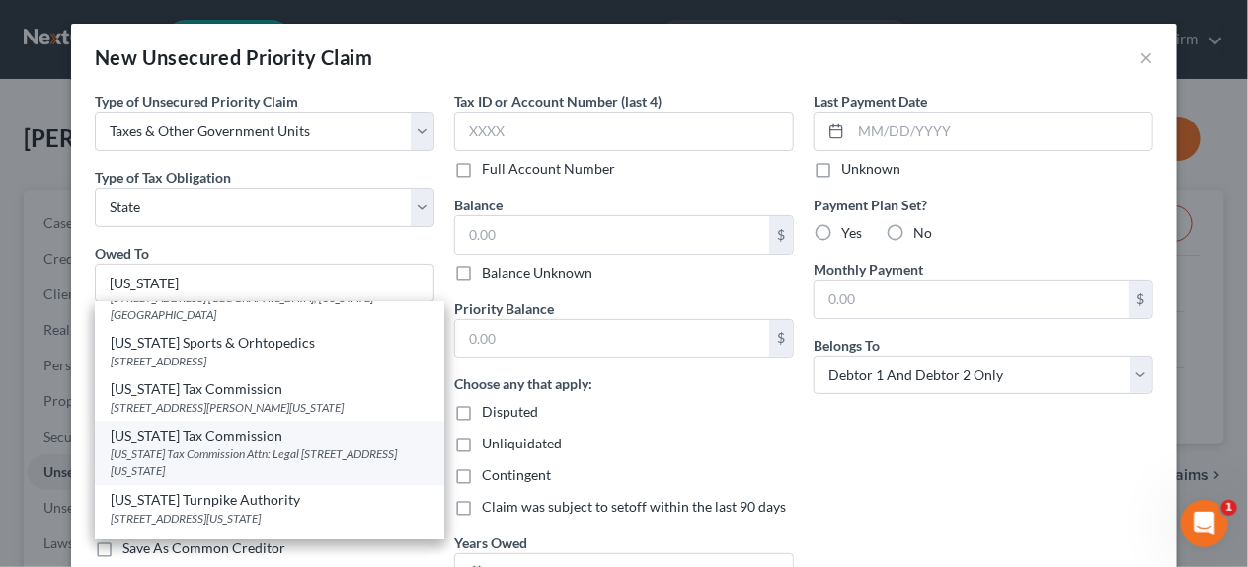
click at [238, 469] on div "[US_STATE] Tax Commission Attn: Legal [STREET_ADDRESS][US_STATE]" at bounding box center [270, 463] width 318 height 34
type input "[US_STATE] Tax Commission"
type input "[US_STATE] Tax Commission Attn: Legal"
type input "PO Box 269056"
type input "[US_STATE][GEOGRAPHIC_DATA]"
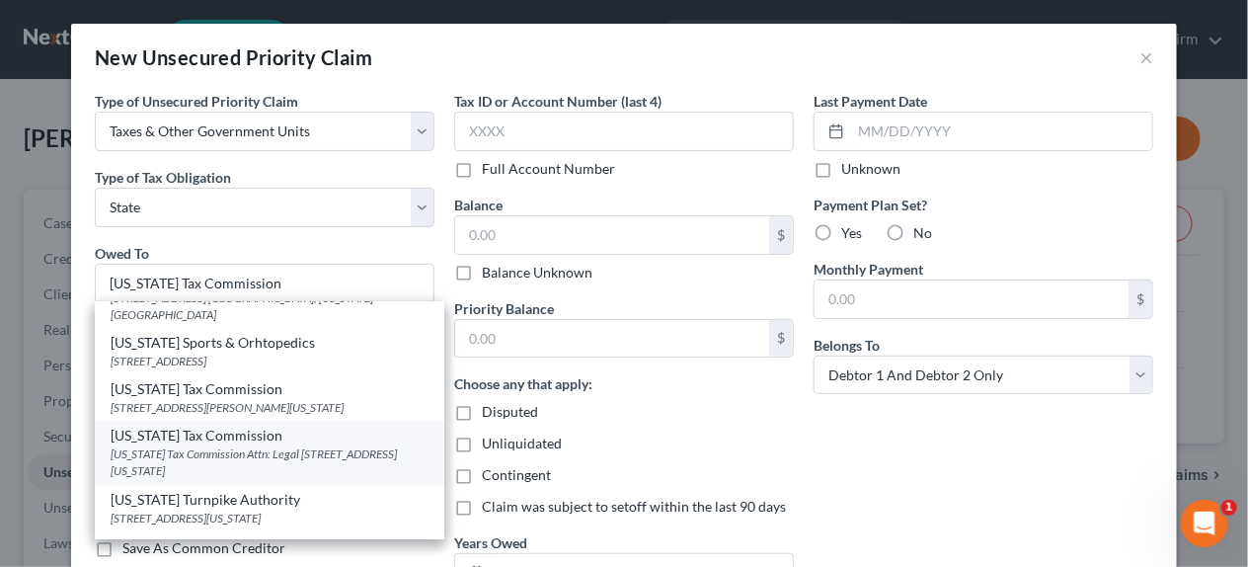
select select "37"
type input "73126"
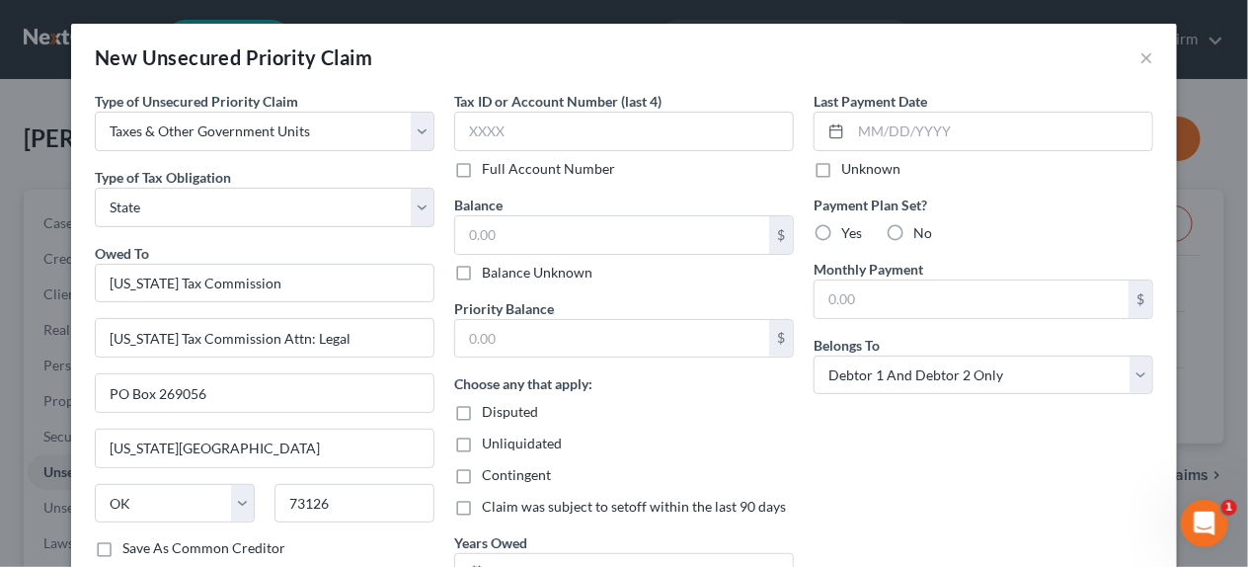
scroll to position [0, 0]
click at [420, 75] on div "New Unsecured Priority Claim ×" at bounding box center [624, 57] width 1106 height 67
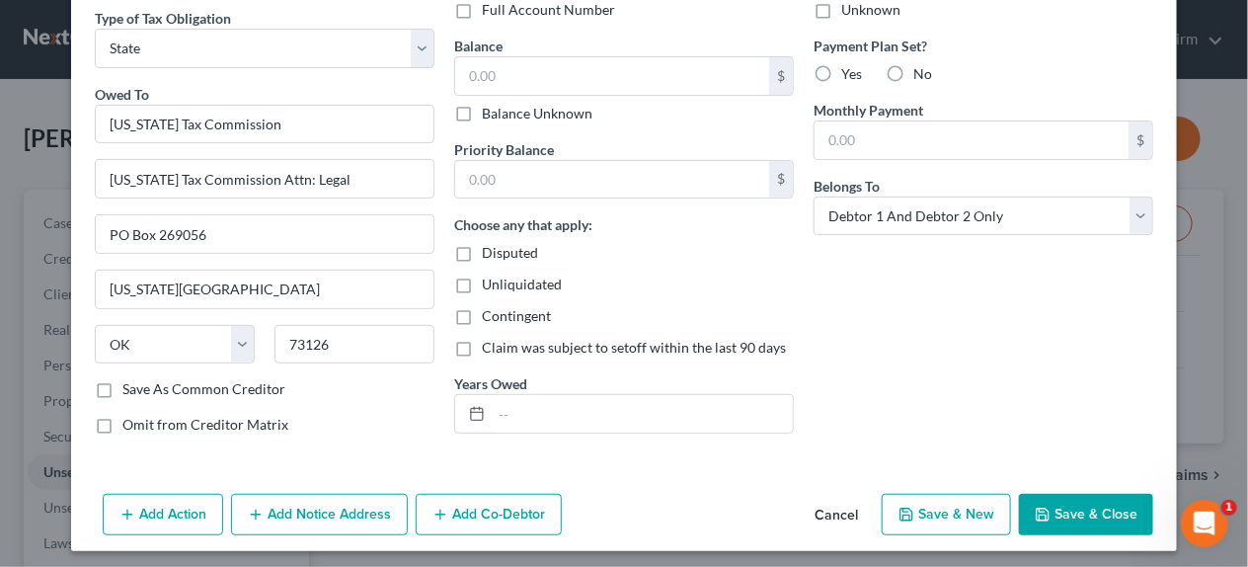
scroll to position [166, 0]
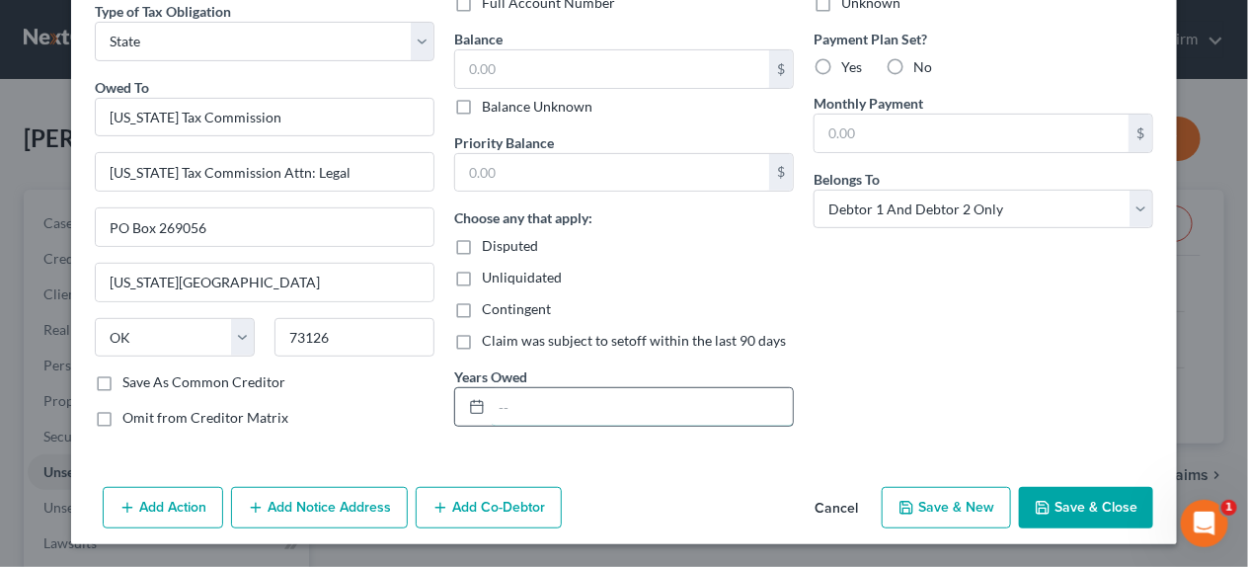
click at [536, 392] on input "text" at bounding box center [642, 407] width 301 height 38
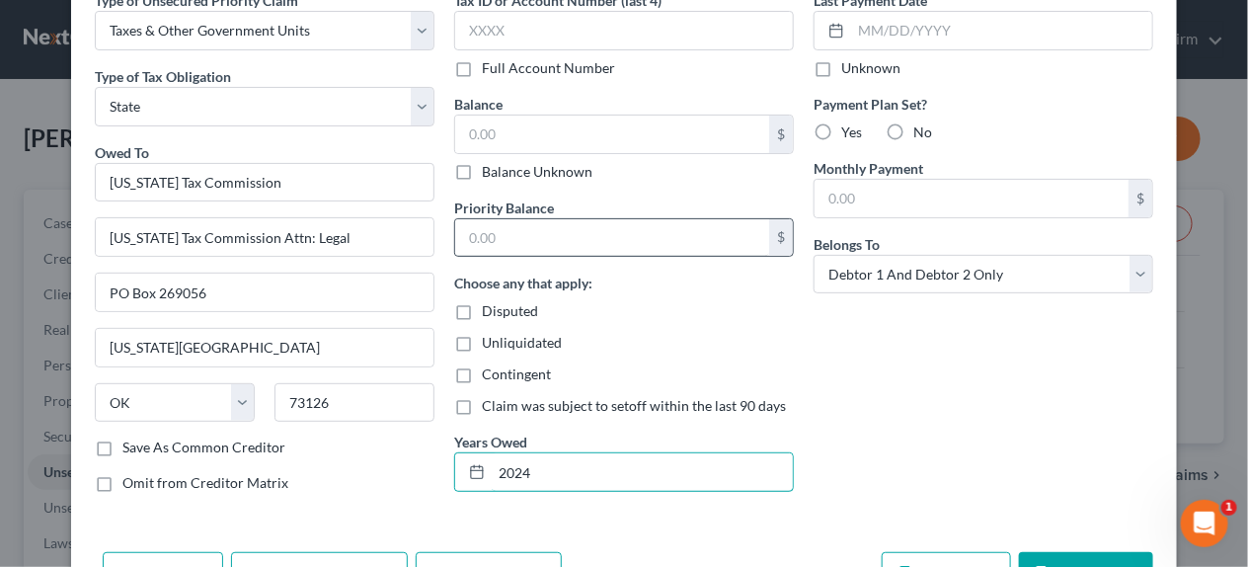
scroll to position [67, 0]
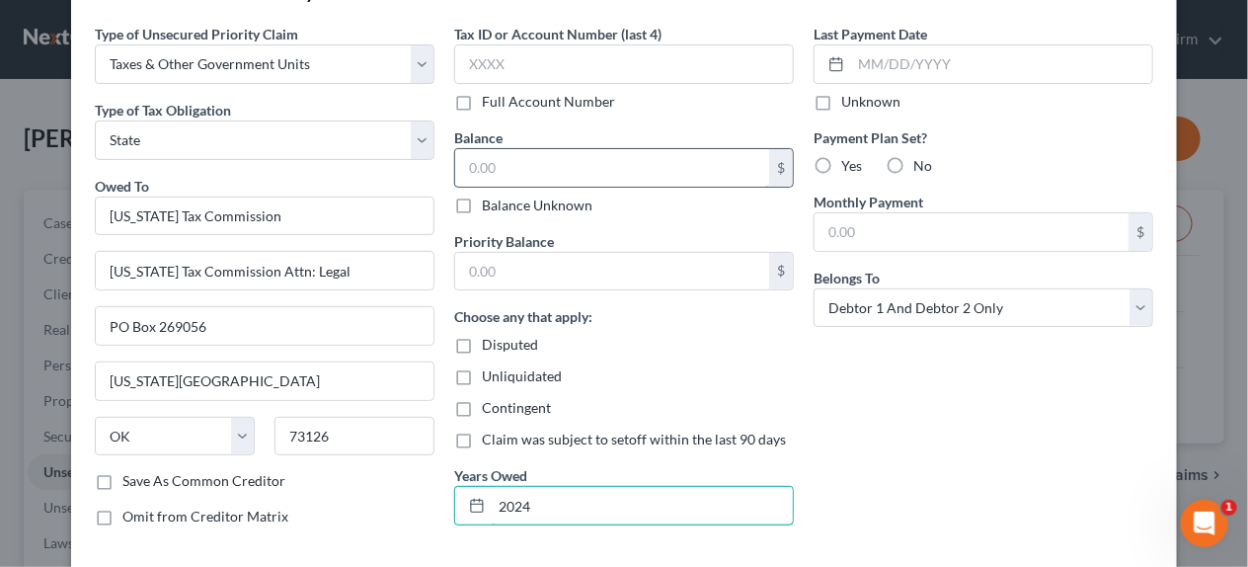
type input "2024"
click at [562, 166] on input "text" at bounding box center [612, 168] width 314 height 38
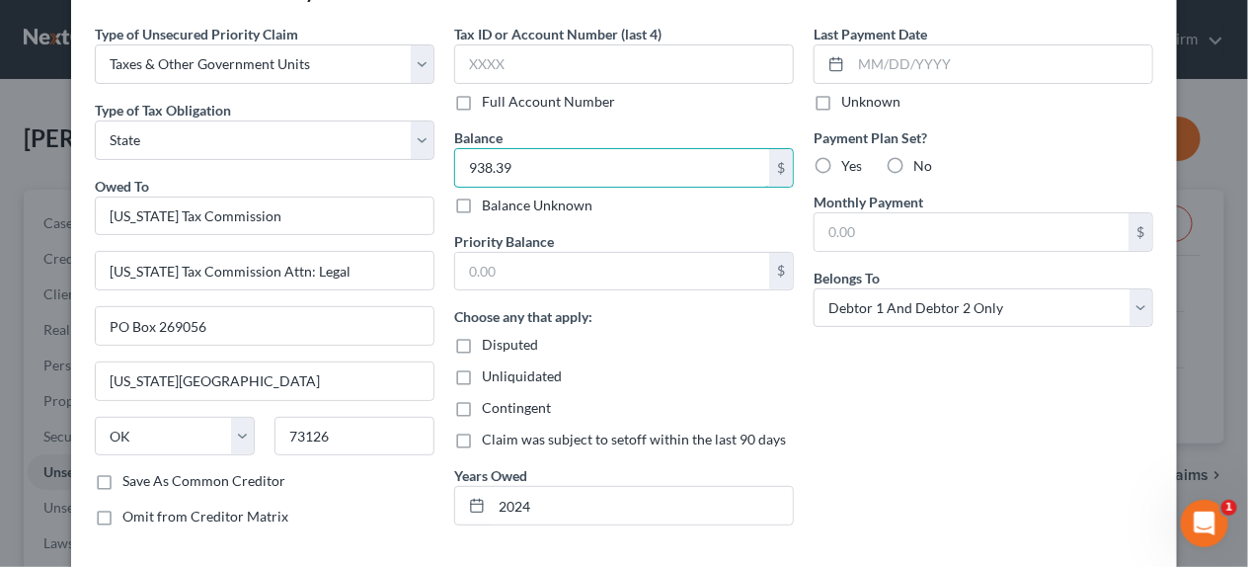
type input "938.39"
click at [841, 102] on label "Unknown" at bounding box center [870, 102] width 59 height 20
click at [849, 102] on input "Unknown" at bounding box center [855, 98] width 13 height 13
checkbox input "true"
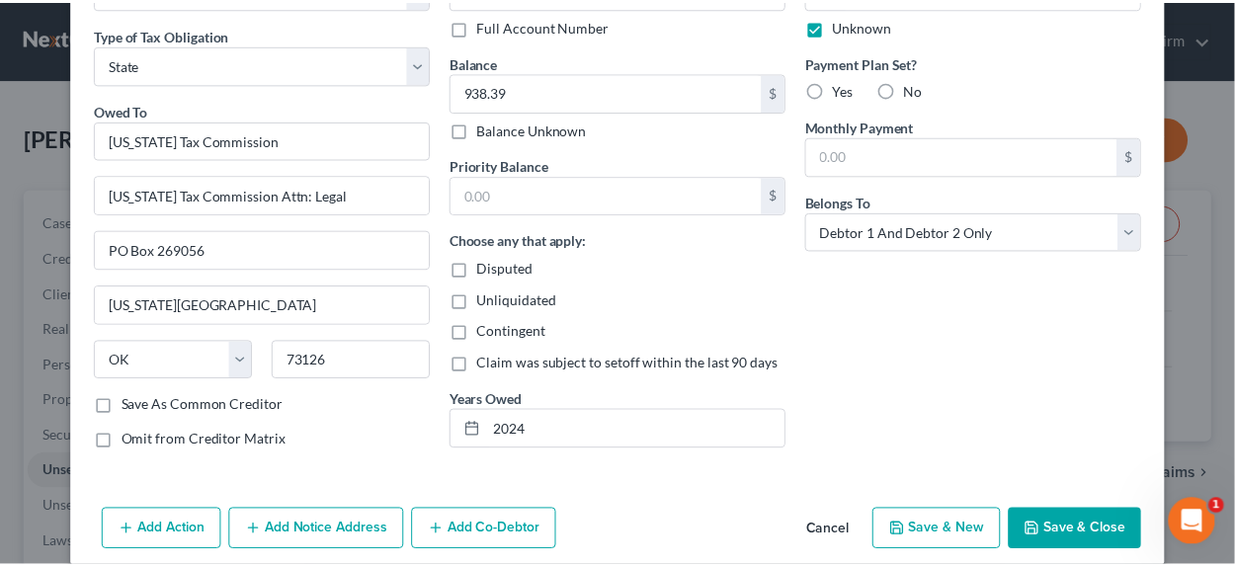
scroll to position [166, 0]
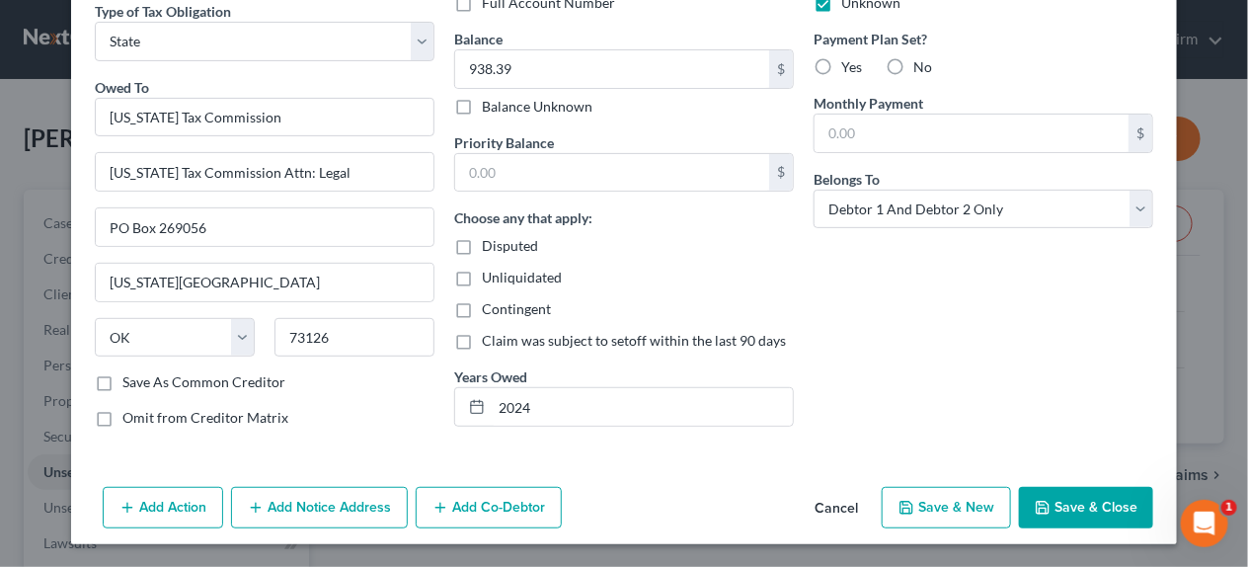
click at [1070, 507] on button "Save & Close" at bounding box center [1086, 507] width 134 height 41
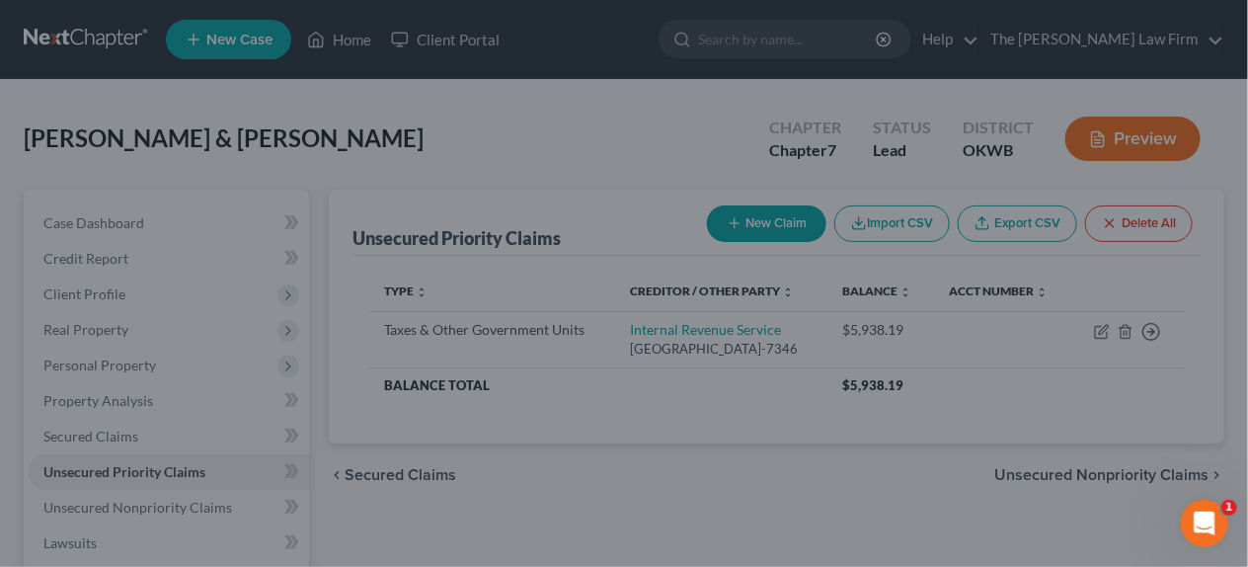
type input "0.00"
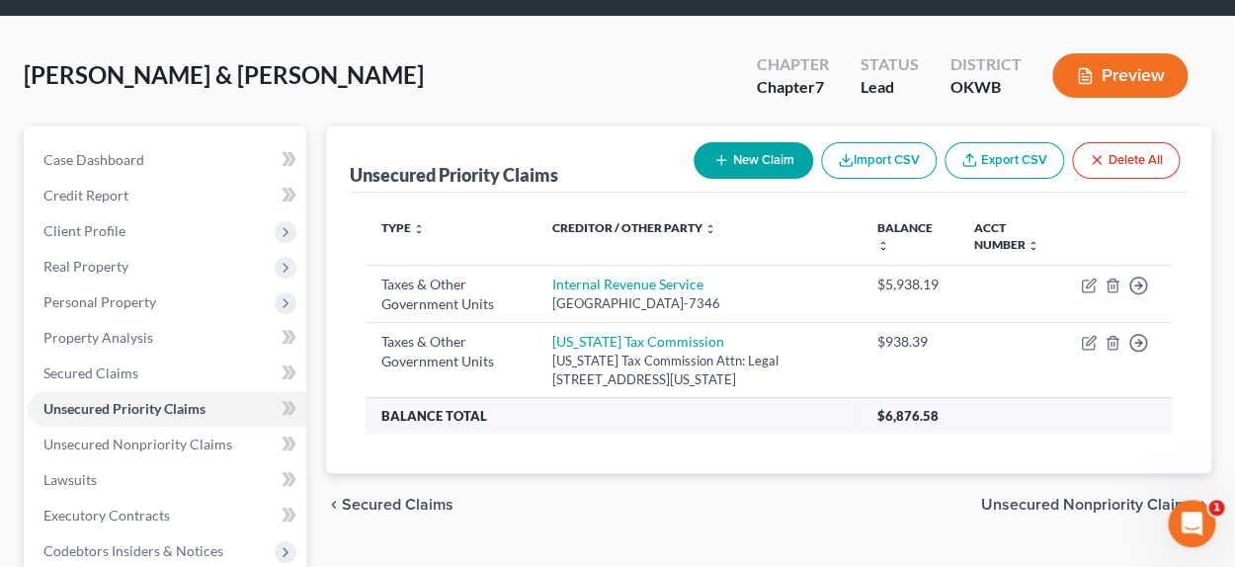
scroll to position [98, 0]
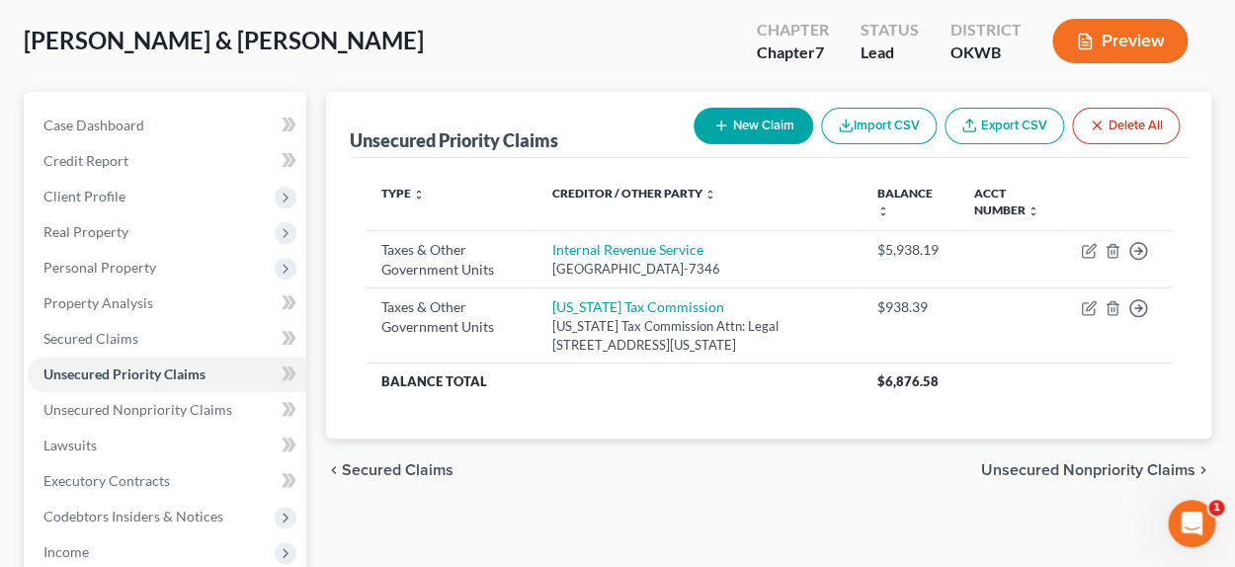
click at [1038, 465] on span "Unsecured Nonpriority Claims" at bounding box center [1088, 470] width 214 height 16
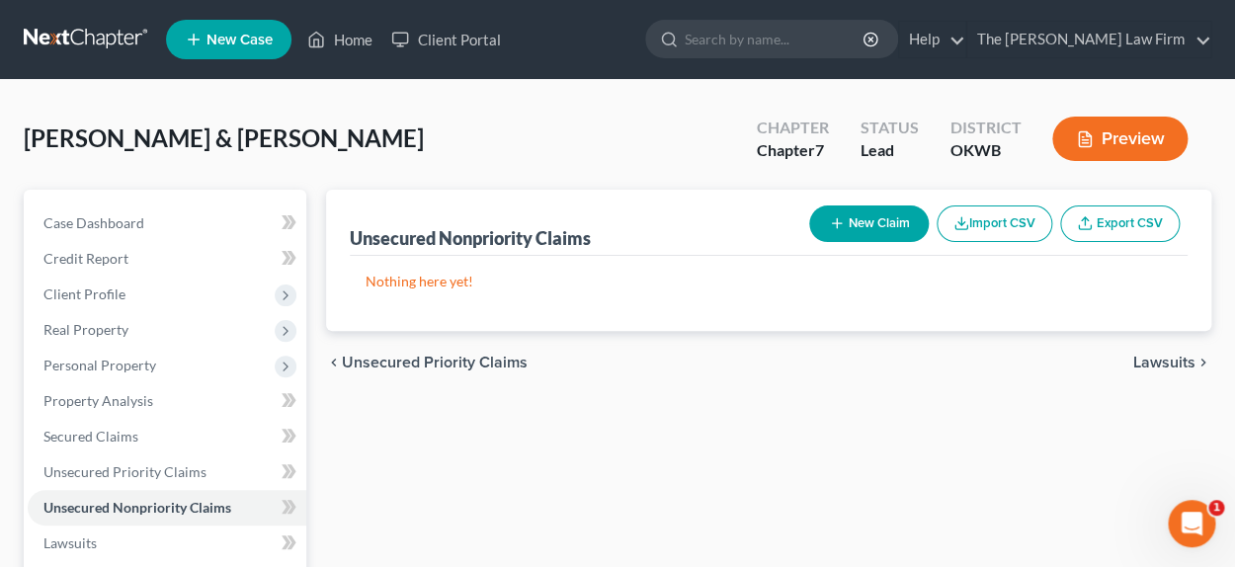
click at [1168, 362] on span "Lawsuits" at bounding box center [1164, 363] width 62 height 16
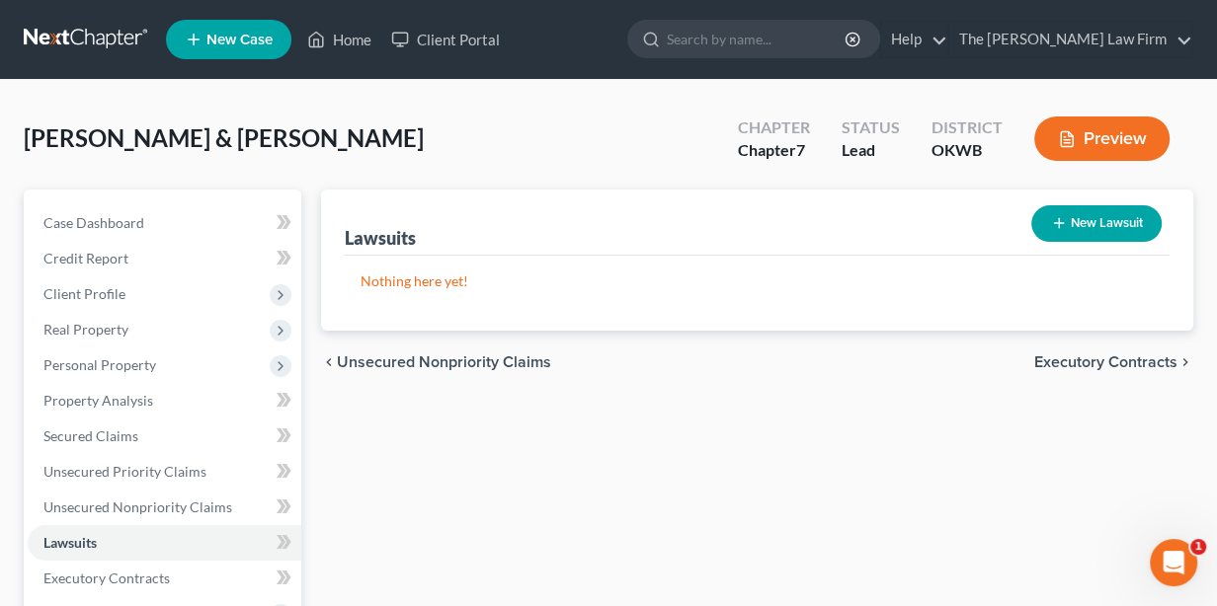
click at [1047, 222] on button "New Lawsuit" at bounding box center [1096, 223] width 130 height 37
select select "0"
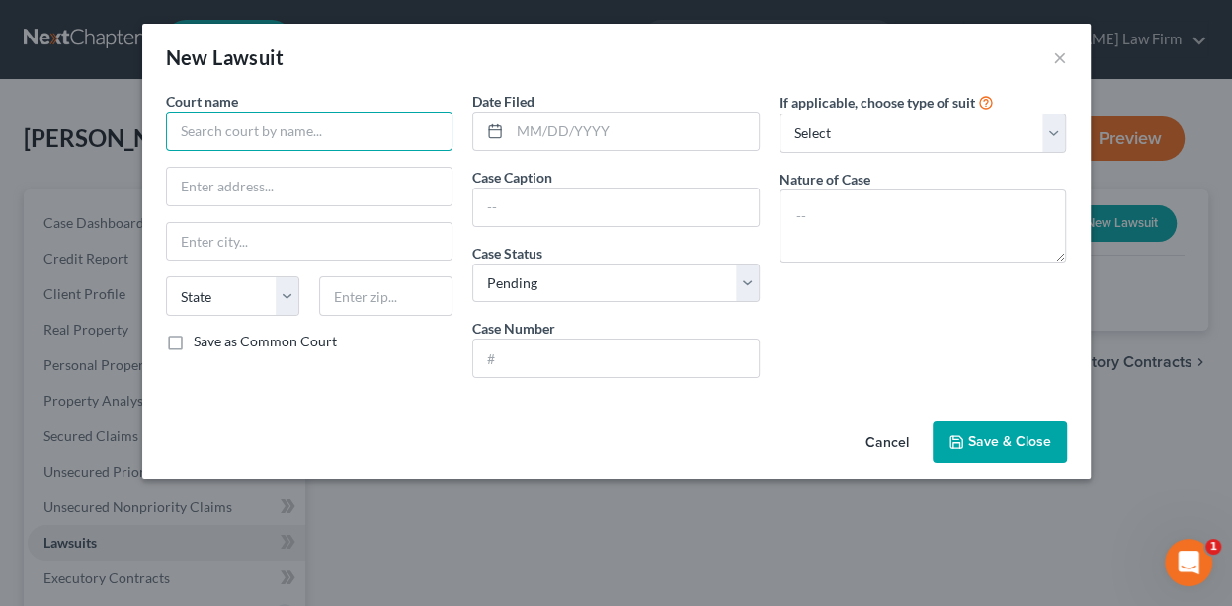
click at [342, 136] on input "text" at bounding box center [309, 132] width 287 height 40
click at [345, 136] on input "text" at bounding box center [309, 132] width 287 height 40
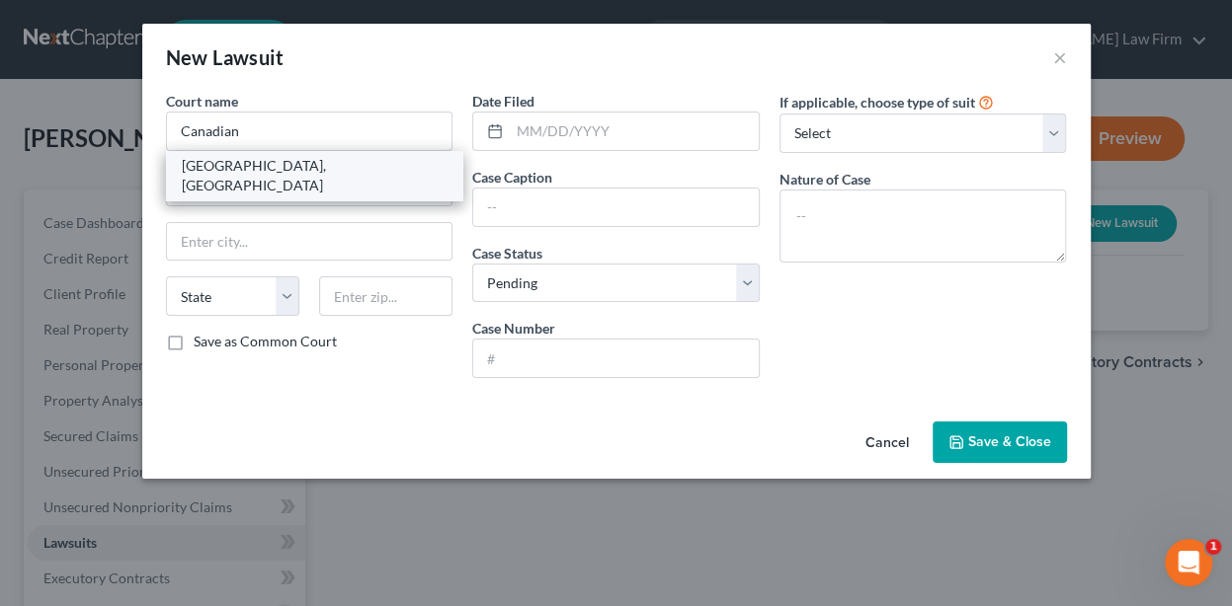
click at [303, 166] on div "[GEOGRAPHIC_DATA], [GEOGRAPHIC_DATA]" at bounding box center [315, 176] width 266 height 40
type input "[GEOGRAPHIC_DATA], [GEOGRAPHIC_DATA]"
type input "[STREET_ADDRESS]"
type input "El Reno"
select select "37"
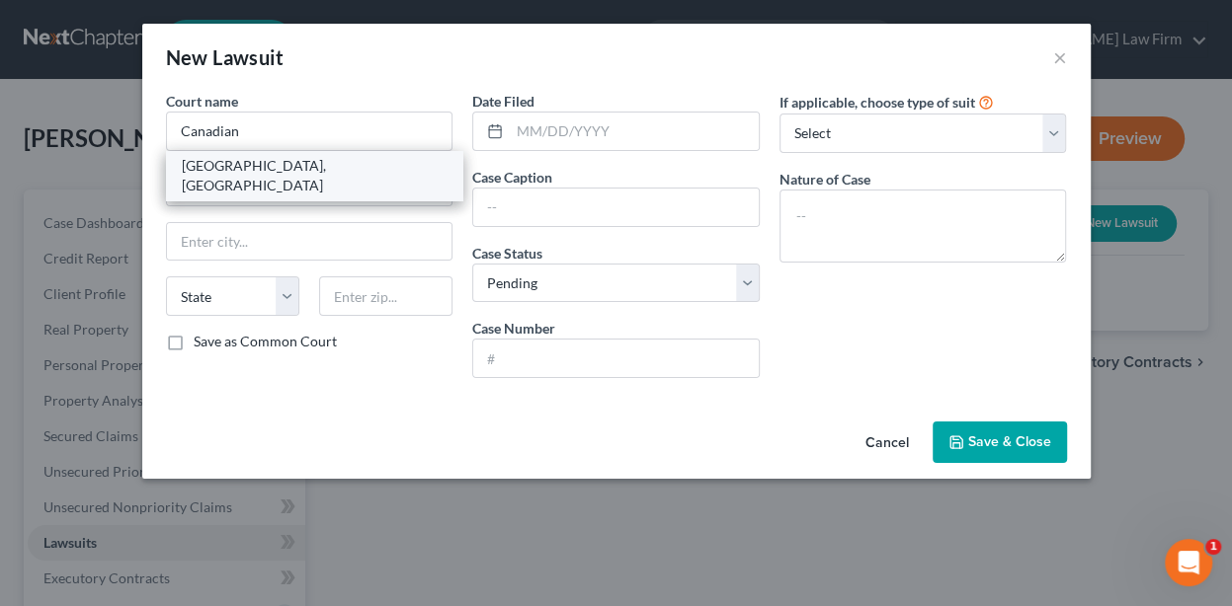
type input "73036"
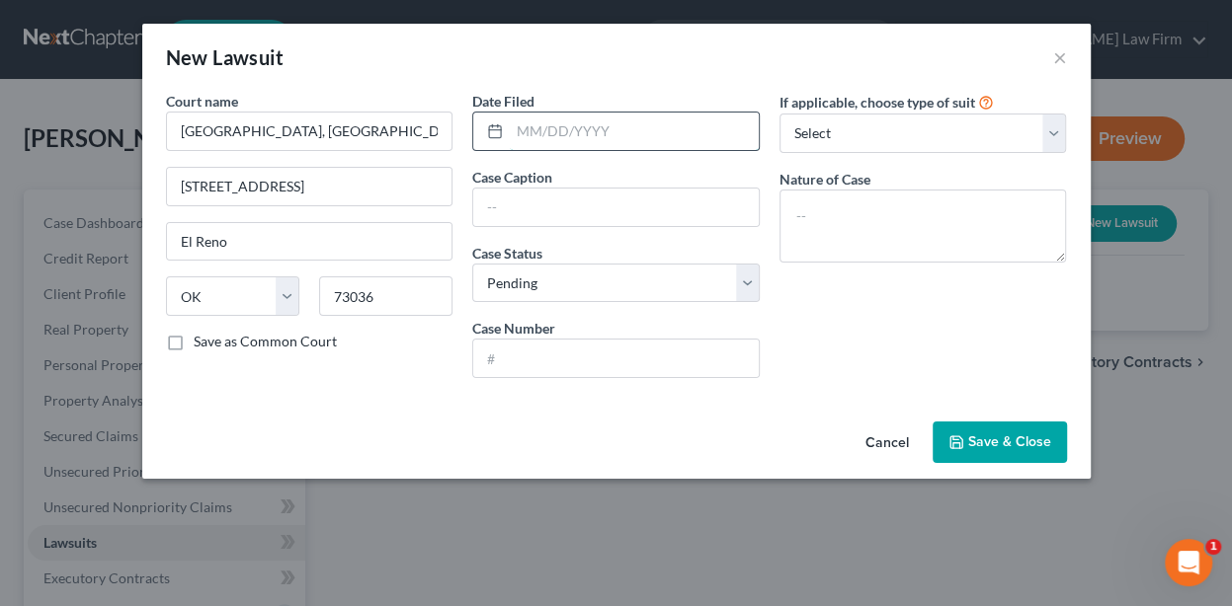
click at [557, 138] on input "text" at bounding box center [634, 132] width 249 height 38
type input "[DATE]"
click at [537, 201] on input "text" at bounding box center [615, 208] width 285 height 38
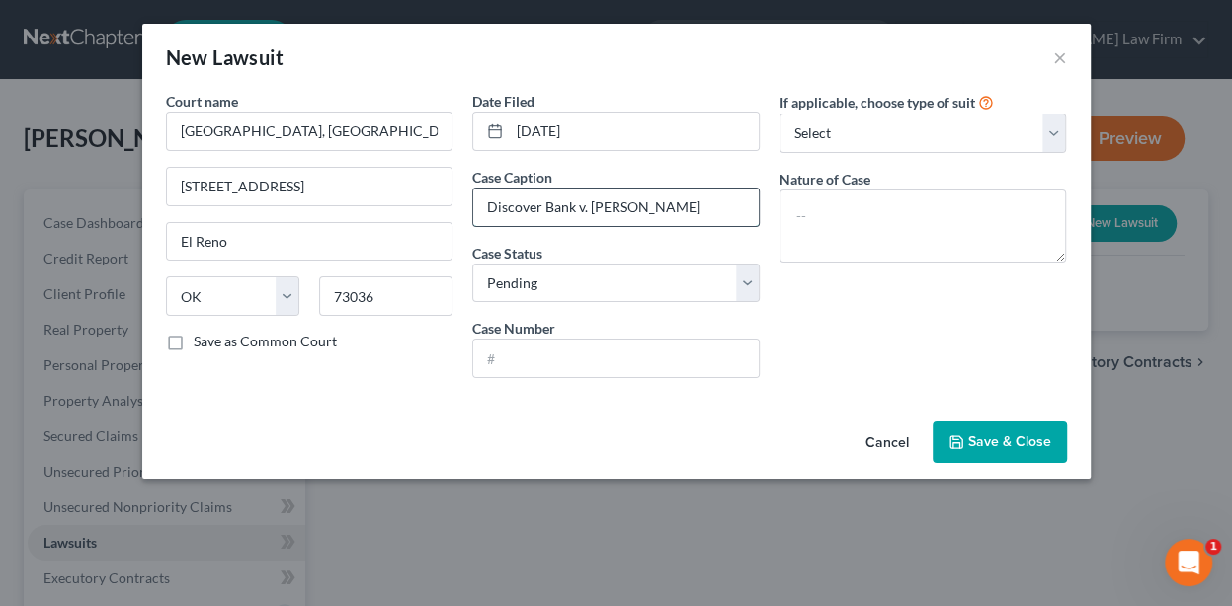
drag, startPoint x: 724, startPoint y: 212, endPoint x: 589, endPoint y: 213, distance: 135.3
click at [589, 213] on input "Discover Bank v. [PERSON_NAME]" at bounding box center [615, 208] width 285 height 38
type input "Discover Bank v. [PERSON_NAME]"
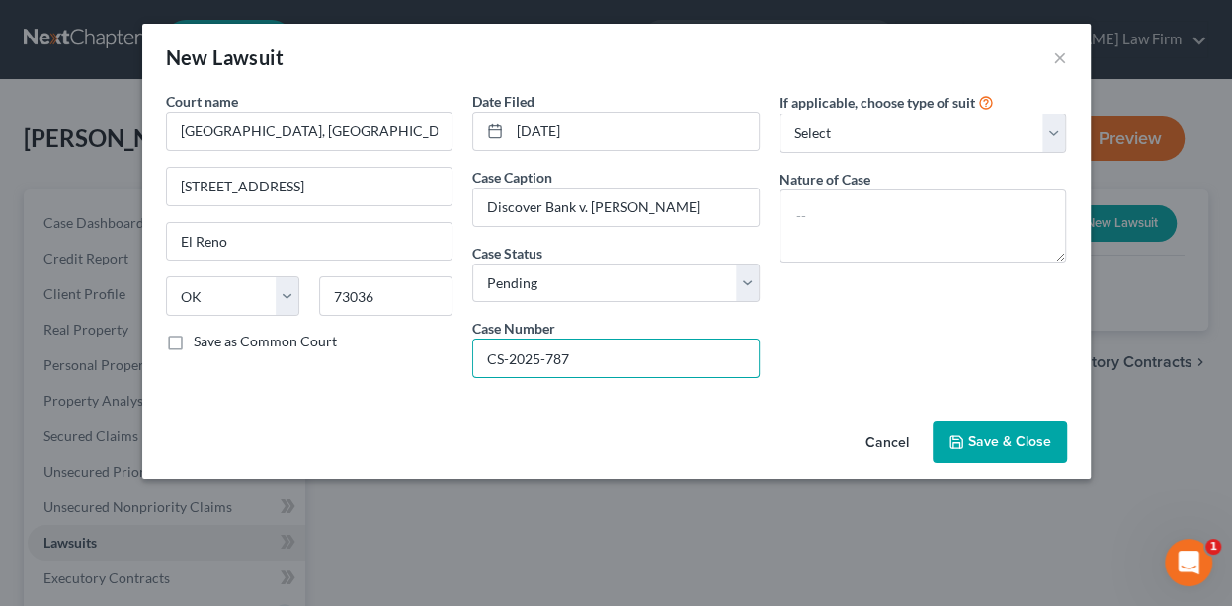
type input "CS-2025-787"
click at [987, 449] on button "Save & Close" at bounding box center [999, 442] width 134 height 41
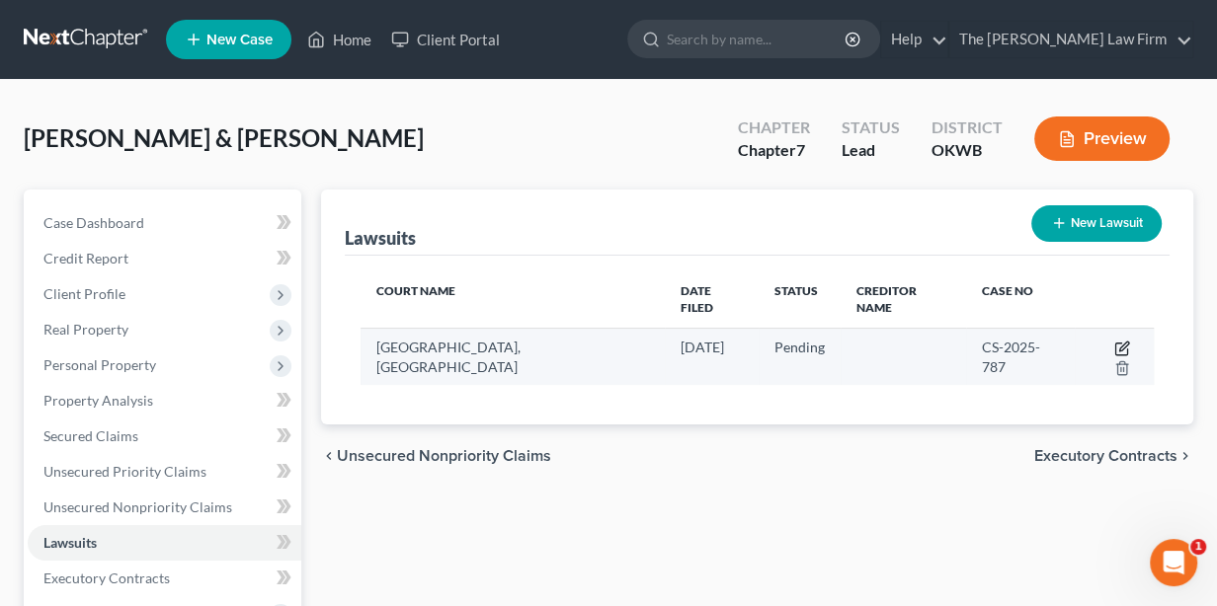
click at [1114, 341] on icon "button" at bounding box center [1122, 349] width 16 height 16
select select "37"
select select "0"
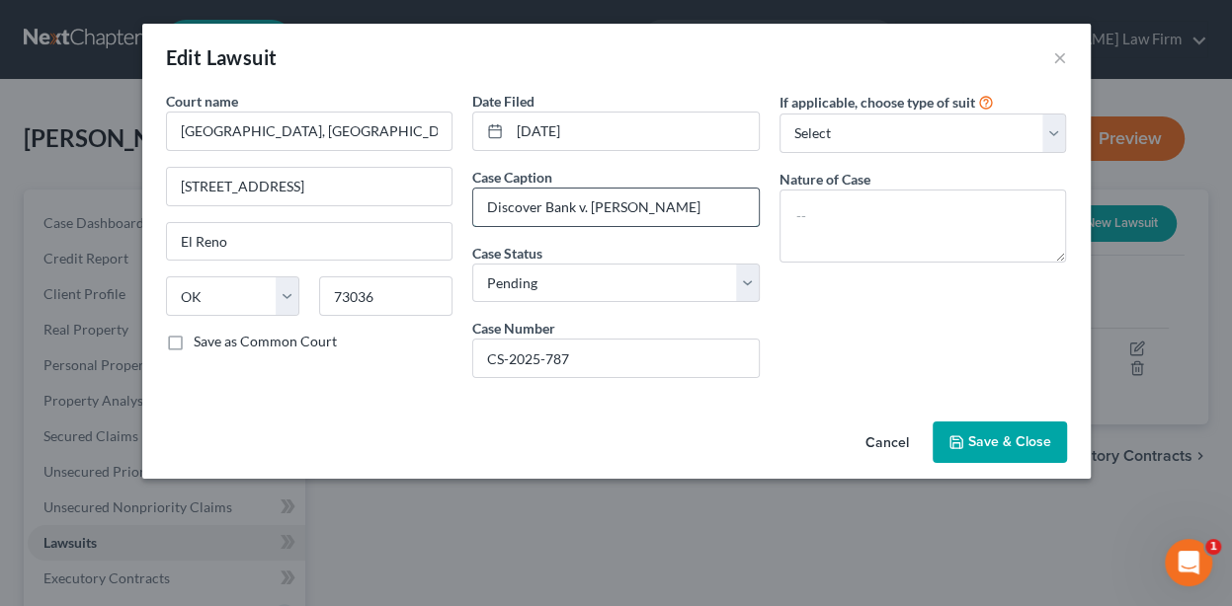
click at [637, 208] on input "Discover Bank v. [PERSON_NAME]" at bounding box center [615, 208] width 285 height 38
type input "Discover Bank v. [PERSON_NAME]"
click at [1055, 453] on button "Save & Close" at bounding box center [999, 442] width 134 height 41
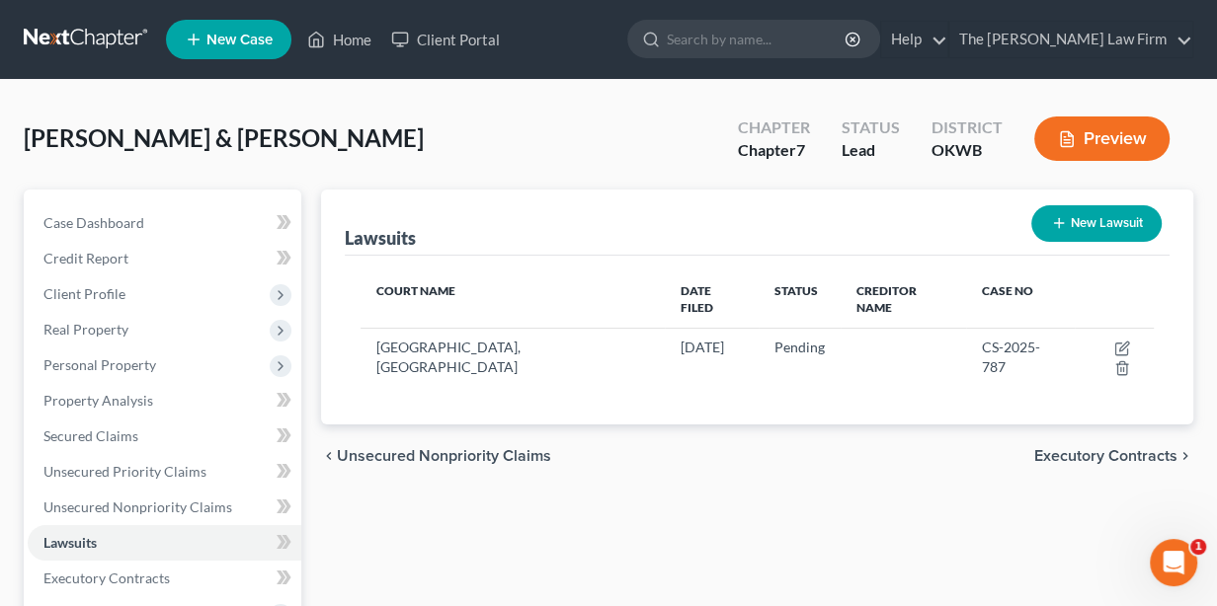
click at [1129, 448] on span "Executory Contracts" at bounding box center [1105, 456] width 143 height 16
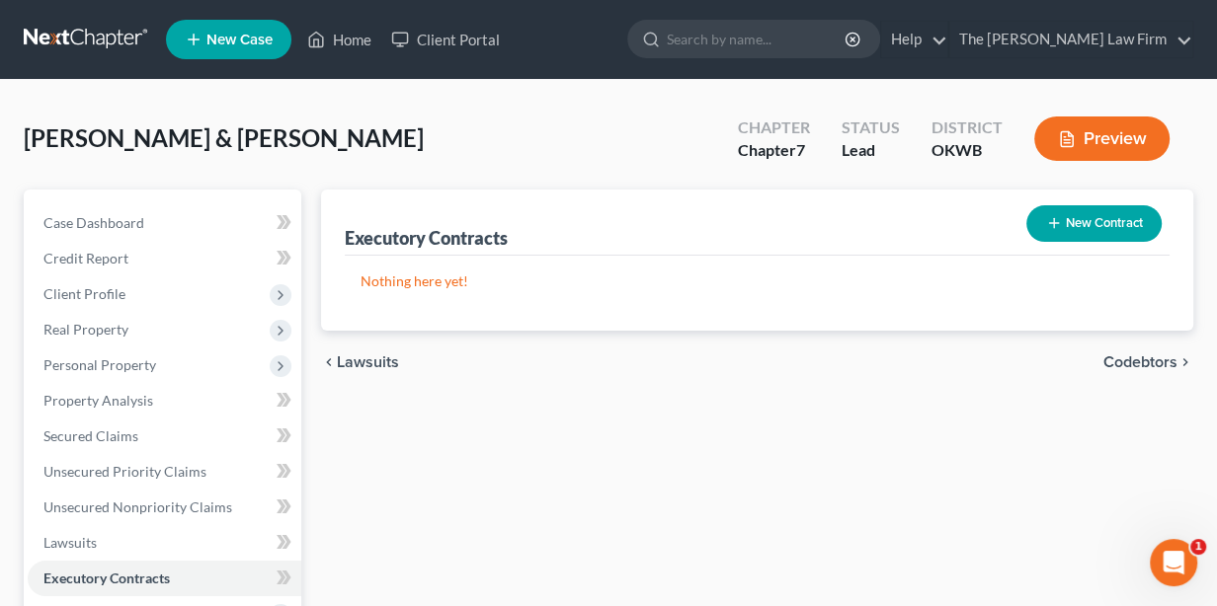
click at [1136, 366] on span "Codebtors" at bounding box center [1140, 363] width 74 height 16
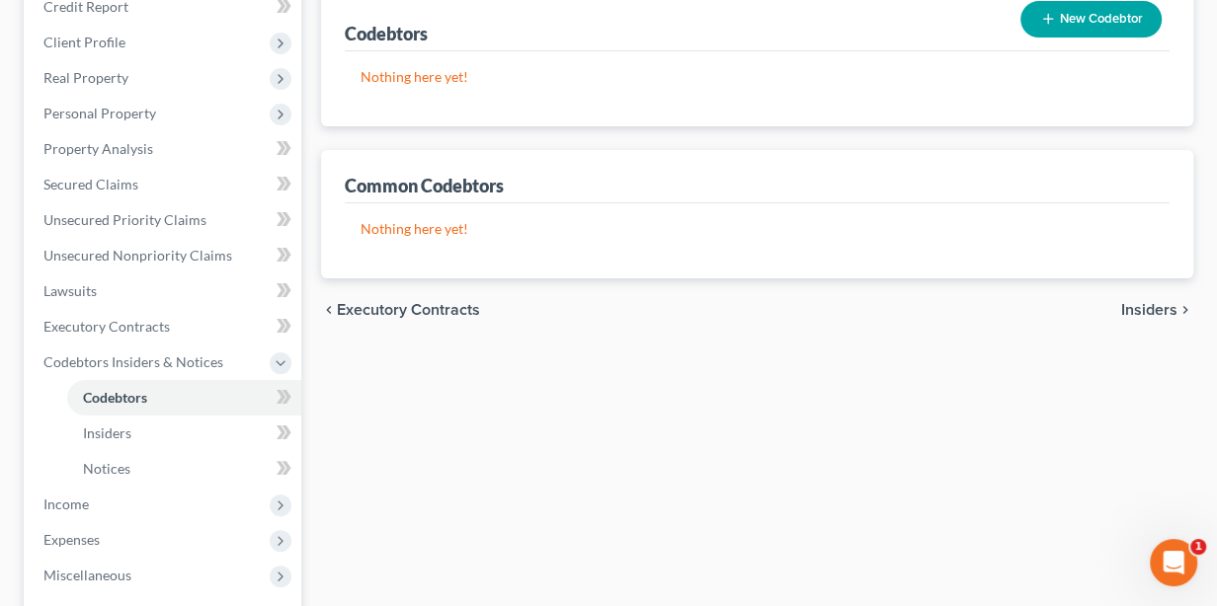
scroll to position [296, 0]
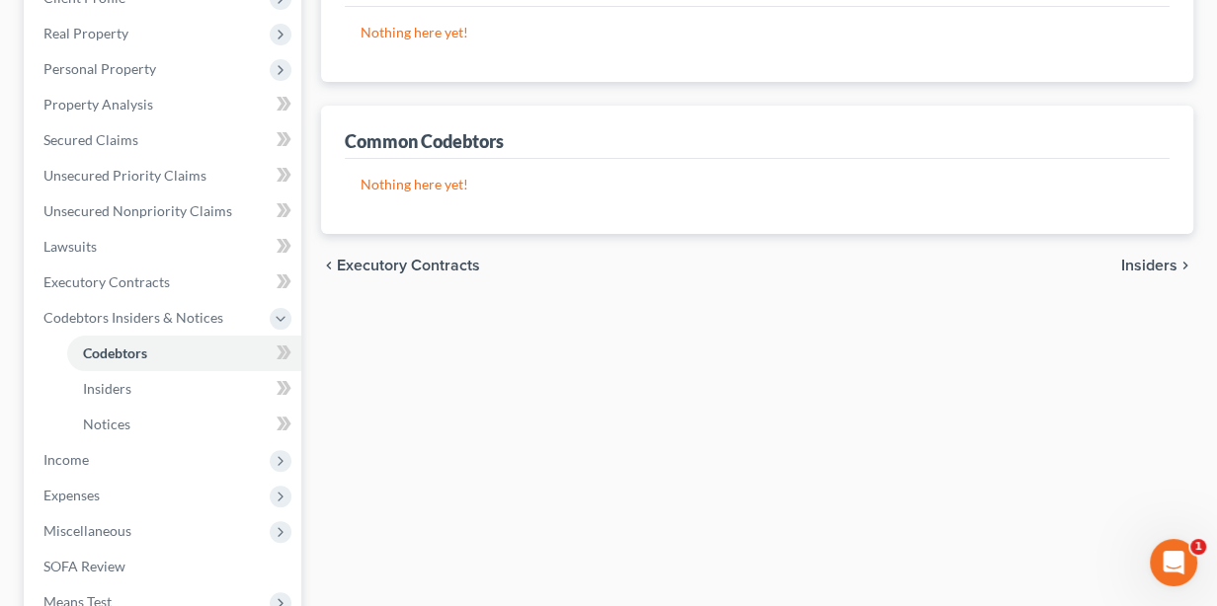
click at [1169, 271] on span "Insiders" at bounding box center [1149, 266] width 56 height 16
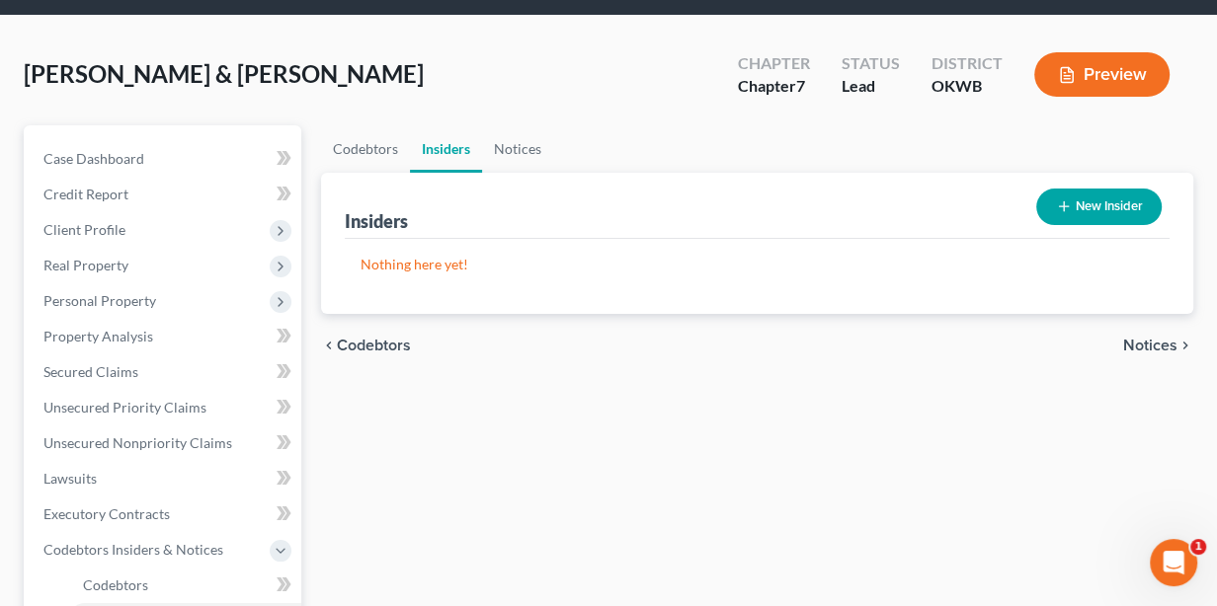
scroll to position [98, 0]
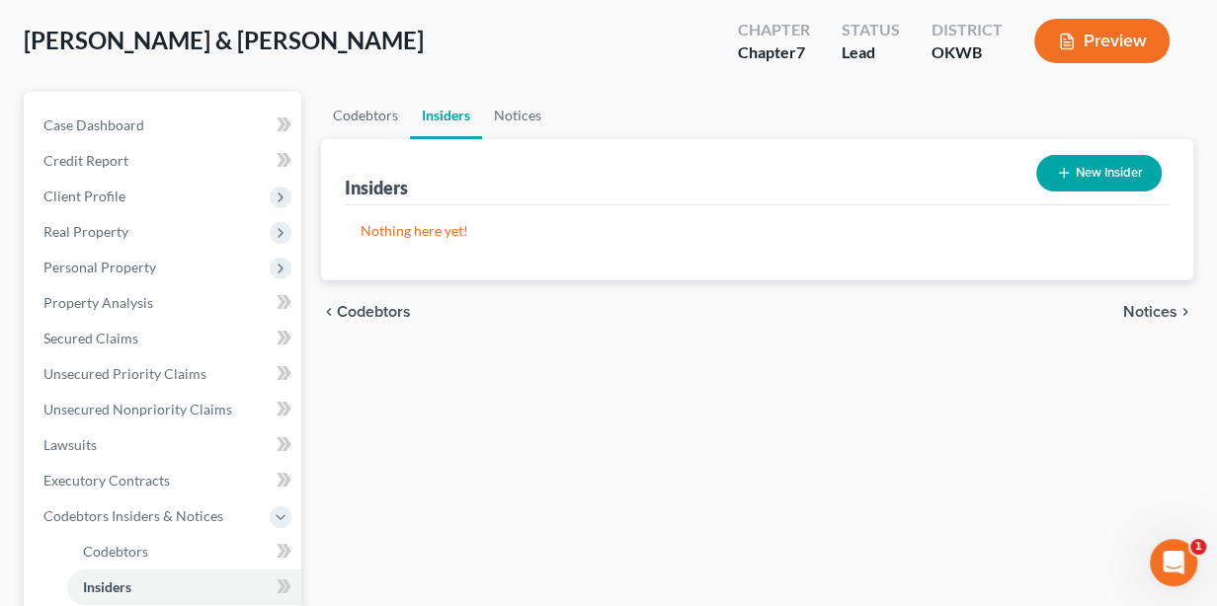
click at [1151, 313] on span "Notices" at bounding box center [1150, 312] width 54 height 16
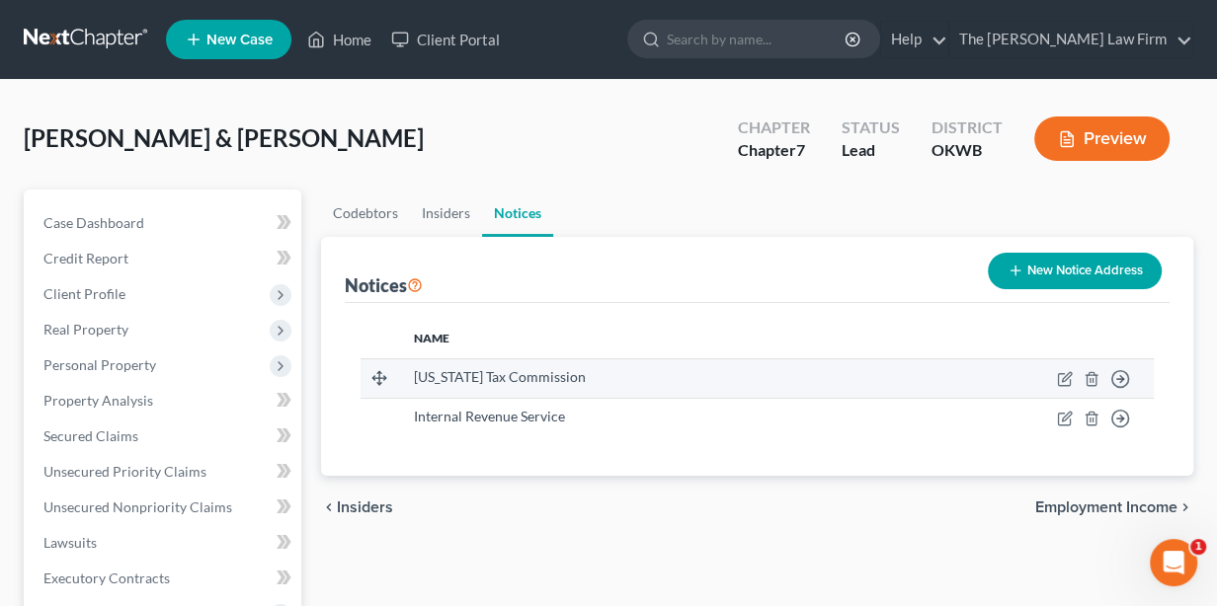
click at [1054, 378] on td "Move to D Move to E Move to F Move to G" at bounding box center [1019, 379] width 269 height 40
click at [1065, 380] on icon "button" at bounding box center [1066, 376] width 9 height 9
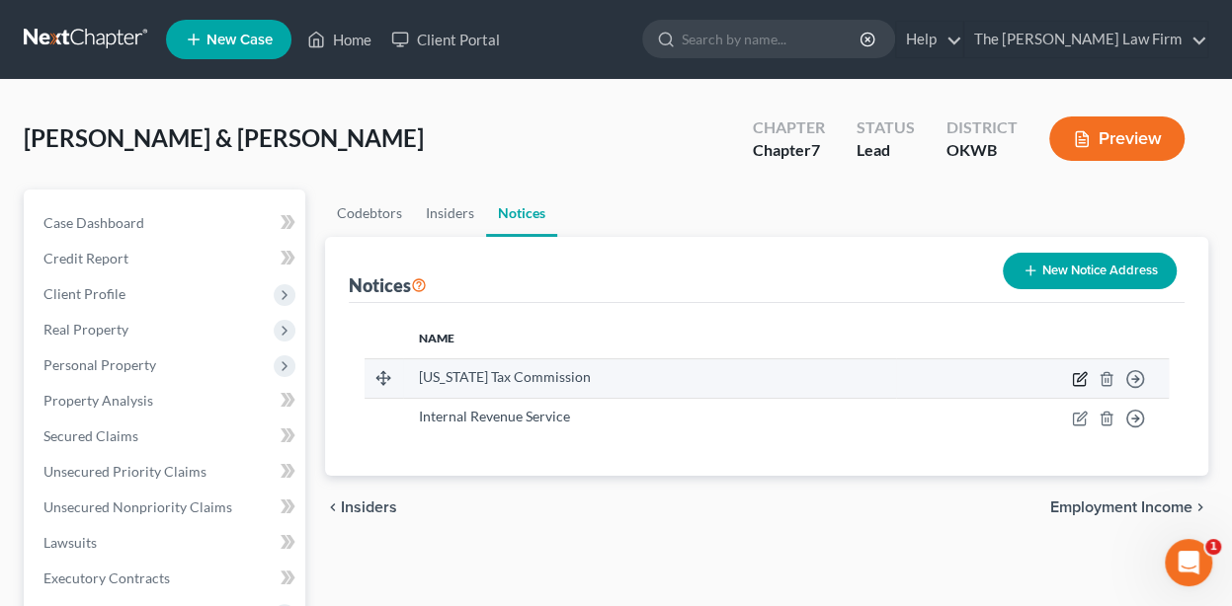
select select "37"
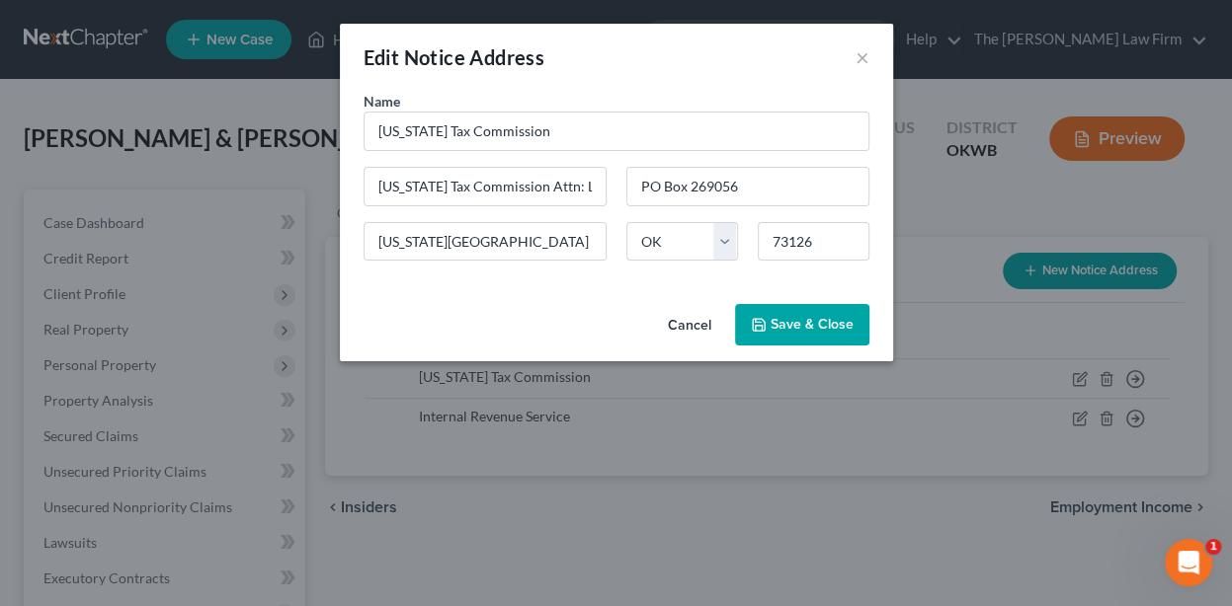
click at [783, 335] on button "Save & Close" at bounding box center [802, 324] width 134 height 41
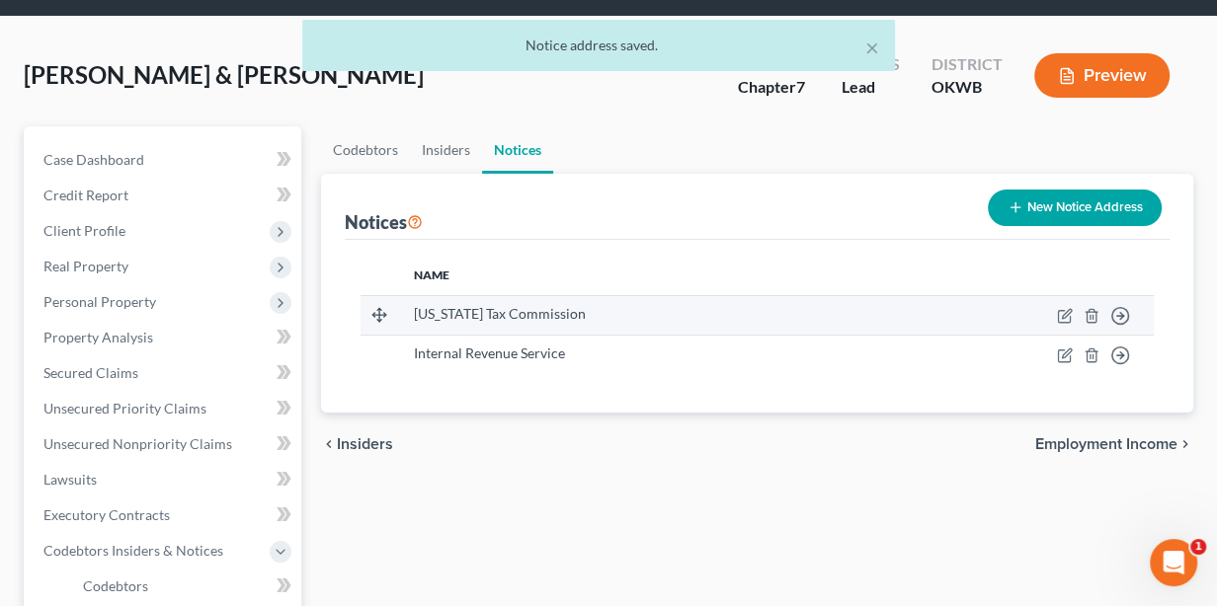
scroll to position [197, 0]
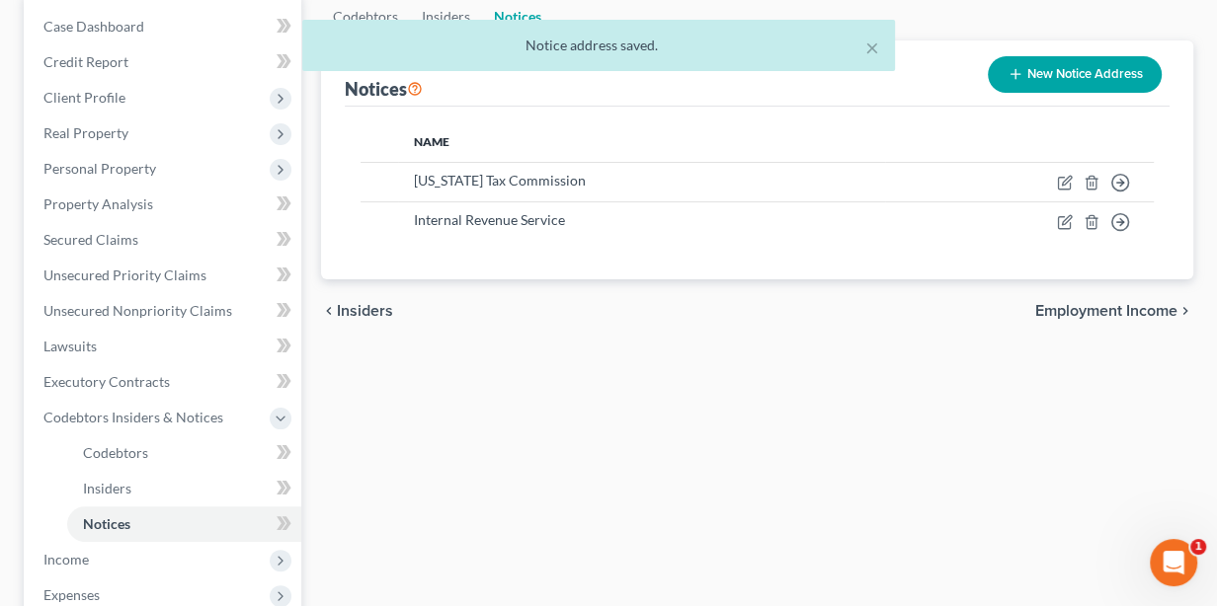
click at [1055, 312] on span "Employment Income" at bounding box center [1106, 311] width 142 height 16
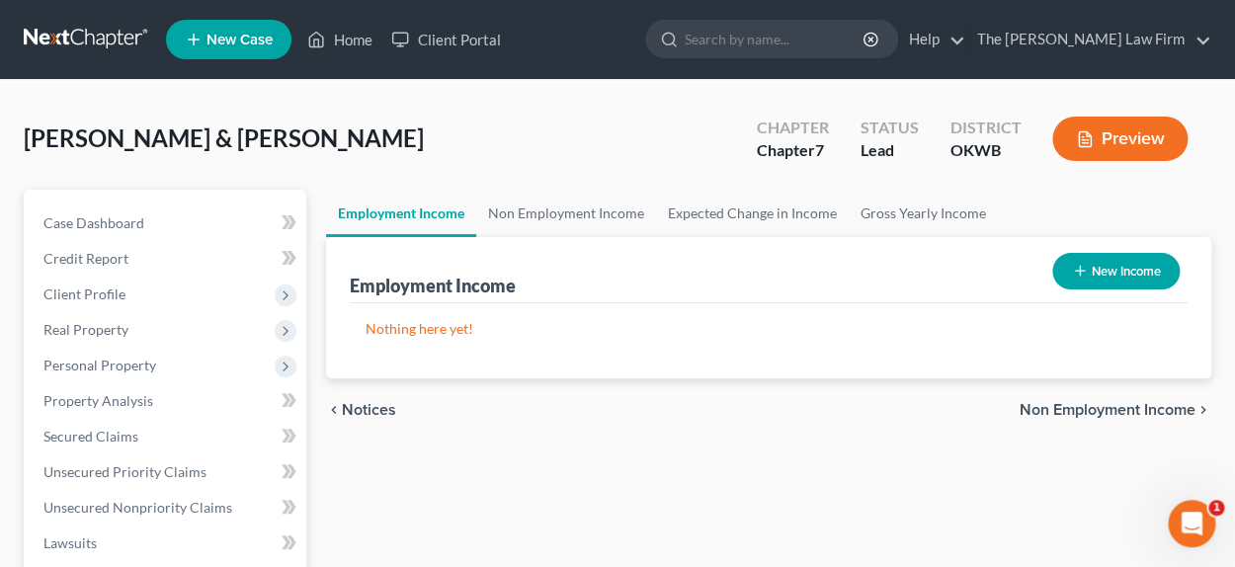
click at [1124, 277] on button "New Income" at bounding box center [1115, 271] width 127 height 37
select select "0"
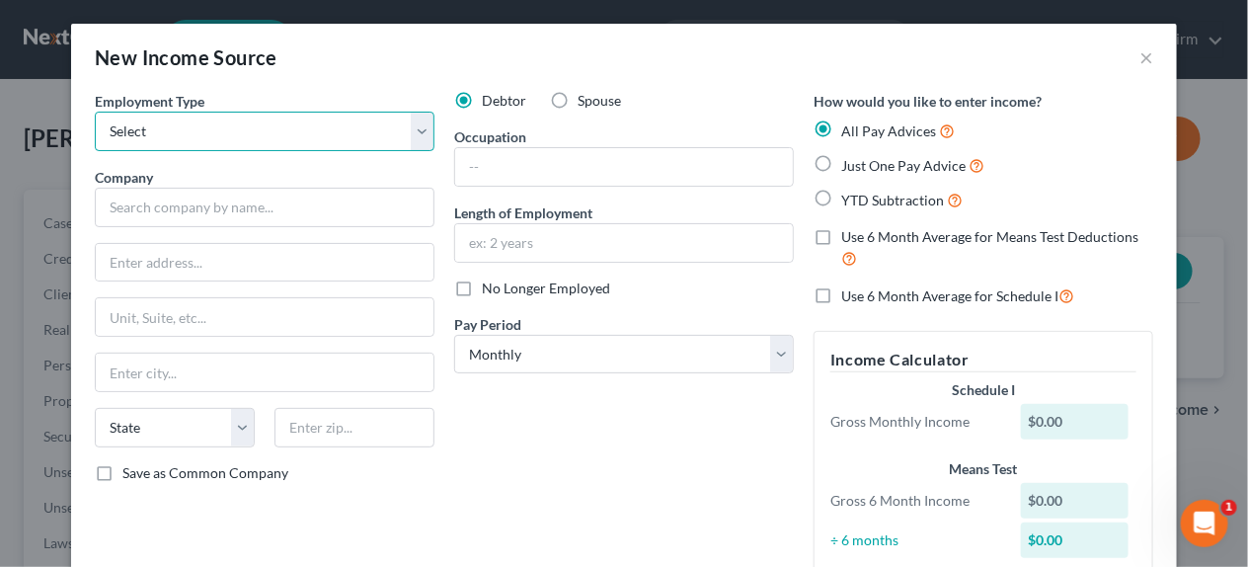
click at [145, 139] on select "Select Full or [DEMOGRAPHIC_DATA] Employment Self Employment" at bounding box center [265, 132] width 340 height 40
select select "0"
click at [95, 112] on select "Select Full or [DEMOGRAPHIC_DATA] Employment Self Employment" at bounding box center [265, 132] width 340 height 40
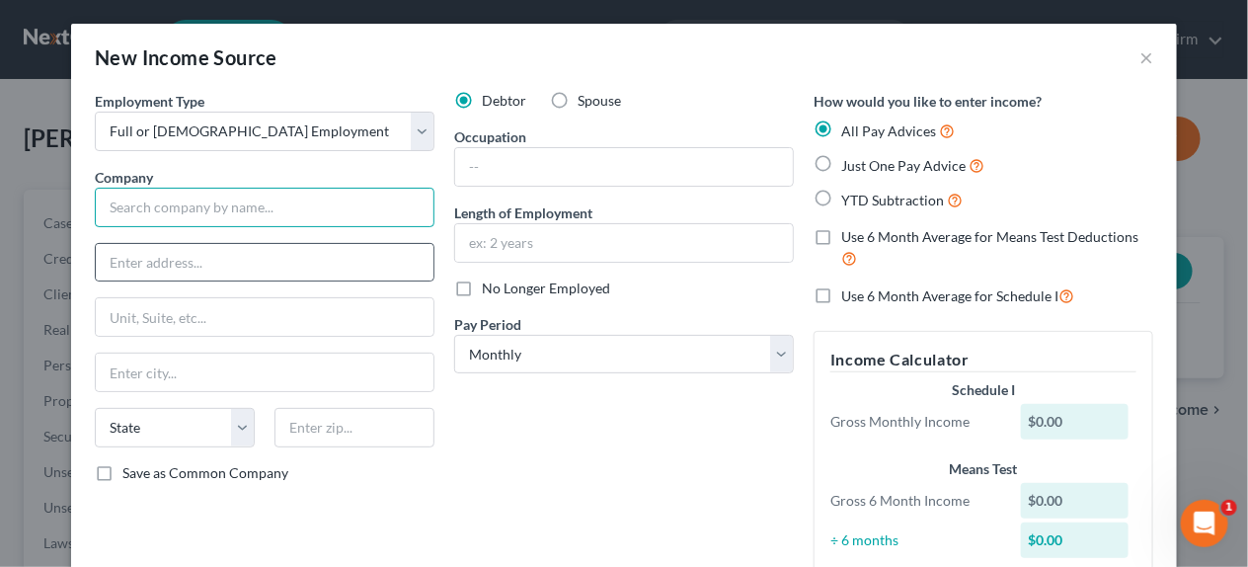
click at [199, 212] on input "text" at bounding box center [265, 208] width 340 height 40
type input "State of [US_STATE]"
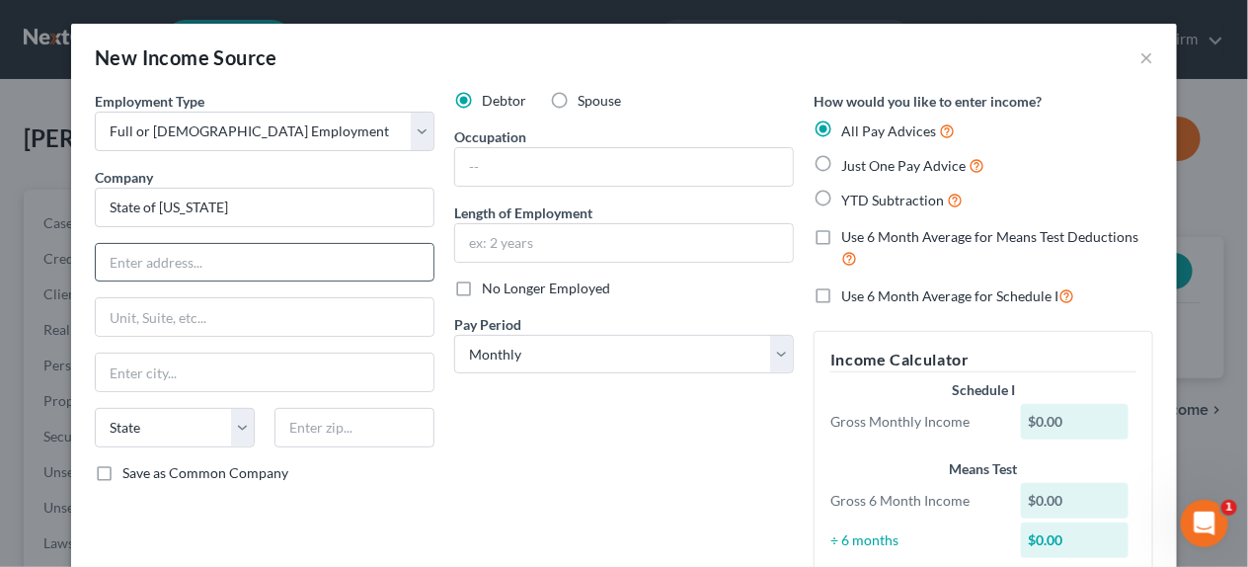
click at [132, 269] on input "text" at bounding box center [265, 263] width 338 height 38
type input "[STREET_ADDRESS]"
click at [332, 449] on div "State [US_STATE] AK AR AZ CA CO CT DE DC [GEOGRAPHIC_DATA] [GEOGRAPHIC_DATA] GU…" at bounding box center [264, 435] width 359 height 55
click at [334, 433] on input "text" at bounding box center [355, 428] width 160 height 40
type input "73036"
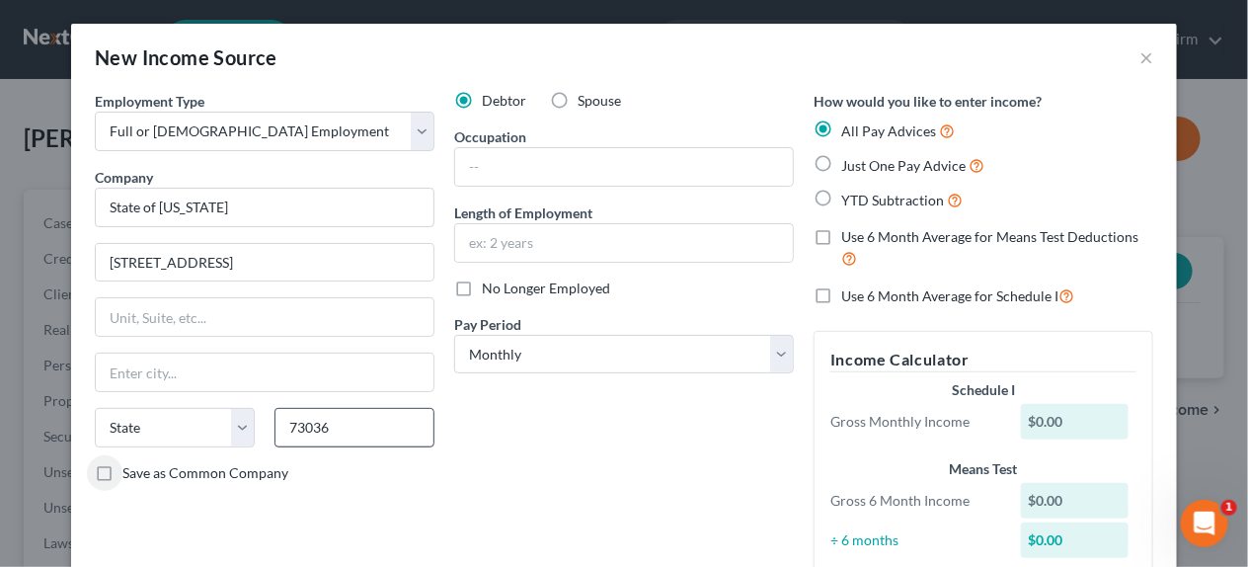
type input "El Reno"
select select "37"
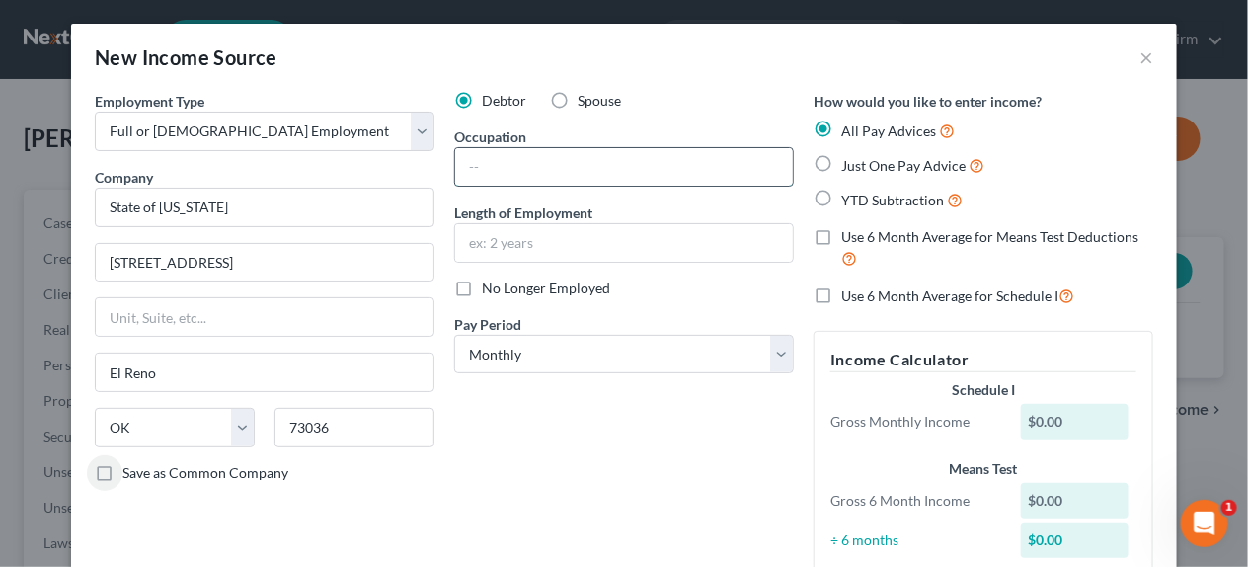
click at [485, 158] on input "text" at bounding box center [624, 167] width 338 height 38
type input "VWC"
click at [527, 218] on label "Length of Employment" at bounding box center [523, 212] width 138 height 21
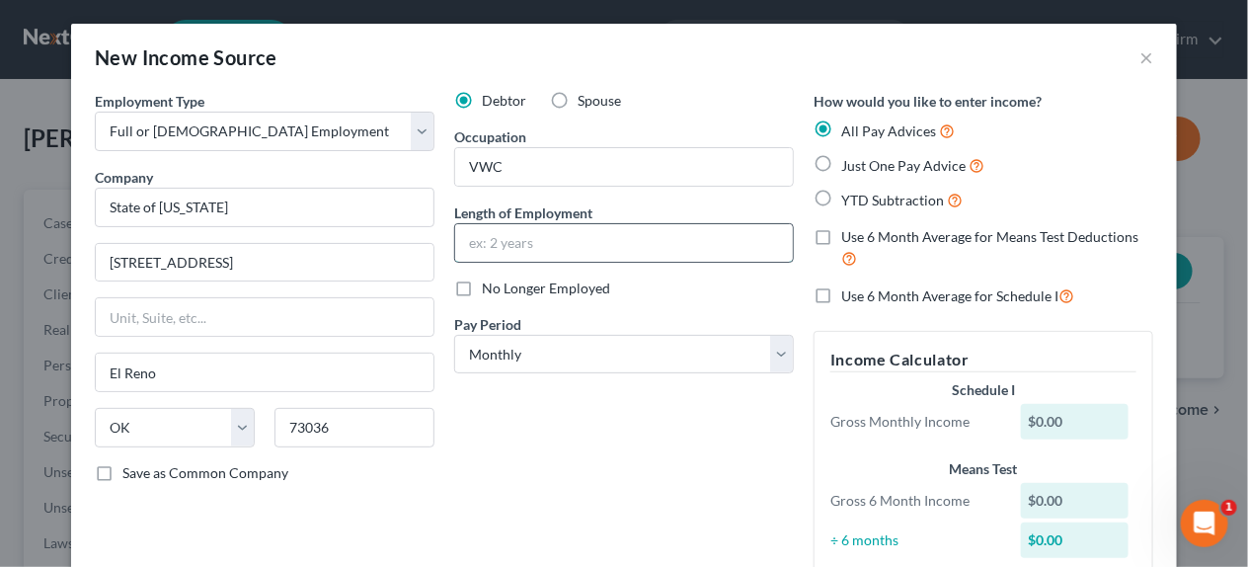
click at [517, 250] on input "text" at bounding box center [624, 243] width 338 height 38
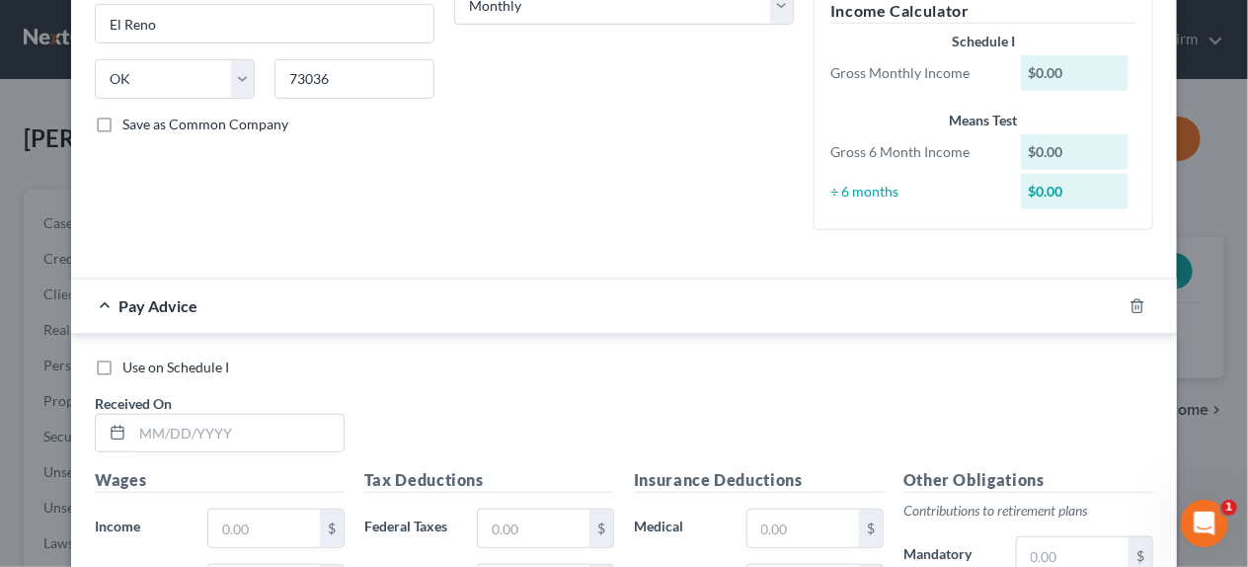
scroll to position [394, 0]
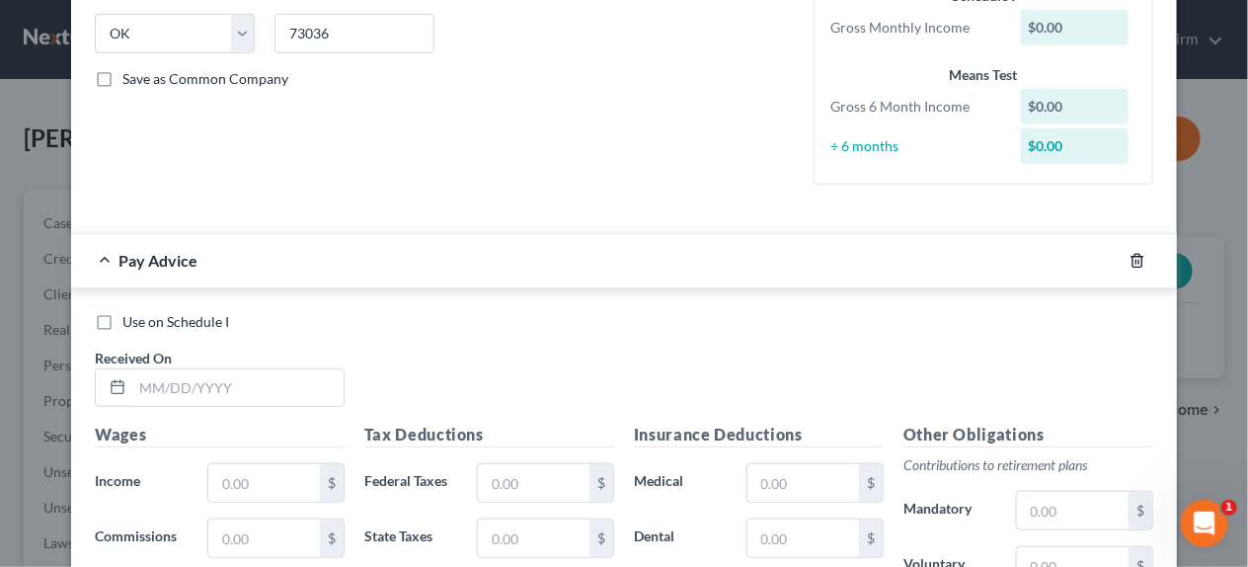
type input "3 years"
click at [1130, 257] on icon "button" at bounding box center [1138, 261] width 16 height 16
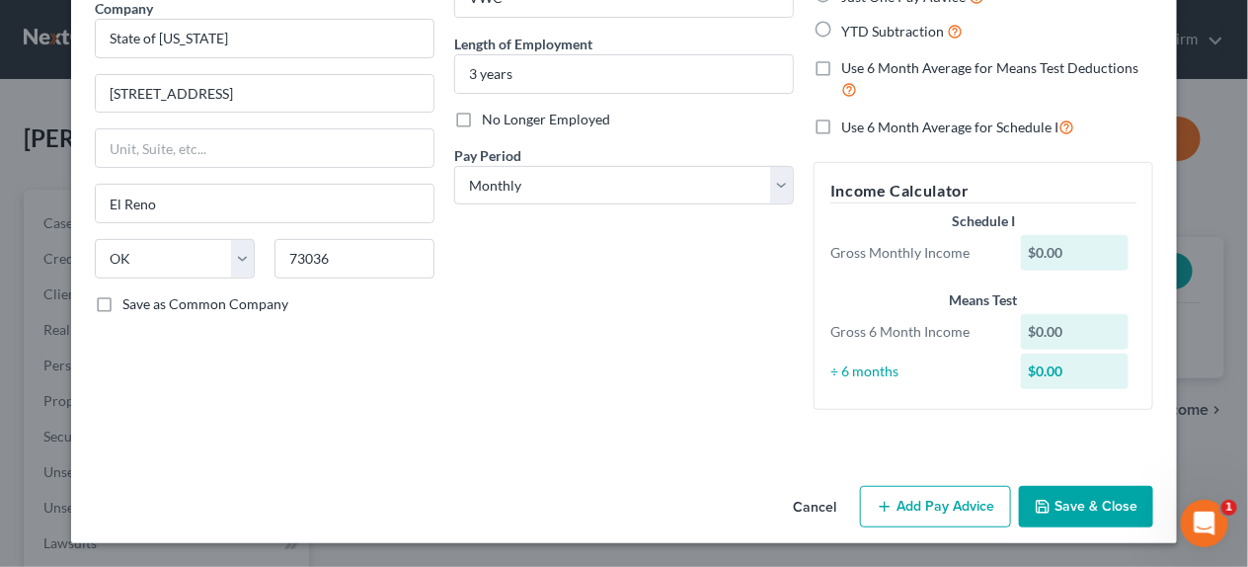
scroll to position [168, 0]
click at [1052, 504] on button "Save & Close" at bounding box center [1086, 507] width 134 height 41
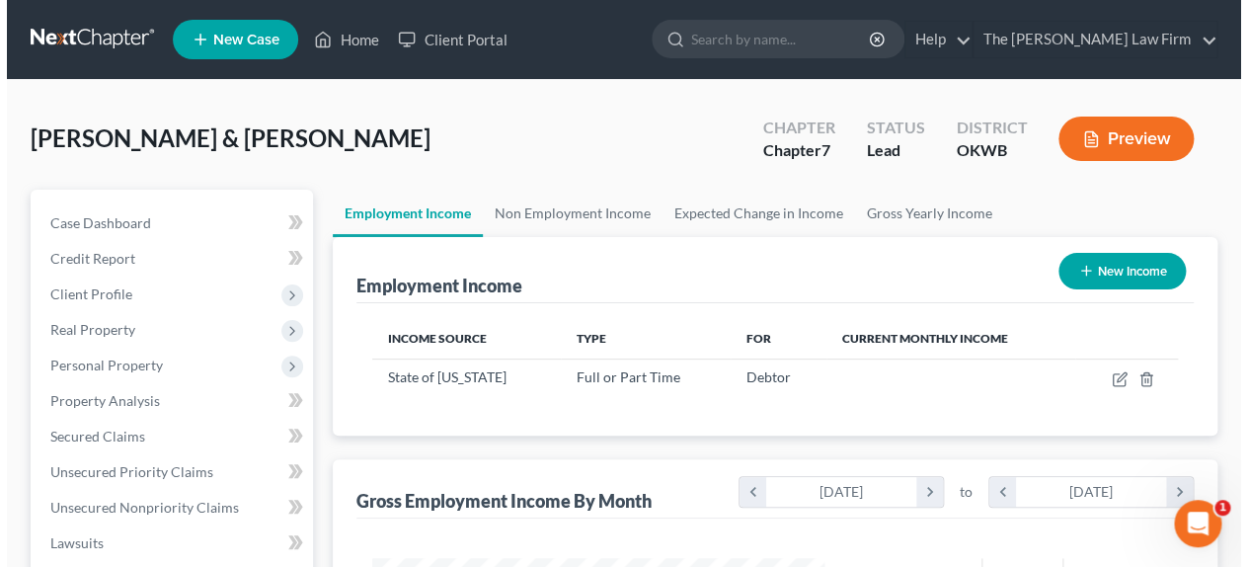
scroll to position [987253, 987112]
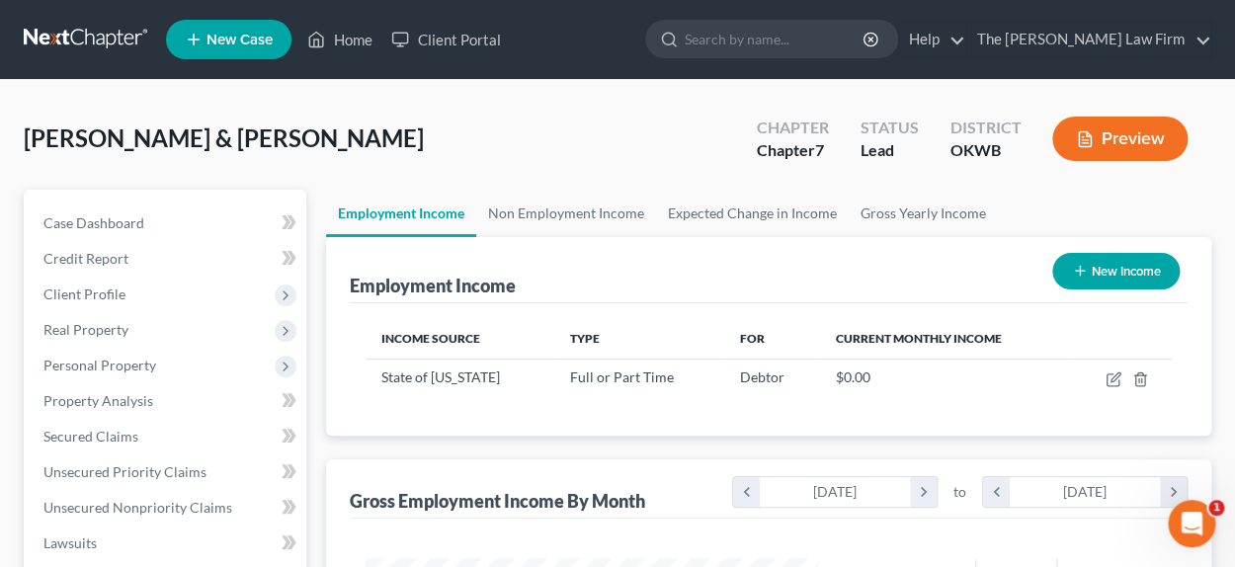
click at [1116, 276] on button "New Income" at bounding box center [1115, 271] width 127 height 37
select select "0"
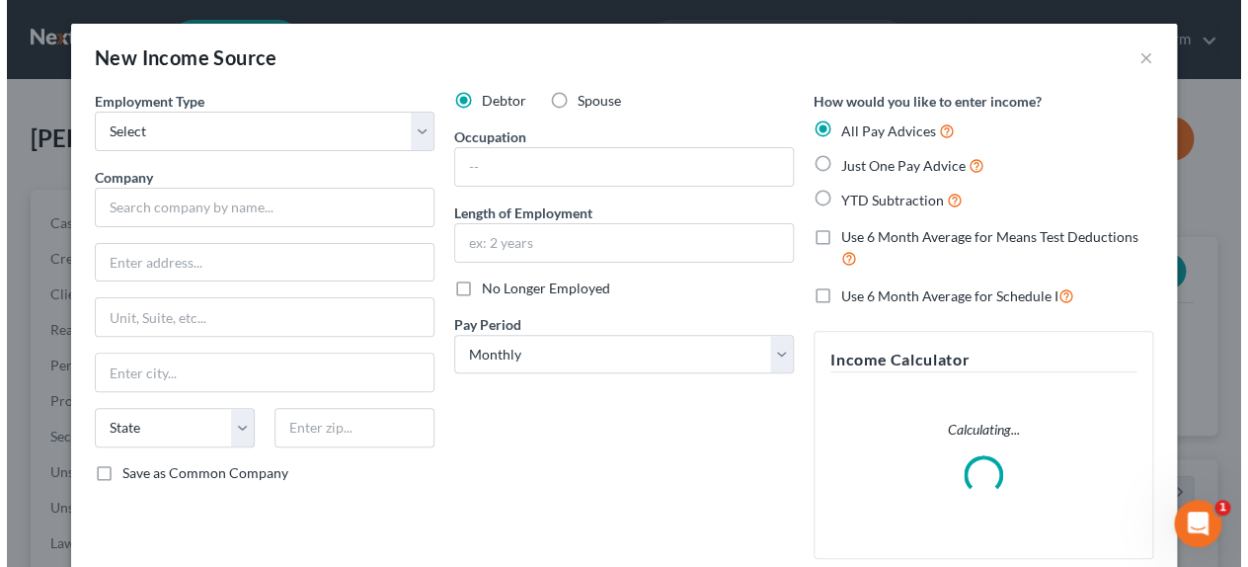
scroll to position [353, 500]
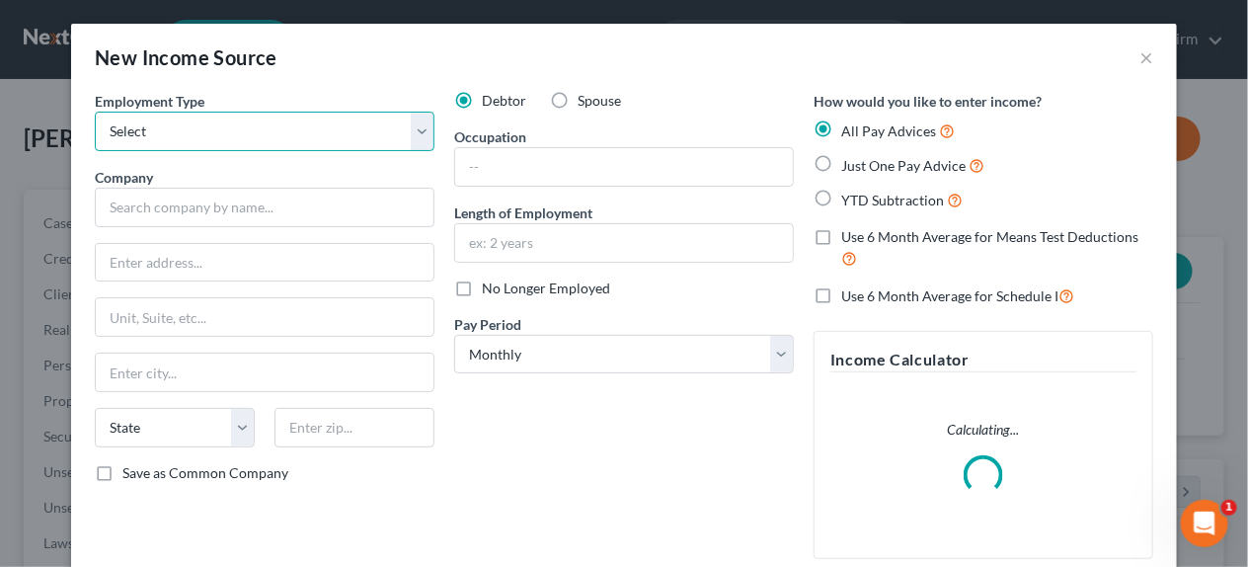
click at [324, 134] on select "Select Full or [DEMOGRAPHIC_DATA] Employment Self Employment" at bounding box center [265, 132] width 340 height 40
select select "0"
click at [95, 112] on select "Select Full or [DEMOGRAPHIC_DATA] Employment Self Employment" at bounding box center [265, 132] width 340 height 40
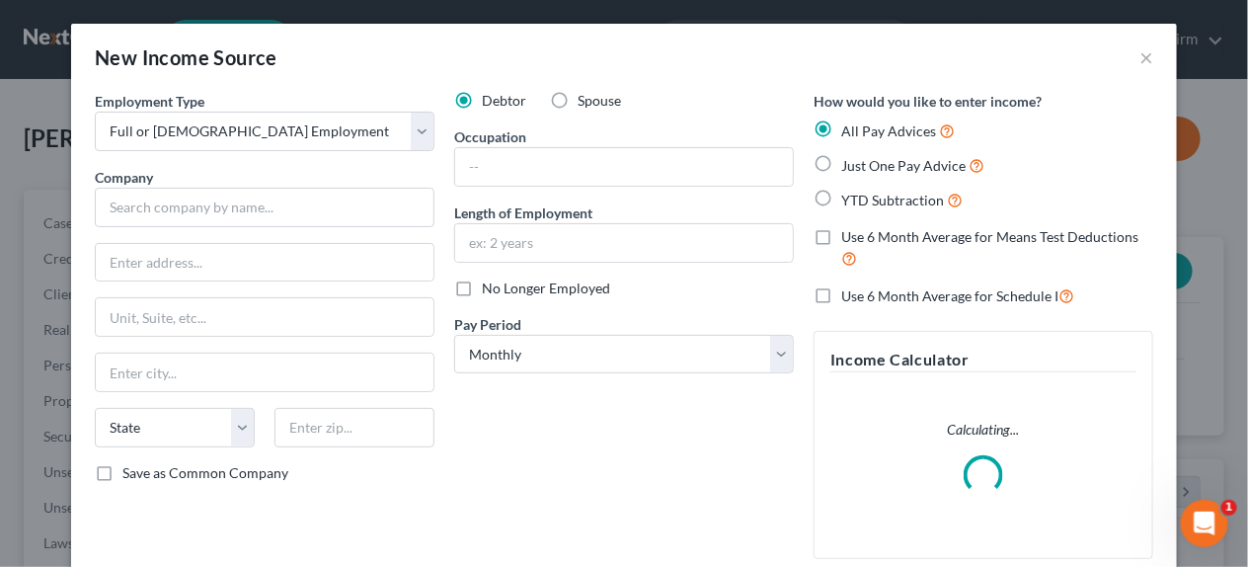
click at [578, 100] on label "Spouse" at bounding box center [599, 101] width 43 height 20
click at [586, 100] on input "Spouse" at bounding box center [592, 97] width 13 height 13
radio input "true"
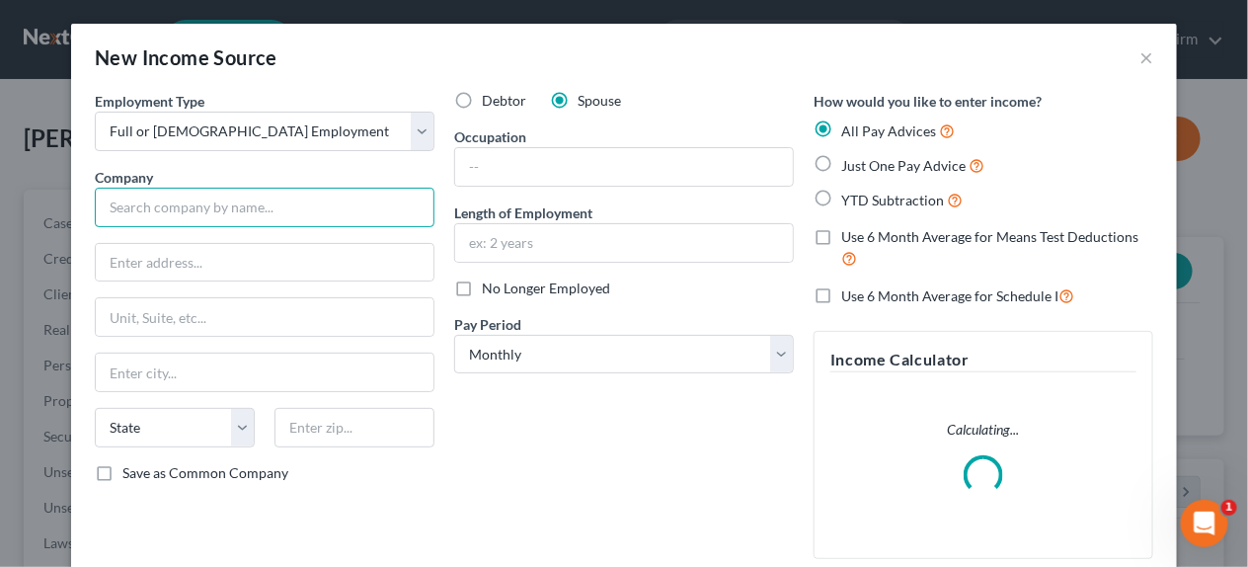
click at [221, 199] on input "text" at bounding box center [265, 208] width 340 height 40
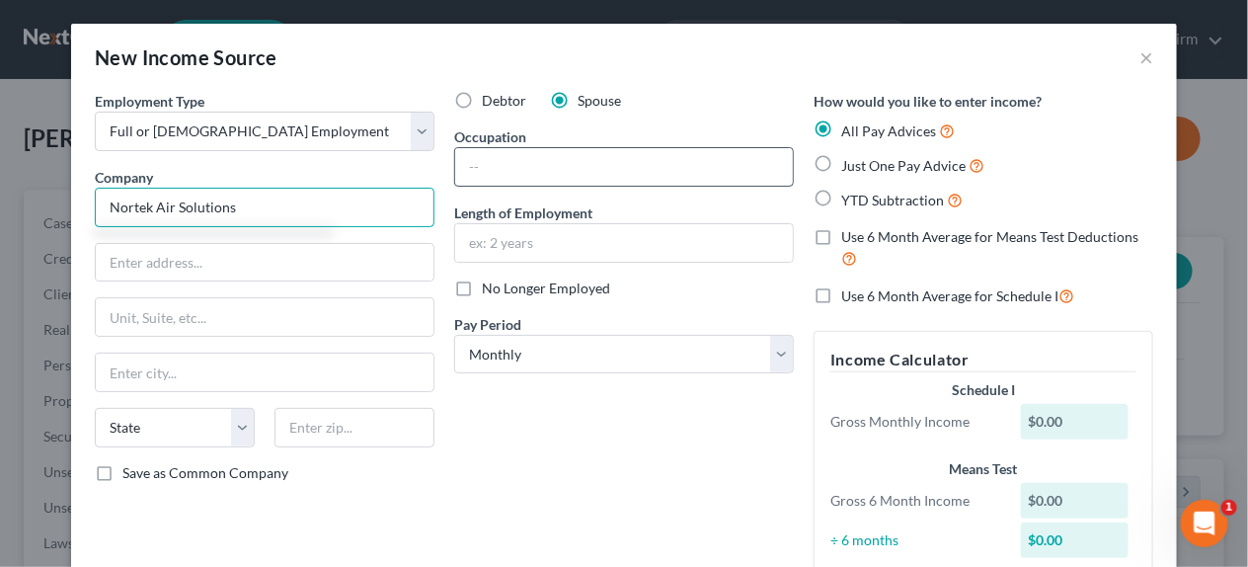
type input "Nortek Air Solutions"
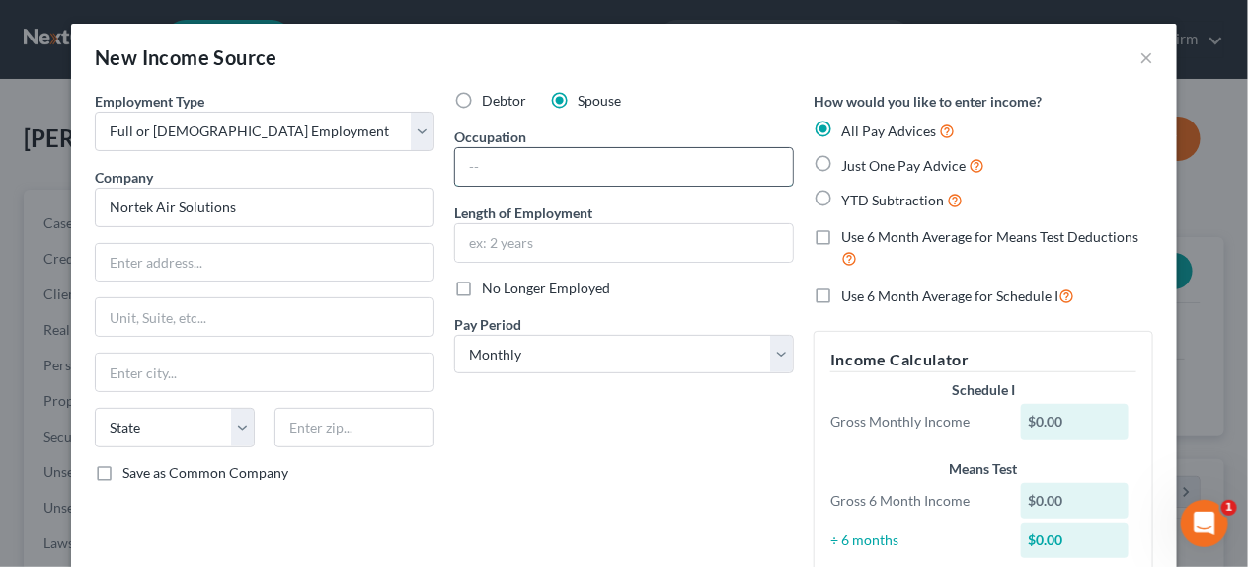
drag, startPoint x: 527, startPoint y: 167, endPoint x: 535, endPoint y: 159, distance: 11.2
click at [527, 167] on input "text" at bounding box center [624, 167] width 338 height 38
type input "Operator"
click at [548, 250] on input "text" at bounding box center [624, 243] width 338 height 38
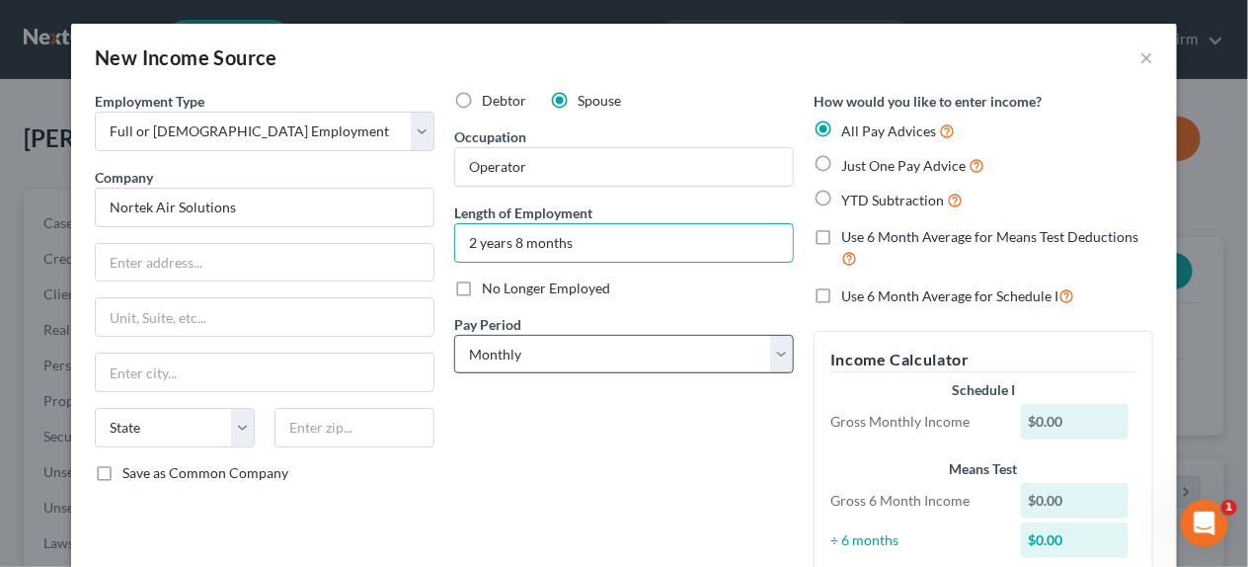
type input "2 years 8 months"
click at [503, 362] on select "Select Monthly Twice Monthly Every Other Week Weekly" at bounding box center [624, 355] width 340 height 40
select select "2"
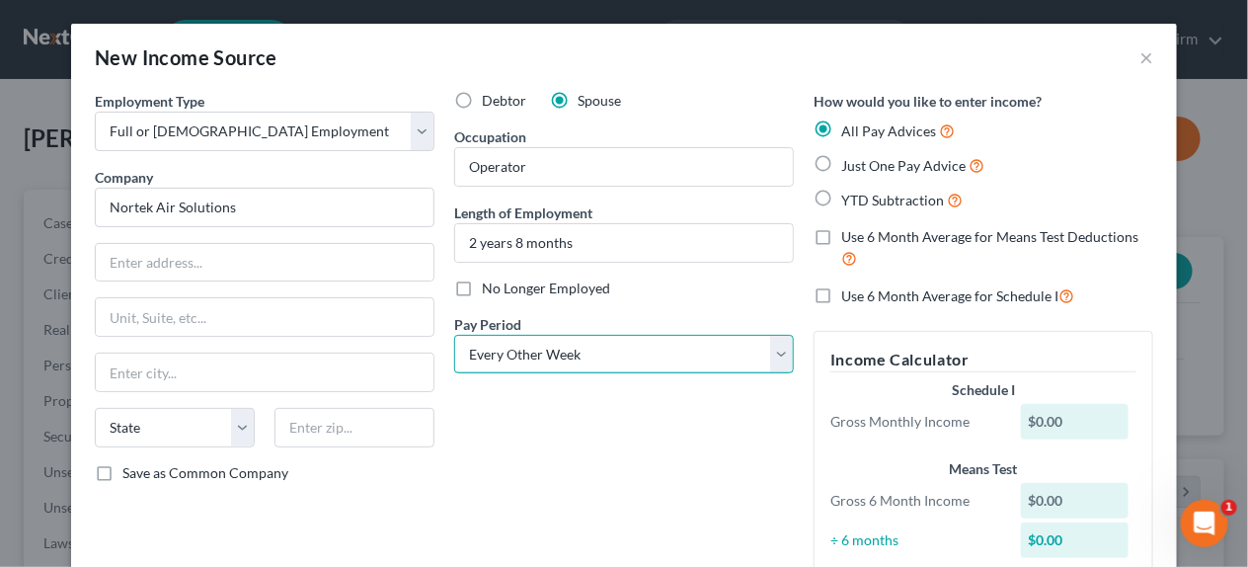
click at [454, 335] on select "Select Monthly Twice Monthly Every Other Week Weekly" at bounding box center [624, 355] width 340 height 40
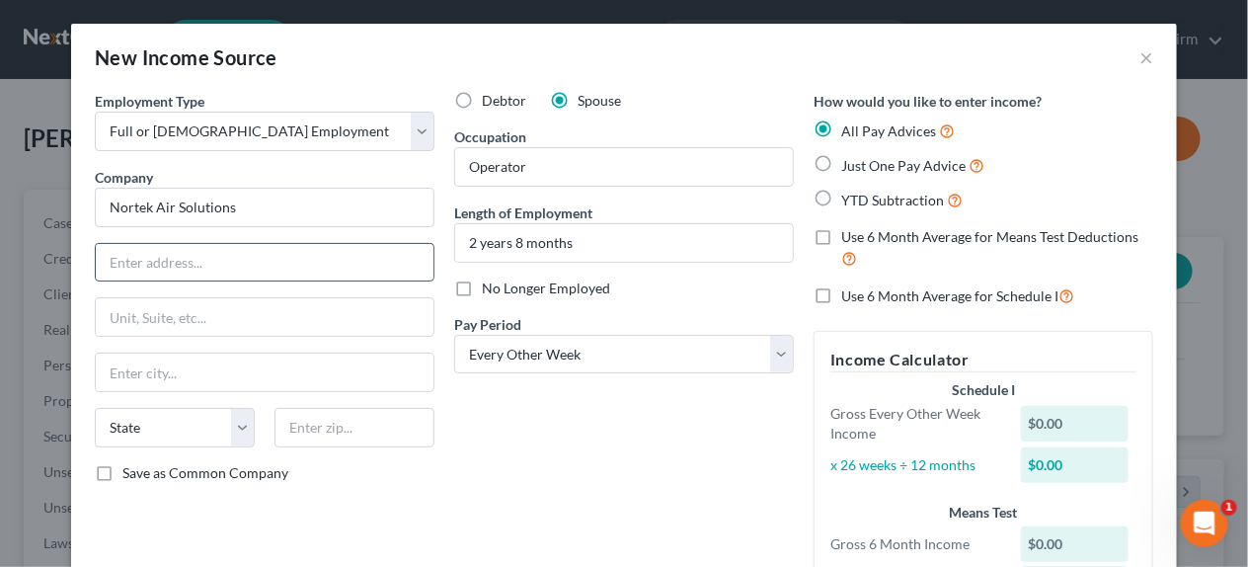
drag, startPoint x: 138, startPoint y: 256, endPoint x: 127, endPoint y: 256, distance: 10.9
click at [138, 256] on input "text" at bounding box center [265, 263] width 338 height 38
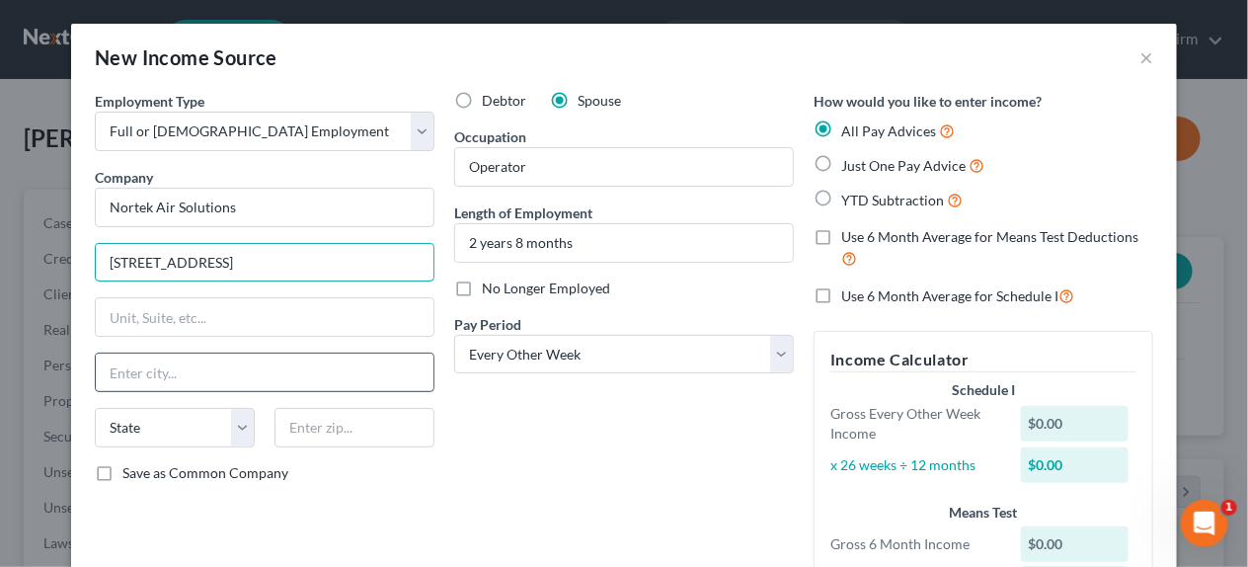
type input "[STREET_ADDRESS]"
click at [112, 361] on input "text" at bounding box center [265, 373] width 338 height 38
type input "Okarche"
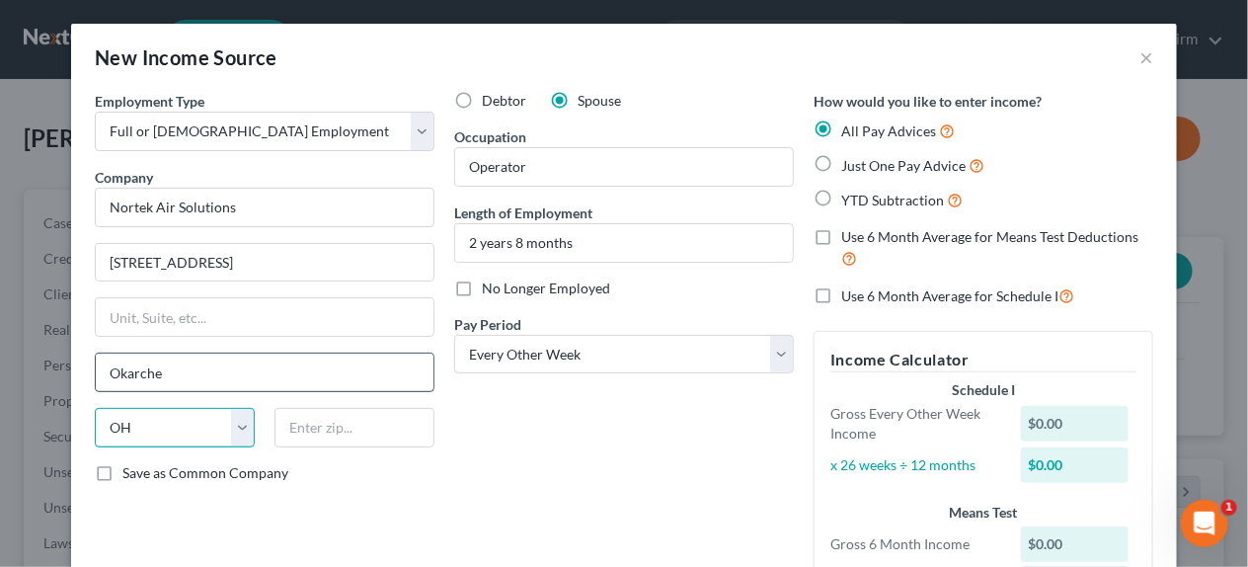
select select "37"
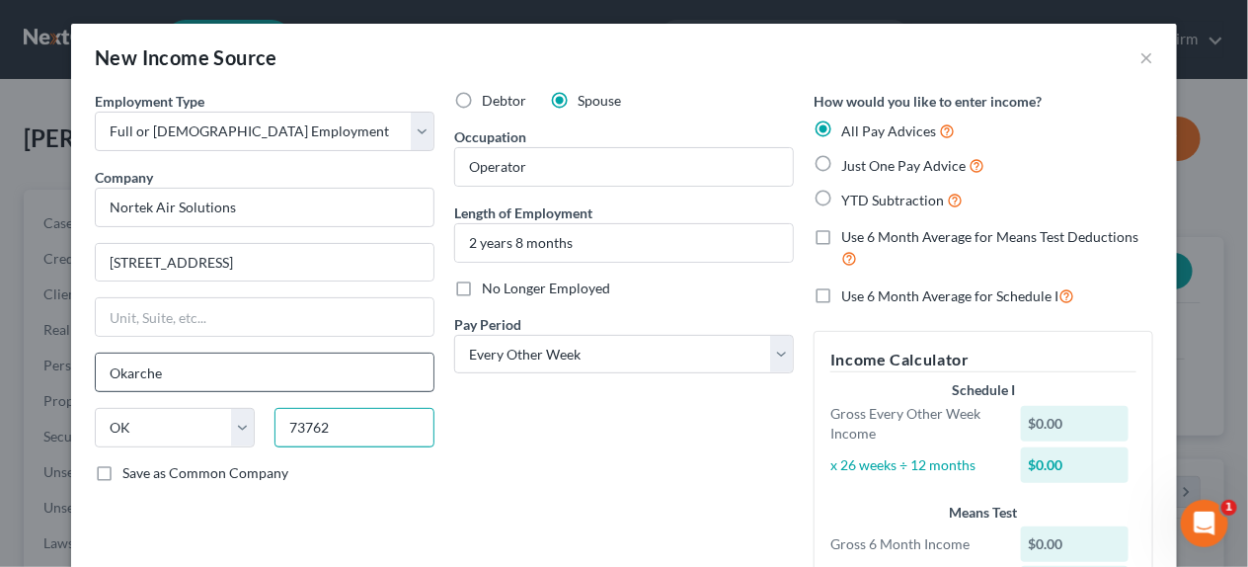
type input "73762"
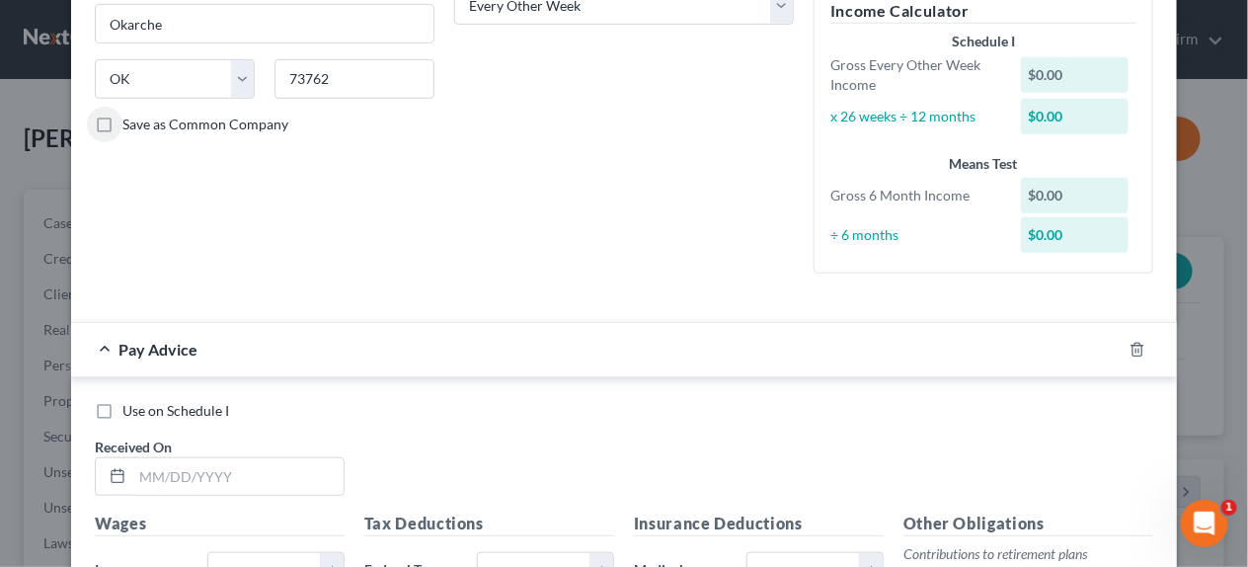
scroll to position [394, 0]
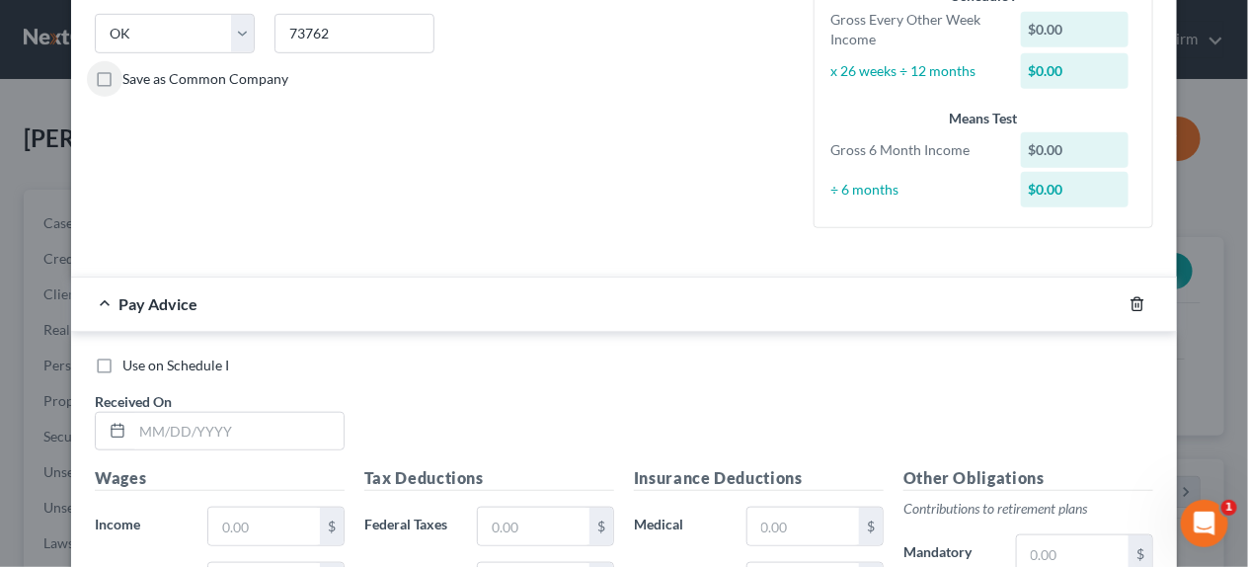
click at [1137, 305] on line "button" at bounding box center [1137, 305] width 0 height 4
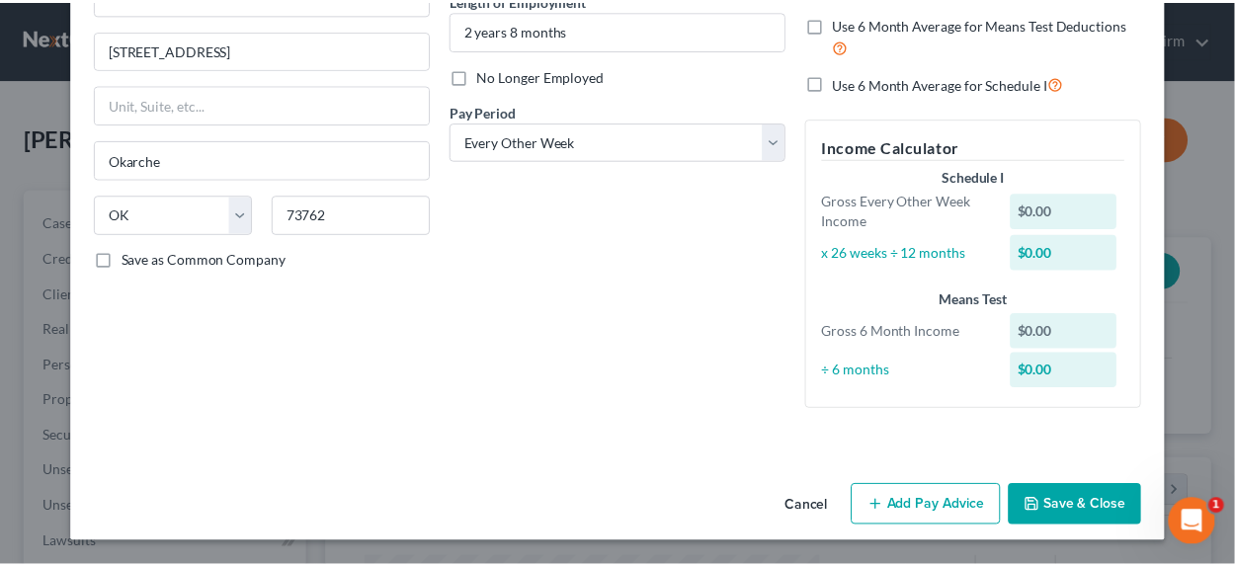
scroll to position [211, 0]
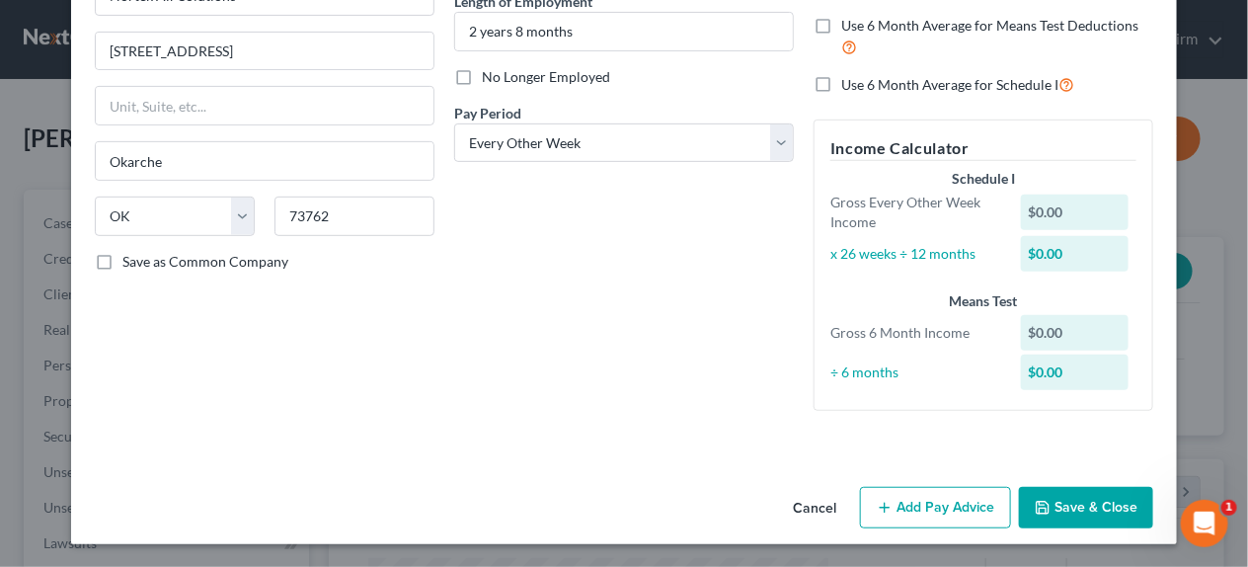
click at [1056, 496] on button "Save & Close" at bounding box center [1086, 507] width 134 height 41
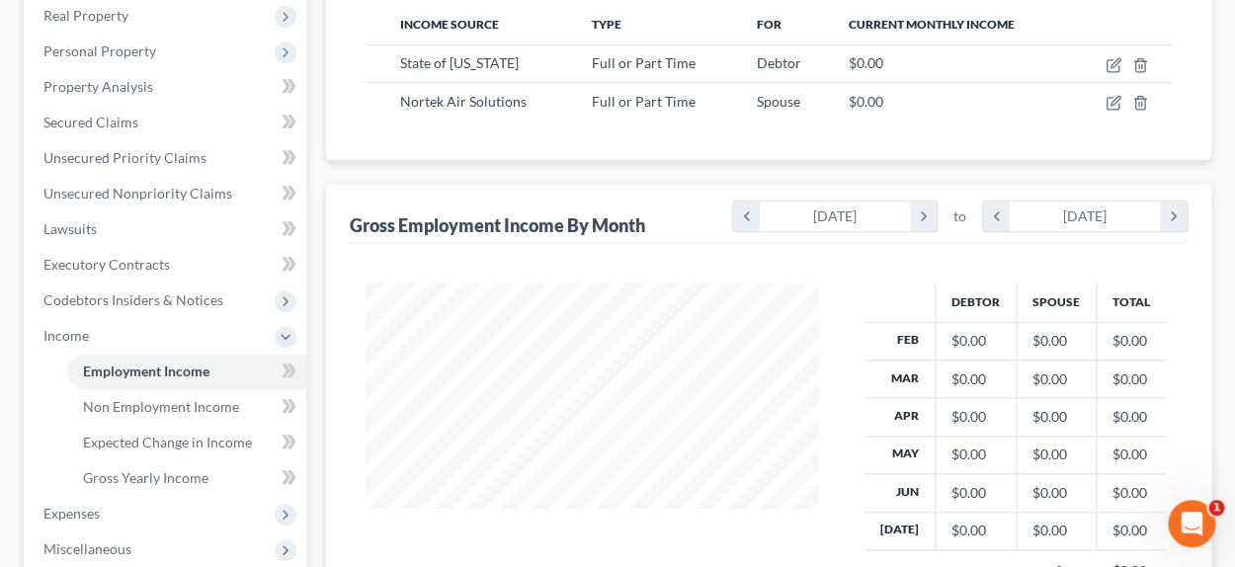
scroll to position [624, 0]
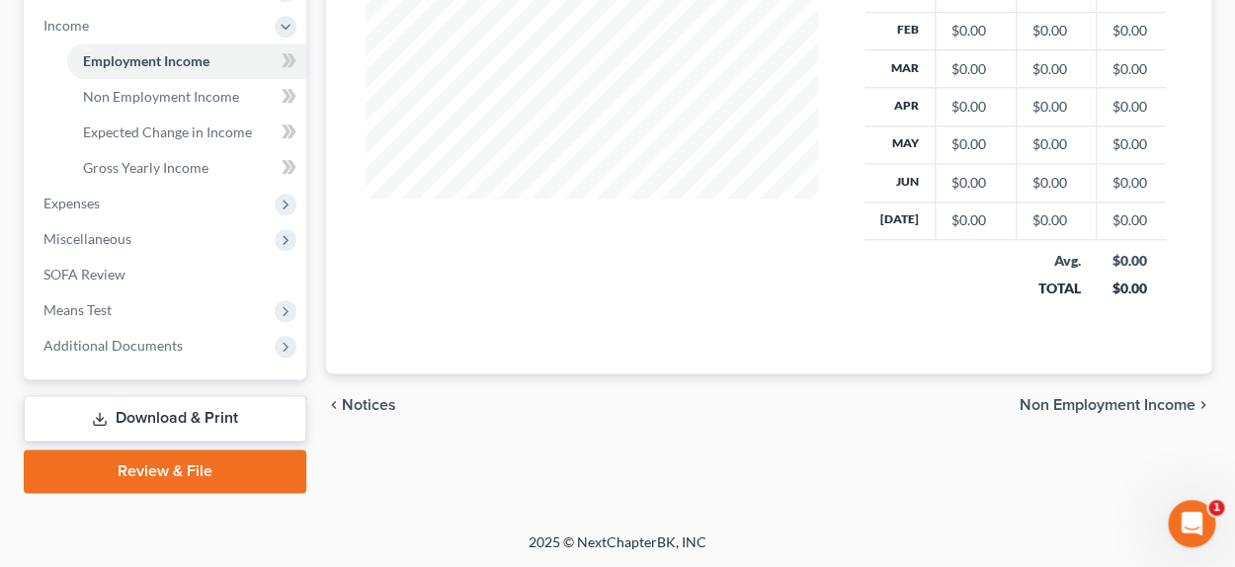
click at [1055, 404] on span "Non Employment Income" at bounding box center [1107, 405] width 176 height 16
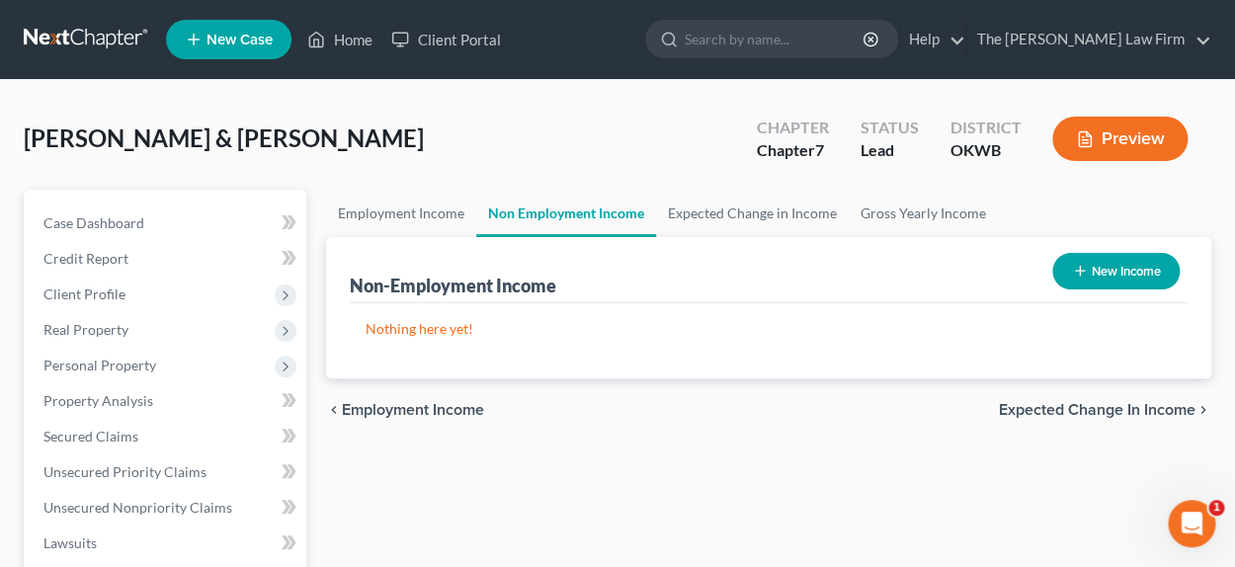
click at [1045, 405] on span "Expected Change in Income" at bounding box center [1096, 410] width 197 height 16
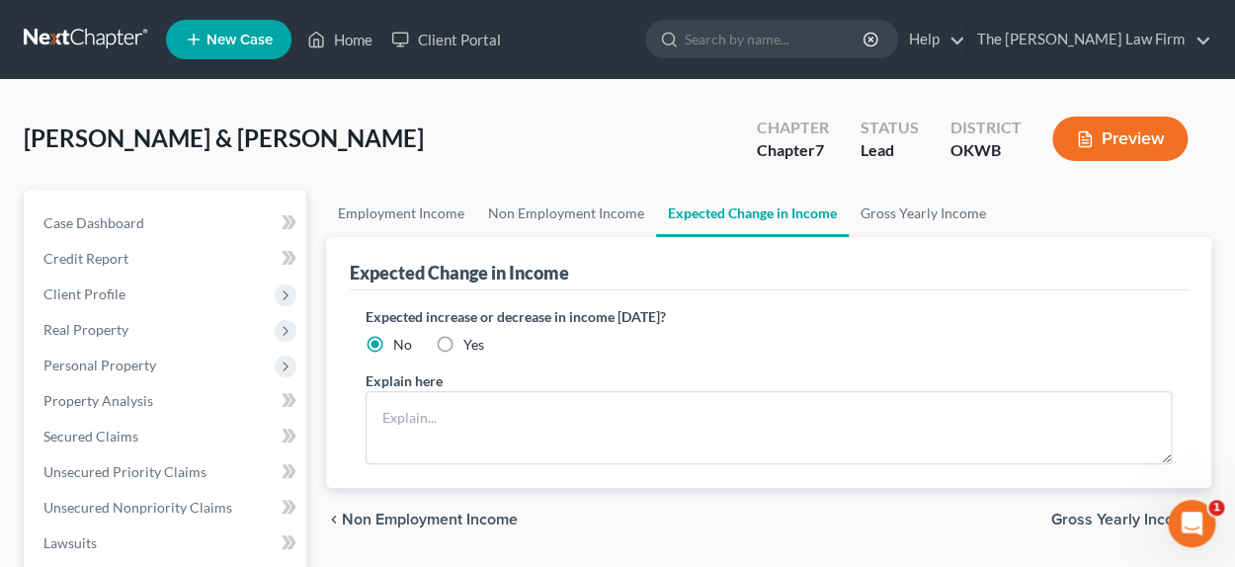
click at [1115, 518] on span "Gross Yearly Income" at bounding box center [1123, 520] width 144 height 16
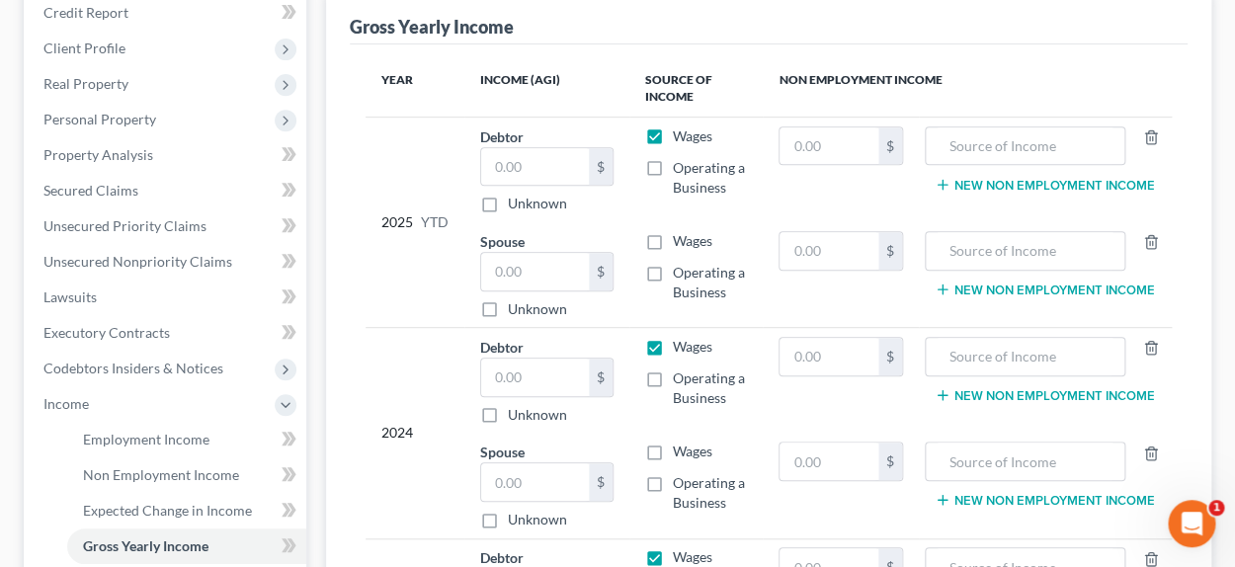
scroll to position [197, 0]
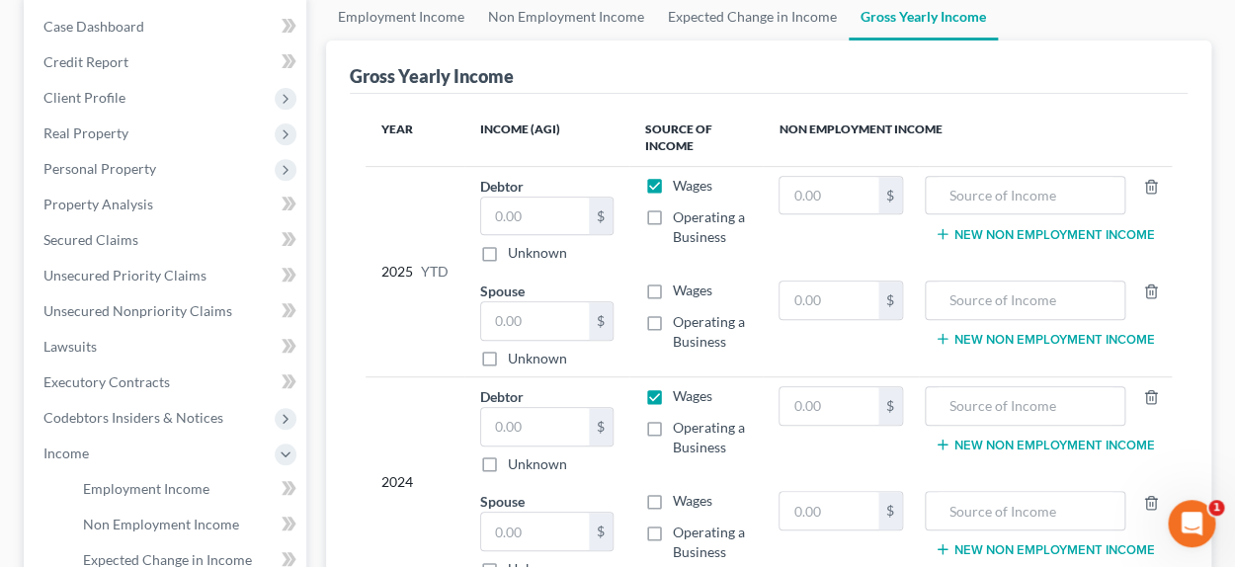
click at [673, 289] on label "Wages" at bounding box center [693, 290] width 40 height 20
click at [680, 289] on input "Wages" at bounding box center [686, 286] width 13 height 13
checkbox input "true"
click at [551, 229] on input "text" at bounding box center [535, 217] width 108 height 38
type input "18,391.68"
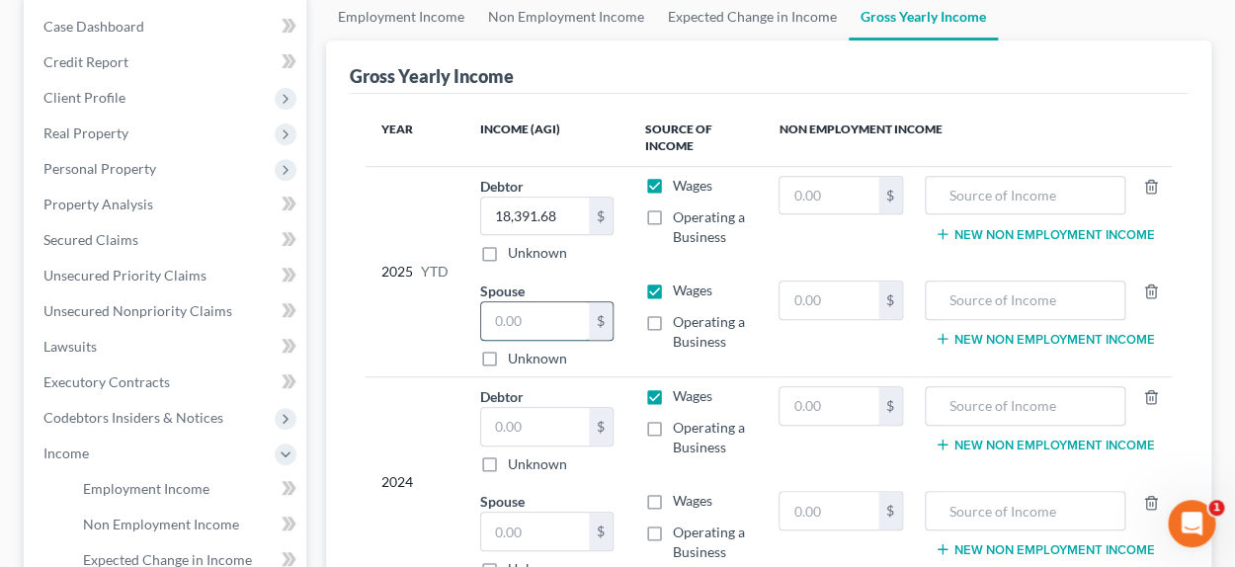
click at [523, 312] on input "text" at bounding box center [535, 321] width 108 height 38
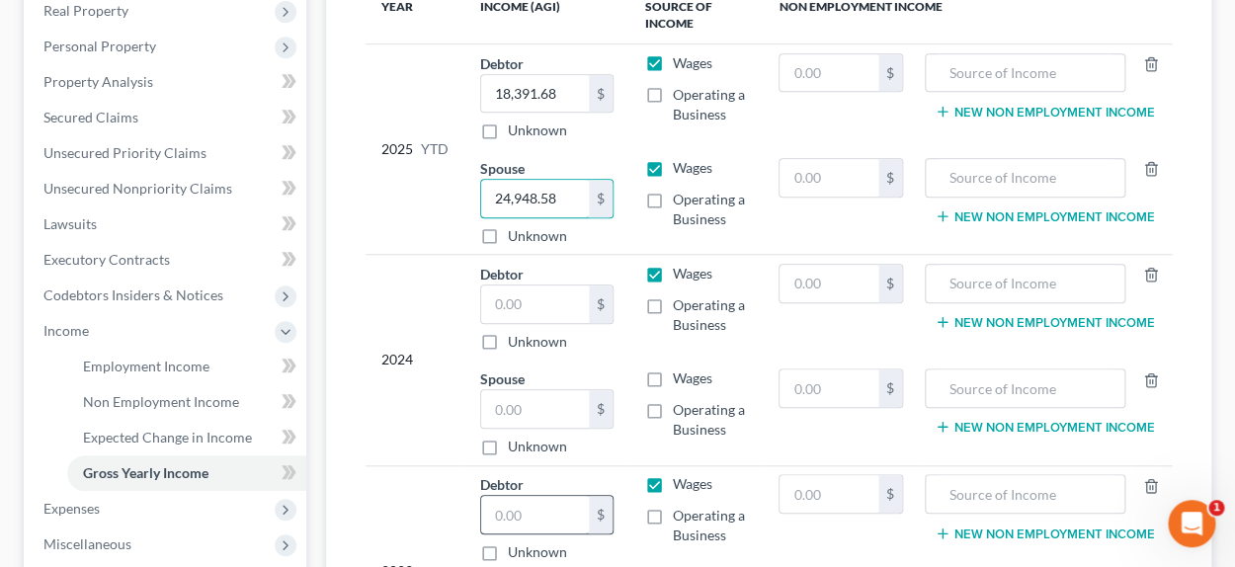
scroll to position [394, 0]
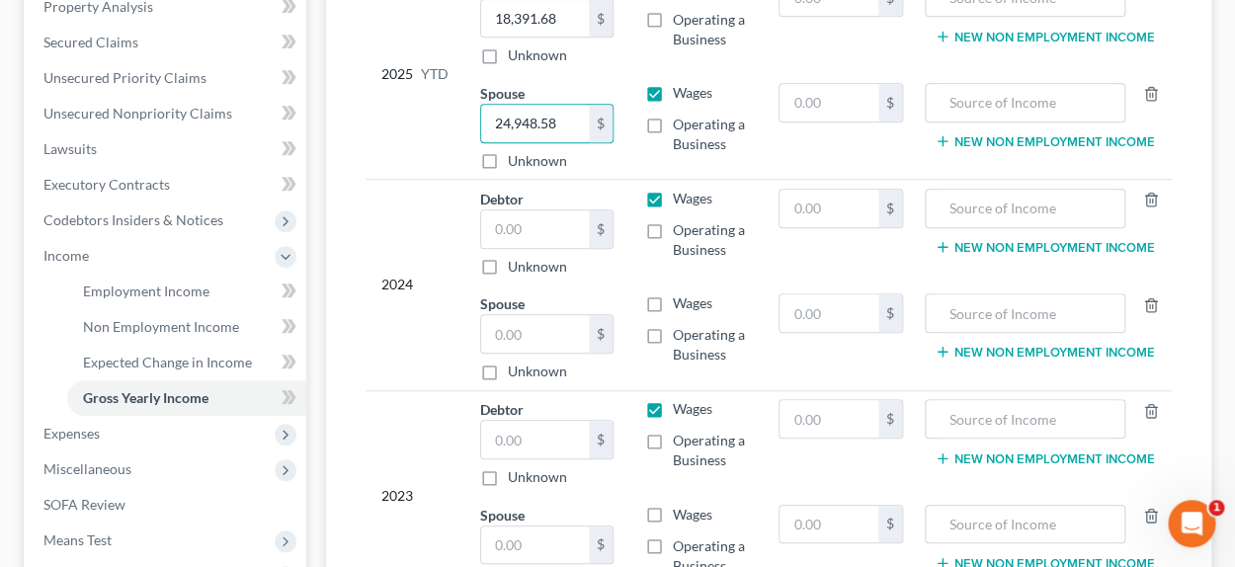
type input "24,948.58"
click at [673, 298] on label "Wages" at bounding box center [693, 303] width 40 height 20
click at [680, 298] on input "Wages" at bounding box center [686, 299] width 13 height 13
checkbox input "true"
click at [541, 231] on input "text" at bounding box center [535, 229] width 108 height 38
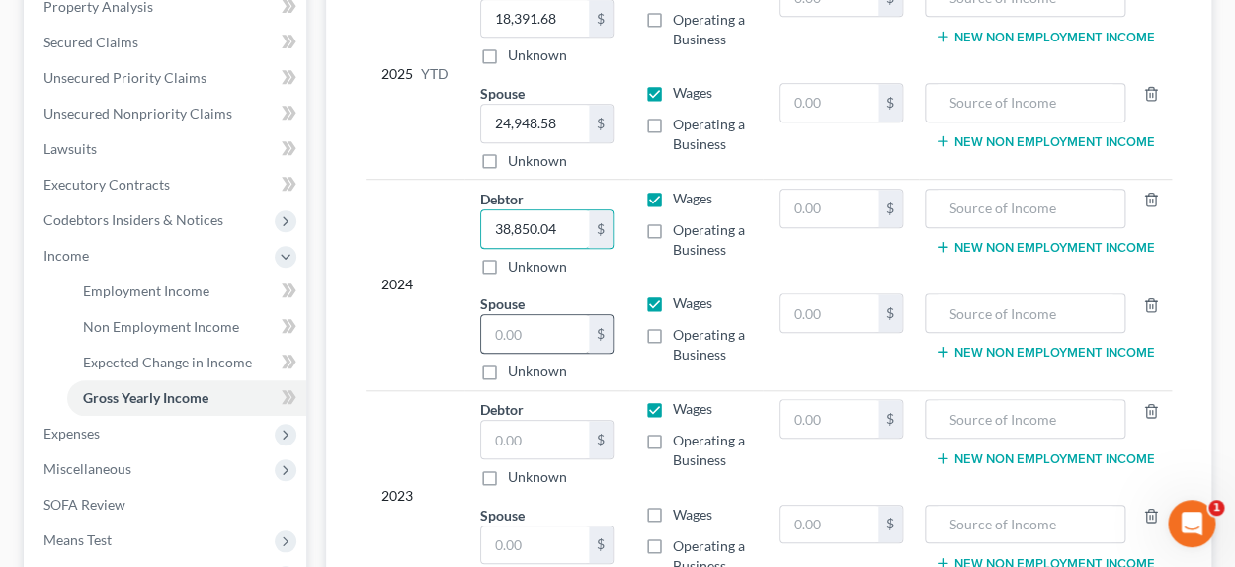
type input "38,850.04"
click at [509, 315] on input "text" at bounding box center [535, 334] width 108 height 38
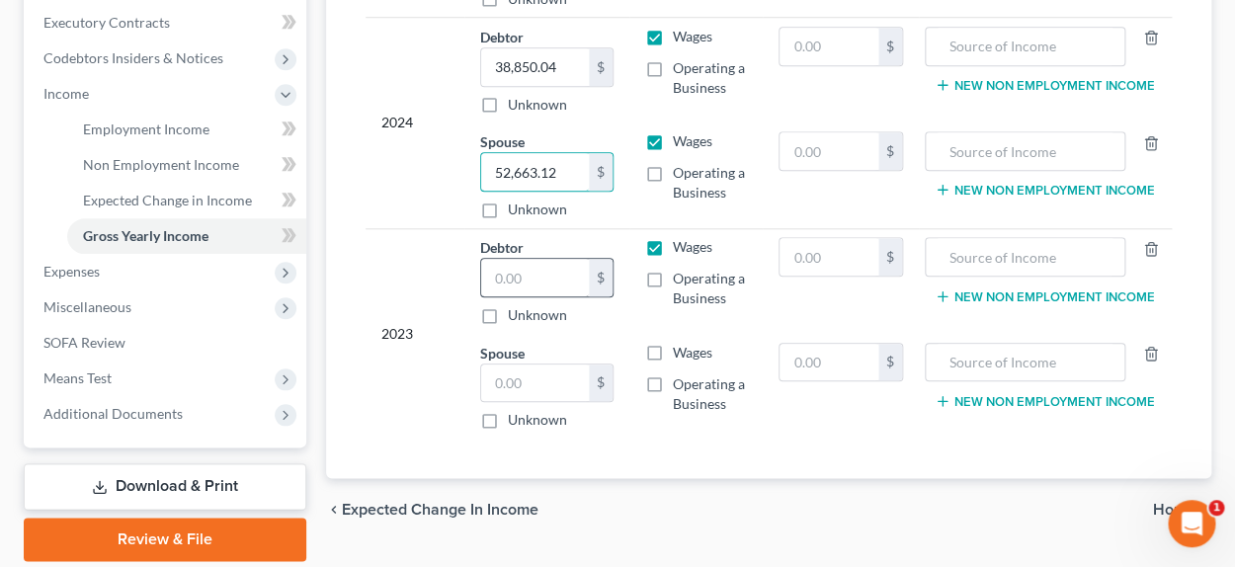
scroll to position [593, 0]
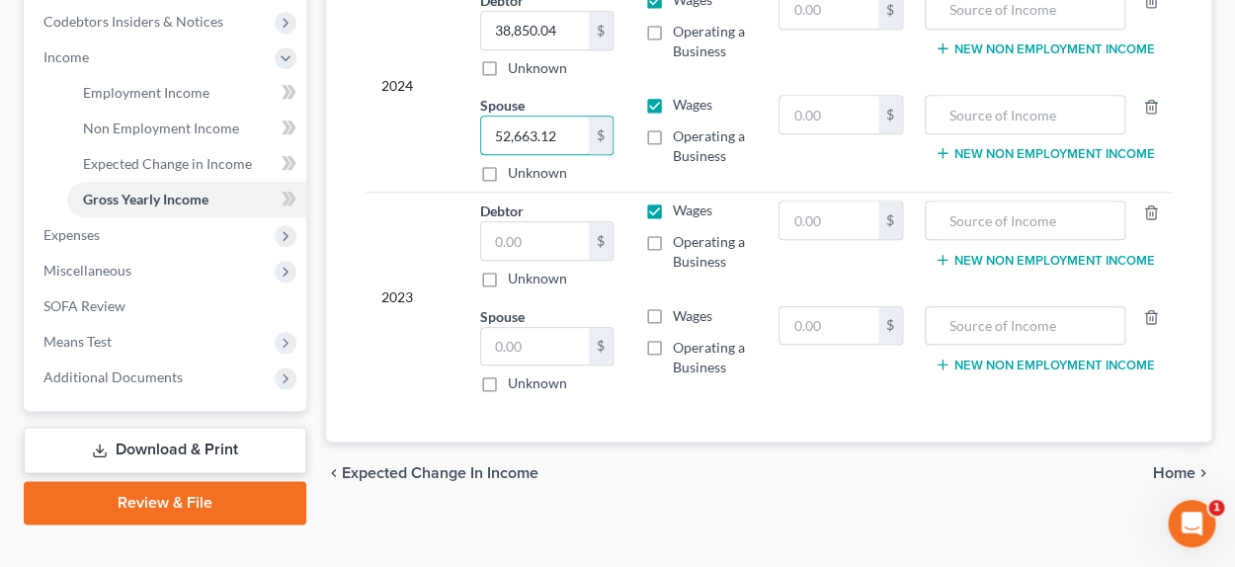
type input "52,663.12"
click at [673, 319] on label "Wages" at bounding box center [693, 316] width 40 height 20
click at [680, 319] on input "Wages" at bounding box center [686, 312] width 13 height 13
checkbox input "true"
click at [546, 256] on input "text" at bounding box center [535, 241] width 108 height 38
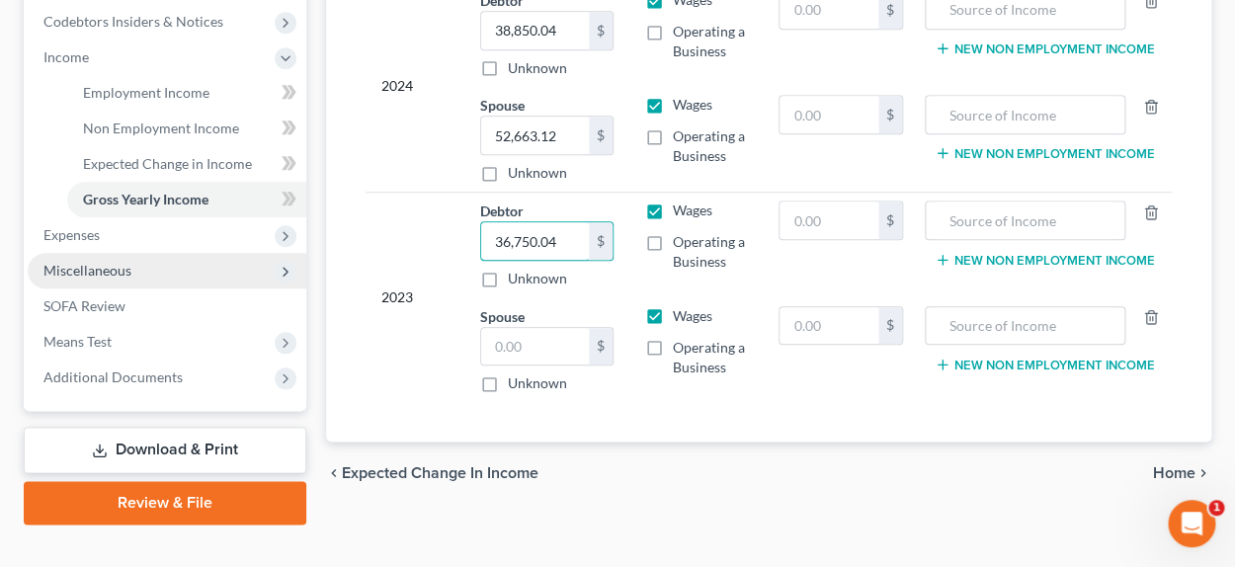
type input "36,750.04"
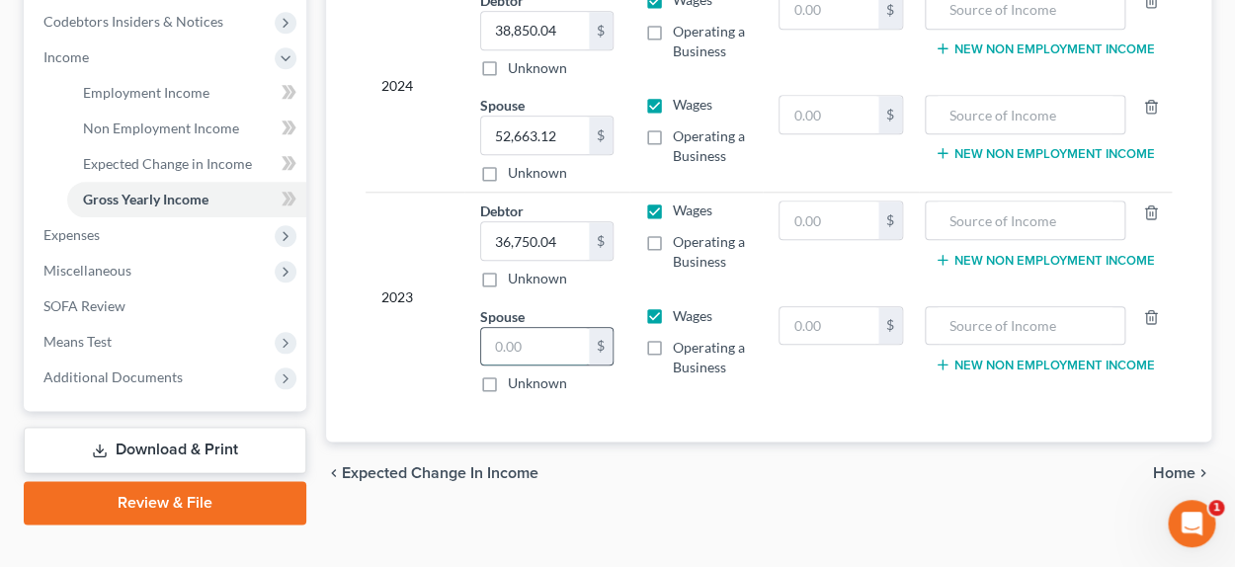
click at [499, 343] on input "text" at bounding box center [535, 347] width 108 height 38
type input "43,495.34"
click at [1167, 476] on span "Home" at bounding box center [1174, 473] width 42 height 16
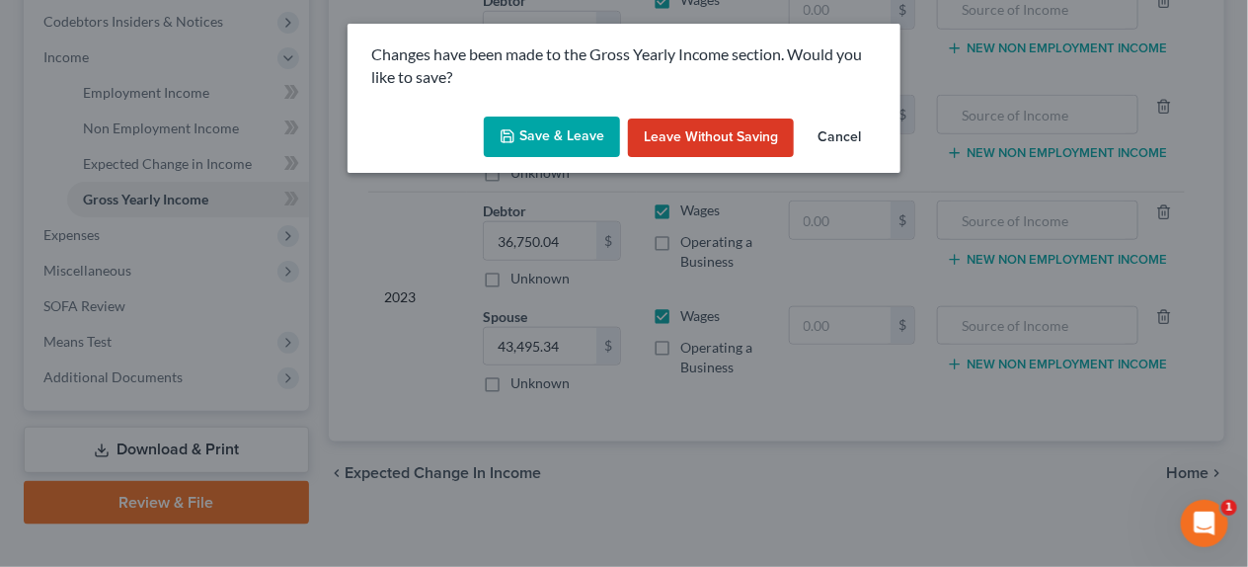
click at [568, 127] on button "Save & Leave" at bounding box center [552, 137] width 136 height 41
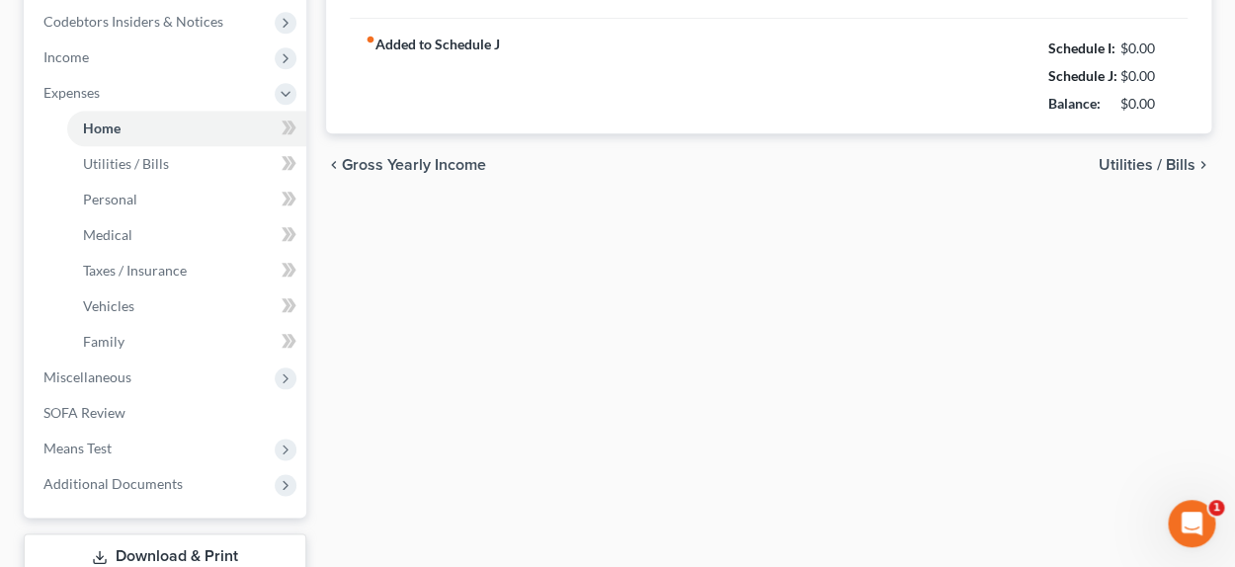
type input "0.00"
radio input "true"
type input "0.00"
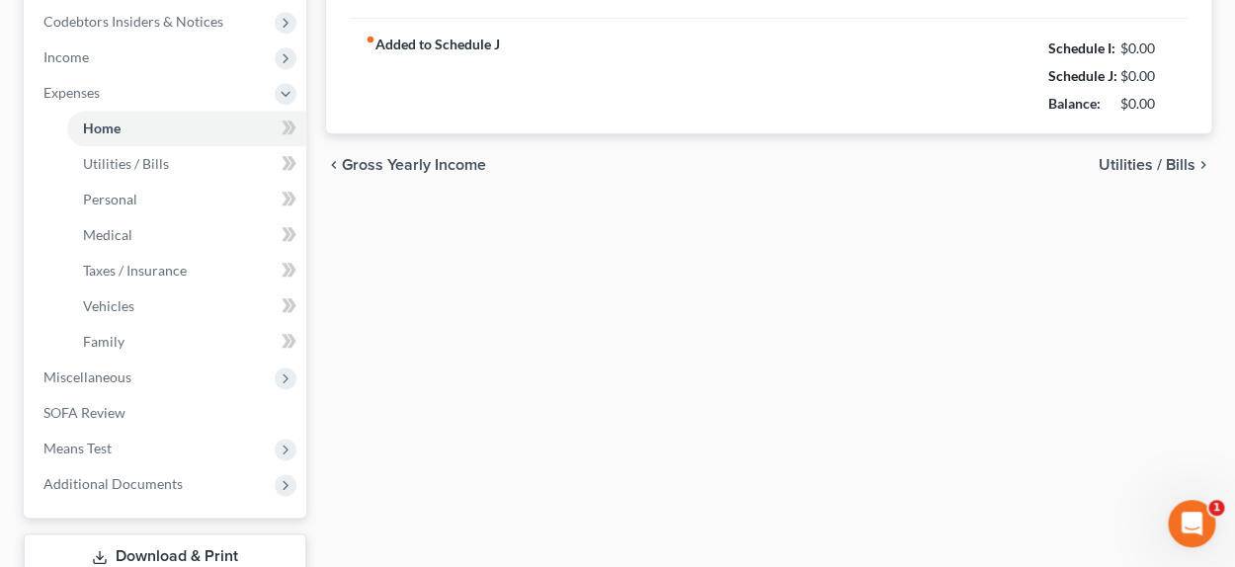
type input "0.00"
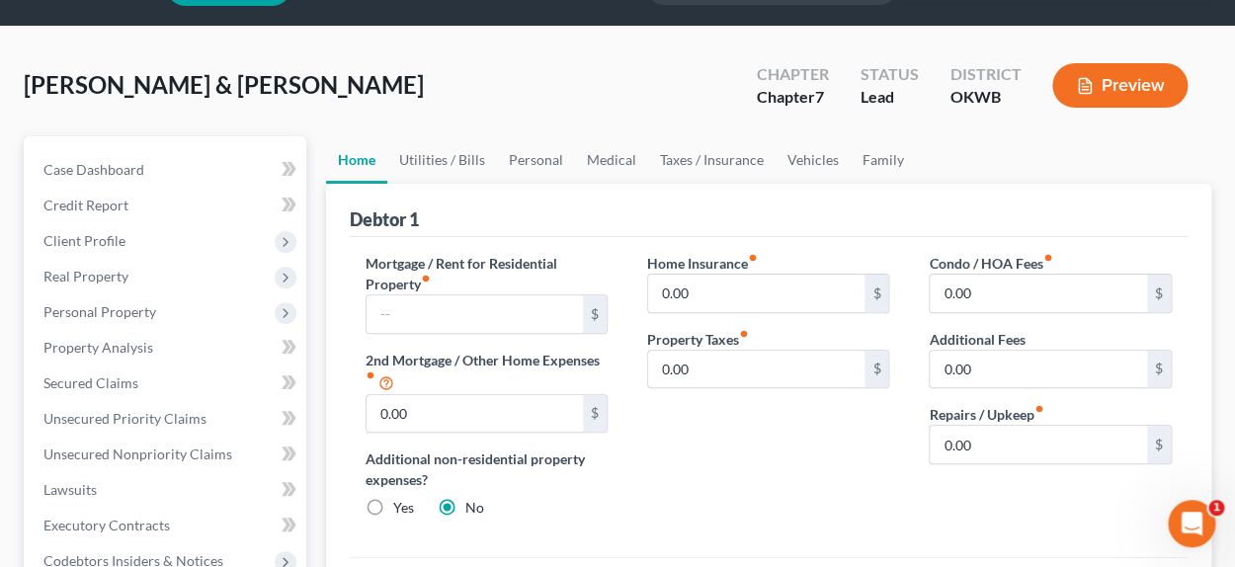
scroll to position [98, 0]
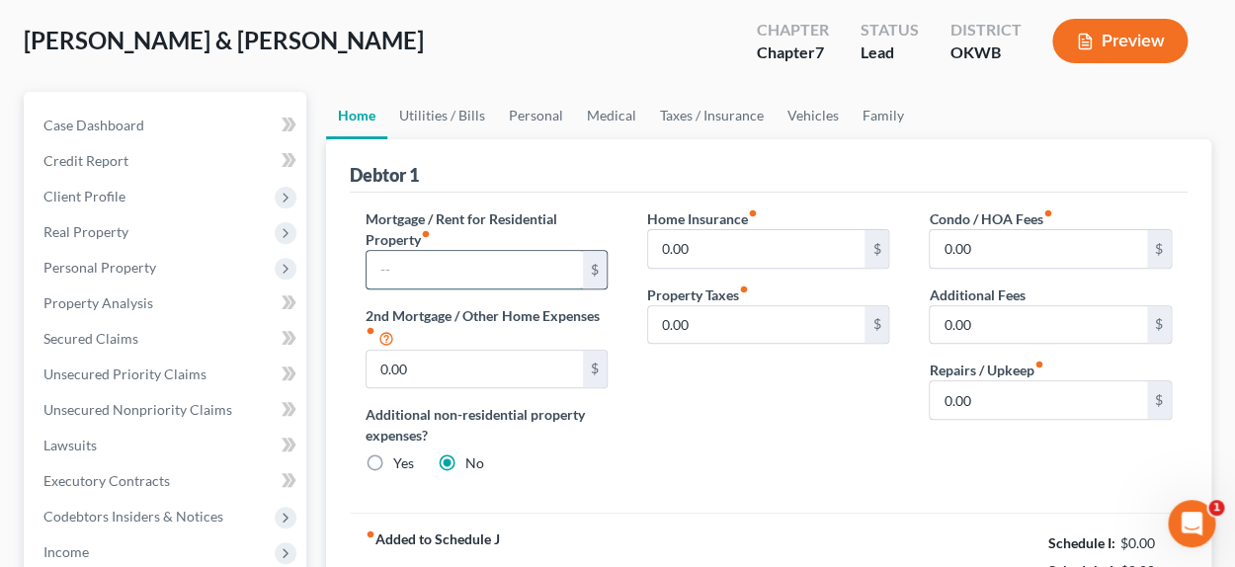
click at [501, 272] on input "text" at bounding box center [474, 270] width 217 height 38
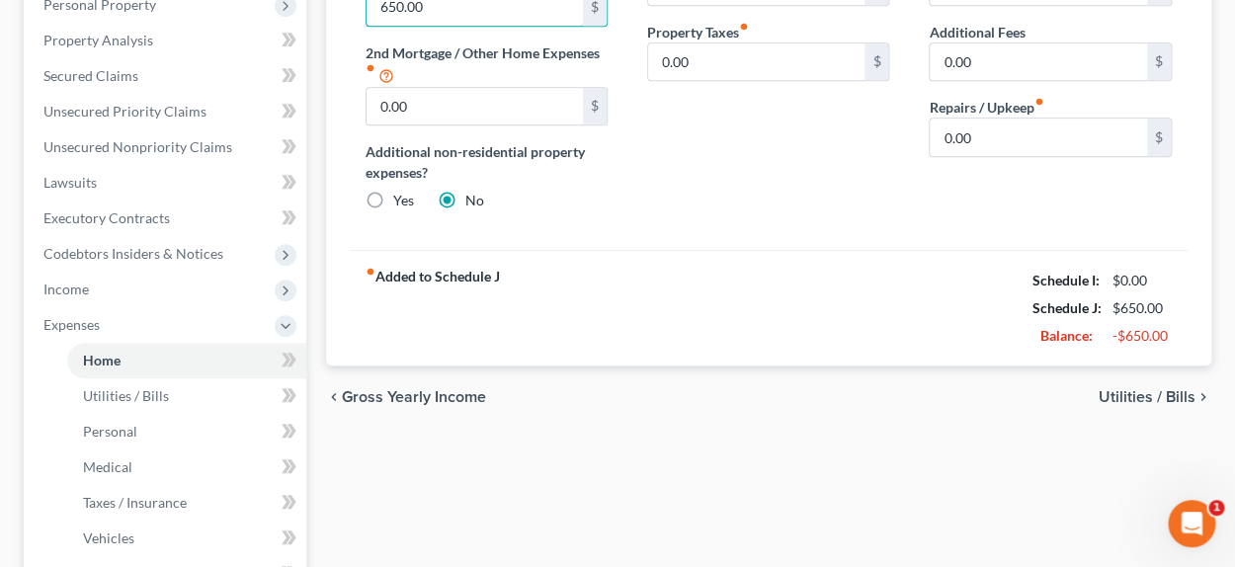
scroll to position [394, 0]
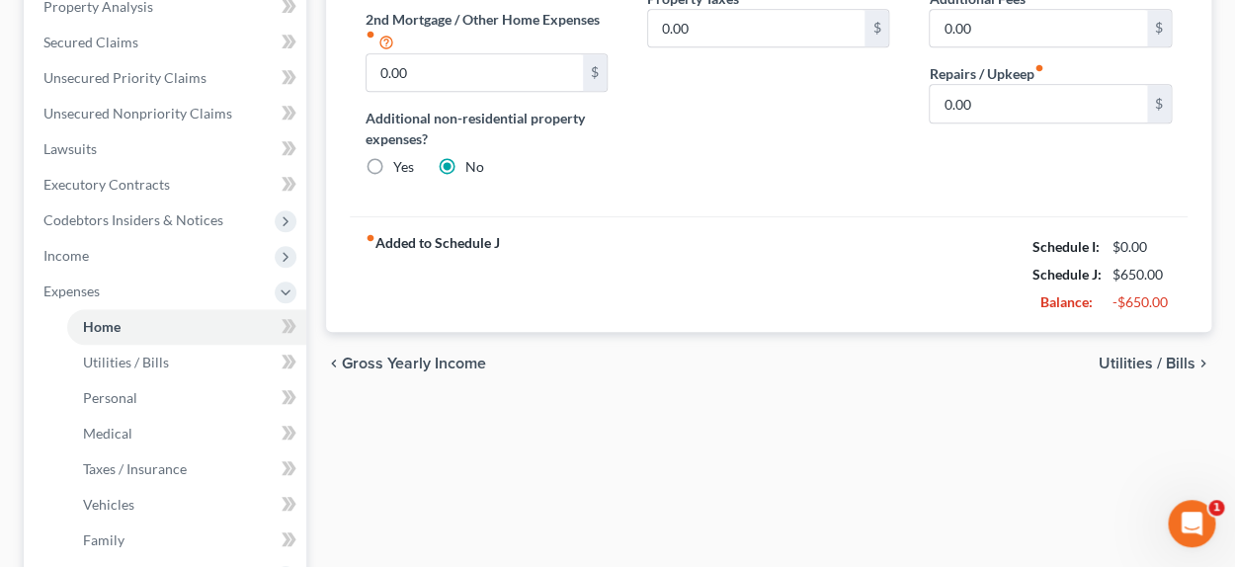
type input "650.00"
click at [1141, 362] on span "Utilities / Bills" at bounding box center [1146, 364] width 97 height 16
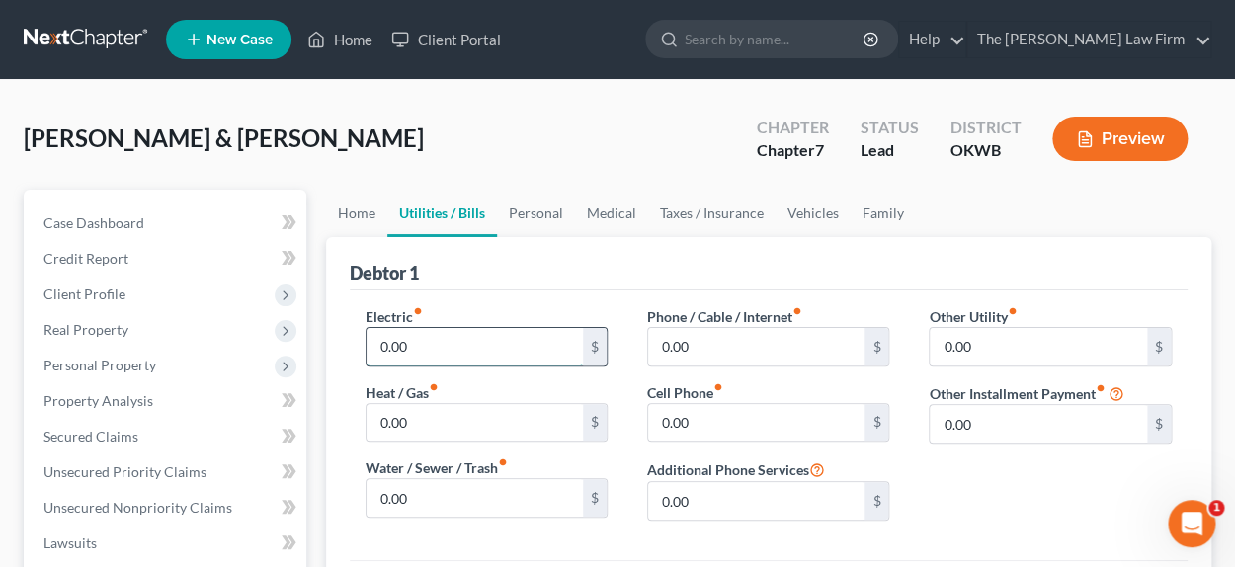
click at [509, 354] on input "0.00" at bounding box center [474, 347] width 217 height 38
type input "130.00"
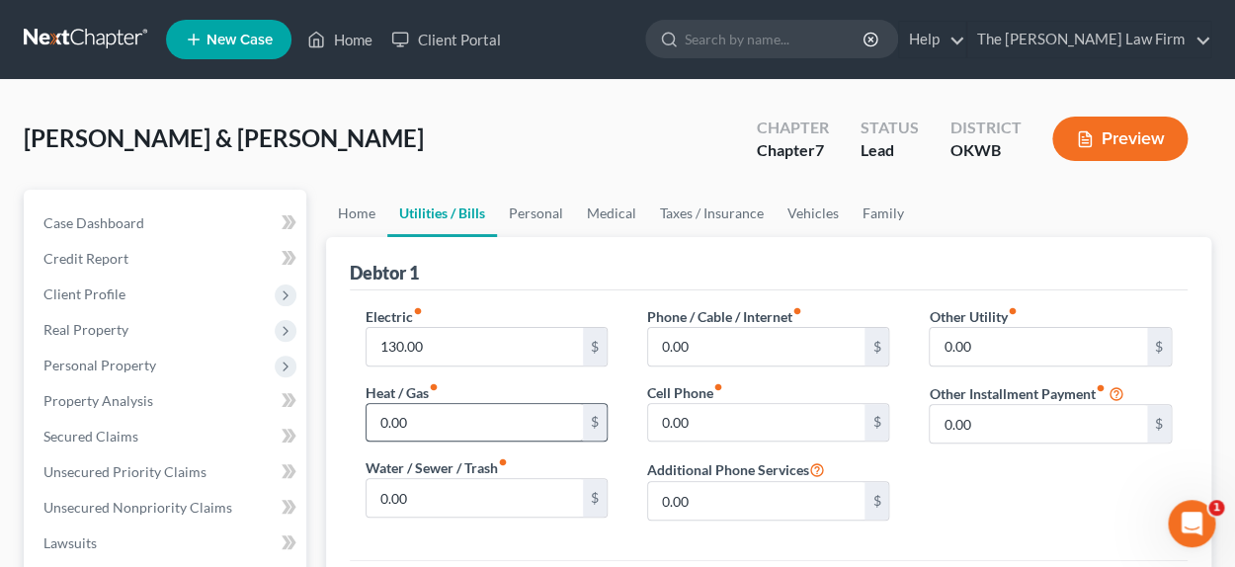
click at [432, 401] on label "Heat / Gas fiber_manual_record" at bounding box center [401, 392] width 73 height 21
type input "100.00"
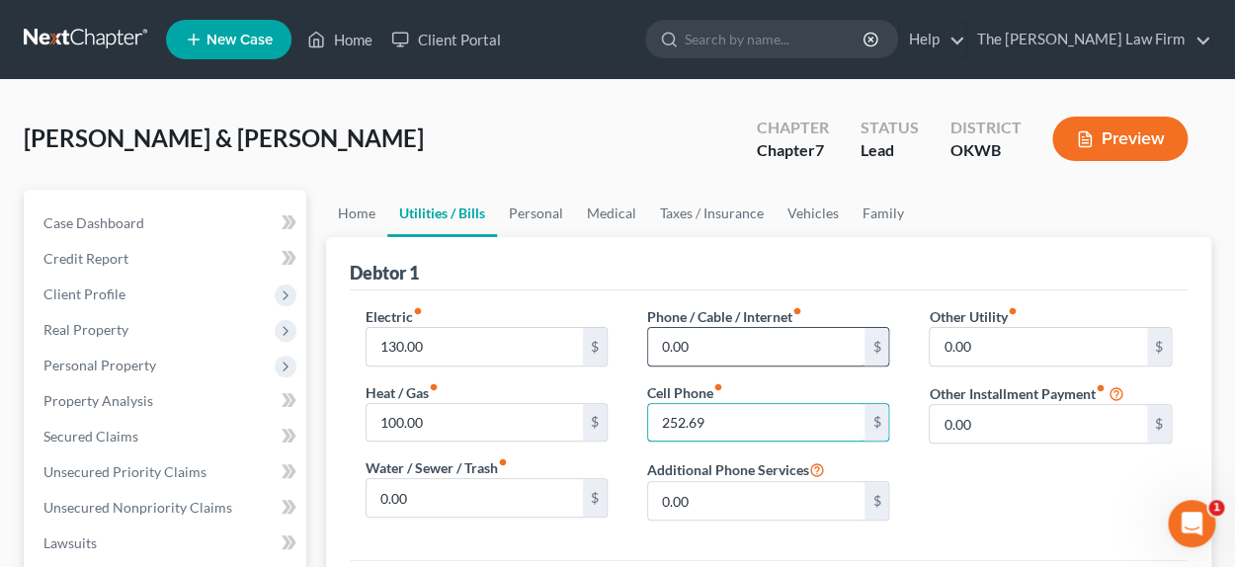
type input "252.69"
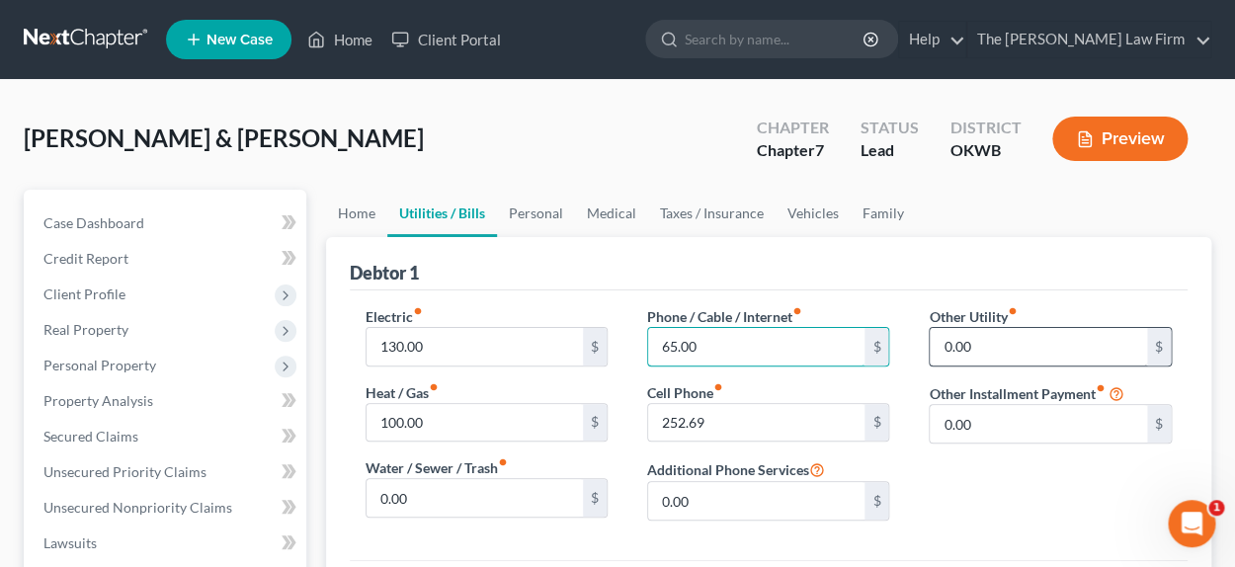
type input "65.00"
click at [1024, 358] on input "0.00" at bounding box center [1037, 347] width 217 height 38
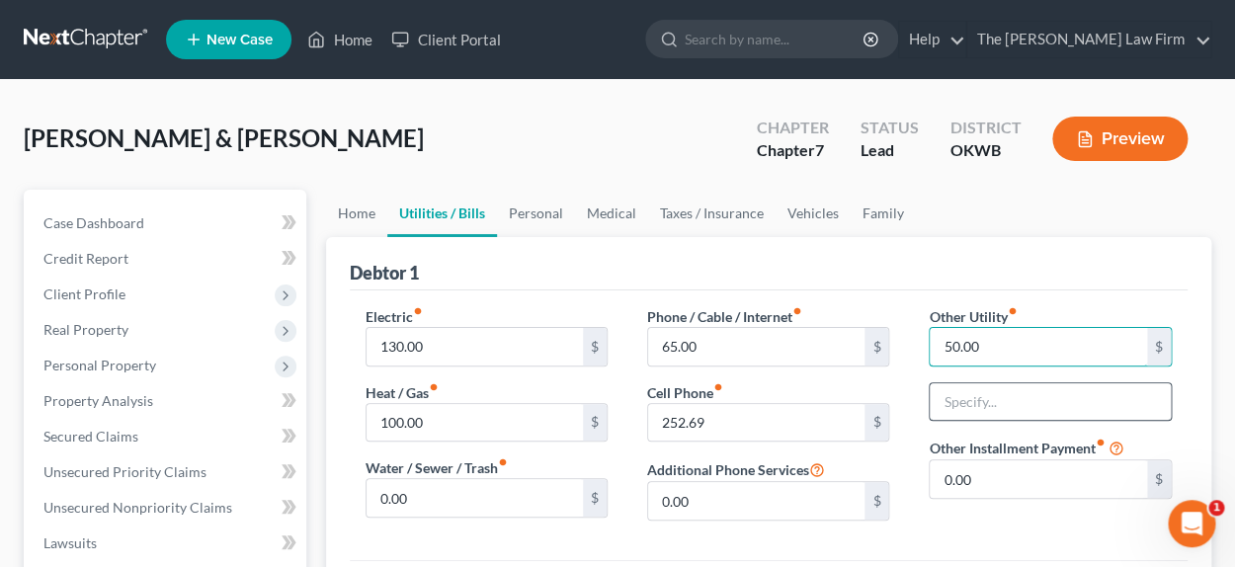
type input "50.00"
click at [997, 403] on input "text" at bounding box center [1049, 402] width 240 height 38
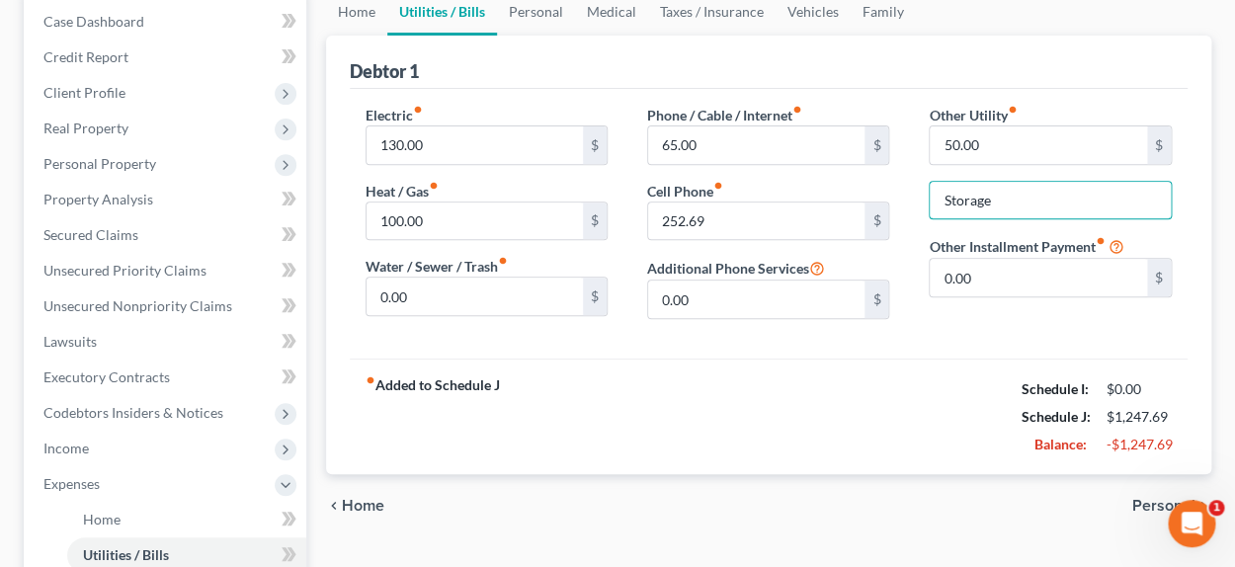
scroll to position [197, 0]
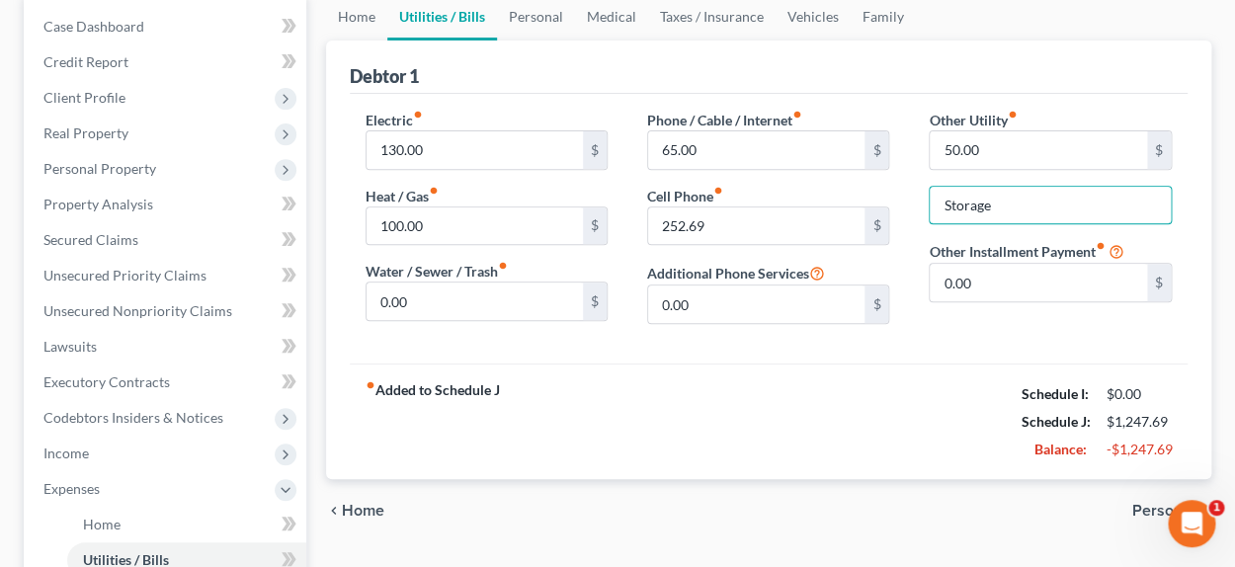
type input "Storage"
click at [1142, 508] on span "Personal" at bounding box center [1163, 511] width 63 height 16
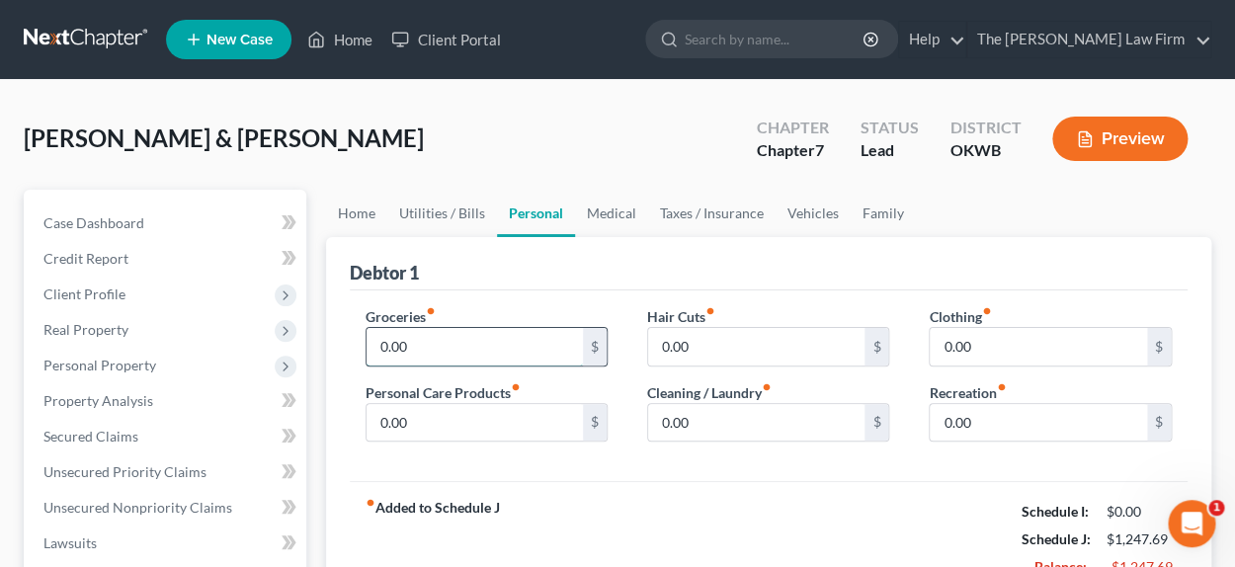
click at [426, 354] on input "0.00" at bounding box center [474, 347] width 217 height 38
type input "1,800.00"
click at [1019, 348] on input "0.00" at bounding box center [1037, 347] width 217 height 38
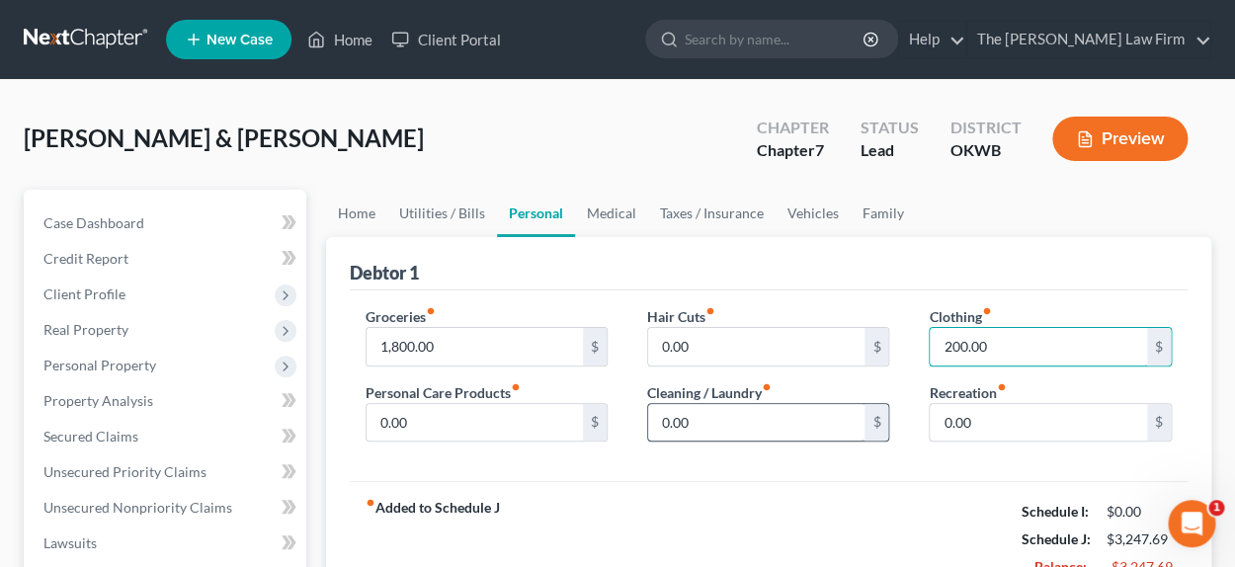
type input "200.00"
click at [673, 407] on input "0.00" at bounding box center [756, 423] width 217 height 38
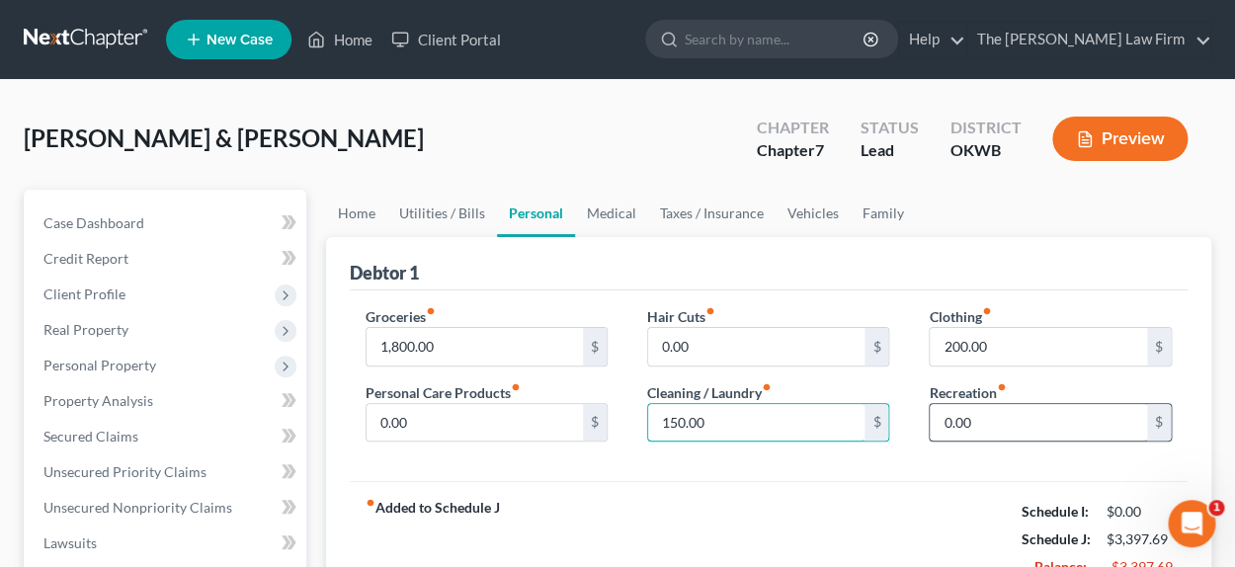
type input "150.00"
click at [1008, 416] on input "0.00" at bounding box center [1037, 423] width 217 height 38
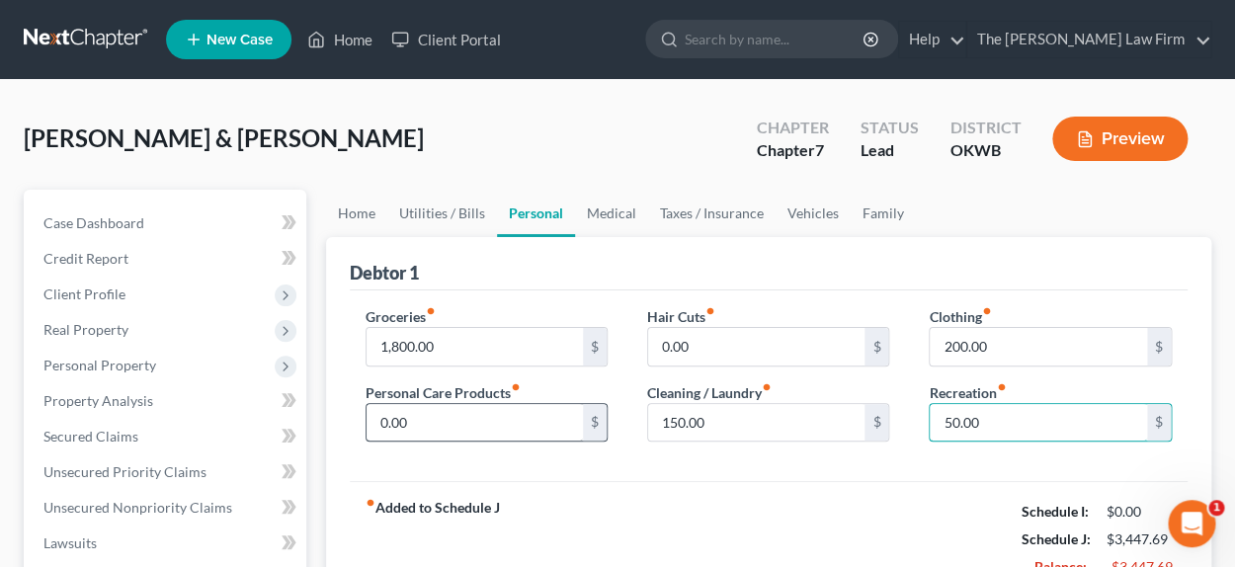
type input "50.00"
click at [448, 429] on input "0.00" at bounding box center [474, 423] width 217 height 38
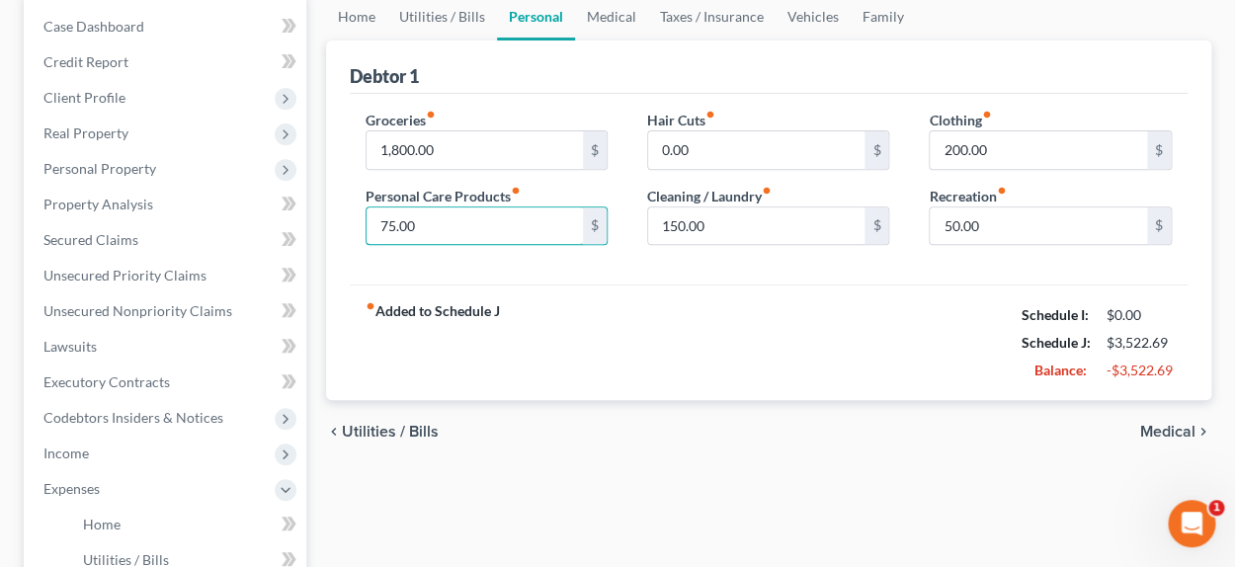
scroll to position [197, 0]
type input "75.00"
click at [1165, 424] on span "Medical" at bounding box center [1167, 432] width 55 height 16
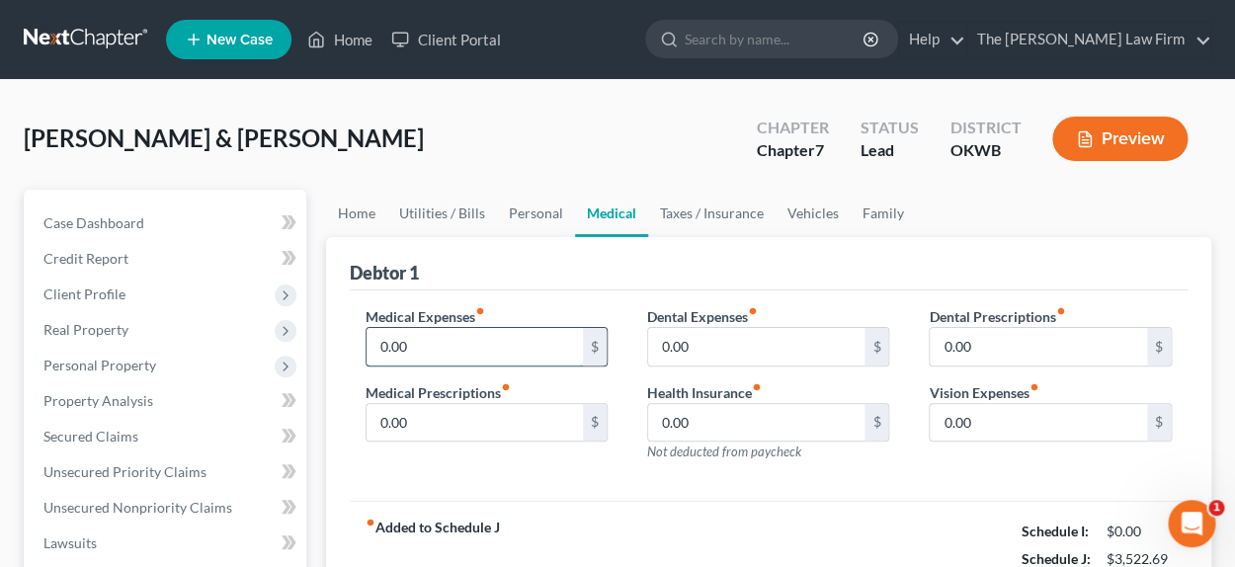
click at [453, 353] on input "0.00" at bounding box center [474, 347] width 217 height 38
type input "100"
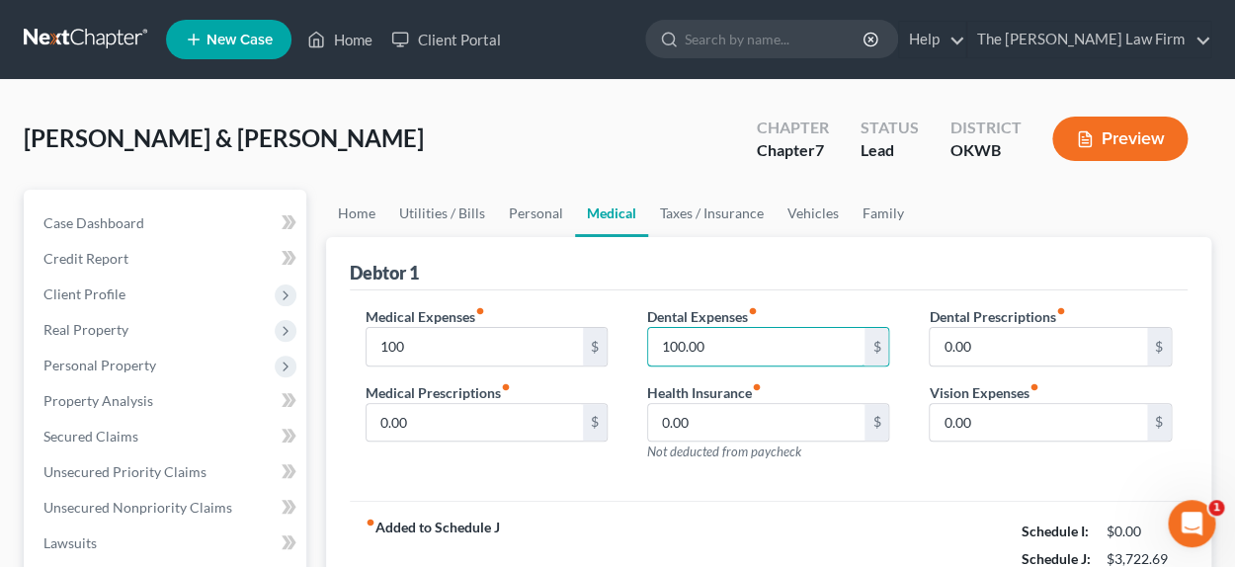
type input "100.00"
drag, startPoint x: 386, startPoint y: 324, endPoint x: 414, endPoint y: 339, distance: 31.4
click at [396, 331] on div "Medical Expenses fiber_manual_record 100 $" at bounding box center [486, 336] width 242 height 60
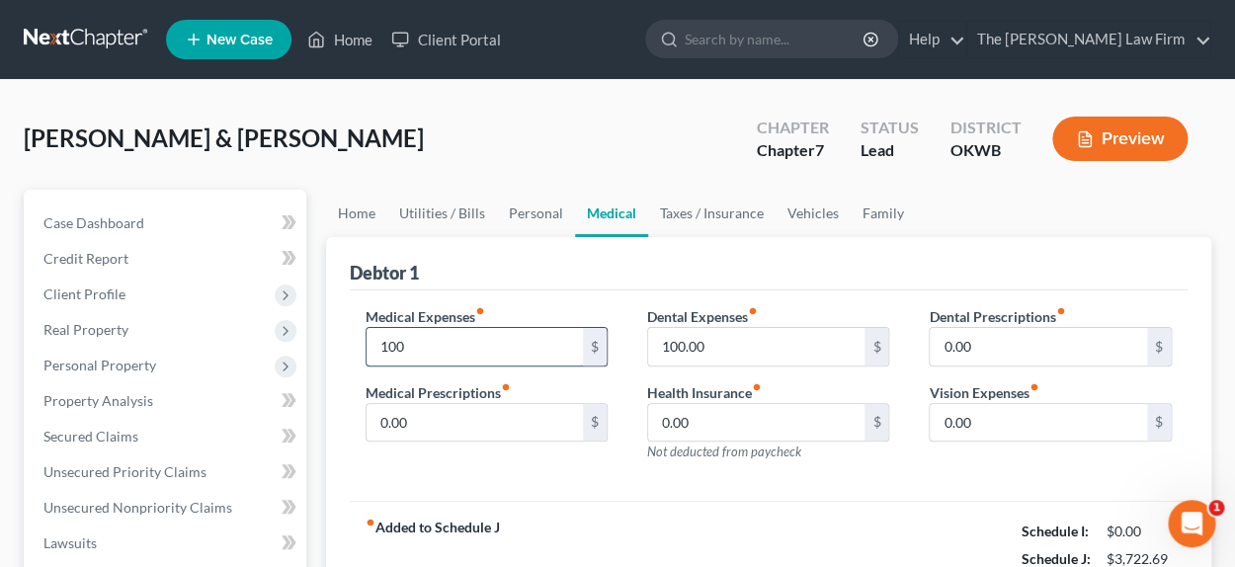
click at [414, 339] on input "100" at bounding box center [474, 347] width 217 height 38
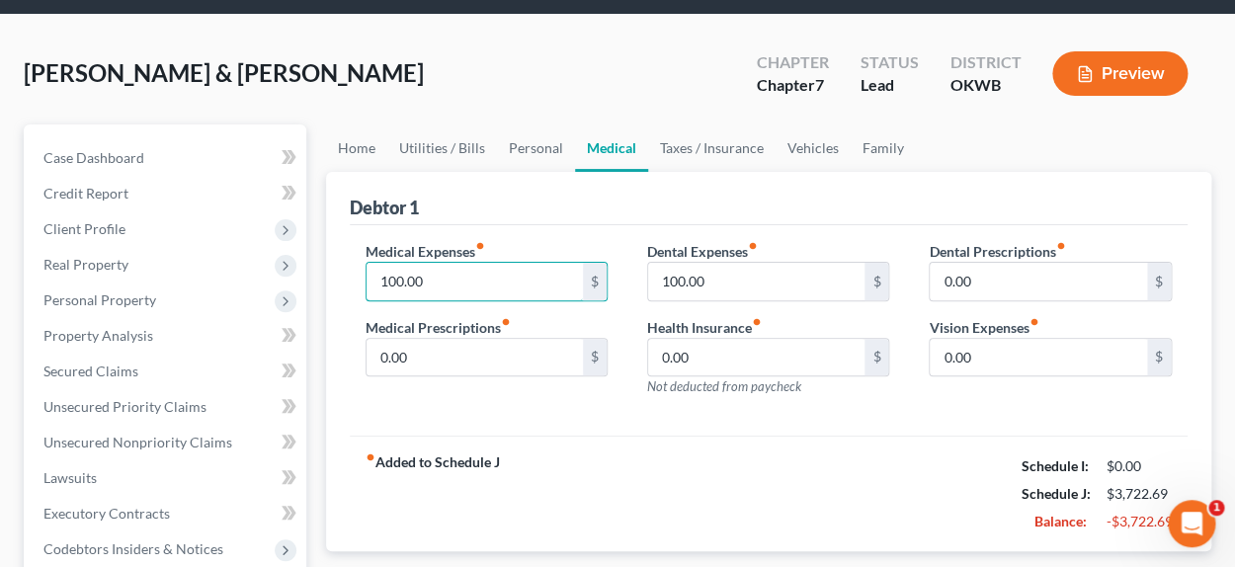
scroll to position [98, 0]
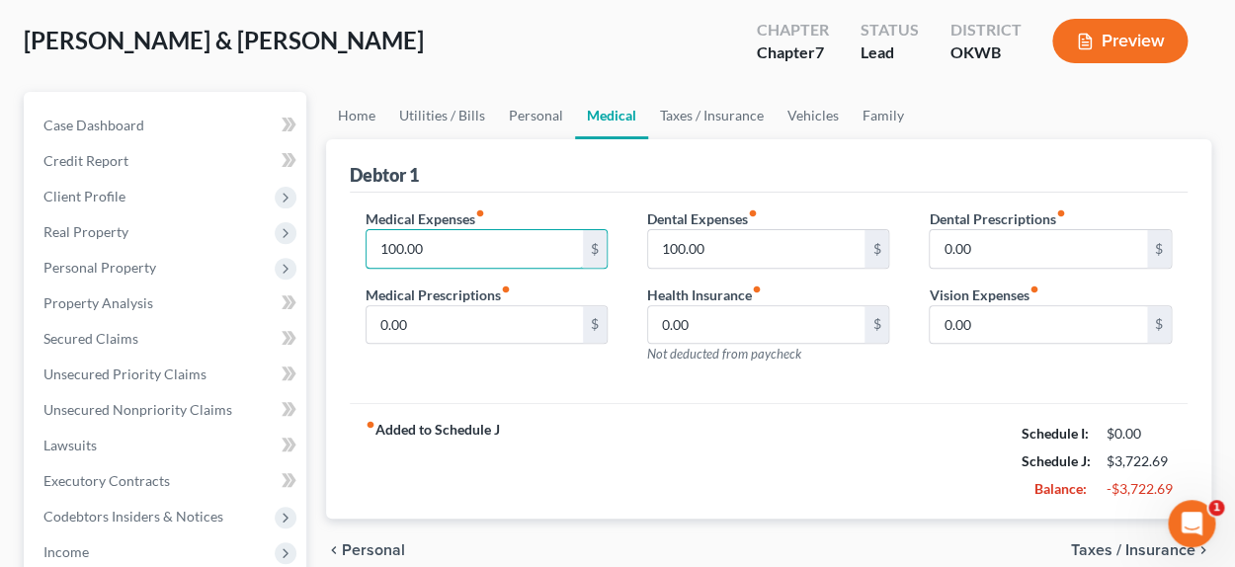
type input "100.00"
click at [1095, 546] on span "Taxes / Insurance" at bounding box center [1133, 550] width 124 height 16
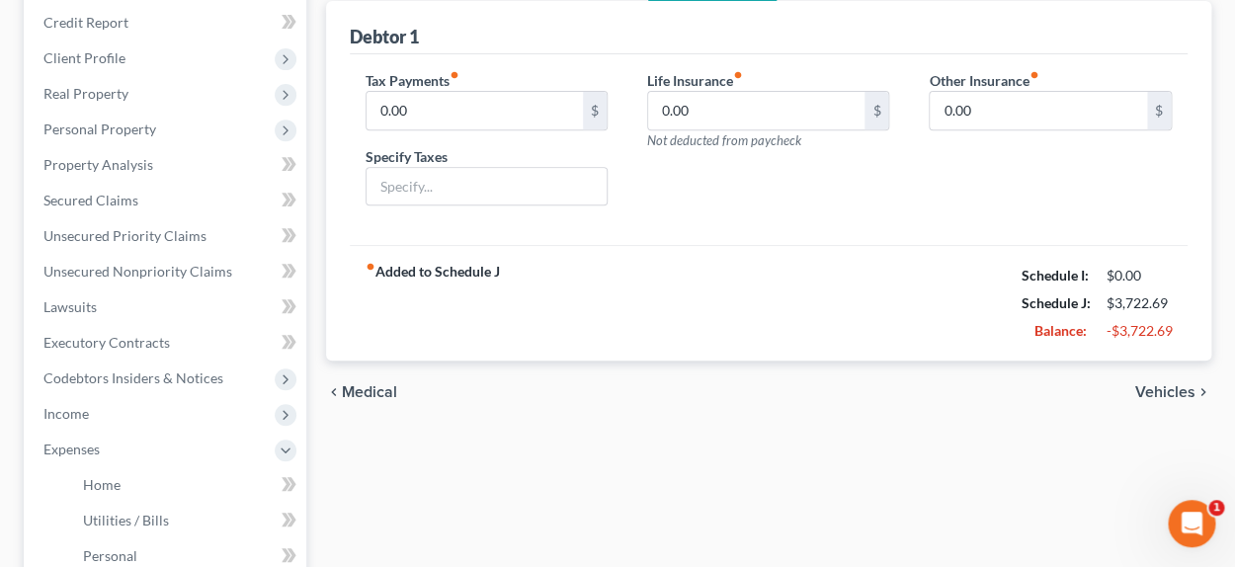
scroll to position [296, 0]
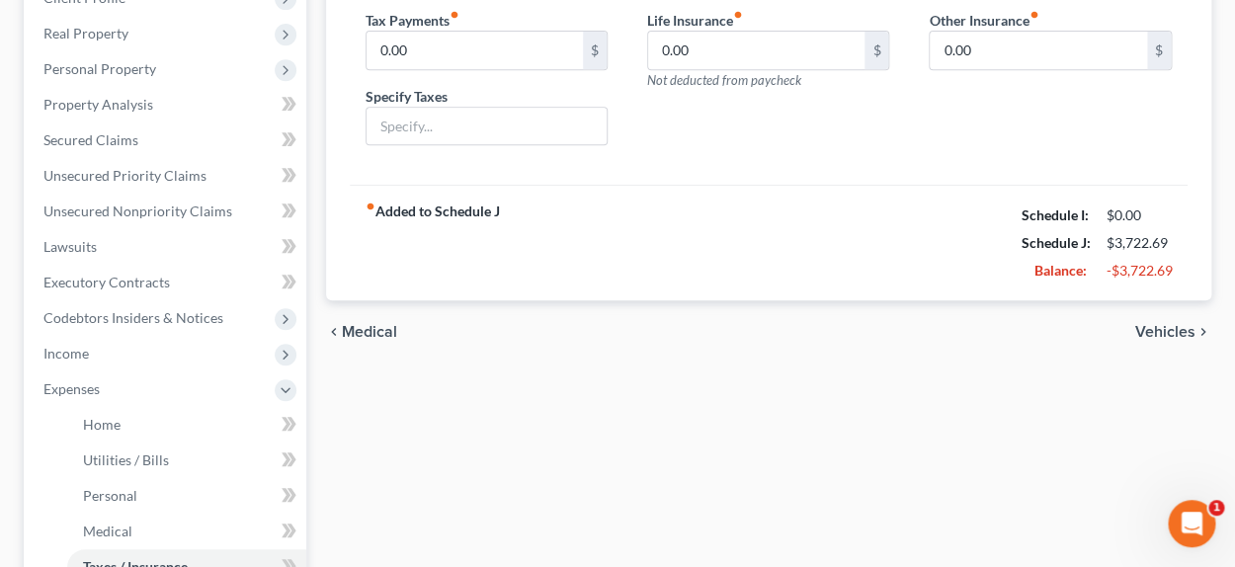
click at [1161, 334] on span "Vehicles" at bounding box center [1165, 332] width 60 height 16
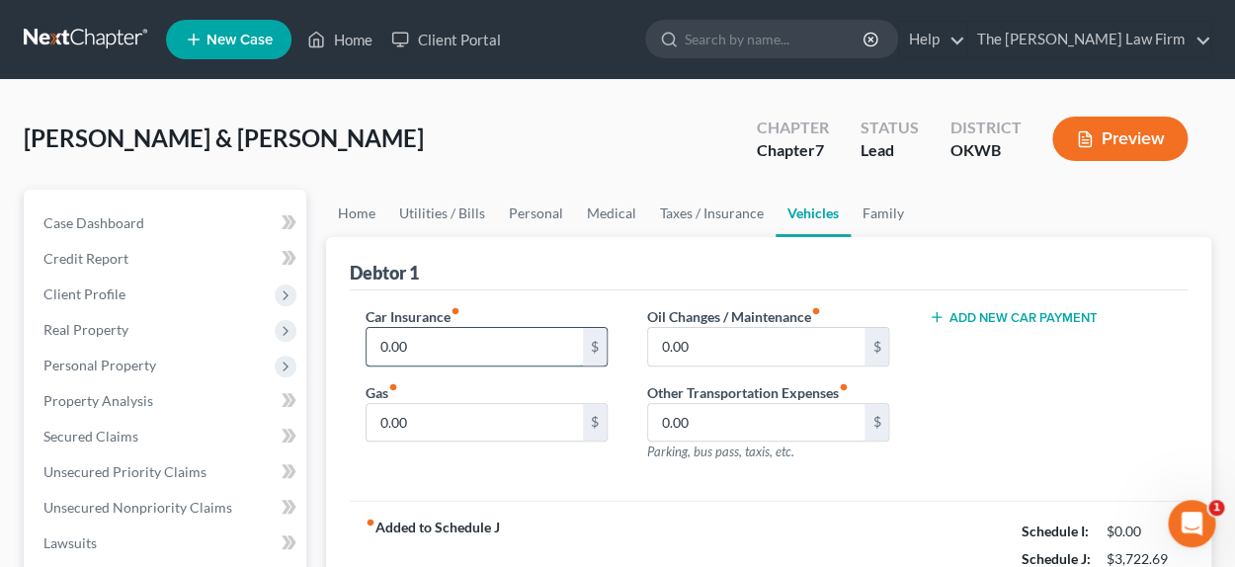
click at [445, 359] on input "0.00" at bounding box center [474, 347] width 217 height 38
type input "190.00"
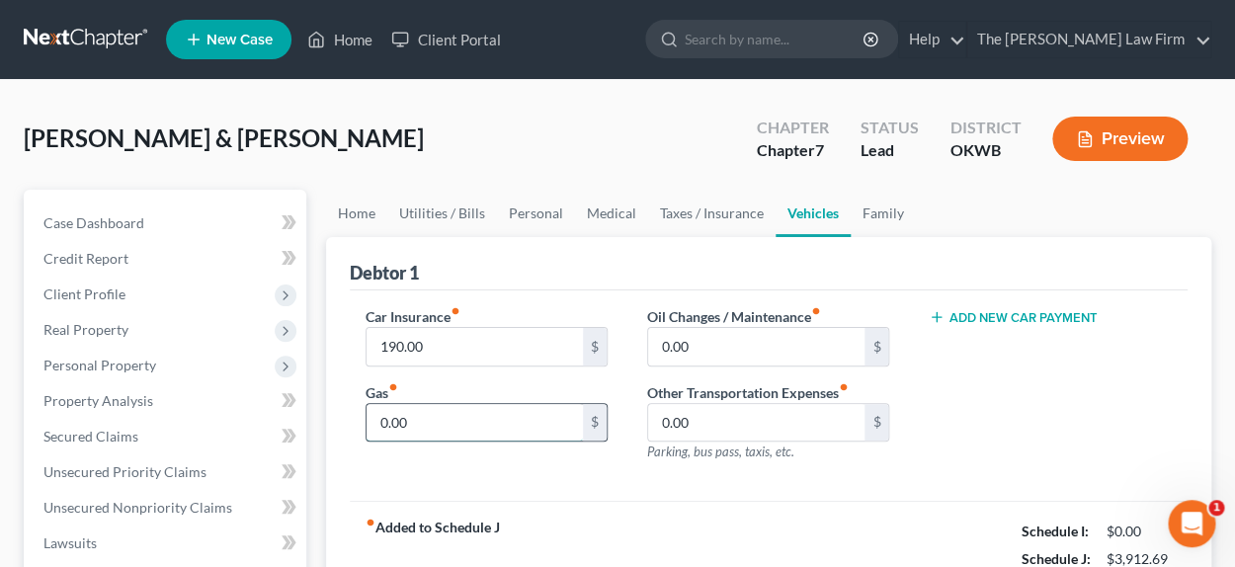
click at [435, 414] on input "0.00" at bounding box center [474, 423] width 217 height 38
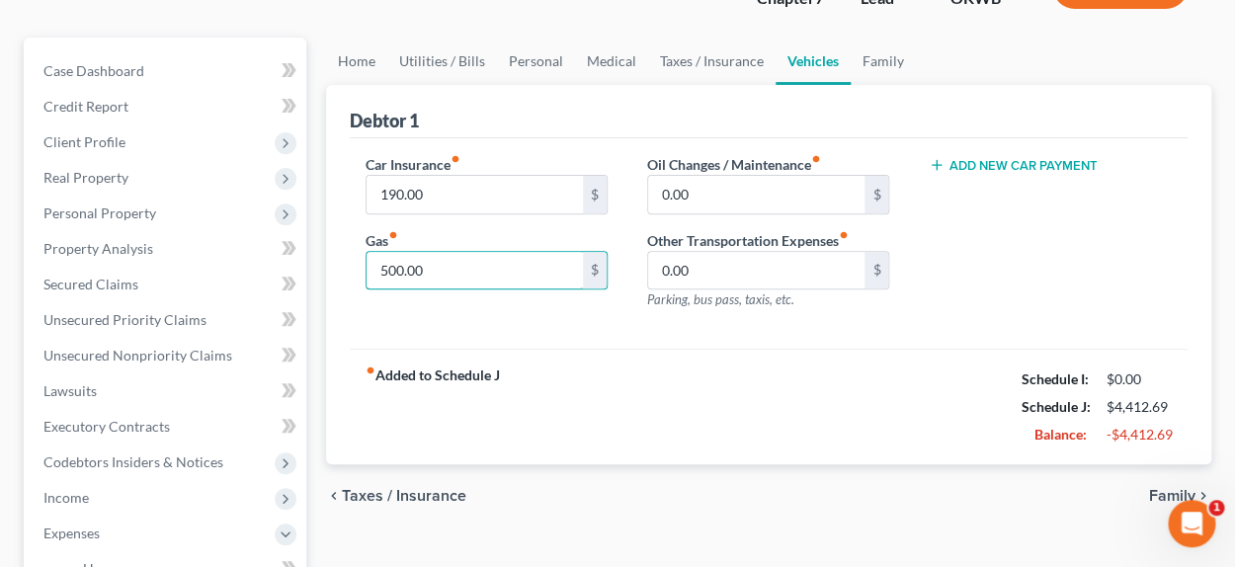
scroll to position [197, 0]
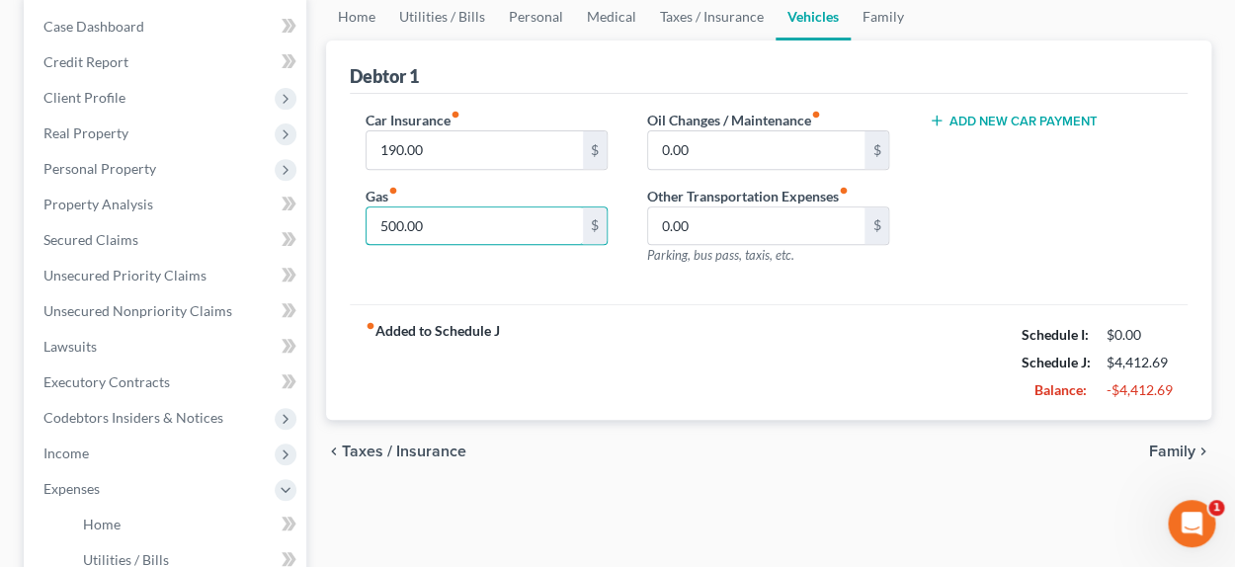
type input "500.00"
click at [1167, 446] on span "Family" at bounding box center [1172, 451] width 46 height 16
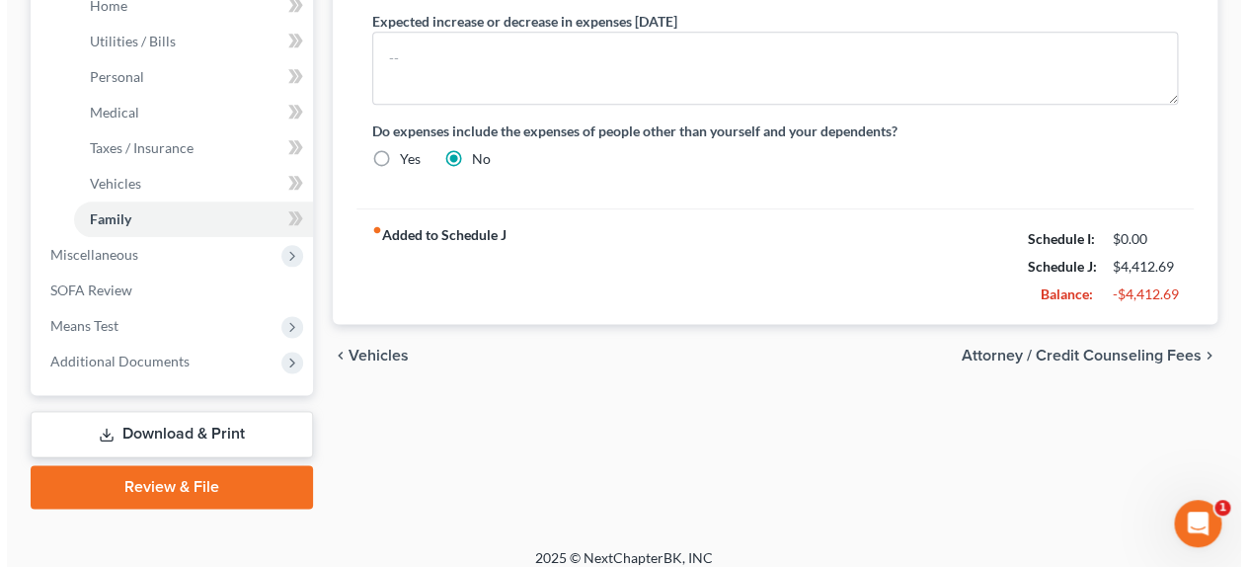
scroll to position [731, 0]
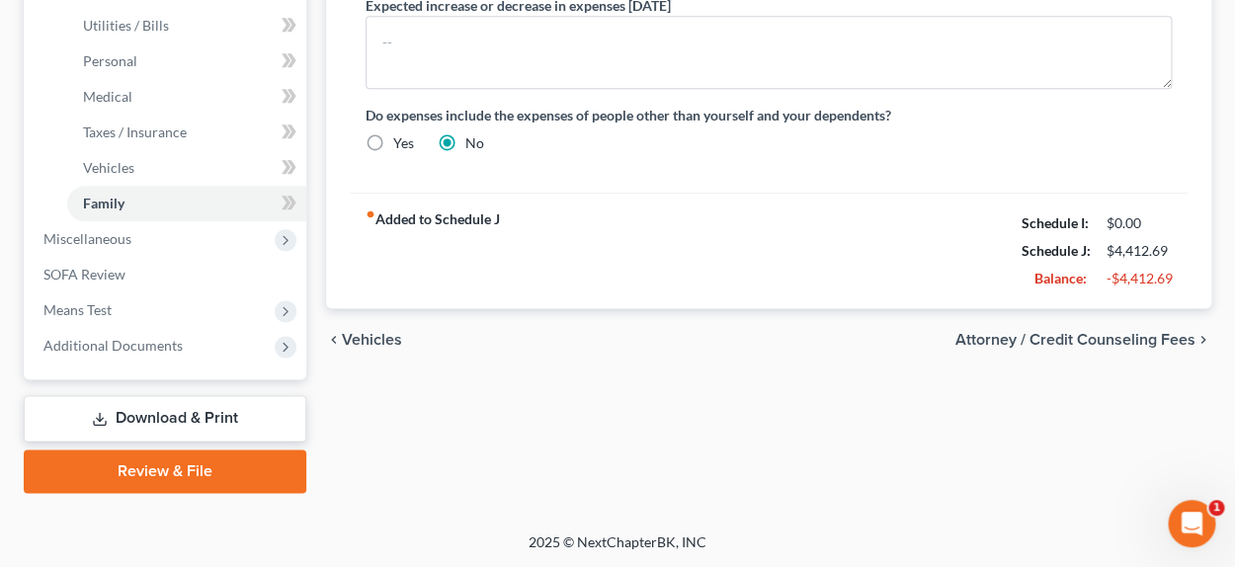
click at [1007, 342] on span "Attorney / Credit Counseling Fees" at bounding box center [1075, 340] width 240 height 16
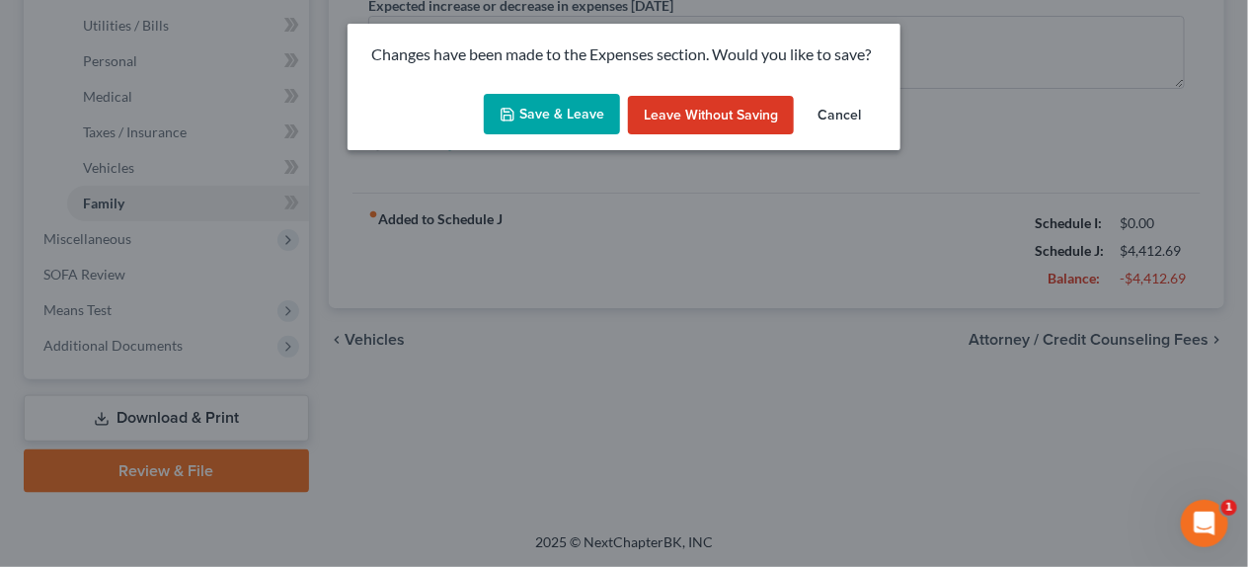
click at [581, 122] on button "Save & Leave" at bounding box center [552, 114] width 136 height 41
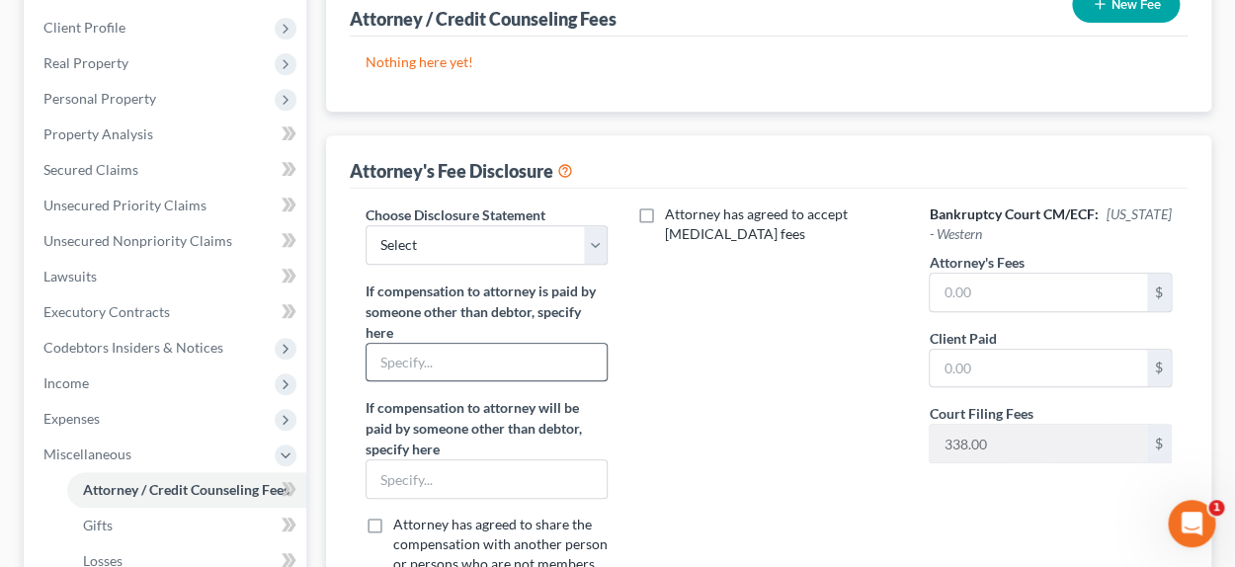
scroll to position [493, 0]
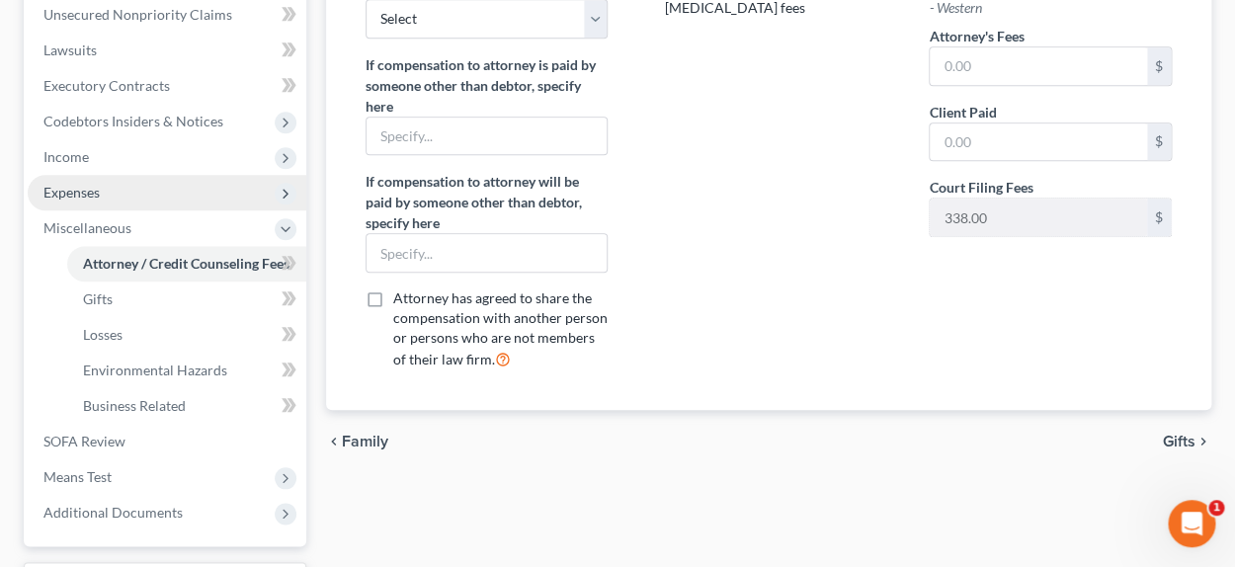
click at [124, 202] on span "Expenses" at bounding box center [167, 193] width 279 height 36
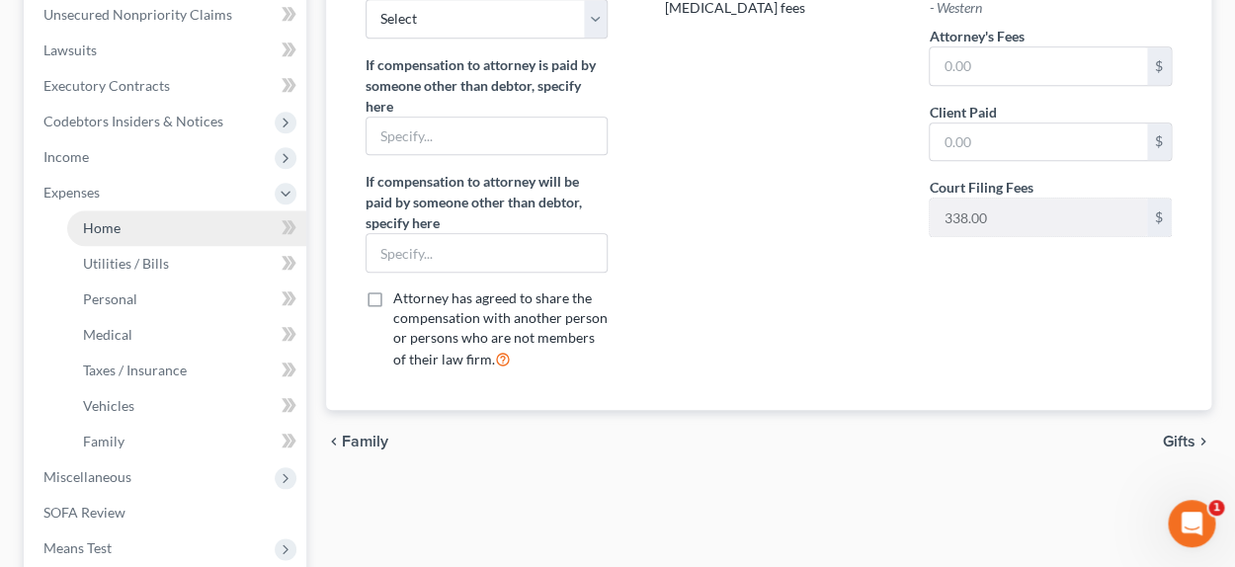
click at [130, 229] on link "Home" at bounding box center [186, 228] width 239 height 36
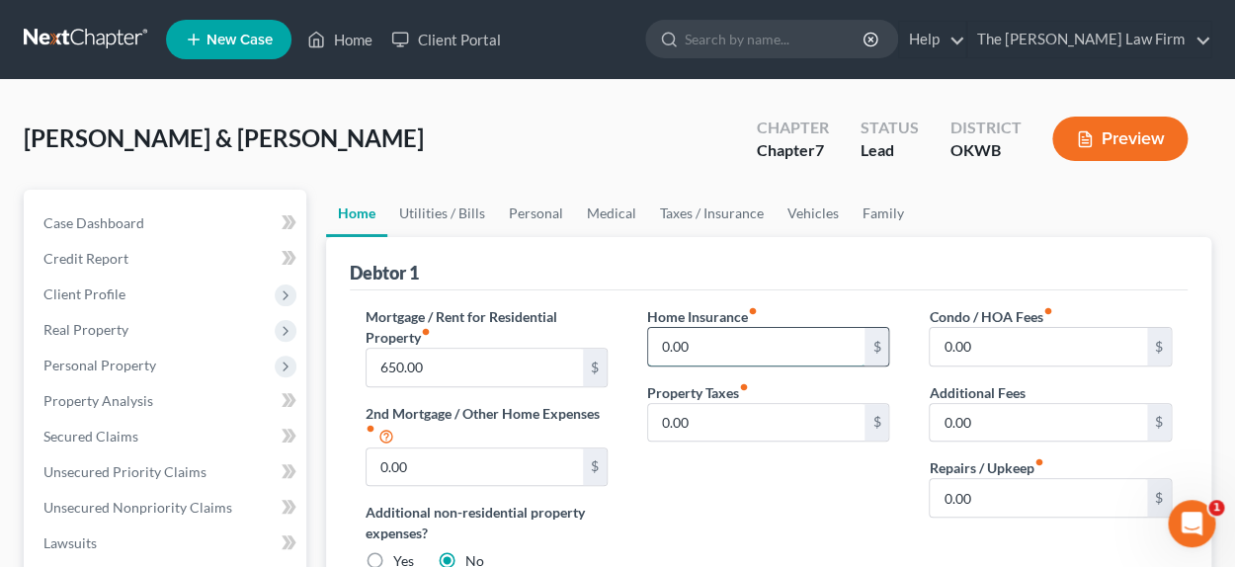
click at [785, 353] on input "0.00" at bounding box center [756, 347] width 217 height 38
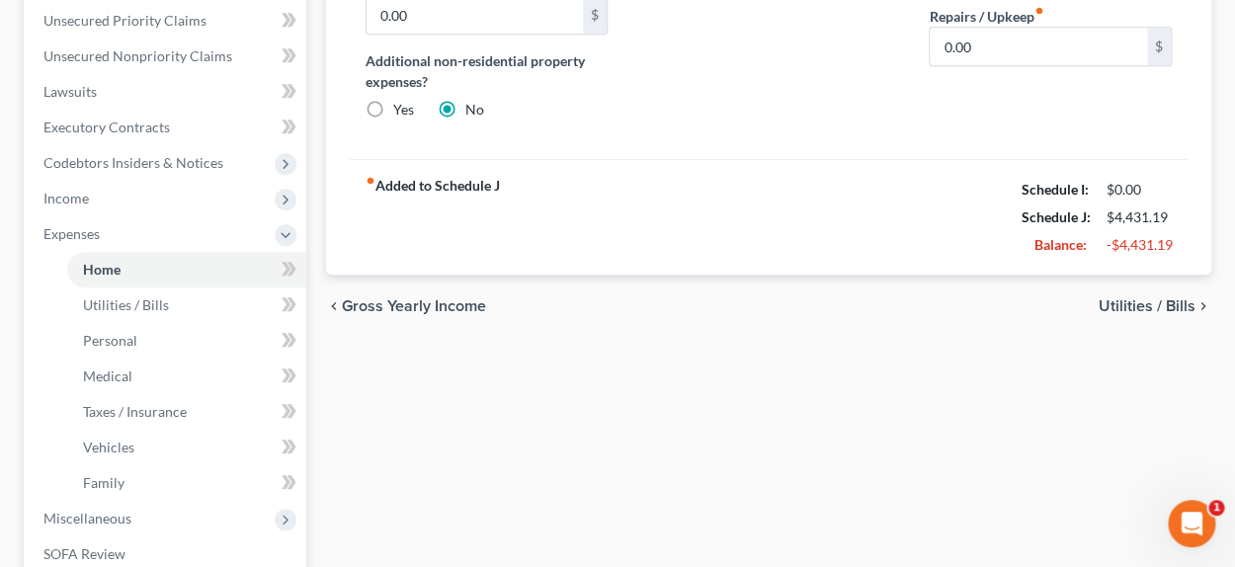
scroll to position [493, 0]
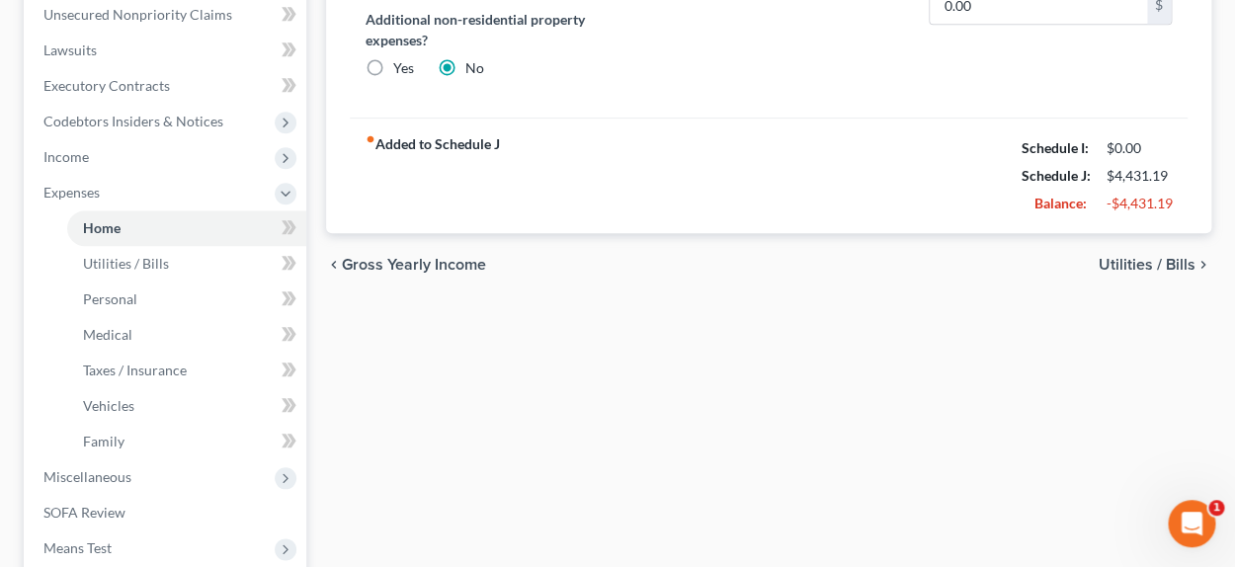
type input "18.50"
click at [1123, 263] on span "Utilities / Bills" at bounding box center [1146, 265] width 97 height 16
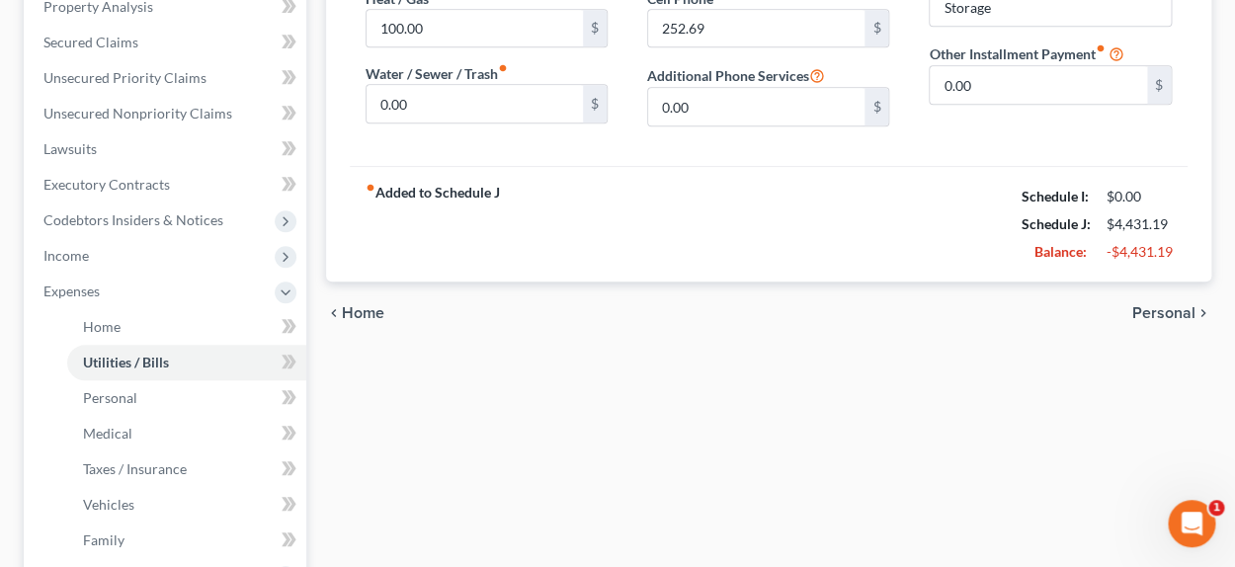
click at [1178, 306] on span "Personal" at bounding box center [1163, 313] width 63 height 16
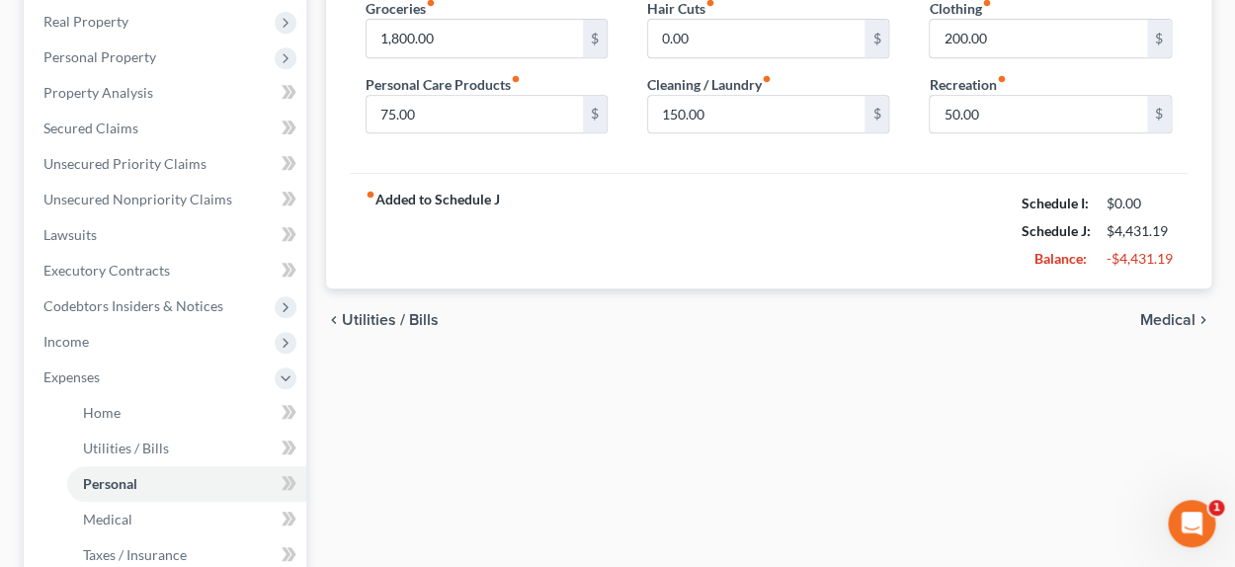
scroll to position [197, 0]
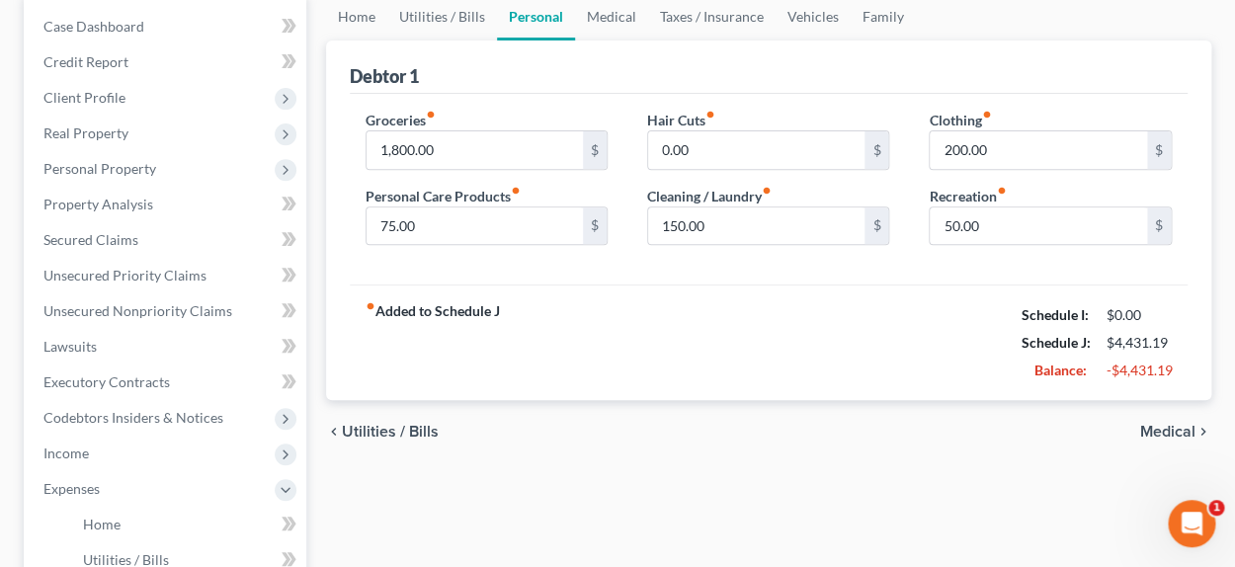
click at [405, 435] on span "Utilities / Bills" at bounding box center [390, 432] width 97 height 16
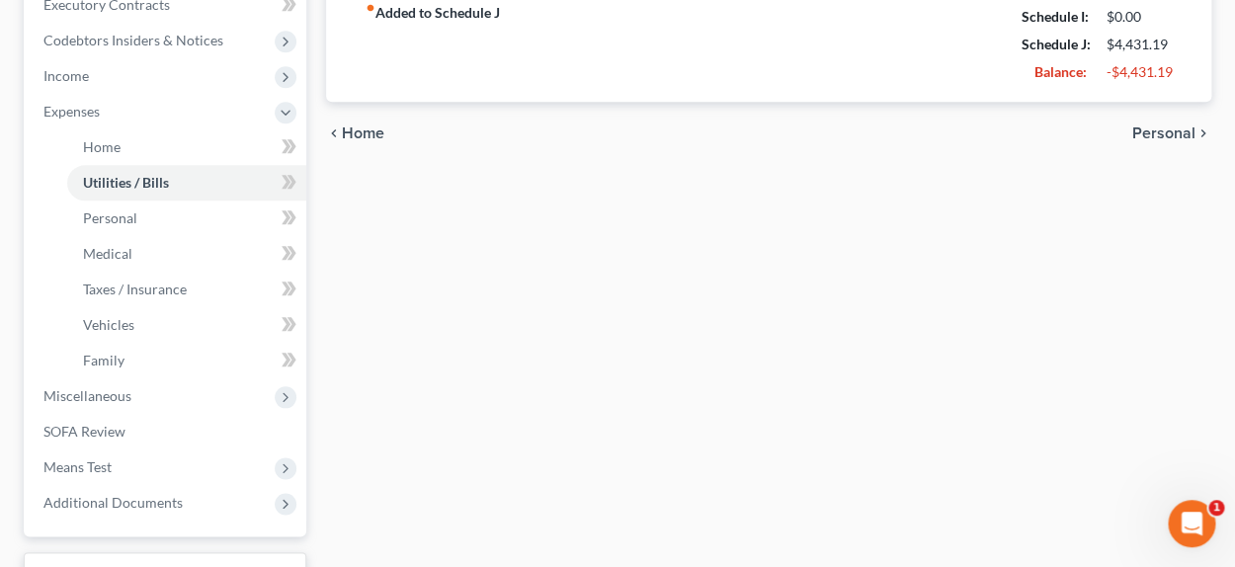
scroll to position [435, 0]
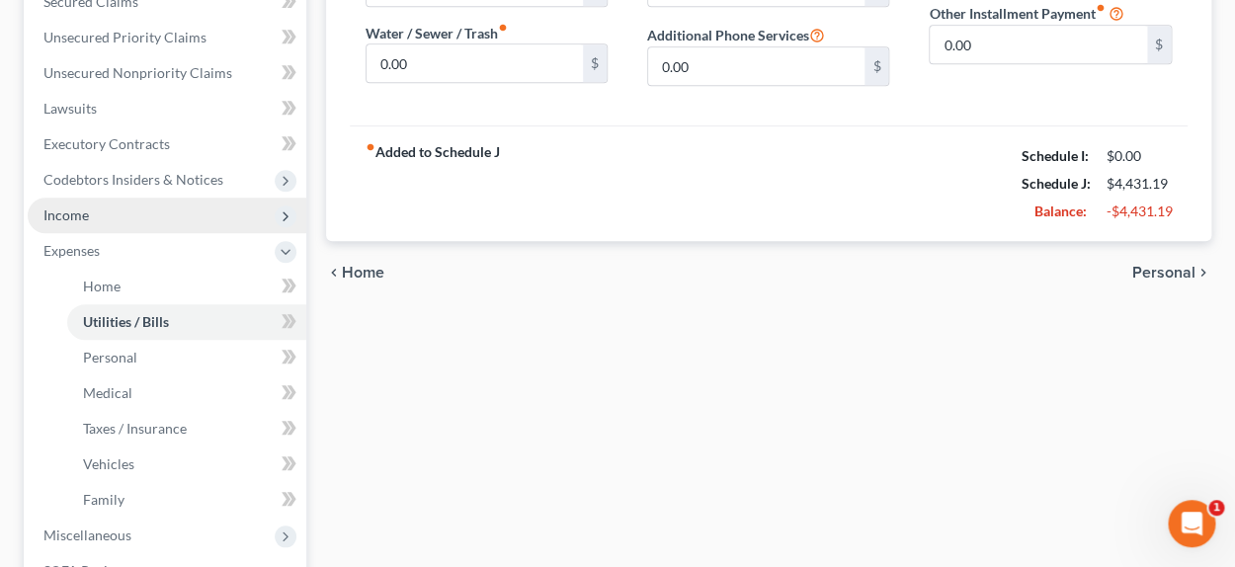
click at [119, 207] on span "Income" at bounding box center [167, 216] width 279 height 36
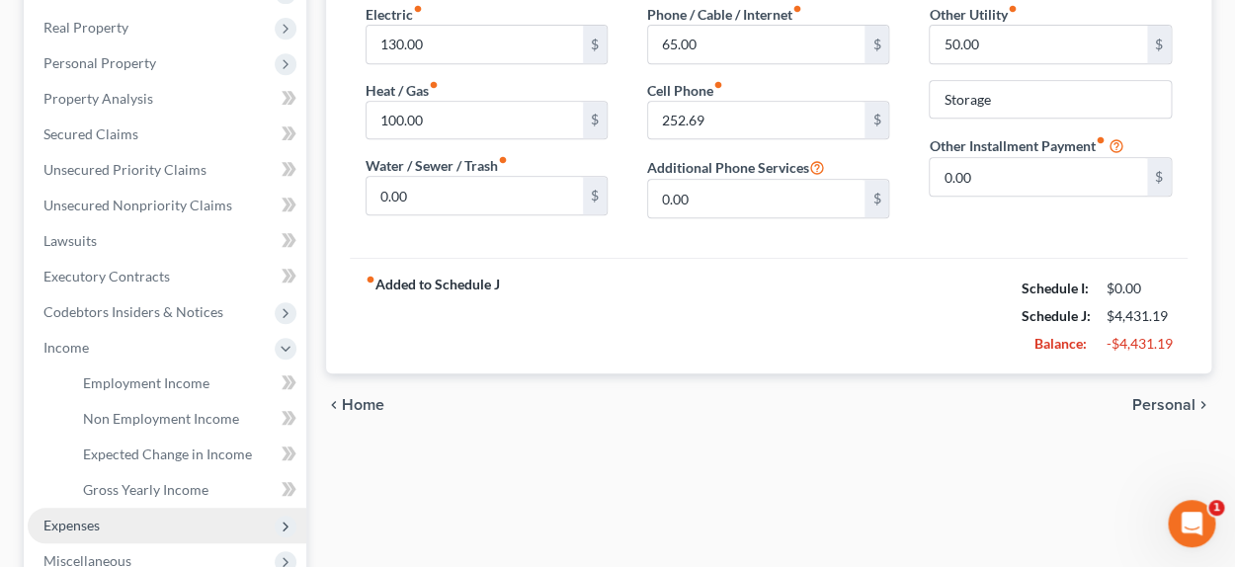
scroll to position [394, 0]
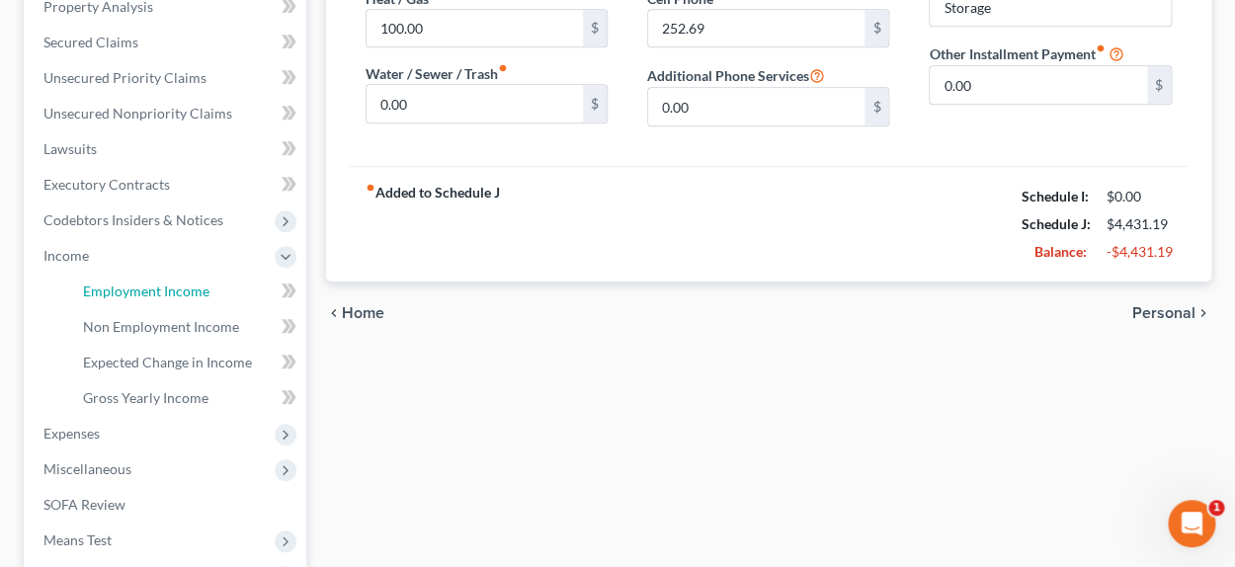
drag, startPoint x: 150, startPoint y: 301, endPoint x: 21, endPoint y: 354, distance: 139.6
click at [150, 301] on link "Employment Income" at bounding box center [186, 292] width 239 height 36
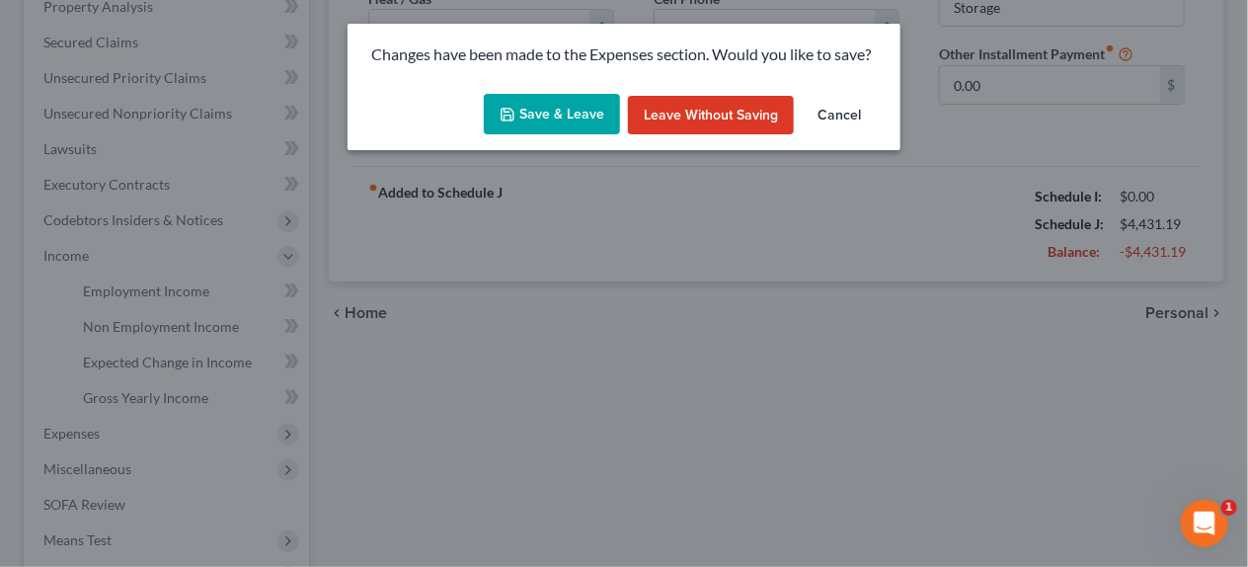
click at [561, 129] on button "Save & Leave" at bounding box center [552, 114] width 136 height 41
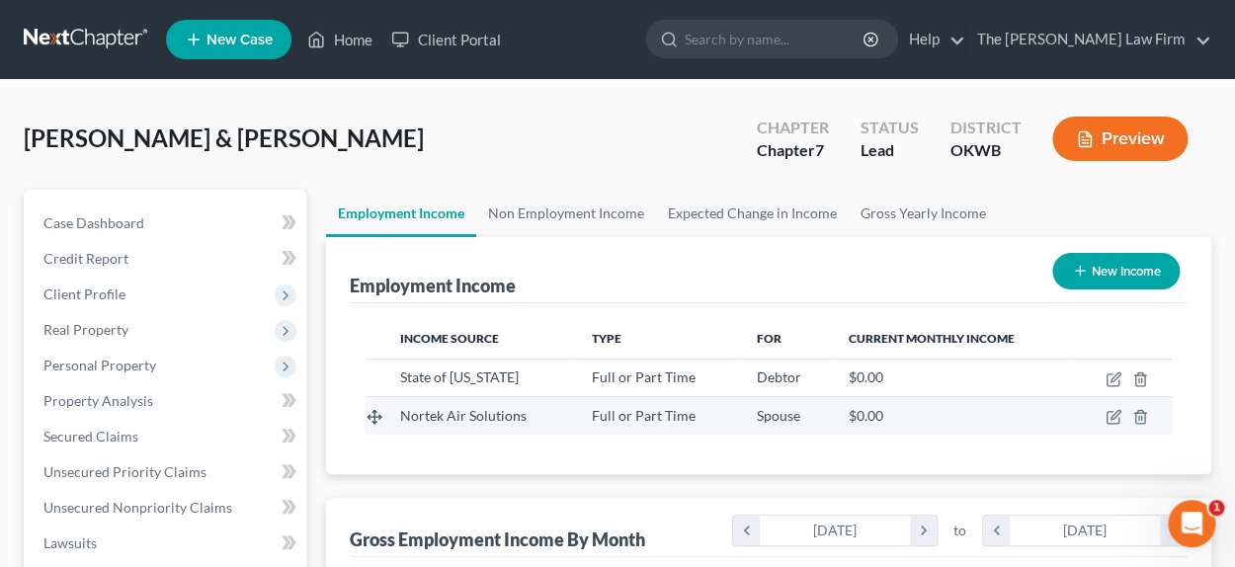
scroll to position [353, 493]
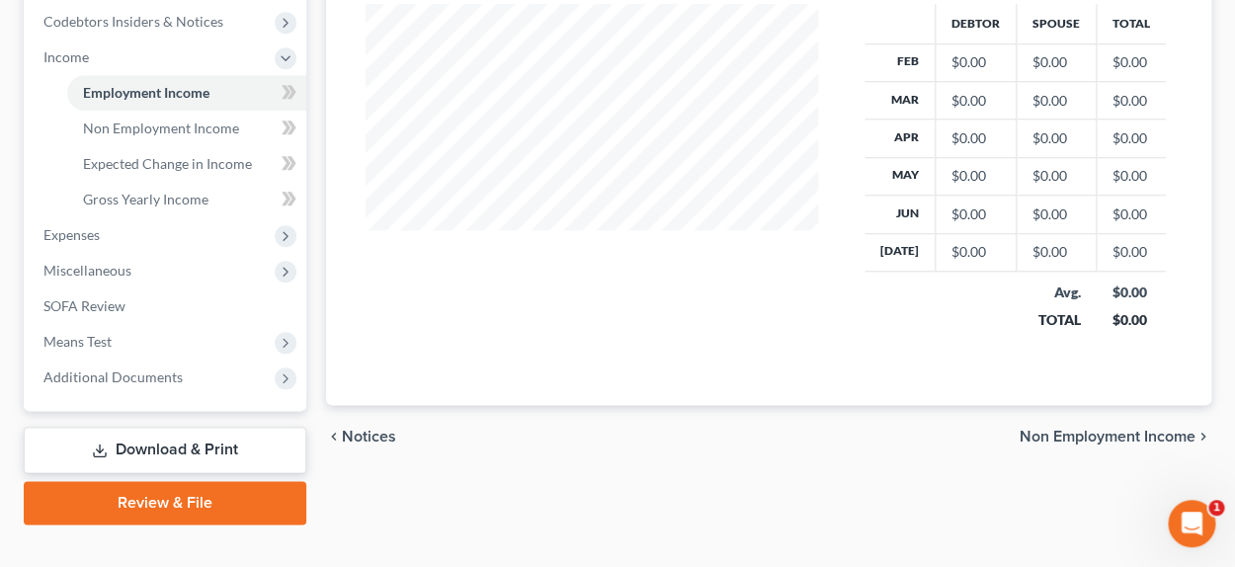
click at [1081, 437] on span "Non Employment Income" at bounding box center [1107, 437] width 176 height 16
